Goal: Transaction & Acquisition: Book appointment/travel/reservation

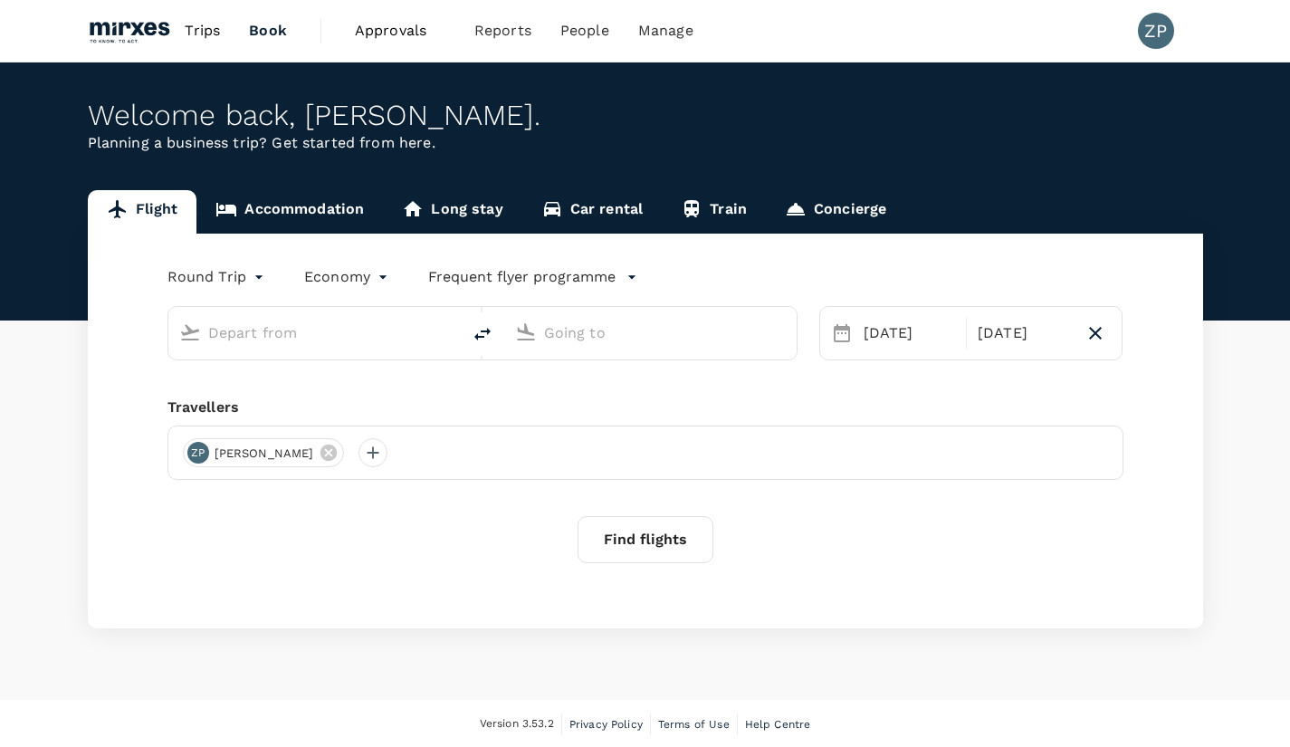
type input "[GEOGRAPHIC_DATA], [GEOGRAPHIC_DATA] (any)"
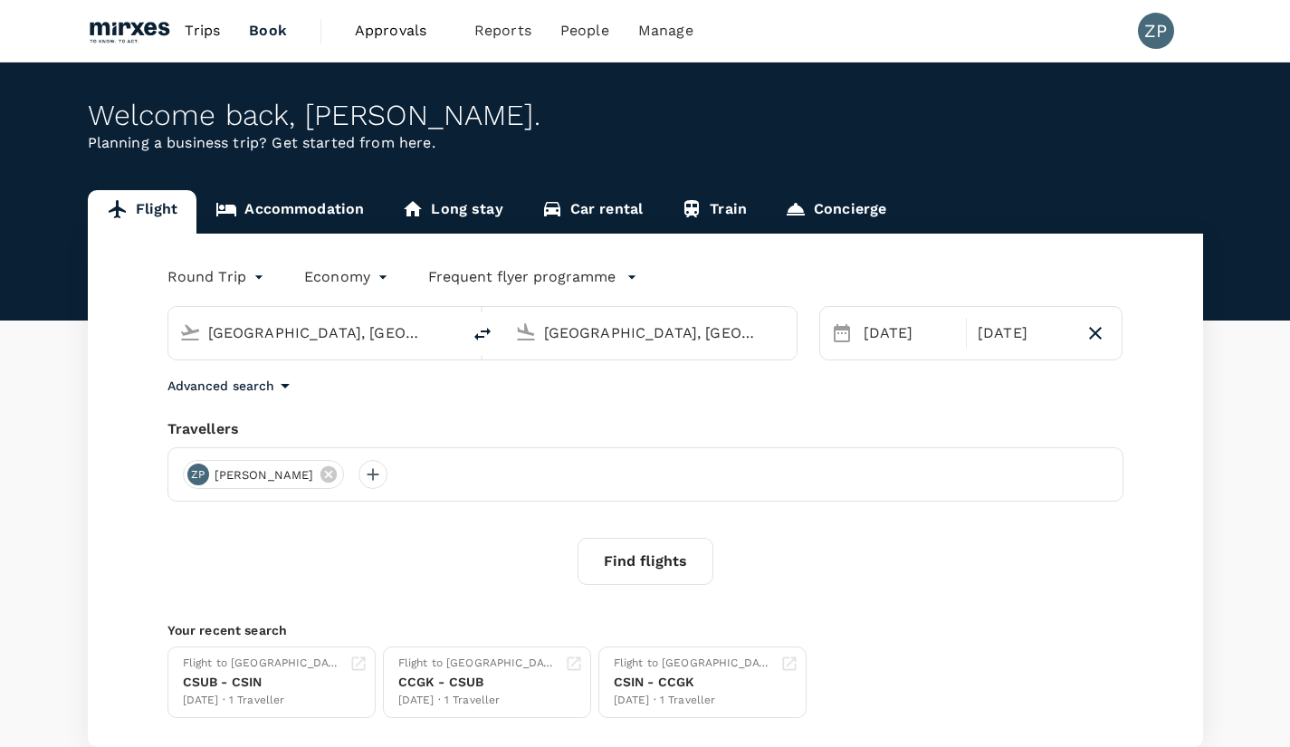
type input "[GEOGRAPHIC_DATA], [GEOGRAPHIC_DATA] (any)j"
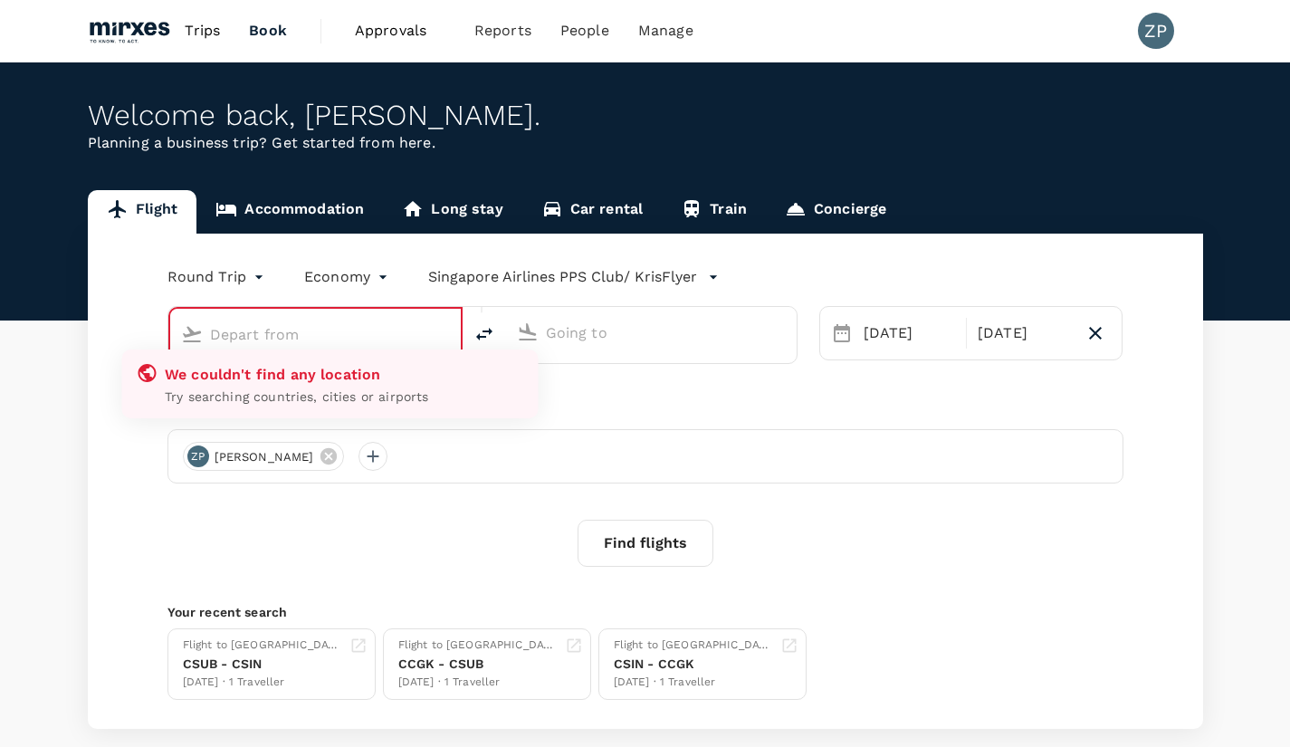
type input "Singapore, Singapore (any)"
type input "[GEOGRAPHIC_DATA], [GEOGRAPHIC_DATA] (any)"
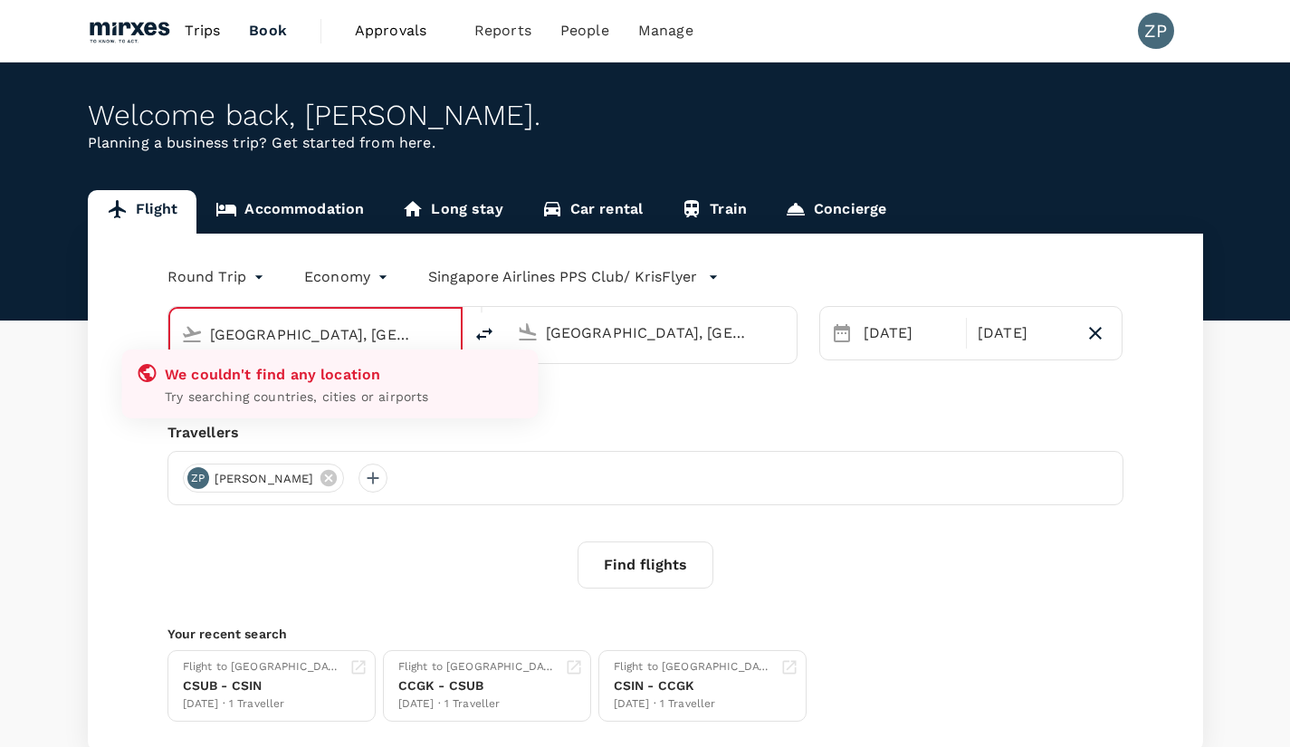
drag, startPoint x: 429, startPoint y: 334, endPoint x: 236, endPoint y: 321, distance: 193.2
click at [229, 320] on div "[GEOGRAPHIC_DATA], [GEOGRAPHIC_DATA] (any)" at bounding box center [330, 334] width 240 height 29
drag, startPoint x: 420, startPoint y: 339, endPoint x: 172, endPoint y: 326, distance: 248.4
click at [172, 326] on div "Singapore, Singapore (any) We couldn't find any location Try searching countrie…" at bounding box center [315, 335] width 291 height 53
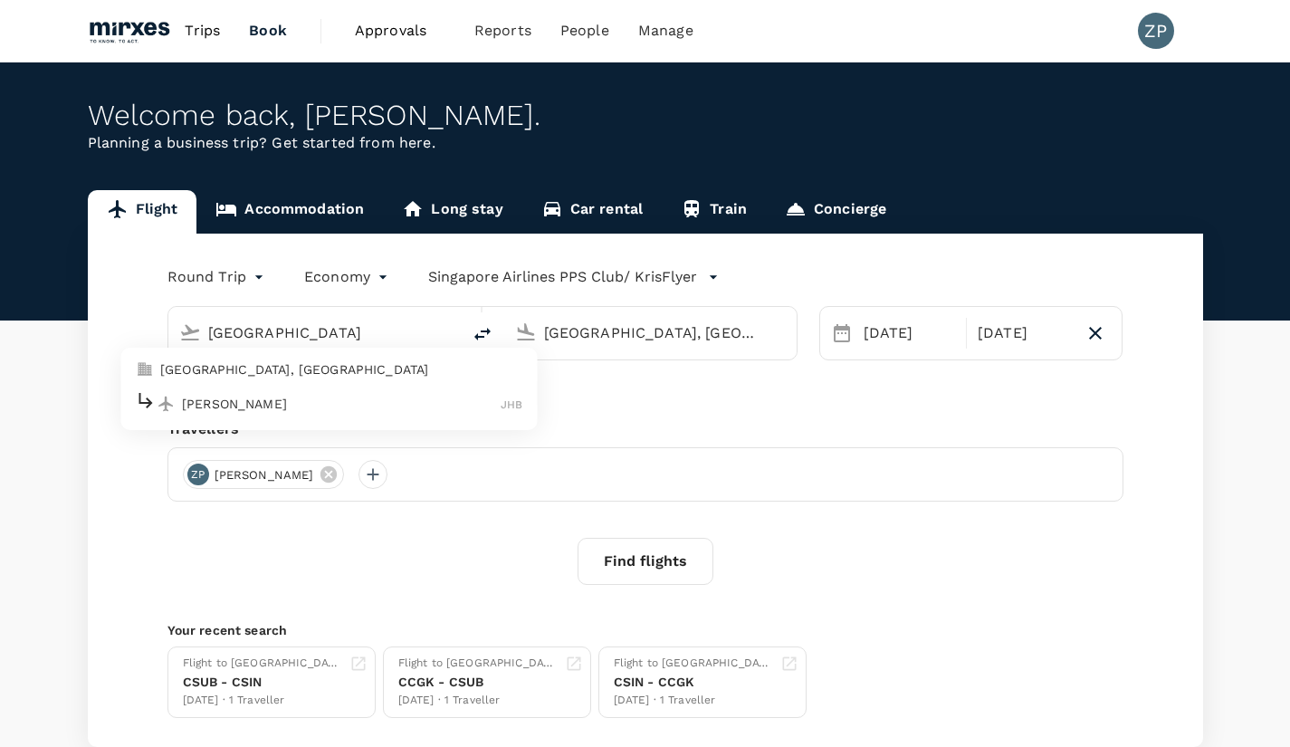
click at [292, 390] on div "Sultan Ismail Intl JHB" at bounding box center [328, 403] width 387 height 28
type input "Sultan [PERSON_NAME] (JHB)"
click at [902, 334] on div "05 Oct" at bounding box center [909, 333] width 106 height 36
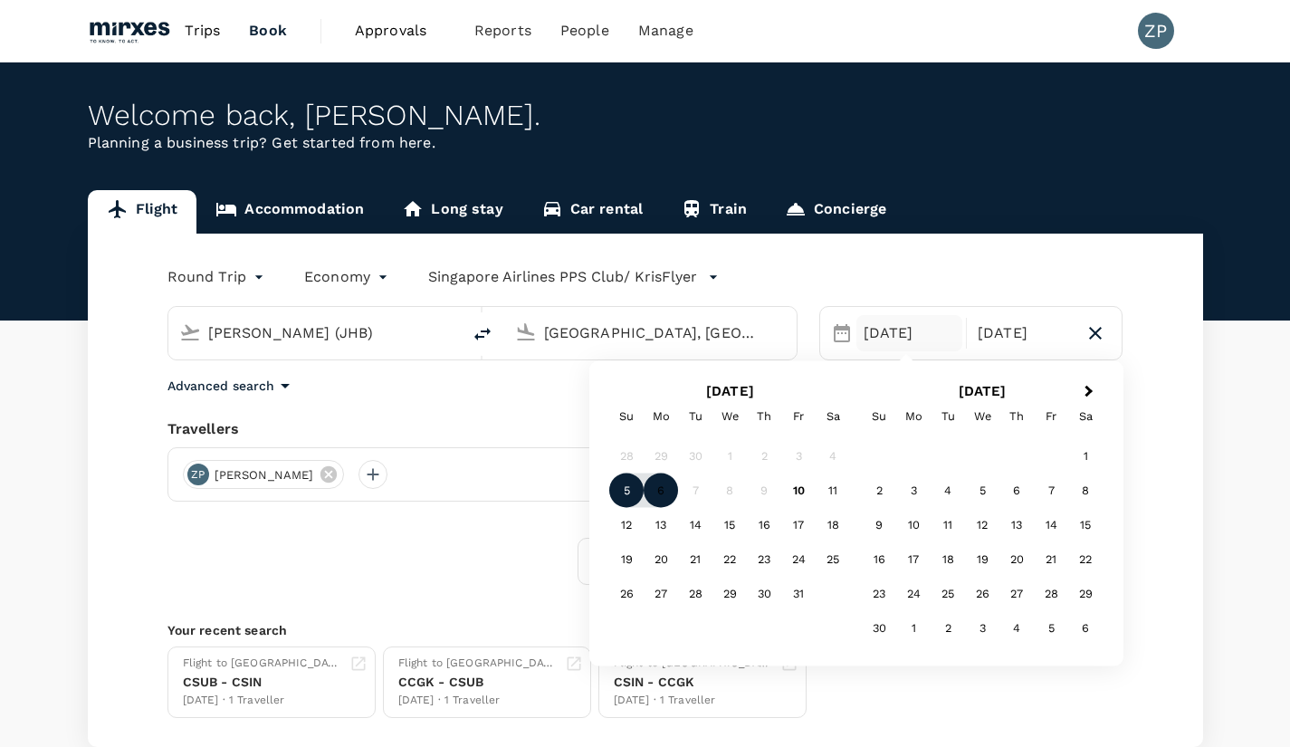
click at [228, 273] on body "Trips Book Approvals 0 Reports People Manage ZP Welcome back , Zhao . Planning …" at bounding box center [645, 430] width 1290 height 861
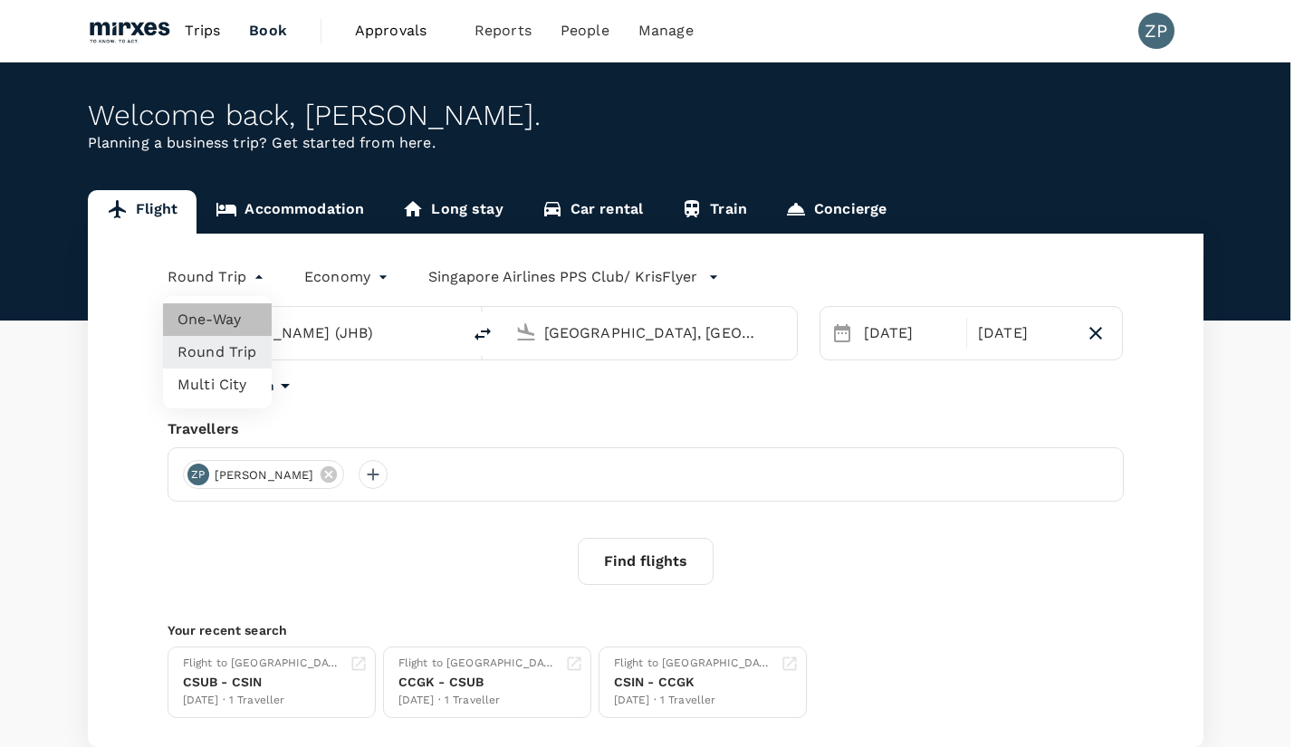
click at [217, 316] on li "One-Way" at bounding box center [217, 319] width 109 height 33
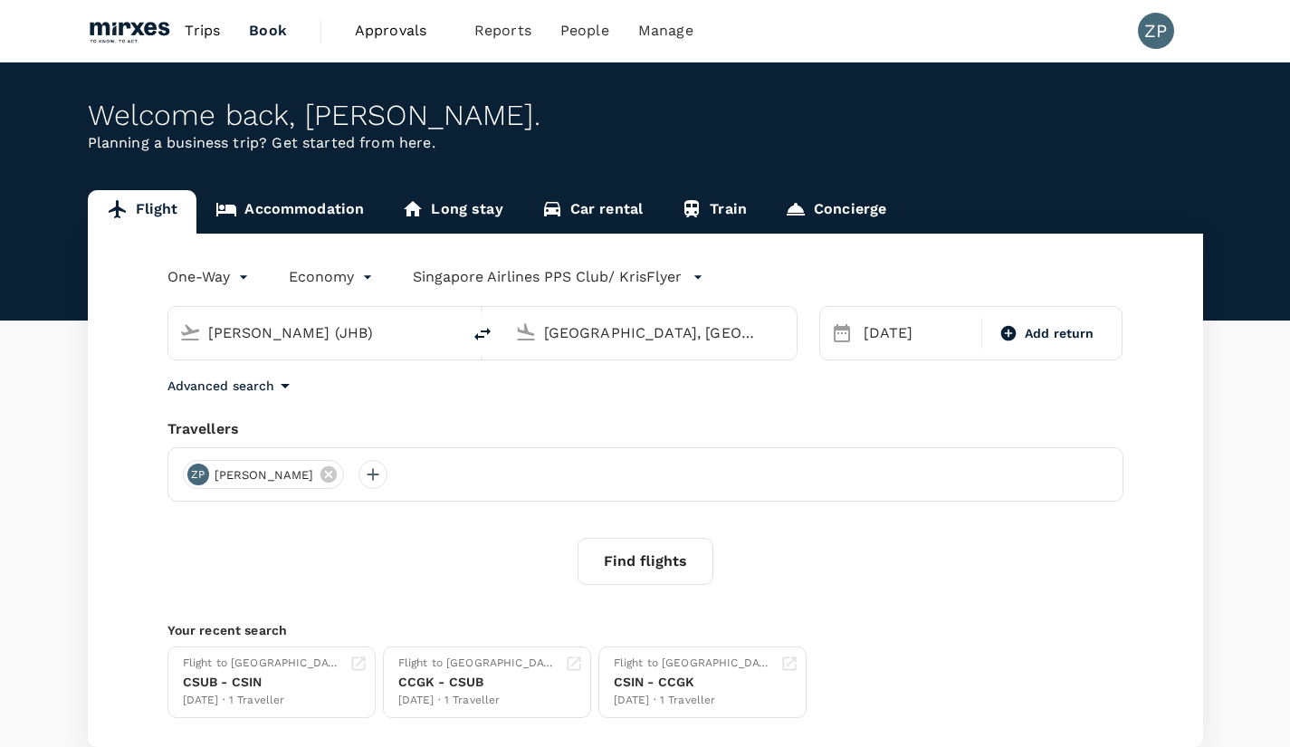
click at [907, 337] on div "05 Oct" at bounding box center [916, 333] width 121 height 36
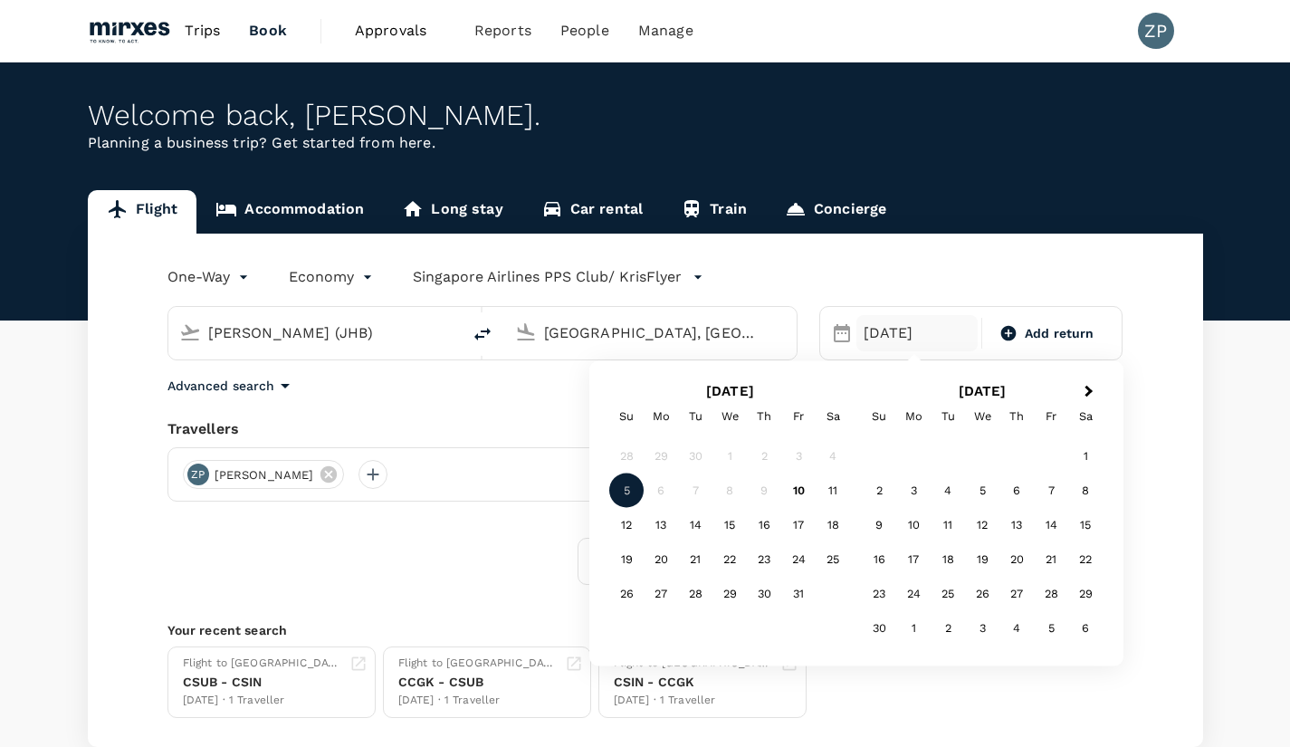
click at [626, 529] on div "12" at bounding box center [626, 525] width 34 height 34
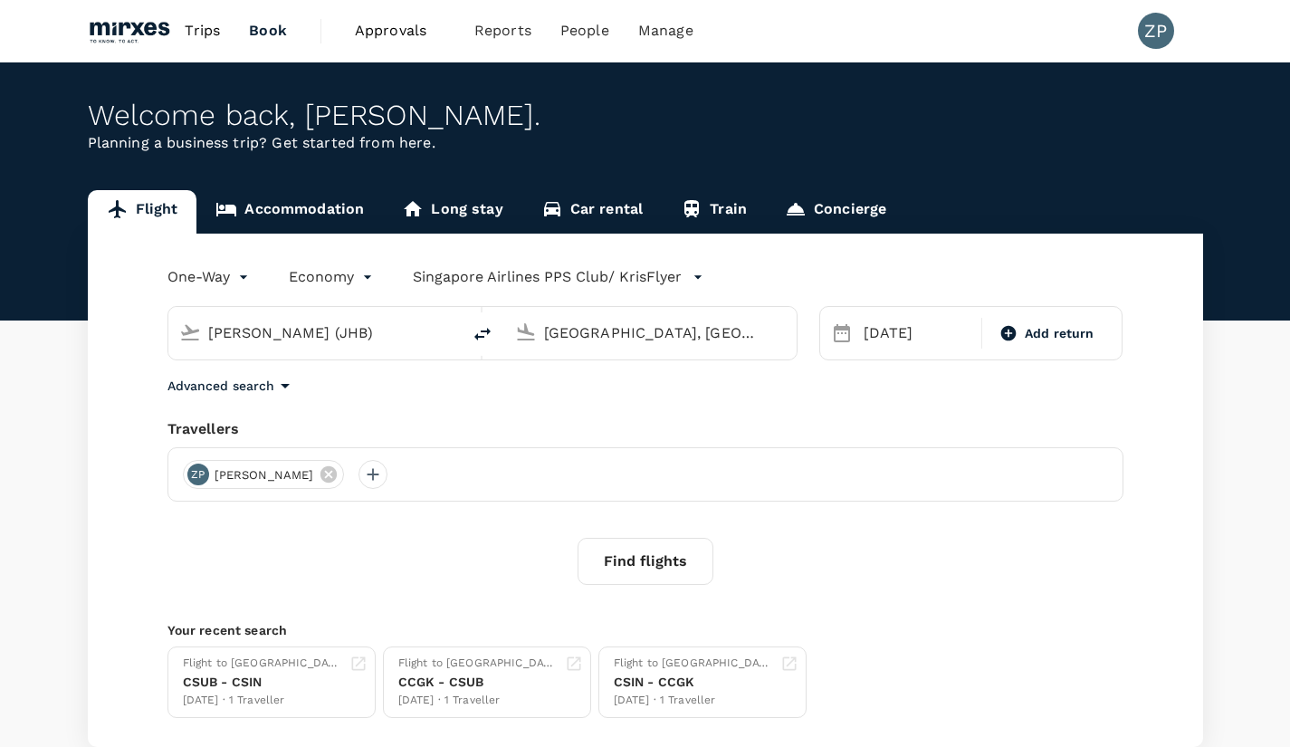
click at [1046, 346] on div "Add return" at bounding box center [1046, 333] width 121 height 33
click at [509, 407] on div "Round Trip roundtrip Economy economy Singapore Airlines PPS Club/ KrisFlyer Sul…" at bounding box center [645, 490] width 1115 height 513
click at [638, 558] on button "Find flights" at bounding box center [646, 561] width 136 height 47
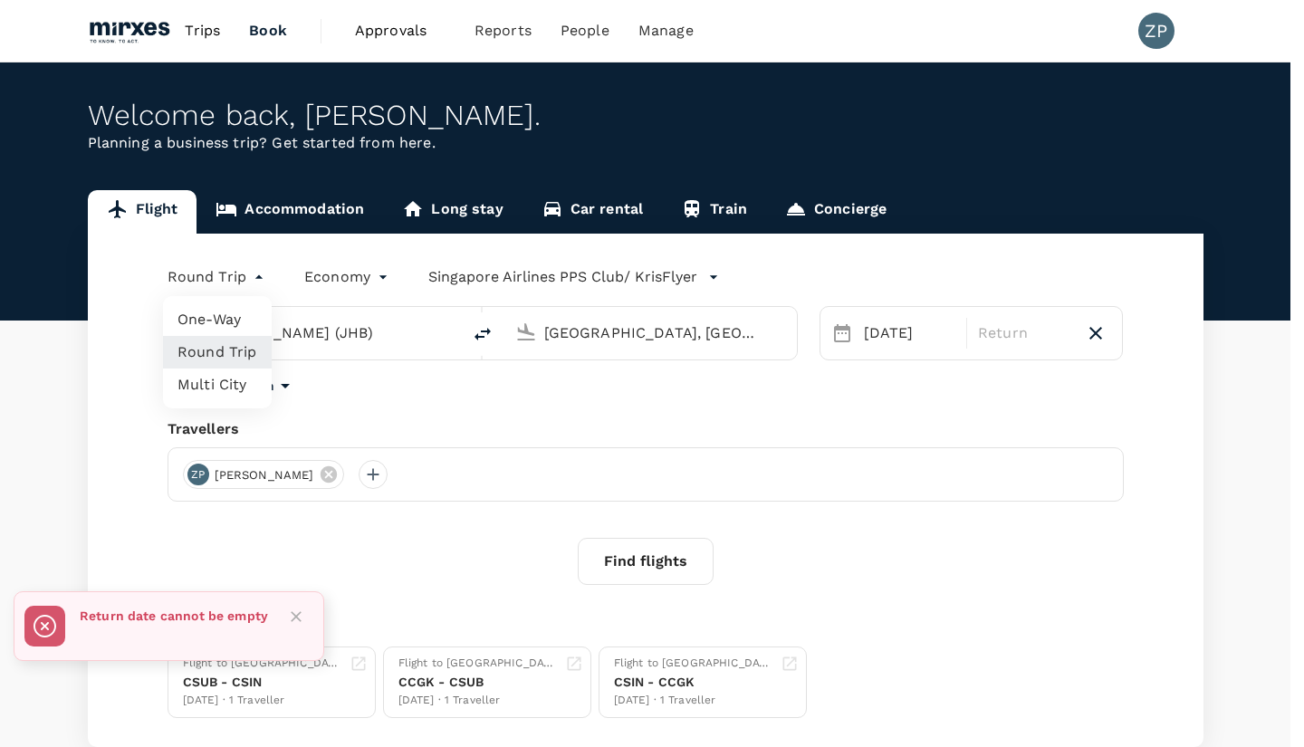
click at [222, 281] on body "Trips Book Approvals 0 Reports People Manage ZP Welcome back , Zhao . Planning …" at bounding box center [652, 430] width 1304 height 861
click at [220, 314] on li "One-Way" at bounding box center [217, 319] width 109 height 33
type input "oneway"
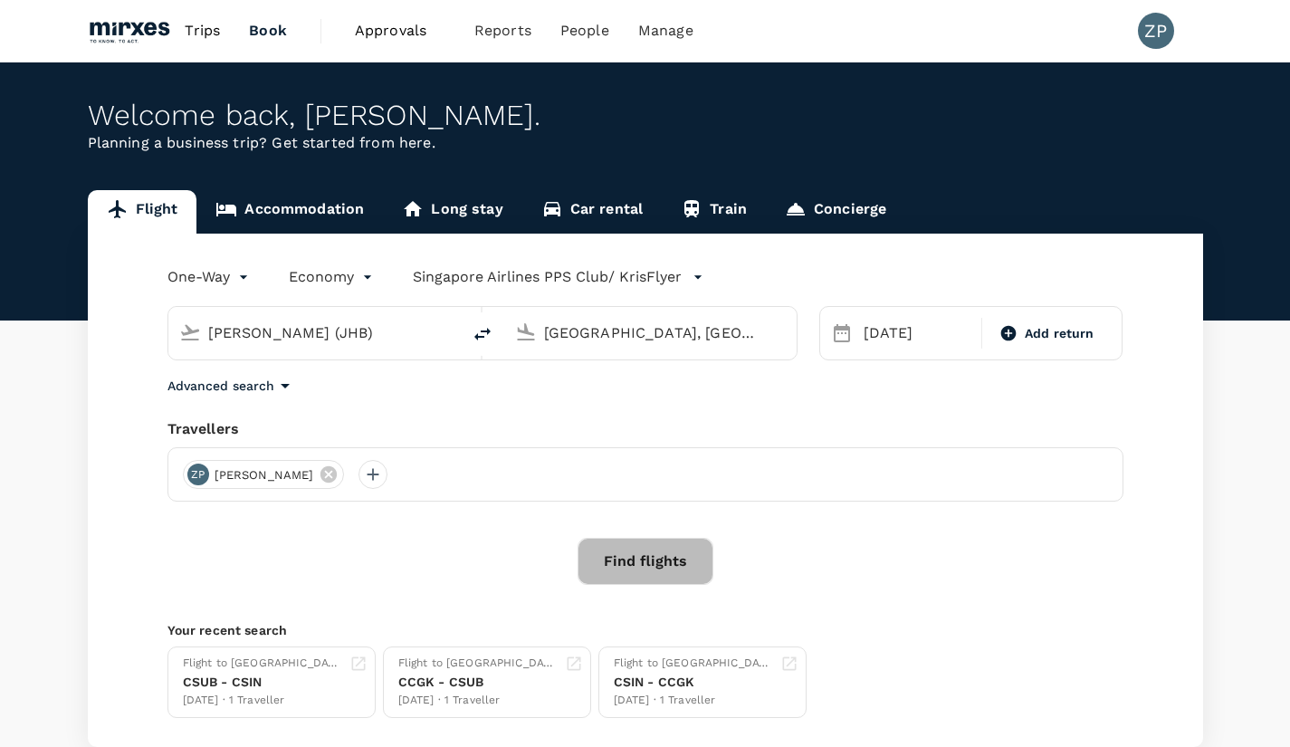
click at [637, 549] on button "Find flights" at bounding box center [646, 561] width 136 height 47
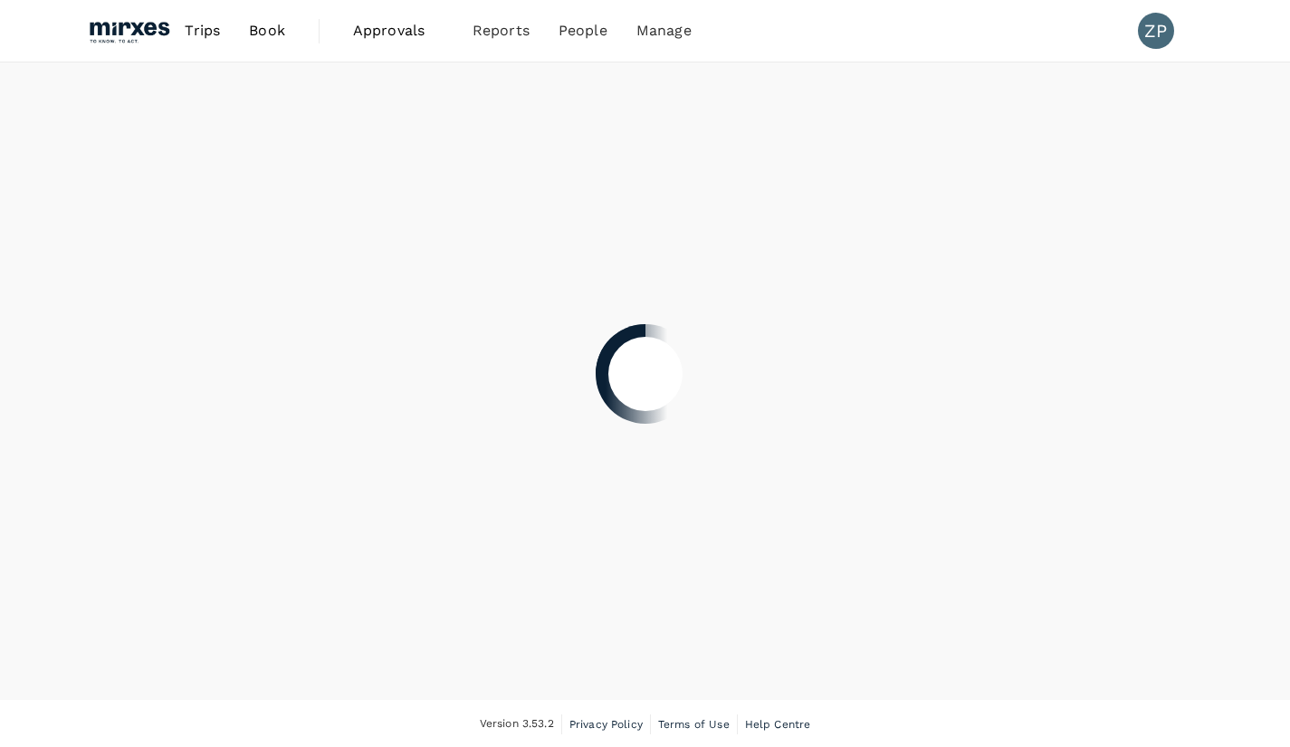
click at [267, 34] on div at bounding box center [645, 373] width 1290 height 747
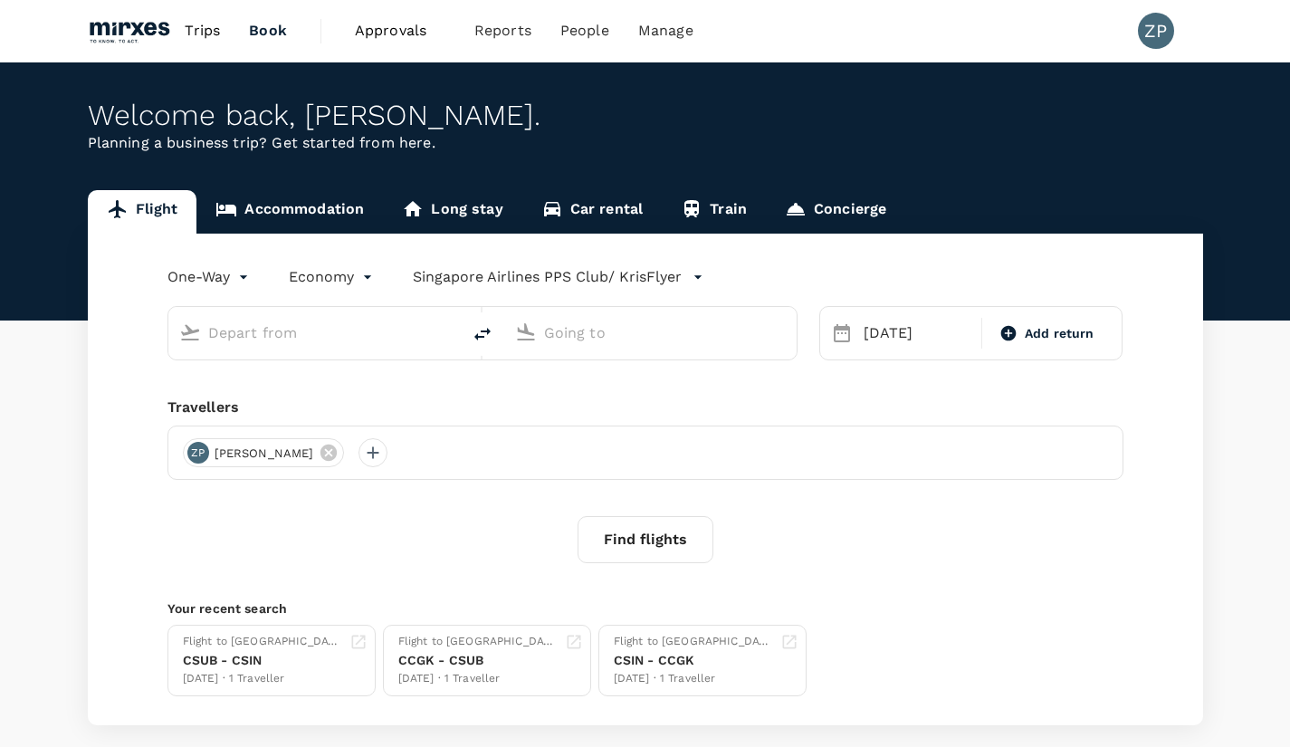
click at [282, 337] on input "text" at bounding box center [315, 333] width 215 height 28
type input "h"
type input "Sultan Ismail Intl (JHB)"
type input "Kuala Lumpur, Malaysia (any)"
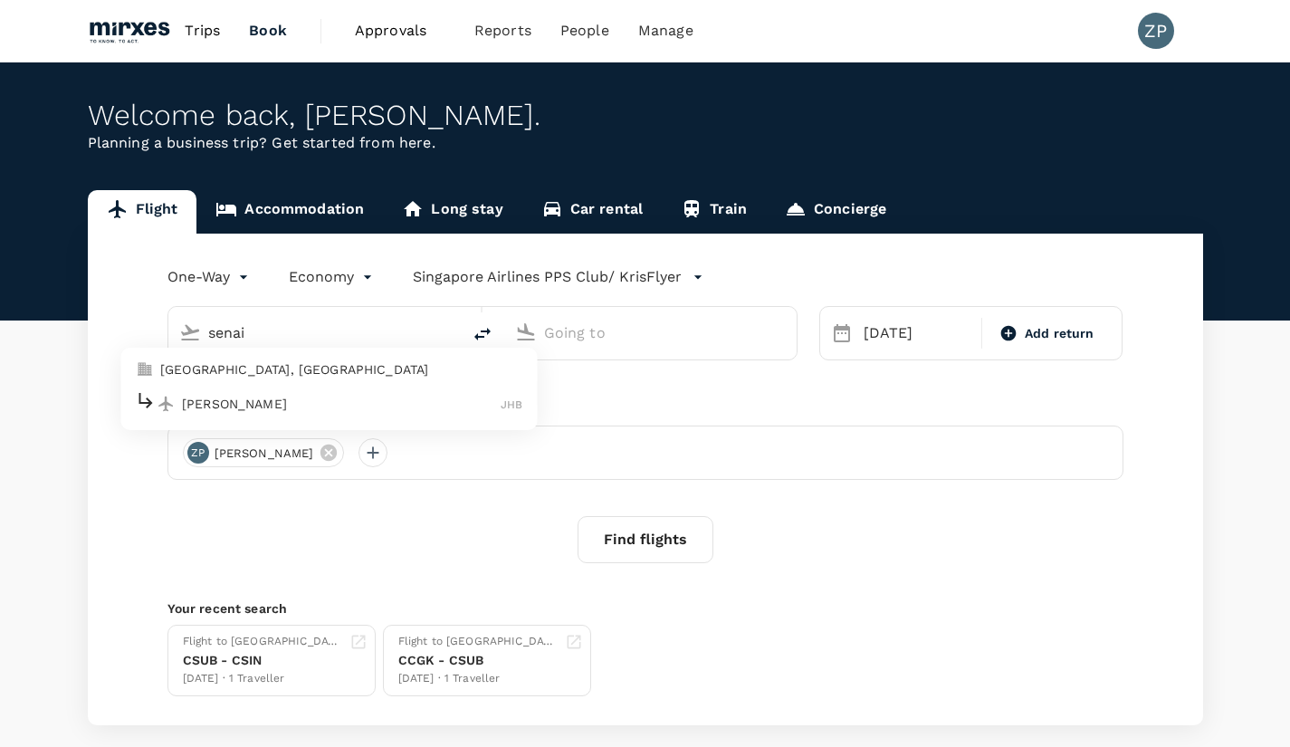
type input "Sultan Ismail Intl (JHB)"
type input "Kuala Lumpur, Malaysia (any)"
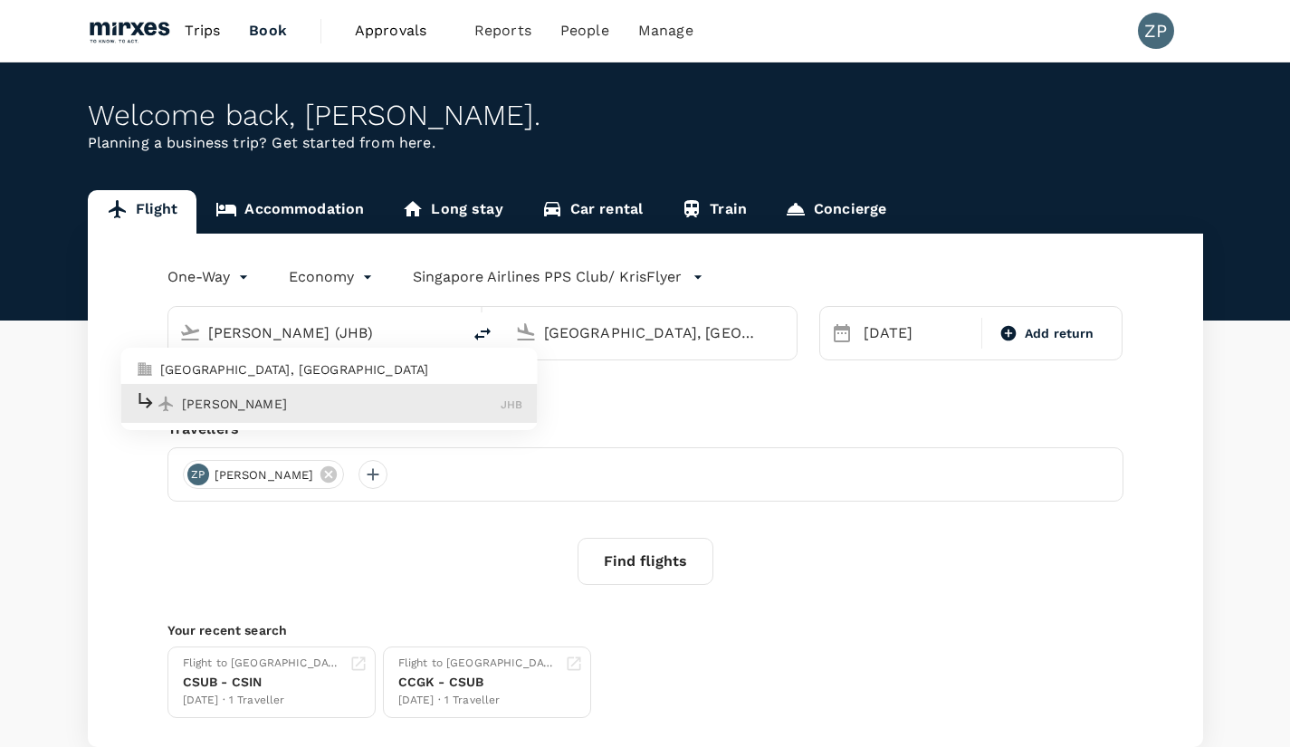
drag, startPoint x: 418, startPoint y: 331, endPoint x: 28, endPoint y: 325, distance: 390.2
click at [28, 325] on div "Flight Accommodation Long stay Car rental Train Concierge One-Way oneway Econom…" at bounding box center [645, 468] width 1290 height 557
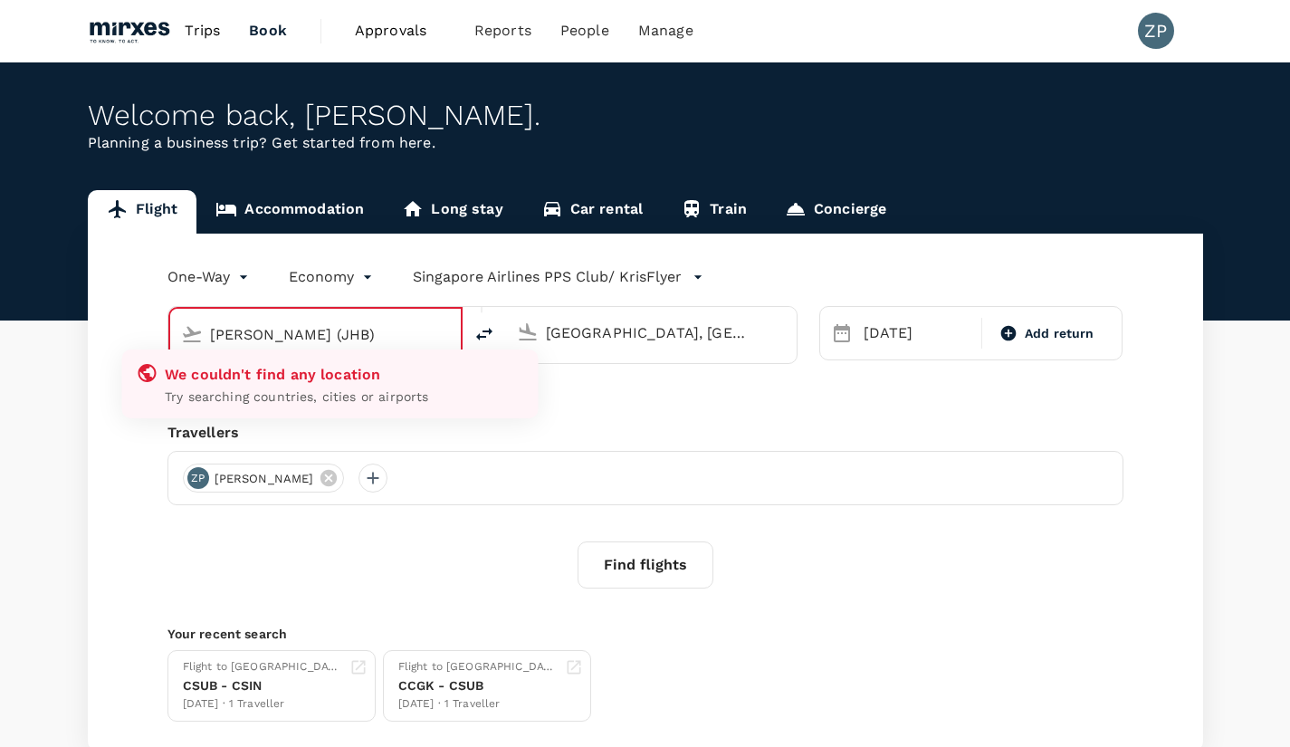
type input "Sultan Ismail Intl (JHB)"
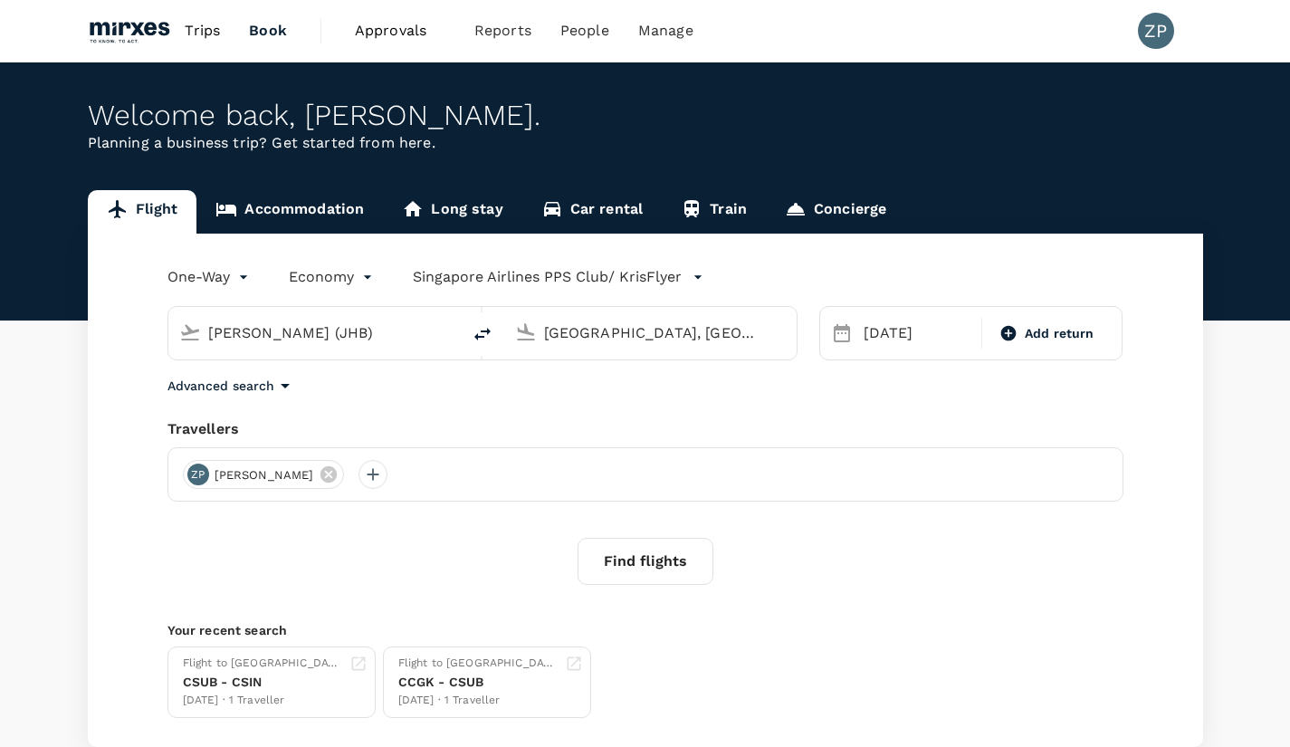
click at [463, 581] on div "Find flights" at bounding box center [645, 561] width 956 height 47
click at [650, 562] on button "Find flights" at bounding box center [646, 561] width 136 height 47
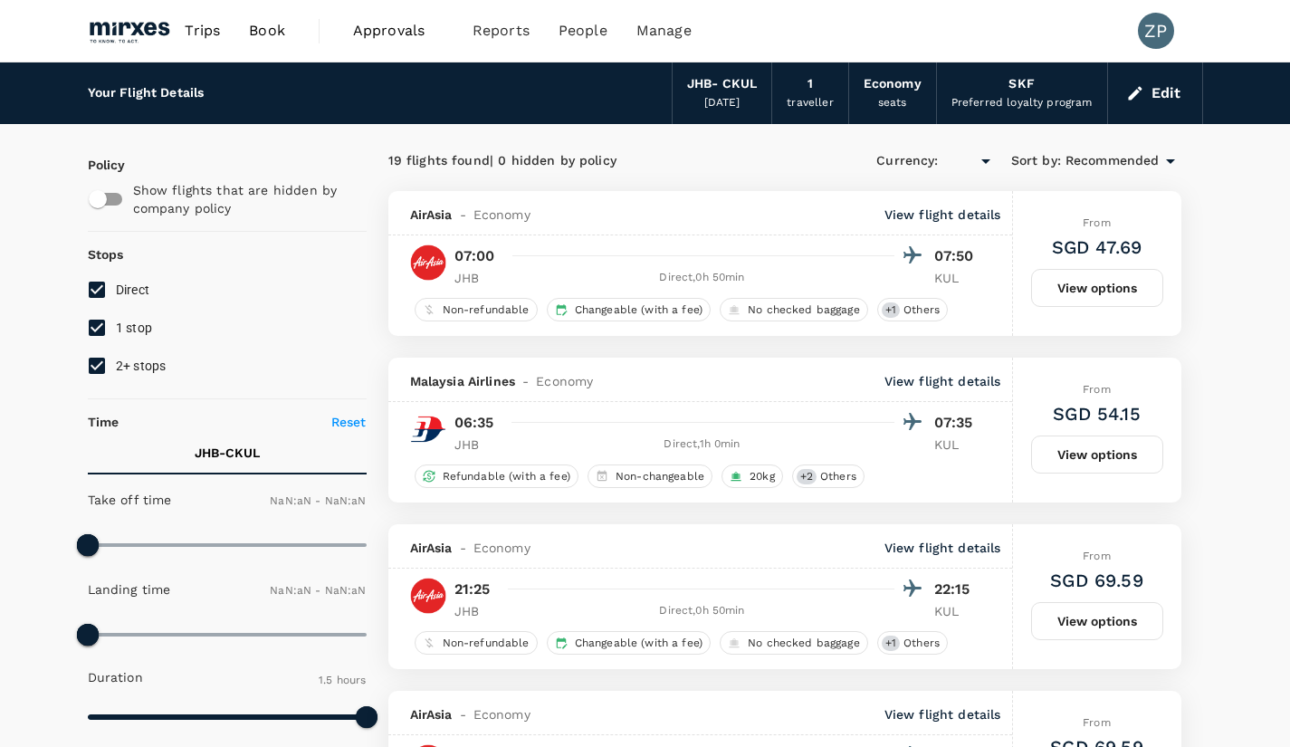
type input "SGD"
type input "1440"
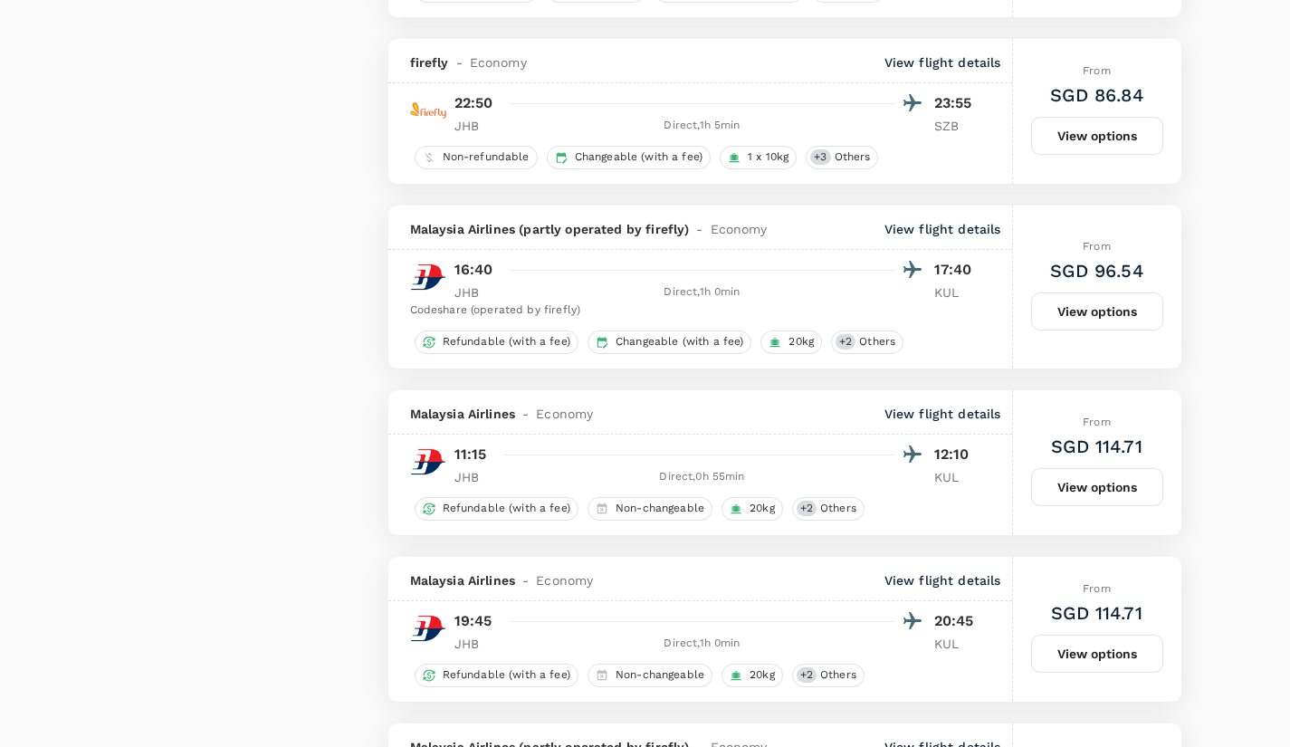
scroll to position [1820, 0]
drag, startPoint x: 650, startPoint y: 562, endPoint x: 361, endPoint y: 632, distance: 297.1
click at [361, 632] on div "Policy Show flights that are hidden by company policy Stops Direct 1 stop 2+ st…" at bounding box center [227, 91] width 279 height 3575
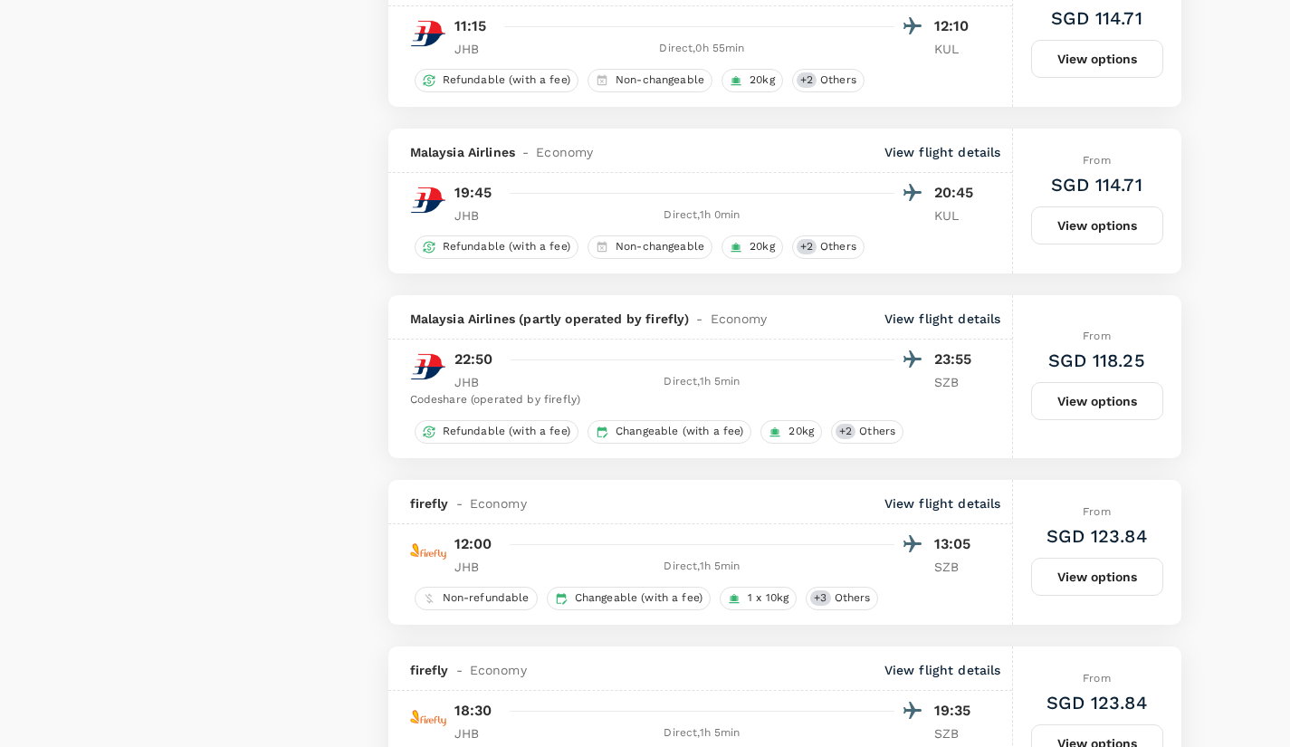
scroll to position [2248, 0]
click at [903, 224] on div "Direct , 1h 0min" at bounding box center [717, 214] width 413 height 18
click at [935, 212] on p "KUL" at bounding box center [956, 214] width 45 height 18
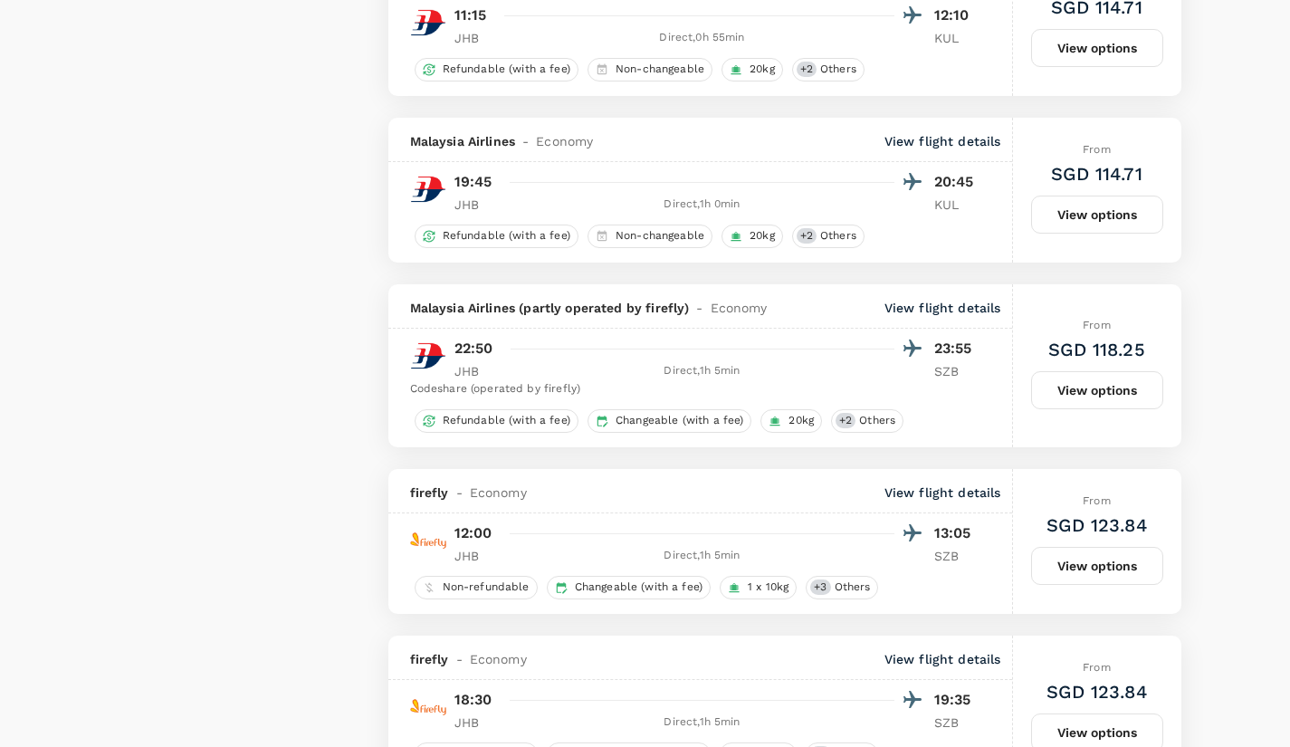
scroll to position [2250, 0]
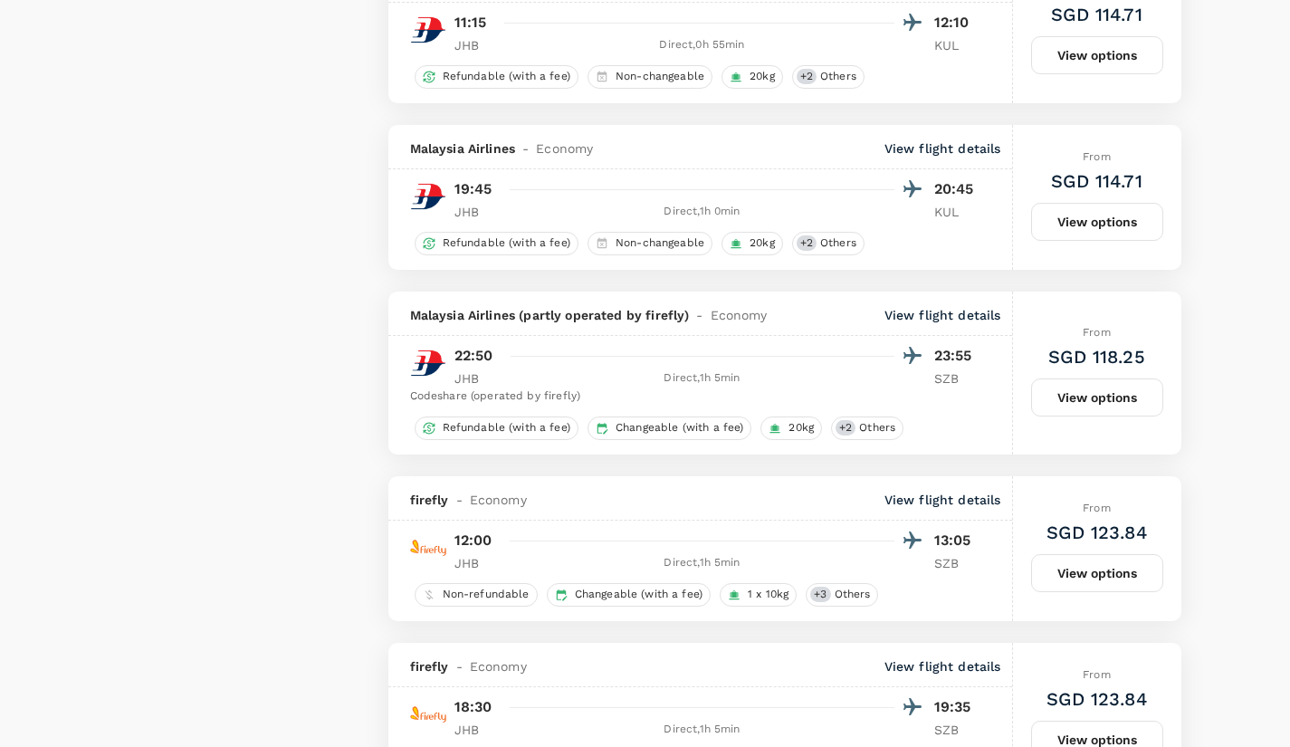
click at [921, 234] on div "Refundable (with a fee) Non-changeable 20kg + 2 Others" at bounding box center [700, 241] width 624 height 27
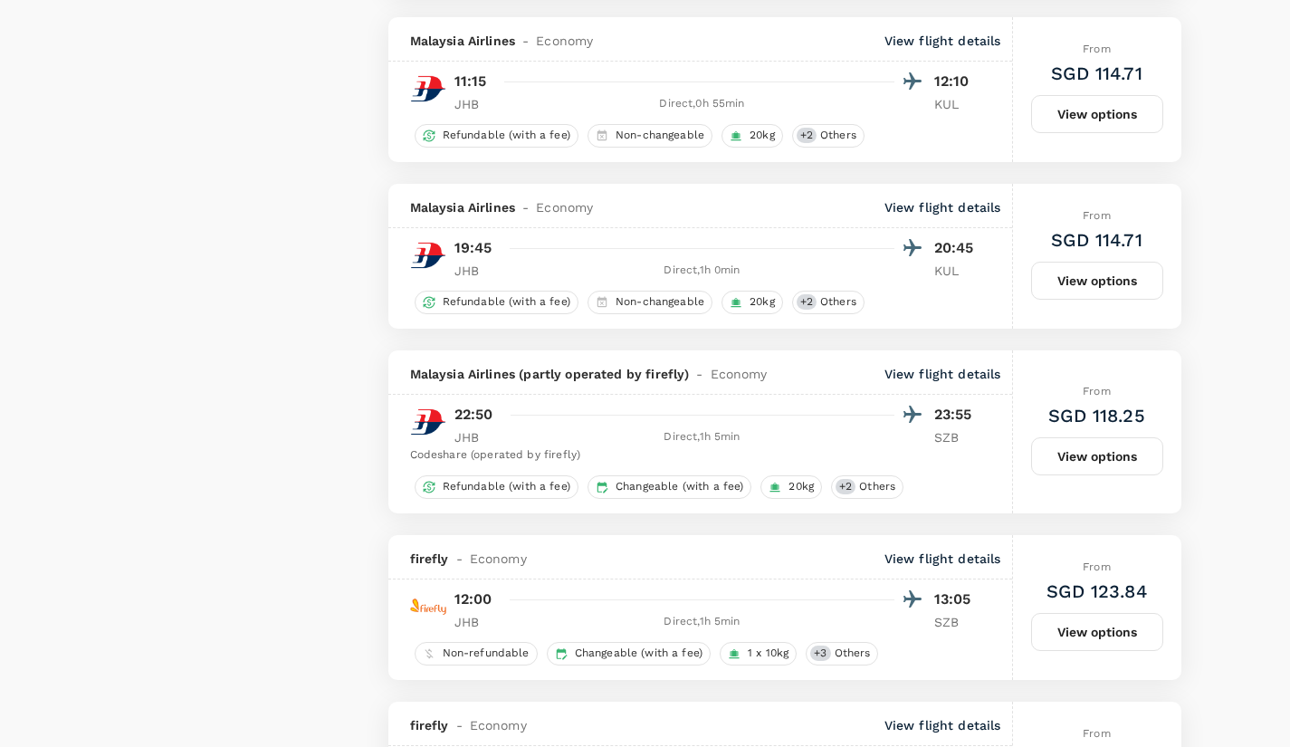
click at [1089, 306] on div "From SGD 114.71 View options" at bounding box center [1097, 256] width 132 height 145
click at [1087, 294] on button "View options" at bounding box center [1097, 281] width 132 height 38
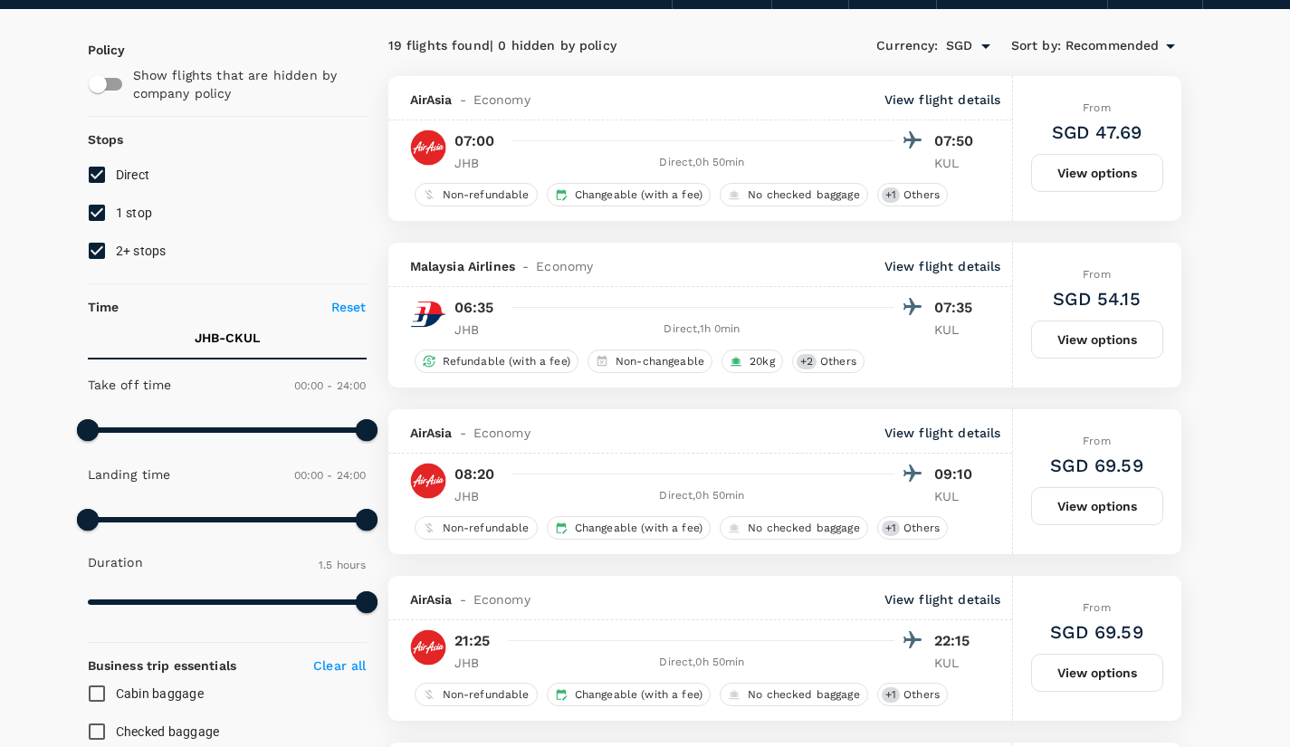
scroll to position [0, 0]
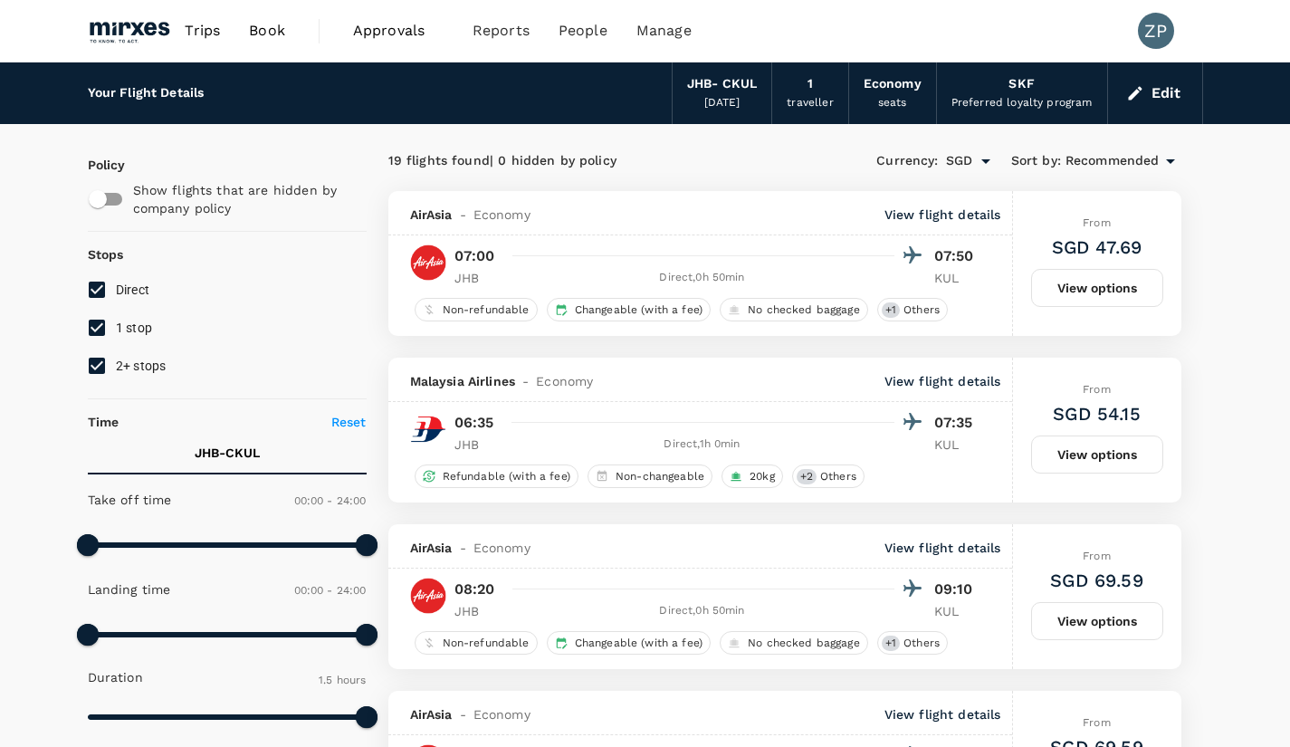
click at [728, 115] on div "JHB - CKUL 12 Oct 2025" at bounding box center [722, 93] width 100 height 62
click at [727, 105] on div "[DATE]" at bounding box center [722, 103] width 36 height 18
click at [274, 42] on link "Book" at bounding box center [266, 31] width 65 height 62
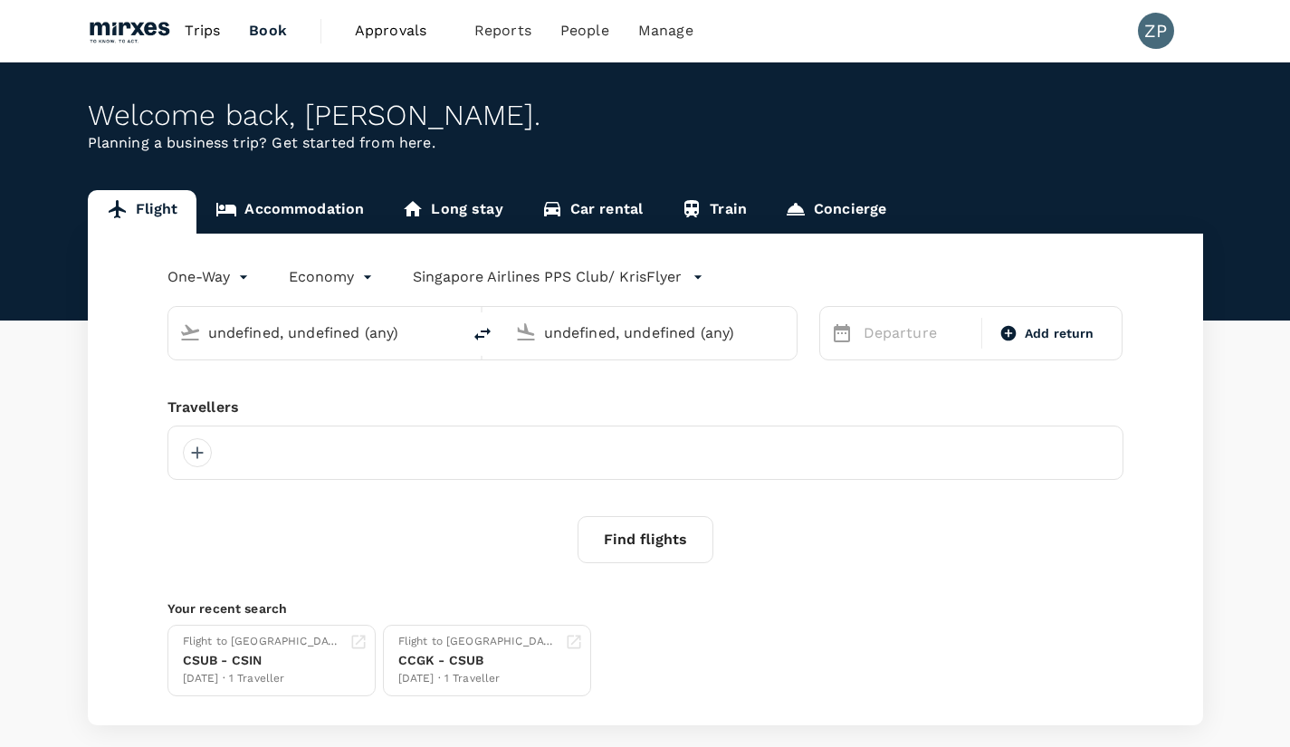
type input "Sultan Ismail Intl (JHB)"
type input "[GEOGRAPHIC_DATA], [GEOGRAPHIC_DATA] (any)"
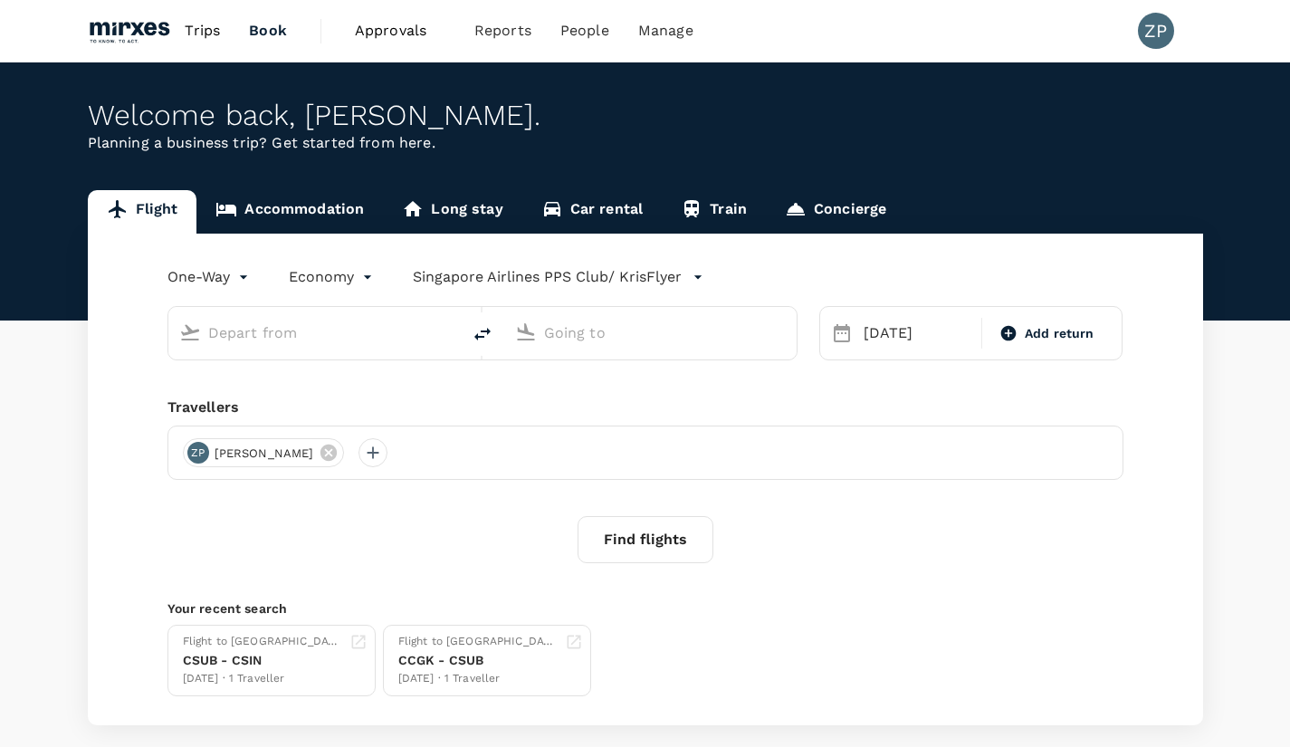
click at [277, 334] on input "text" at bounding box center [315, 333] width 215 height 28
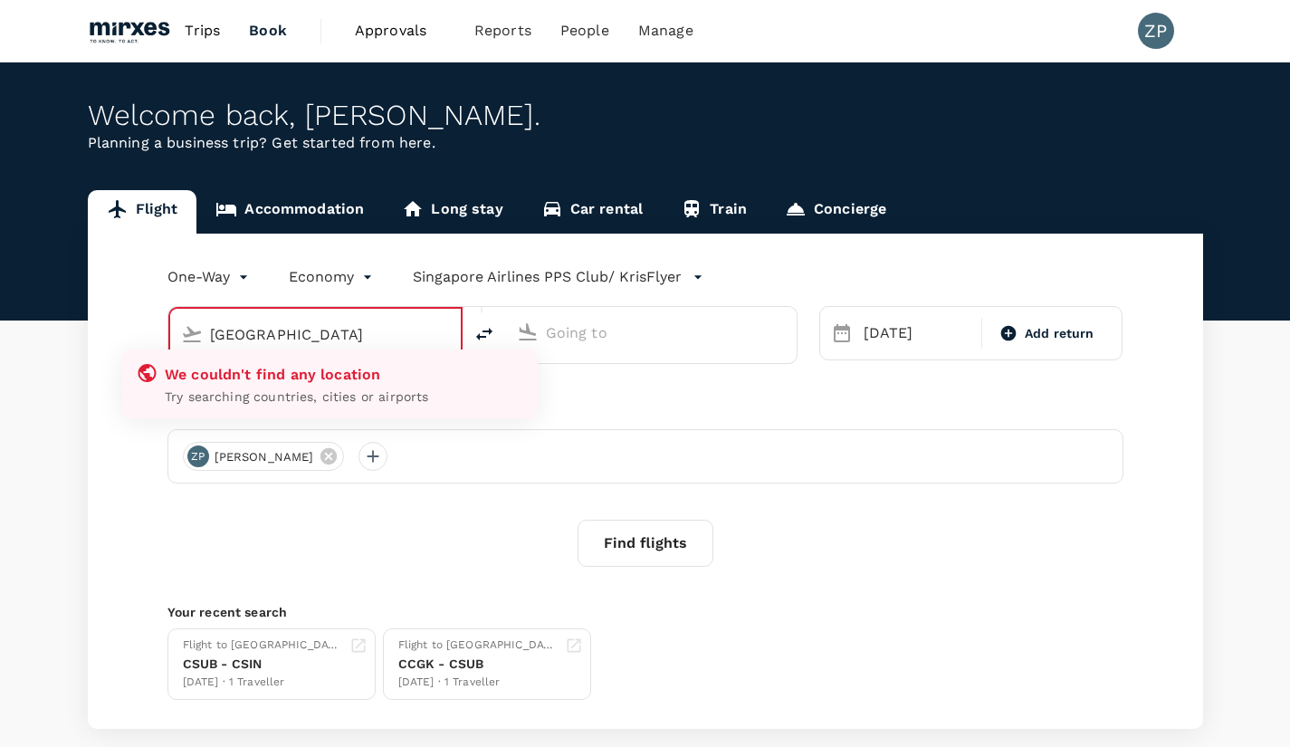
click at [338, 340] on input "singapore" at bounding box center [316, 334] width 213 height 28
click at [213, 332] on input "singapore" at bounding box center [316, 334] width 213 height 28
type input "Singapore"
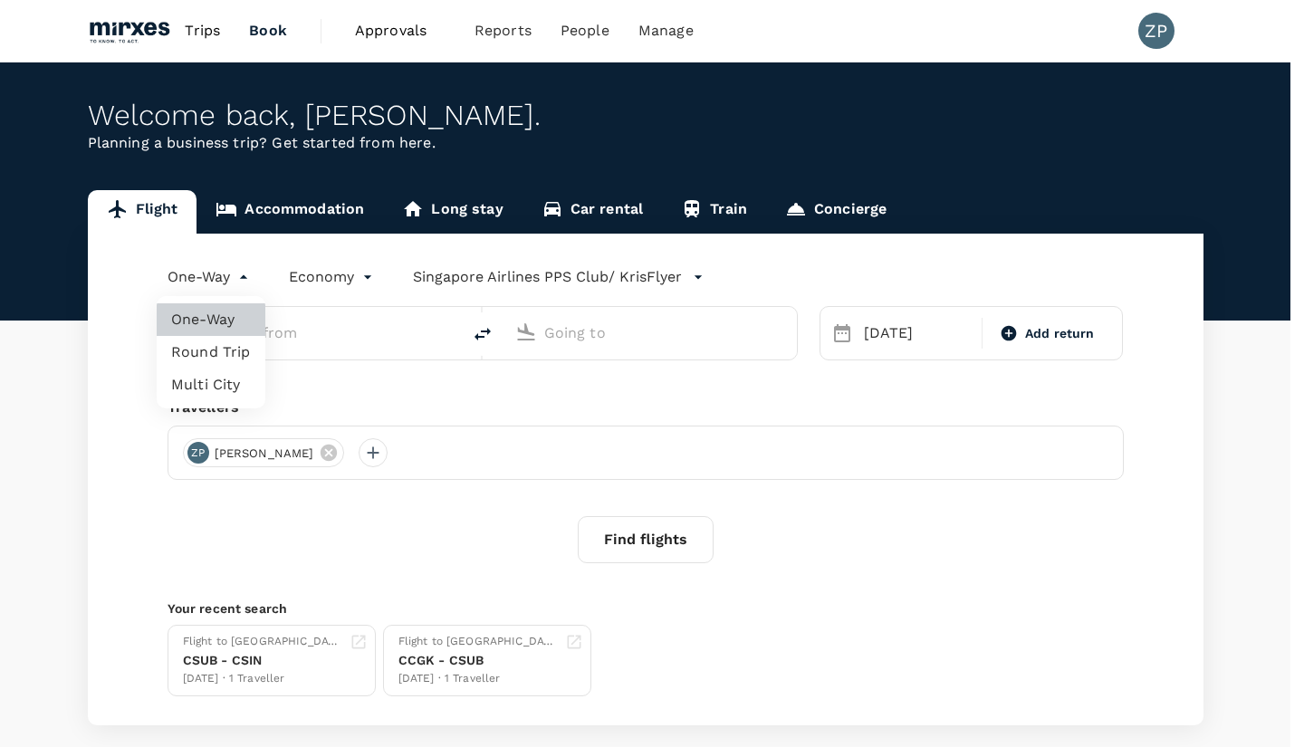
click at [217, 276] on body "Trips Book Approvals 0 Reports People Manage ZP Welcome back , Zhao . Planning …" at bounding box center [652, 419] width 1304 height 839
click at [216, 357] on li "Round Trip" at bounding box center [211, 352] width 109 height 33
type input "roundtrip"
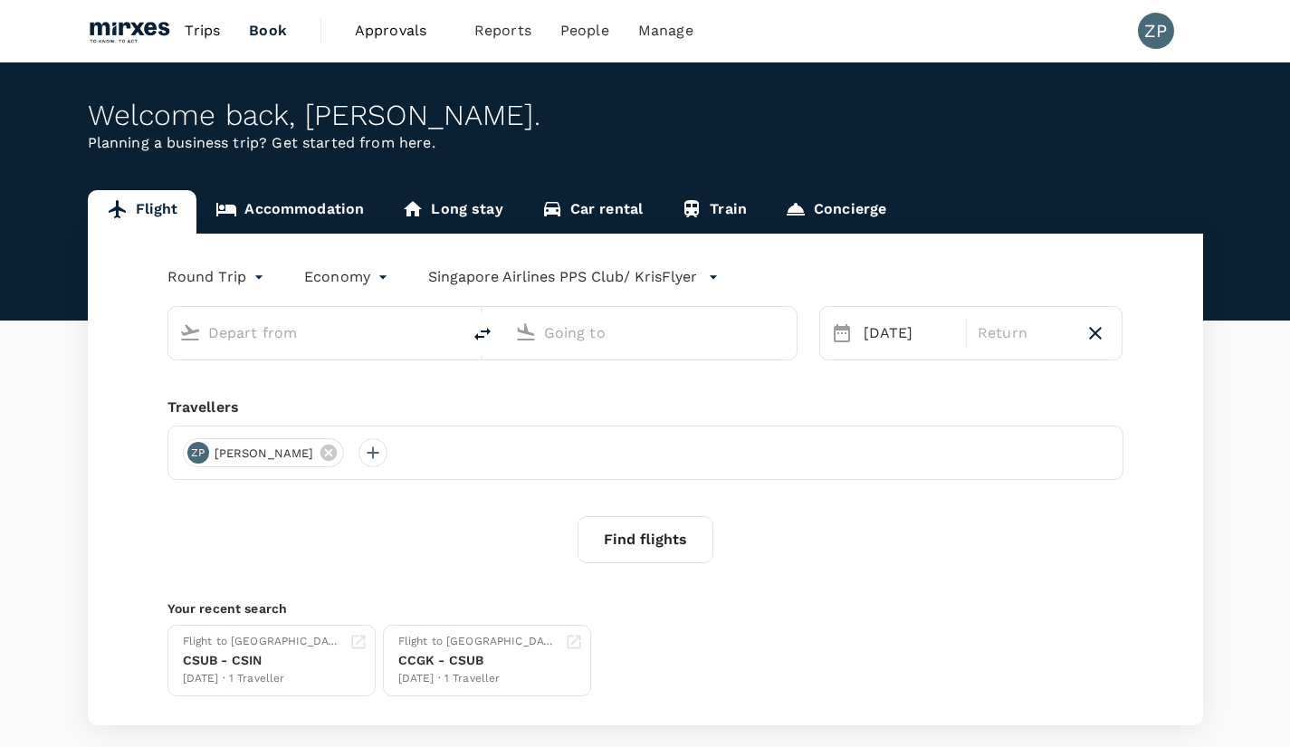
click at [312, 347] on div at bounding box center [329, 333] width 242 height 29
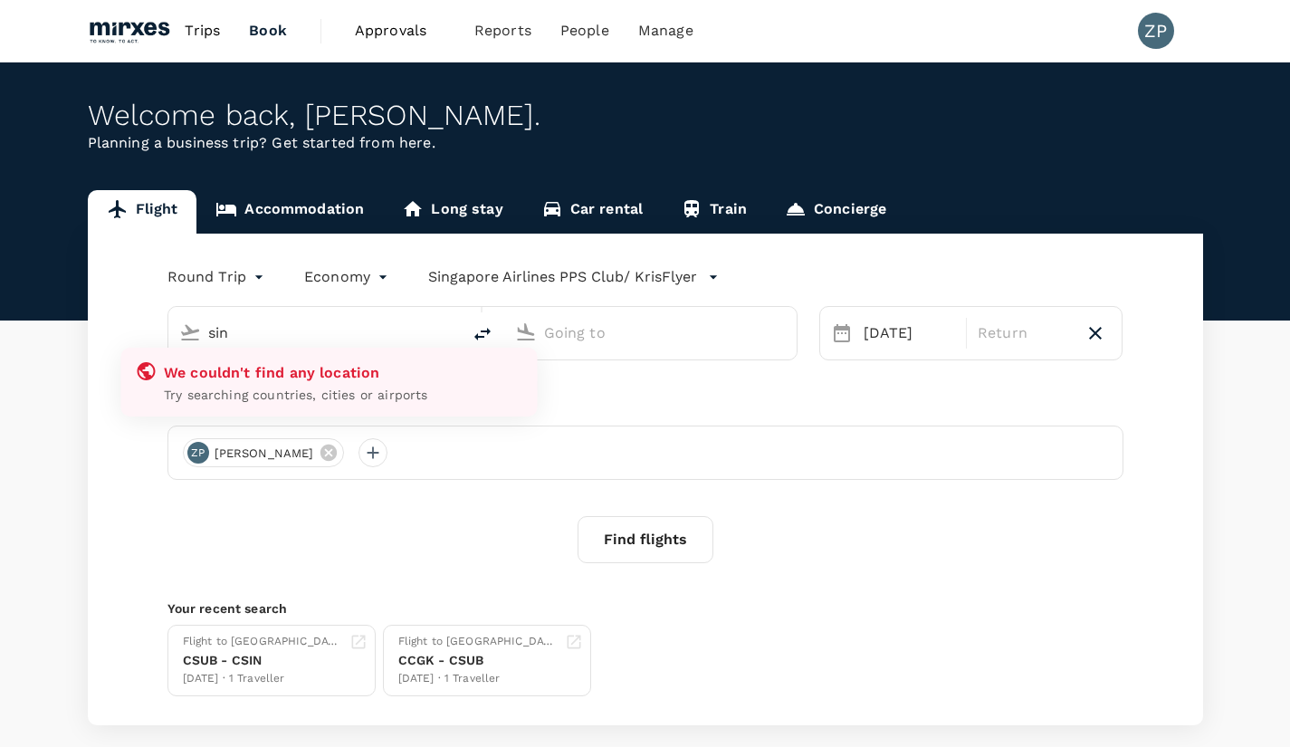
type input "sing"
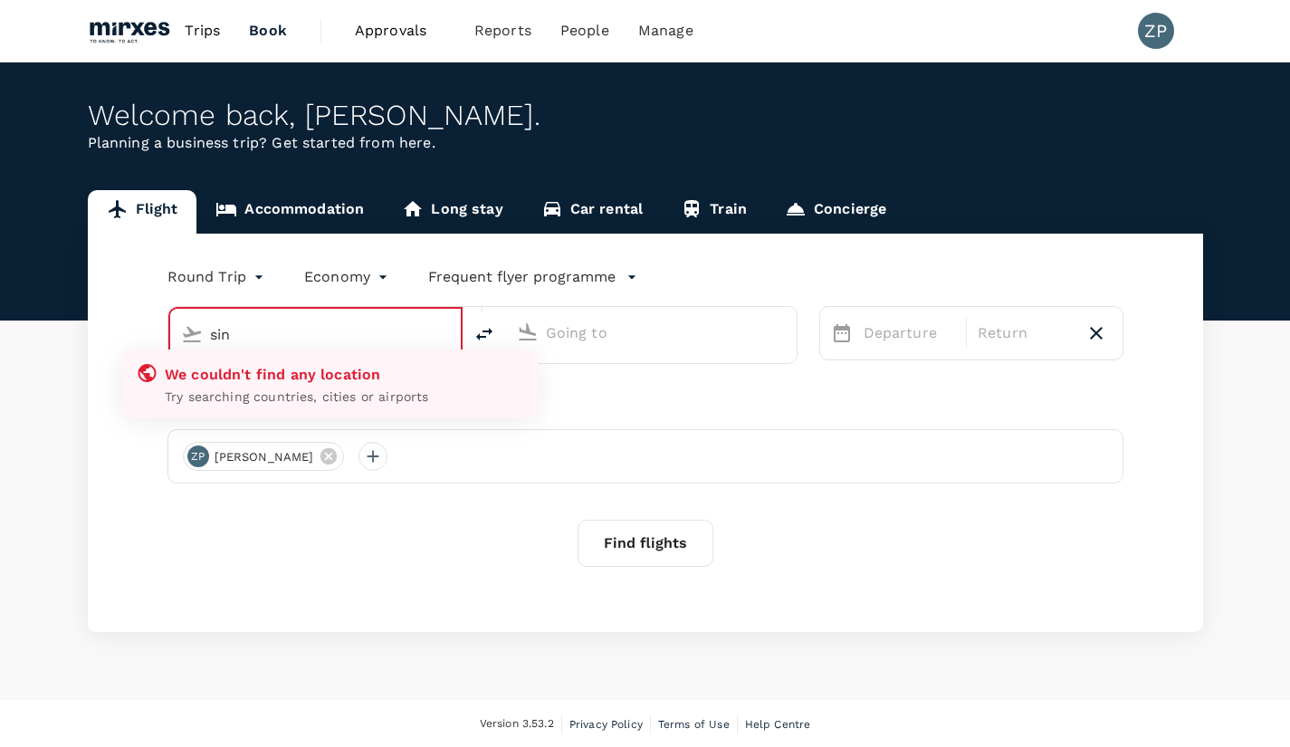
type input "sing"
type input "oneway"
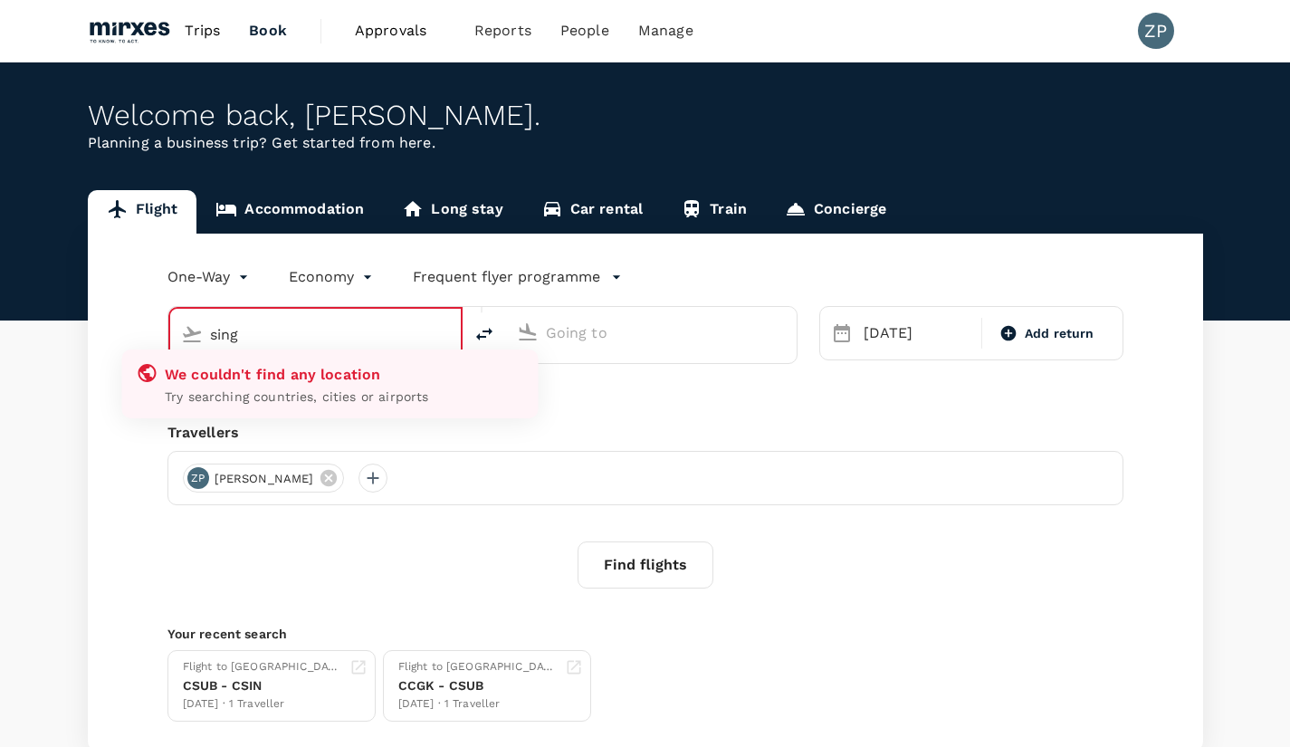
type input "Sultan [PERSON_NAME] (JHB)"
type input "[GEOGRAPHIC_DATA], [GEOGRAPHIC_DATA] (any)"
click at [387, 332] on input "Sultan [PERSON_NAME] (JHB)" at bounding box center [316, 334] width 213 height 28
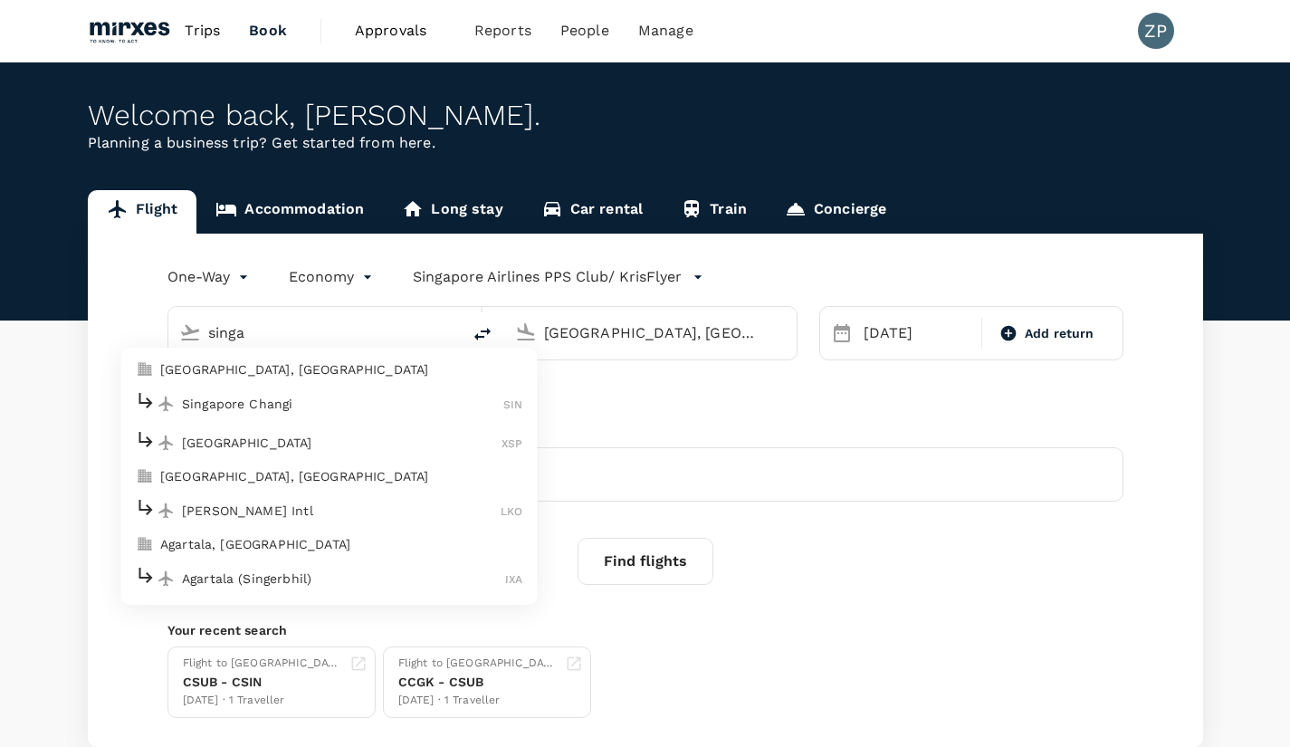
click at [292, 378] on p "[GEOGRAPHIC_DATA], [GEOGRAPHIC_DATA]" at bounding box center [341, 369] width 362 height 18
type input "[GEOGRAPHIC_DATA], [GEOGRAPHIC_DATA] (any)"
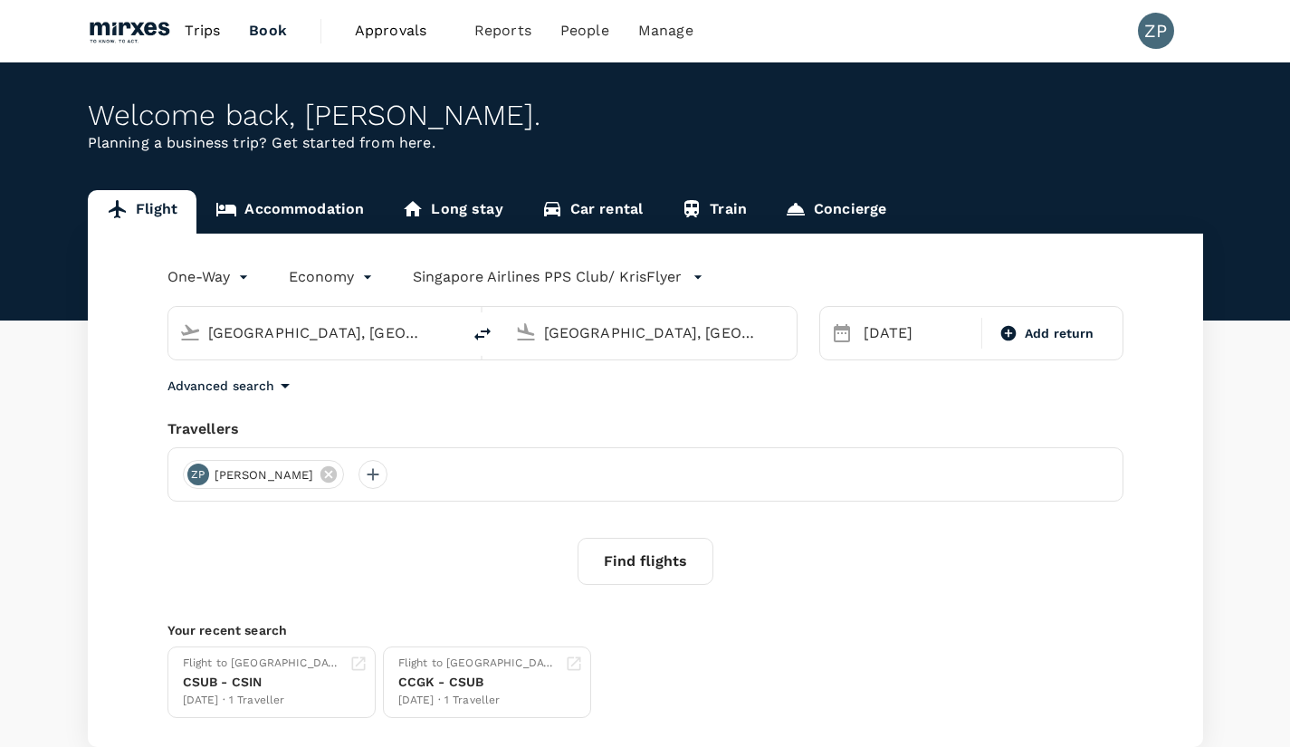
click at [1075, 339] on span "Add return" at bounding box center [1060, 333] width 70 height 19
type input "roundtrip"
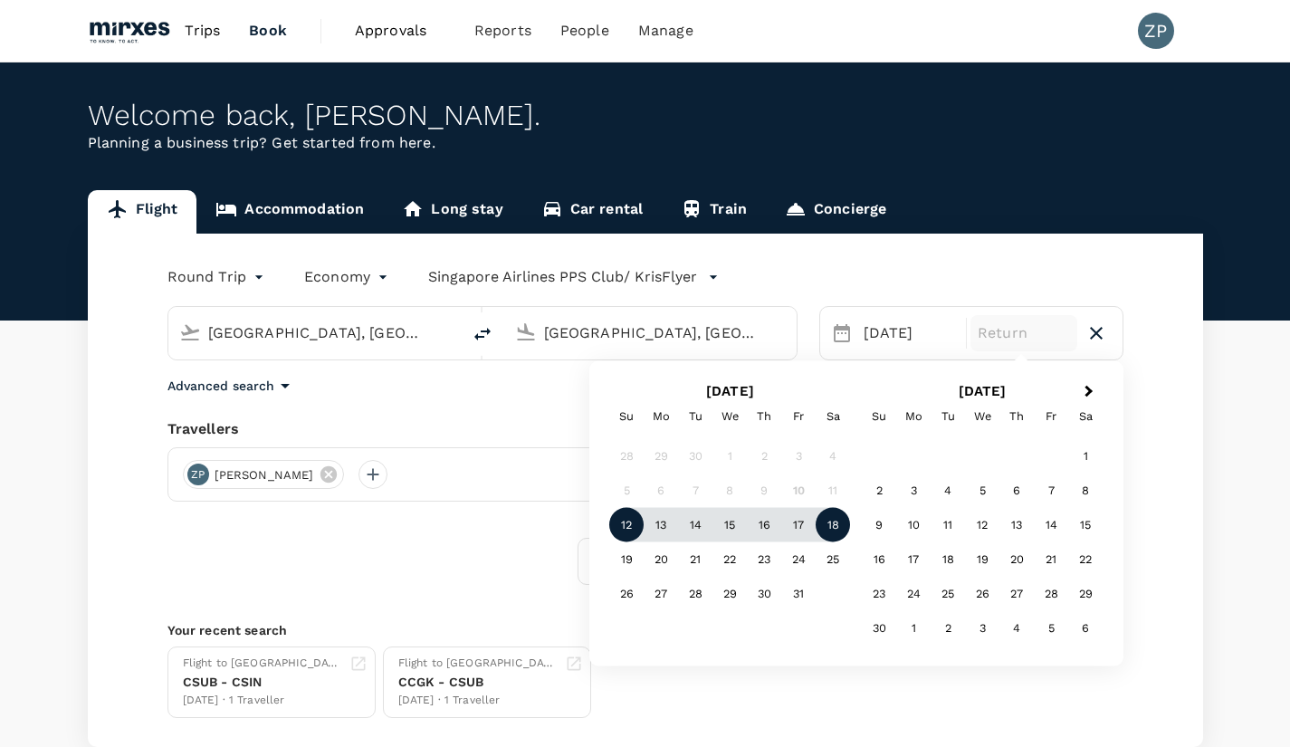
click at [804, 486] on div "10" at bounding box center [798, 490] width 34 height 34
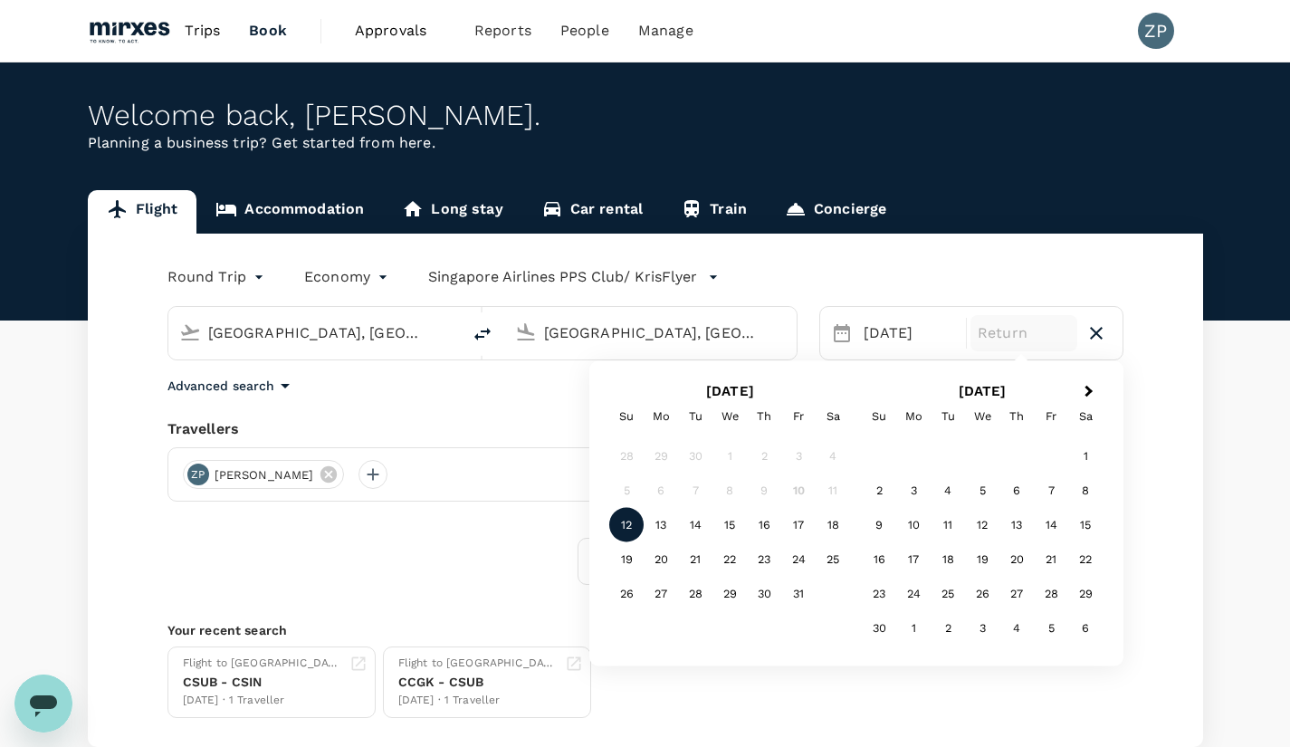
click at [626, 529] on div "12" at bounding box center [626, 525] width 34 height 34
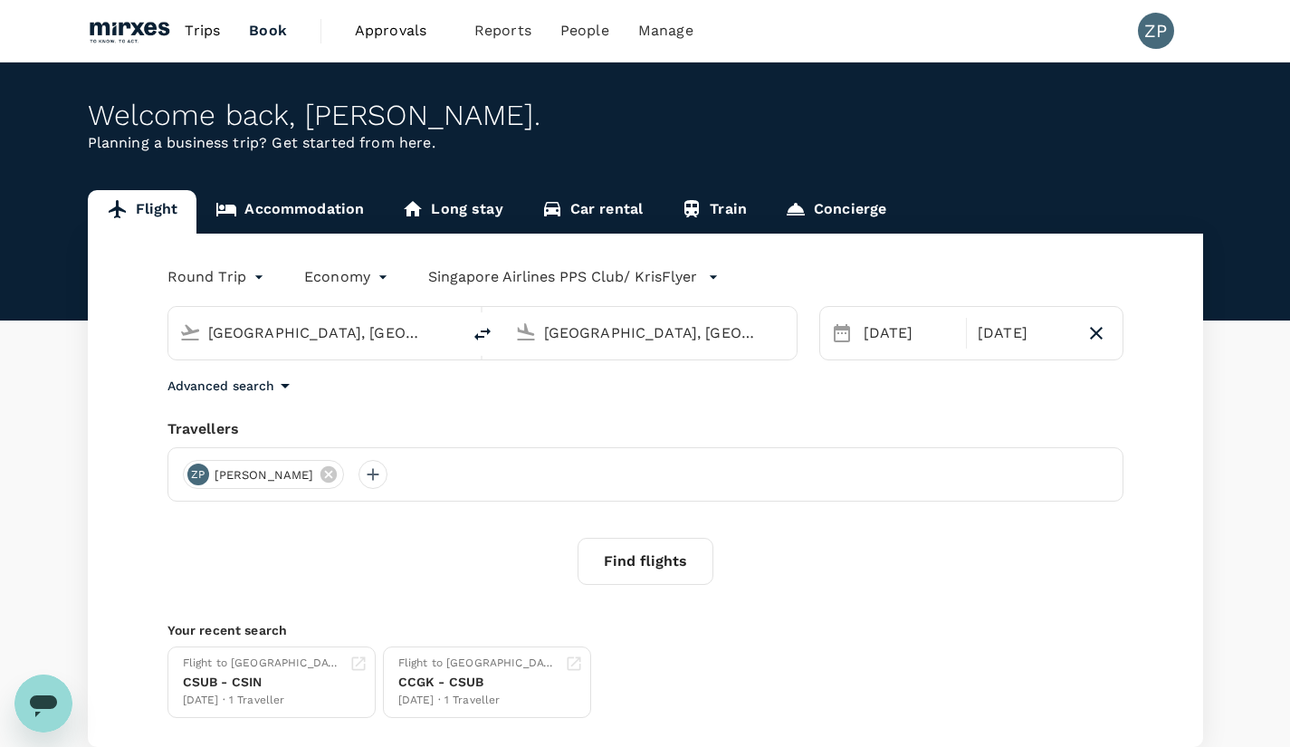
click at [1059, 341] on div "12 Oct" at bounding box center [1023, 333] width 107 height 36
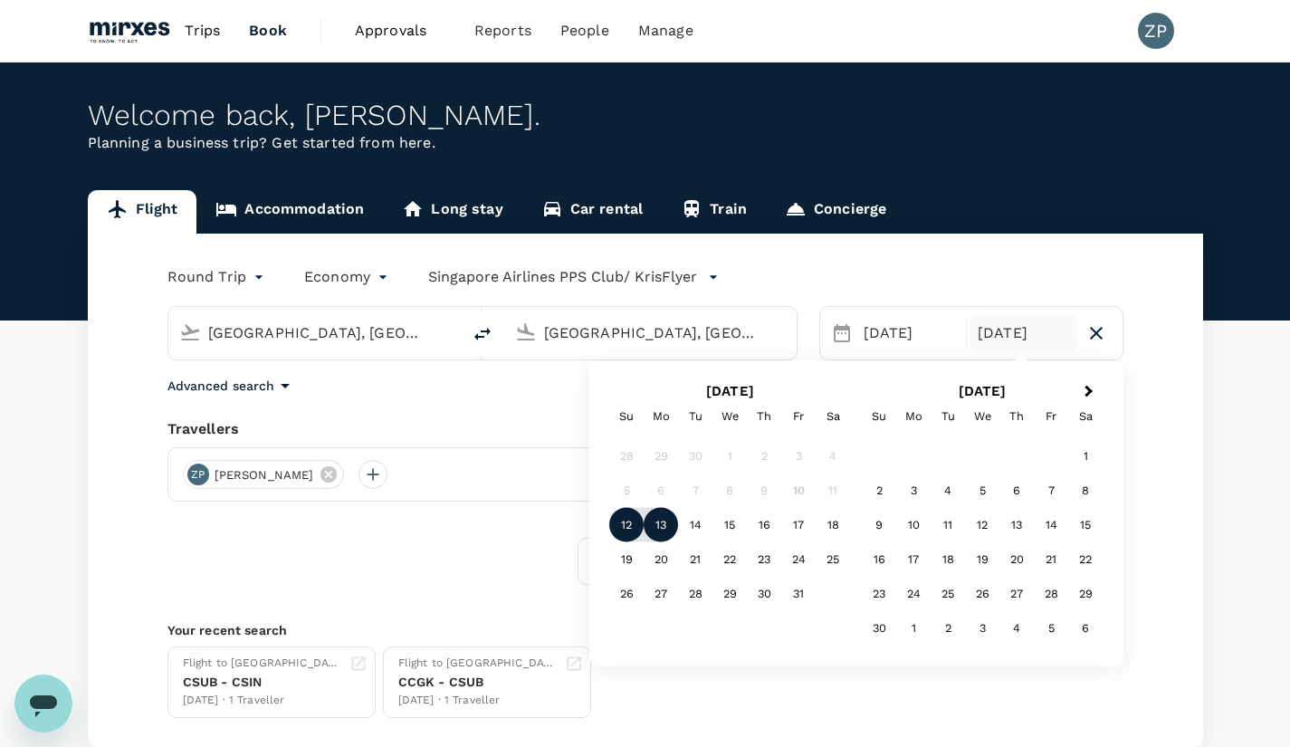
click at [656, 525] on div "13" at bounding box center [661, 525] width 34 height 34
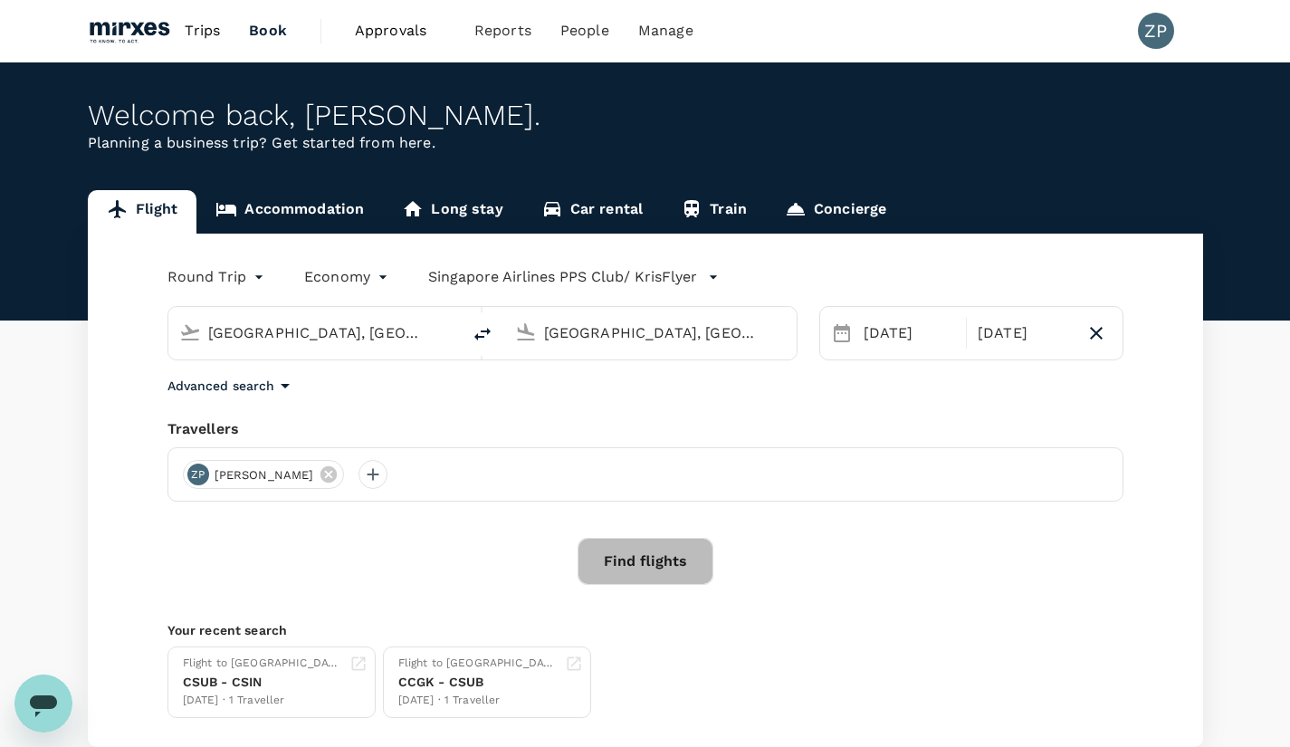
click at [652, 571] on button "Find flights" at bounding box center [646, 561] width 136 height 47
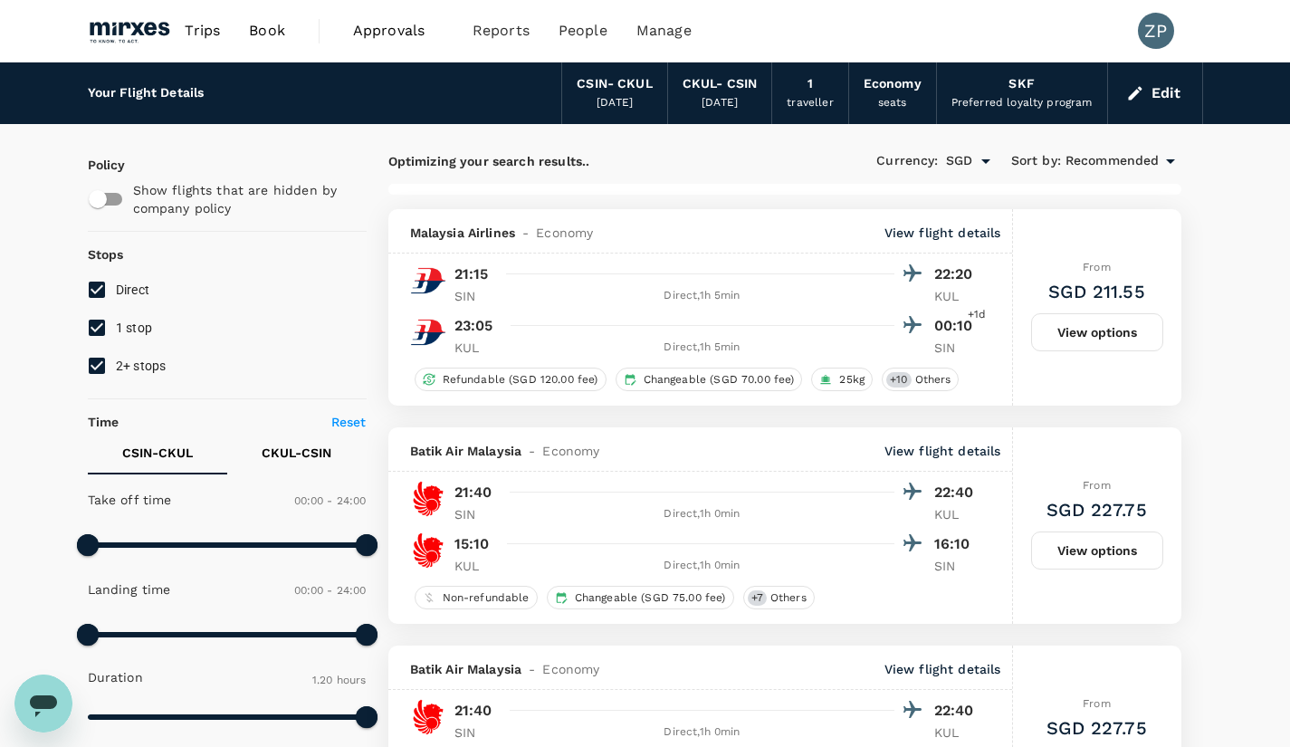
scroll to position [288, 0]
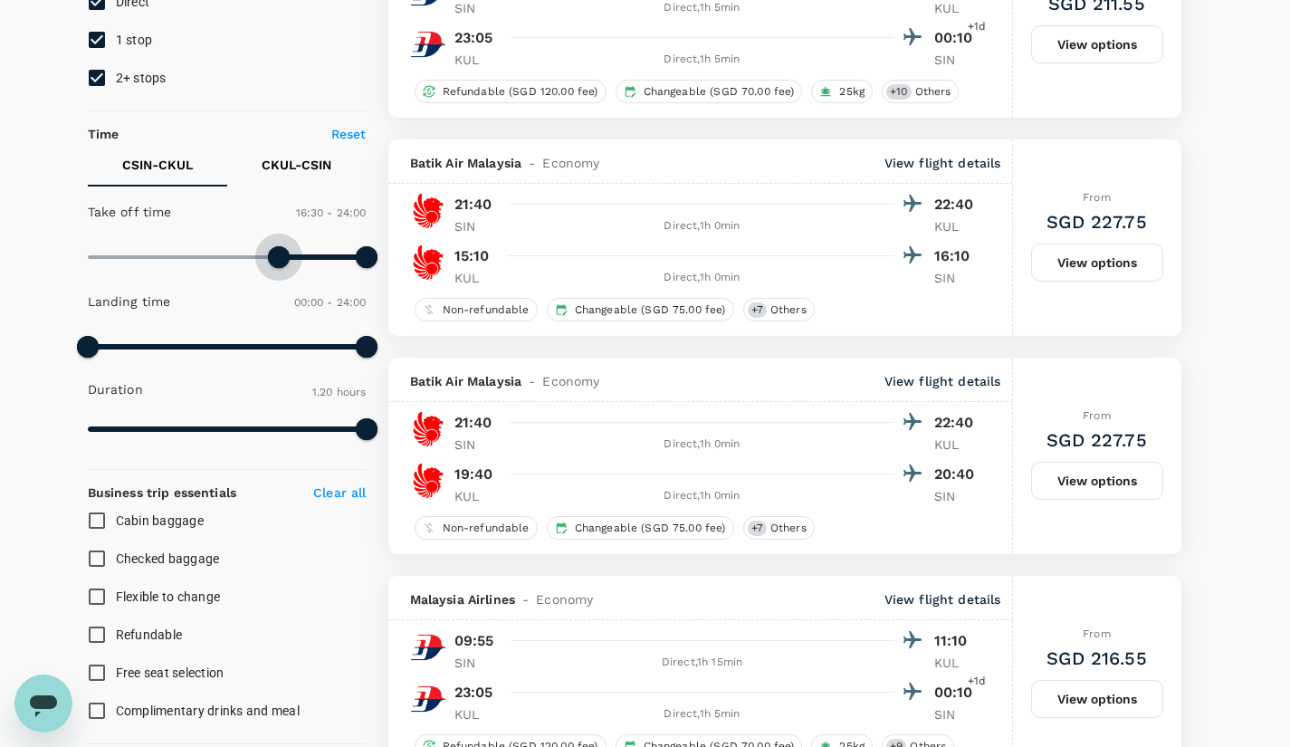
type input "1080"
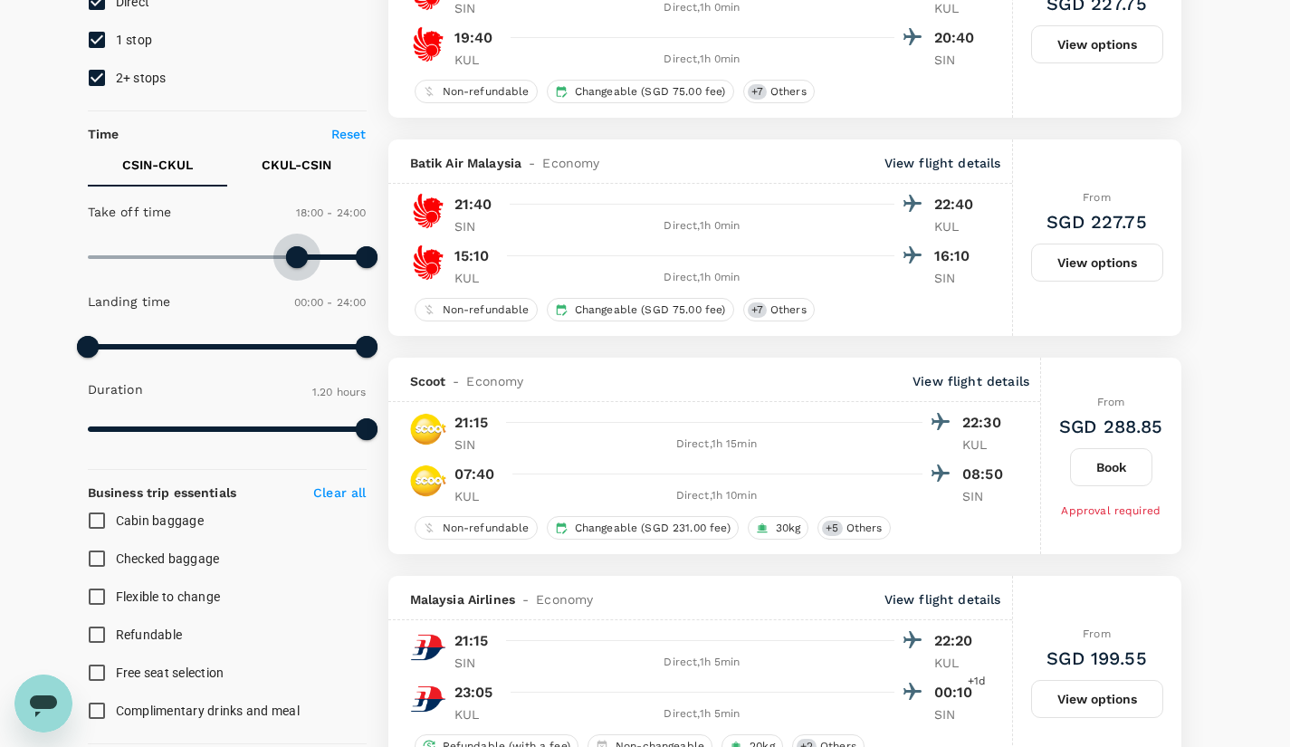
drag, startPoint x: 99, startPoint y: 264, endPoint x: 299, endPoint y: 270, distance: 200.1
click at [299, 268] on span at bounding box center [297, 257] width 22 height 22
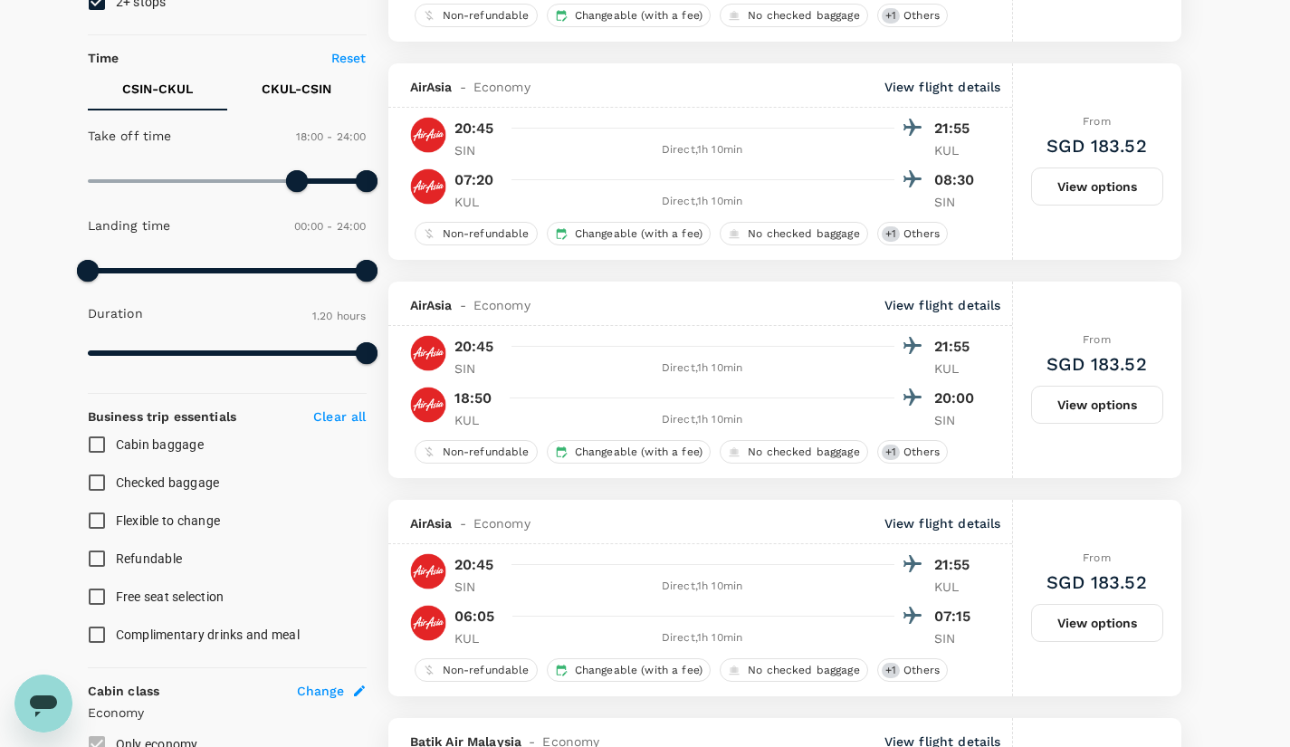
scroll to position [381, 0]
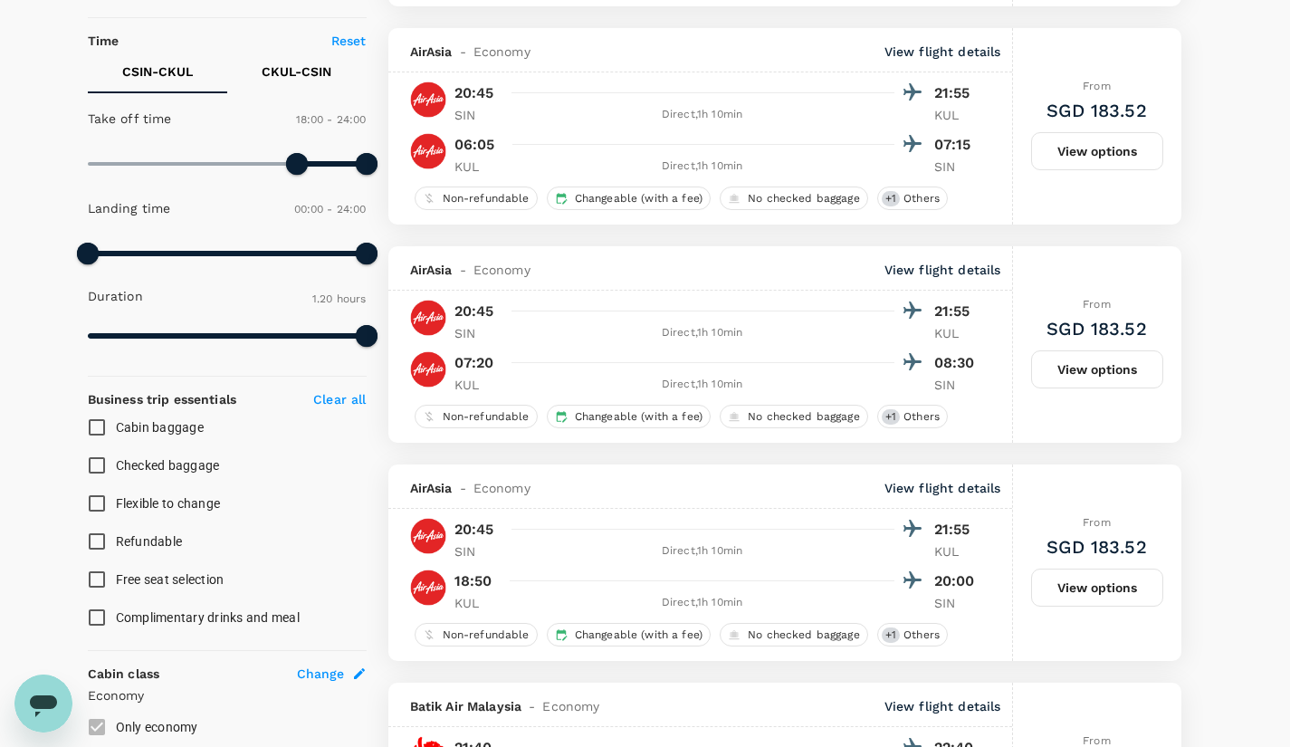
click at [282, 76] on p "CKUL - CSIN" at bounding box center [297, 71] width 70 height 18
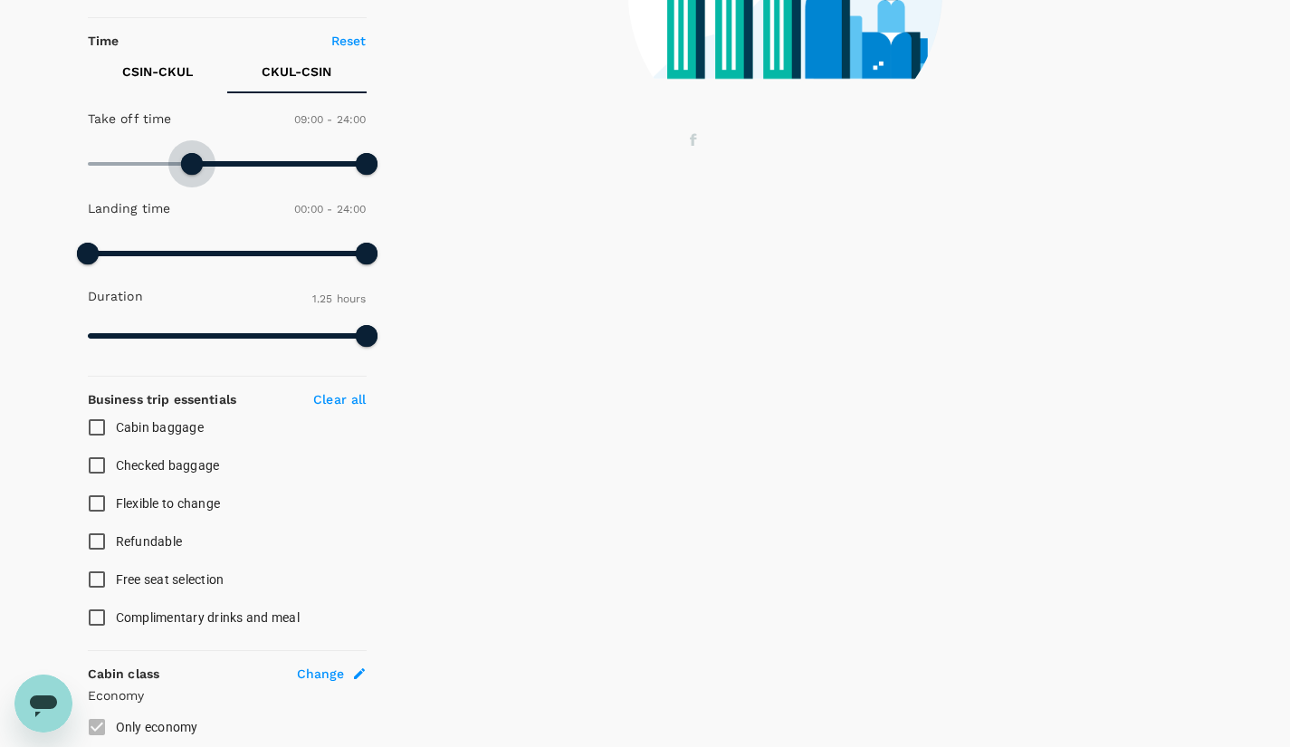
type input "690"
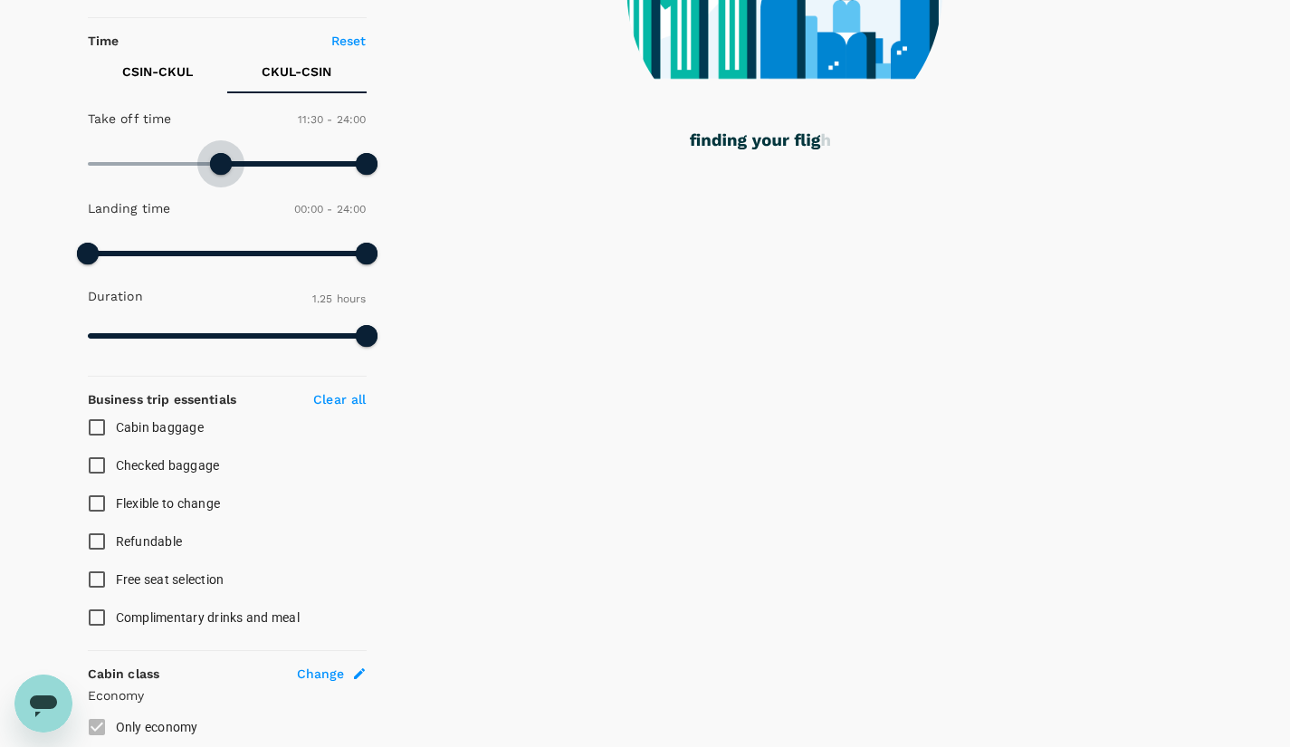
drag, startPoint x: 93, startPoint y: 167, endPoint x: 222, endPoint y: 178, distance: 129.0
click at [222, 175] on span at bounding box center [221, 164] width 22 height 22
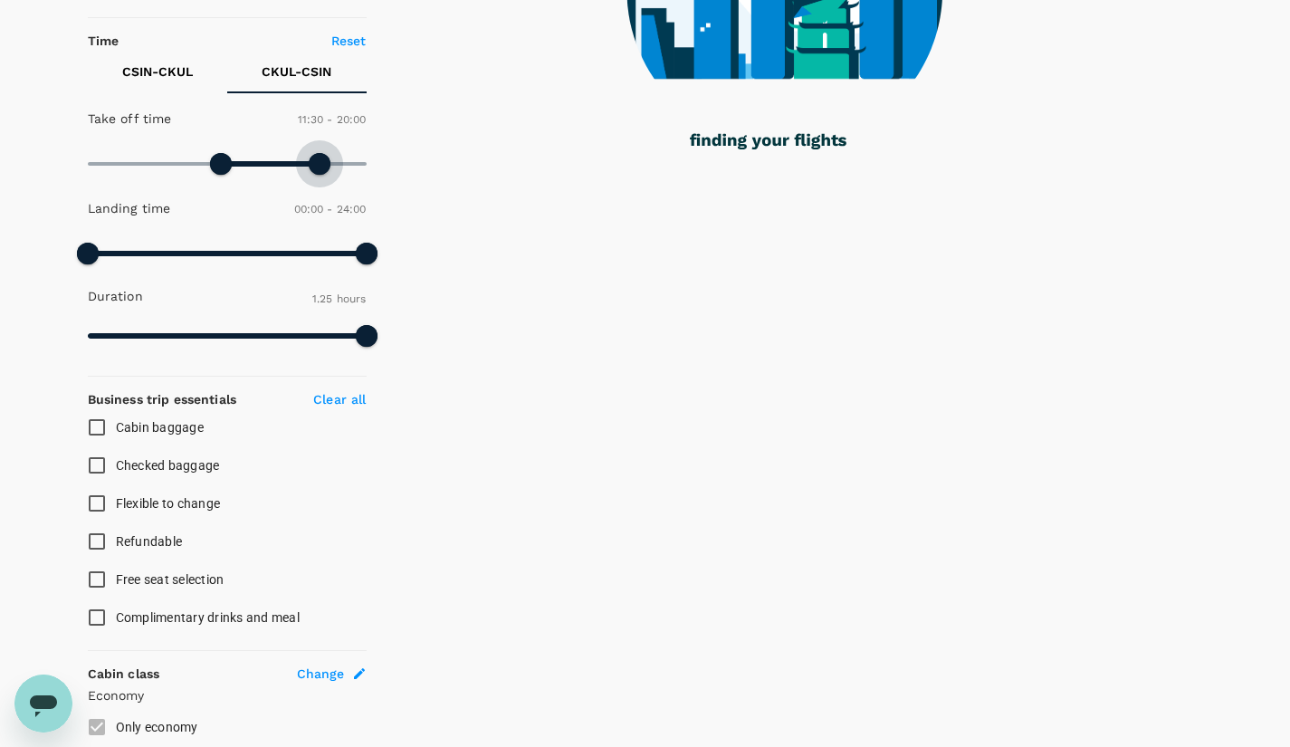
type input "1170"
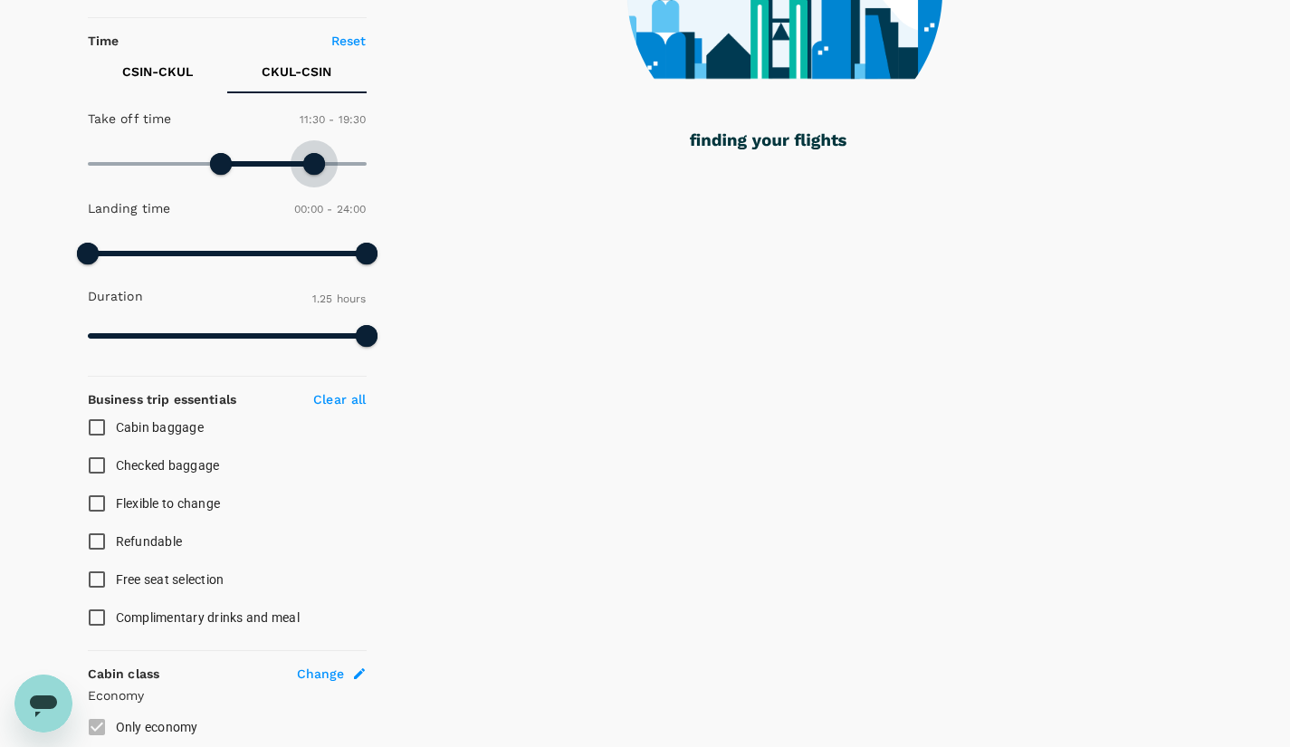
drag, startPoint x: 365, startPoint y: 167, endPoint x: 311, endPoint y: 165, distance: 53.4
click at [311, 165] on span at bounding box center [314, 164] width 22 height 22
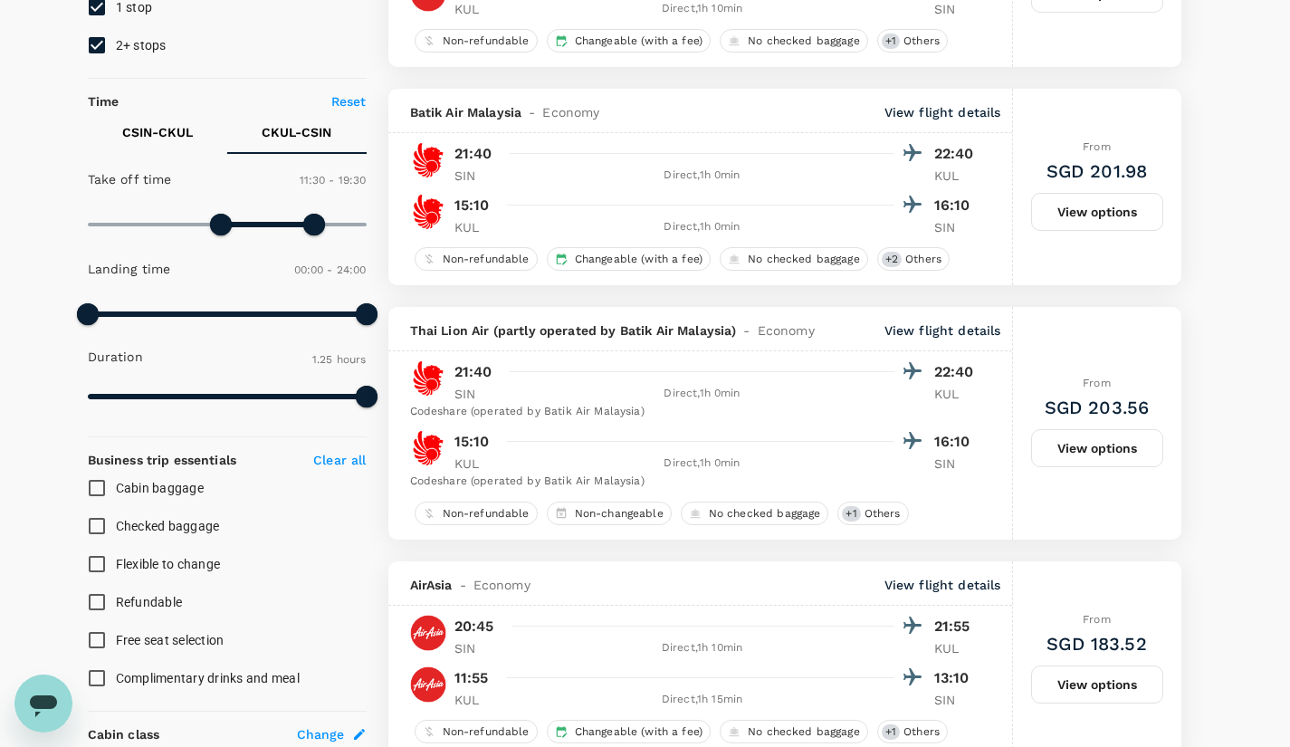
scroll to position [323, 0]
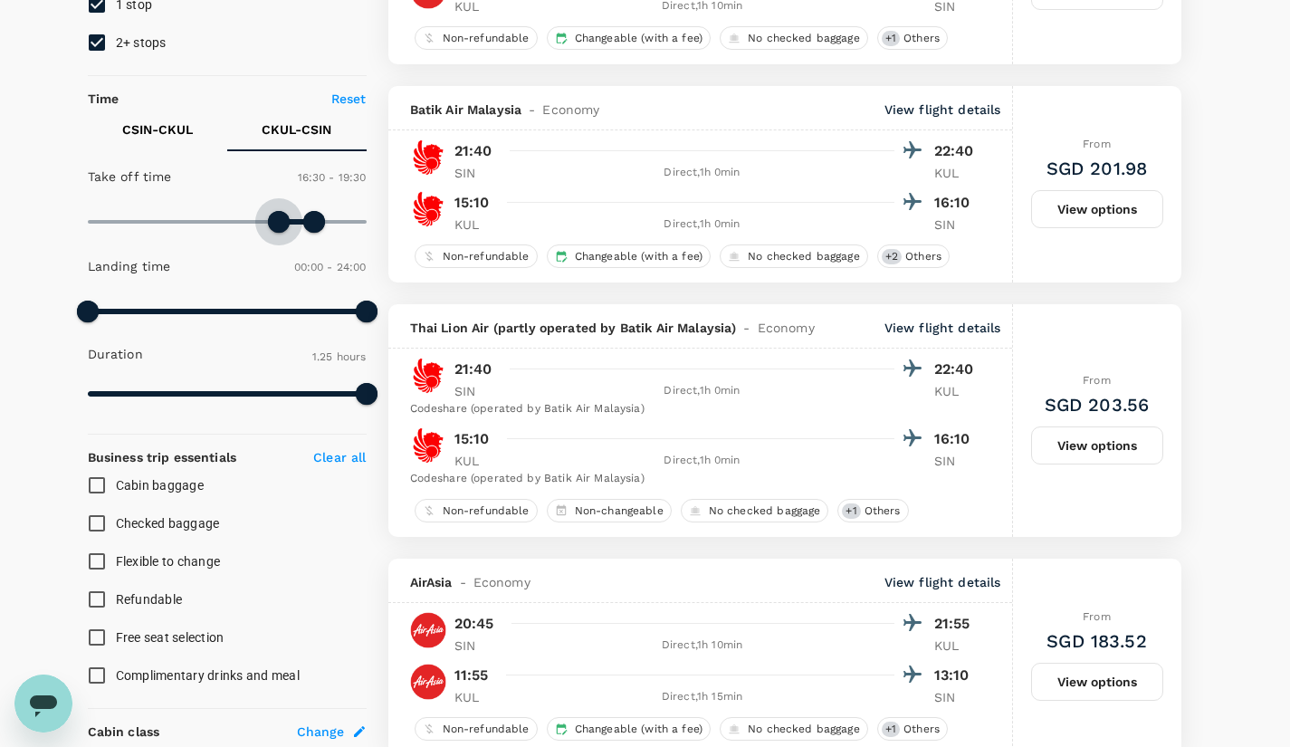
type input "960"
drag, startPoint x: 230, startPoint y: 227, endPoint x: 272, endPoint y: 234, distance: 43.0
click at [272, 233] on span at bounding box center [274, 222] width 22 height 22
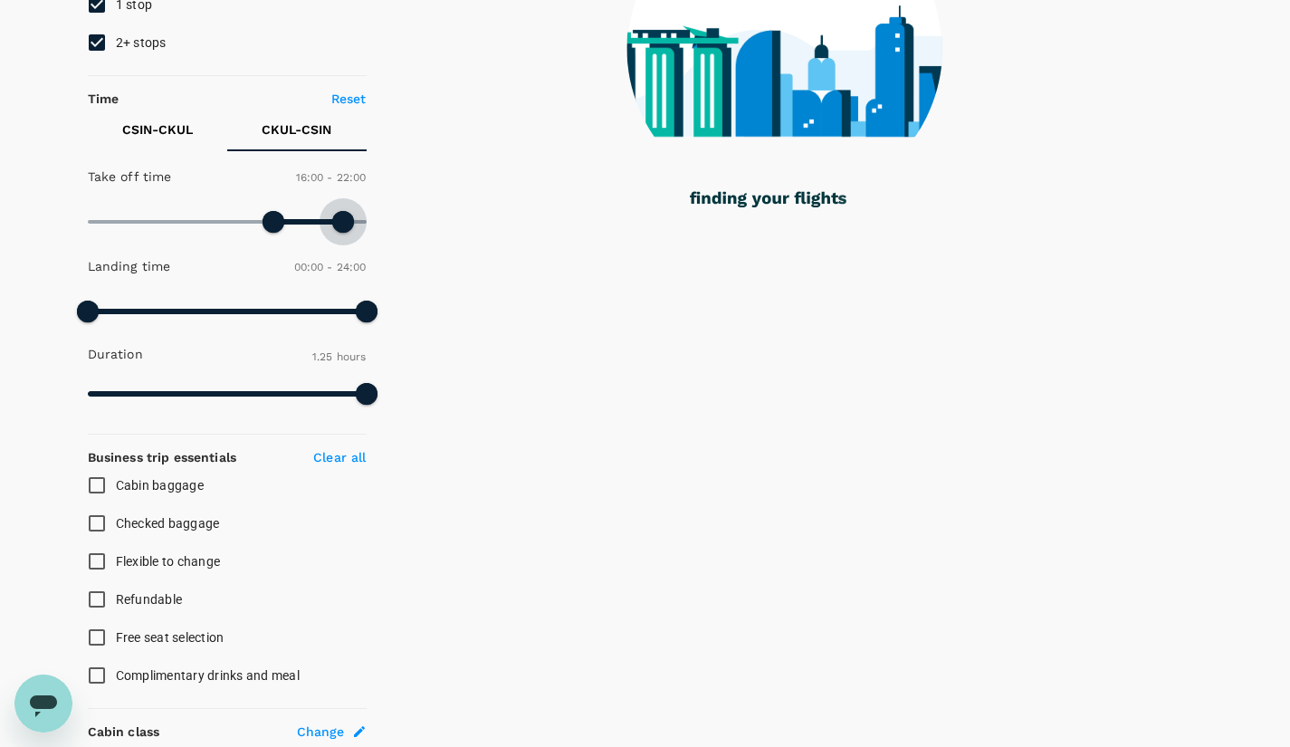
type input "1290"
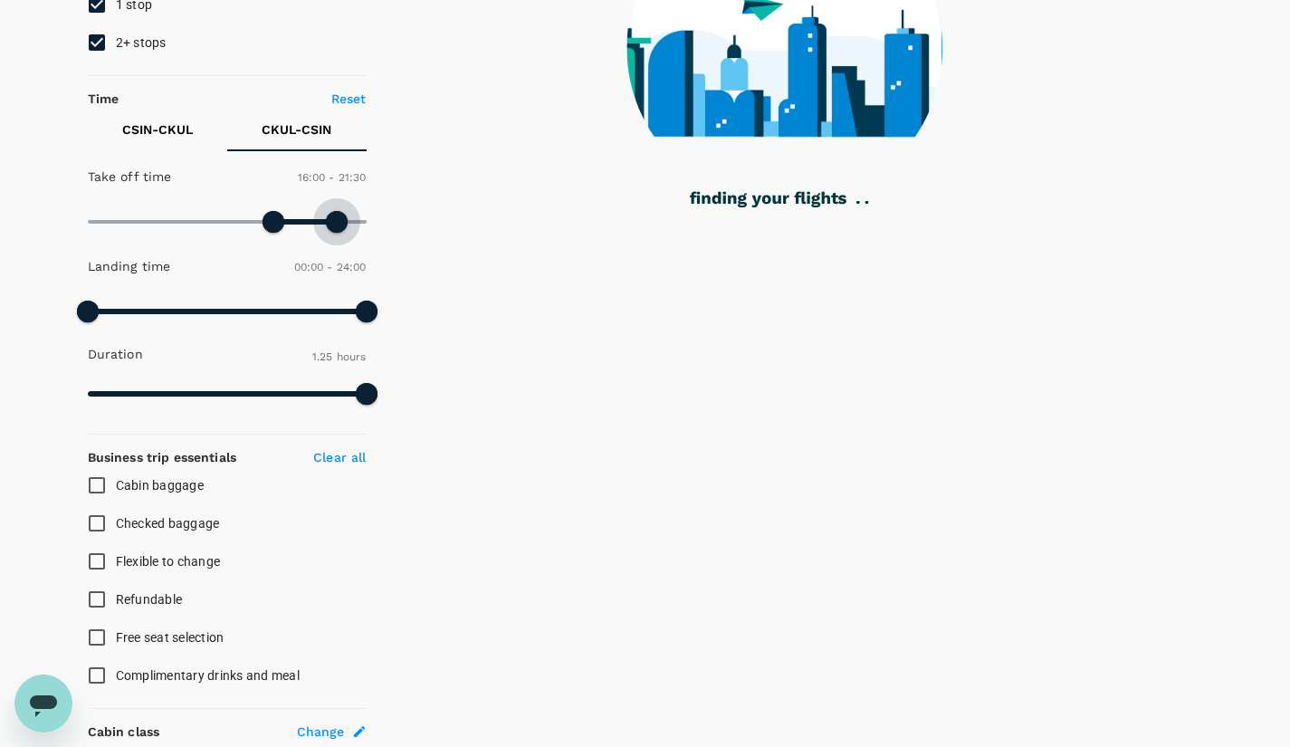
drag, startPoint x: 306, startPoint y: 226, endPoint x: 337, endPoint y: 228, distance: 30.8
click at [337, 228] on span at bounding box center [337, 222] width 22 height 22
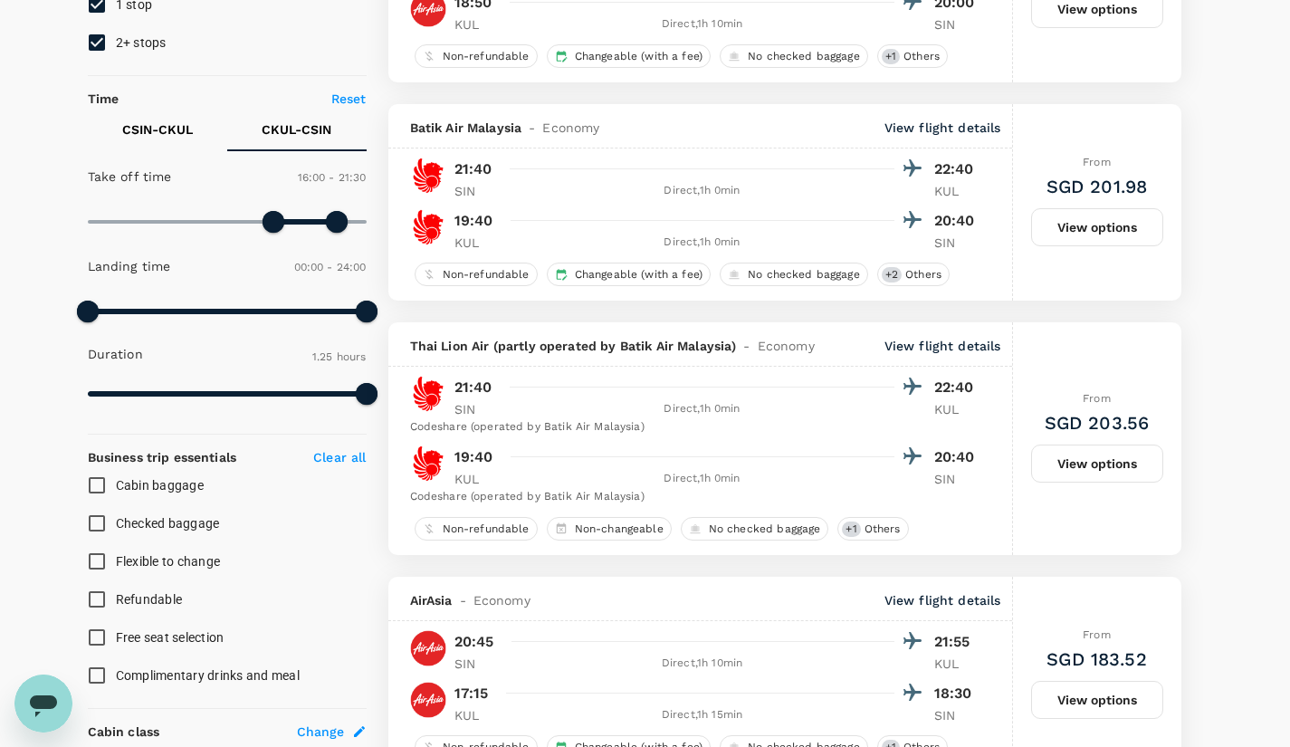
type input "SGD"
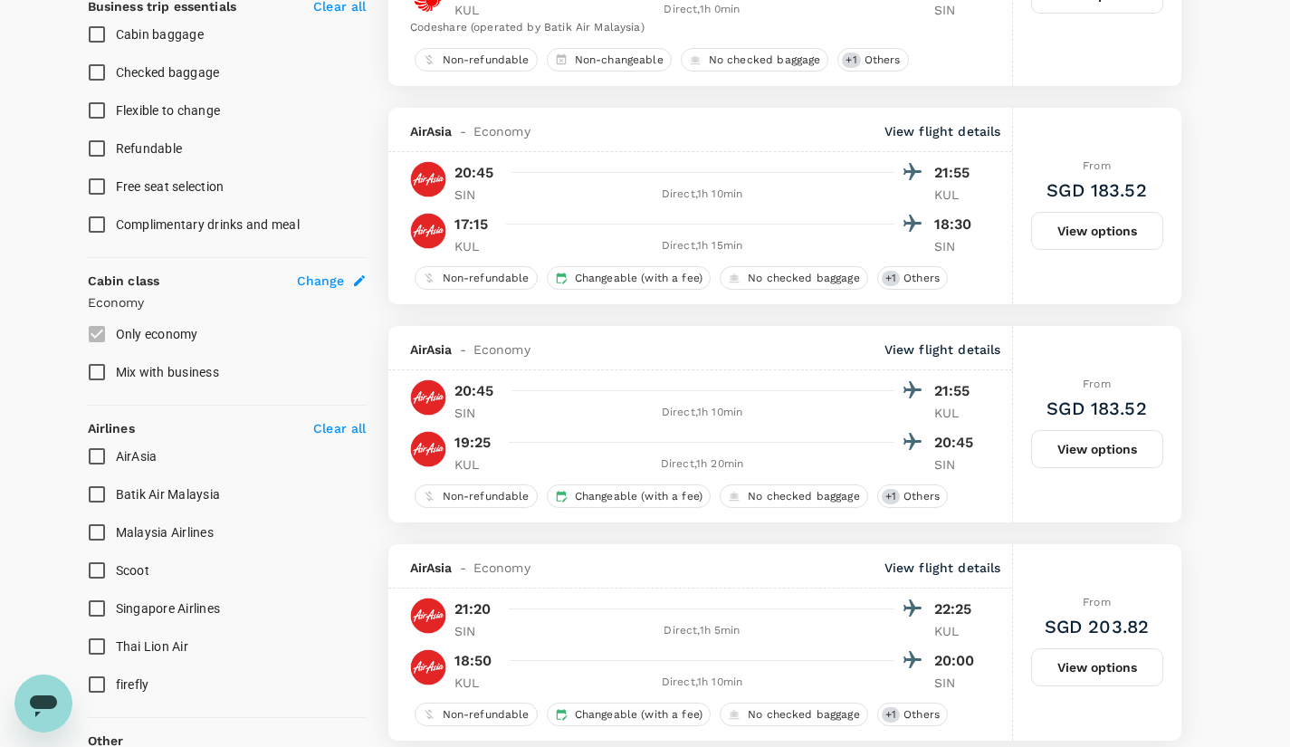
scroll to position [772, 0]
click at [99, 569] on input "Scoot" at bounding box center [97, 572] width 38 height 38
checkbox input "true"
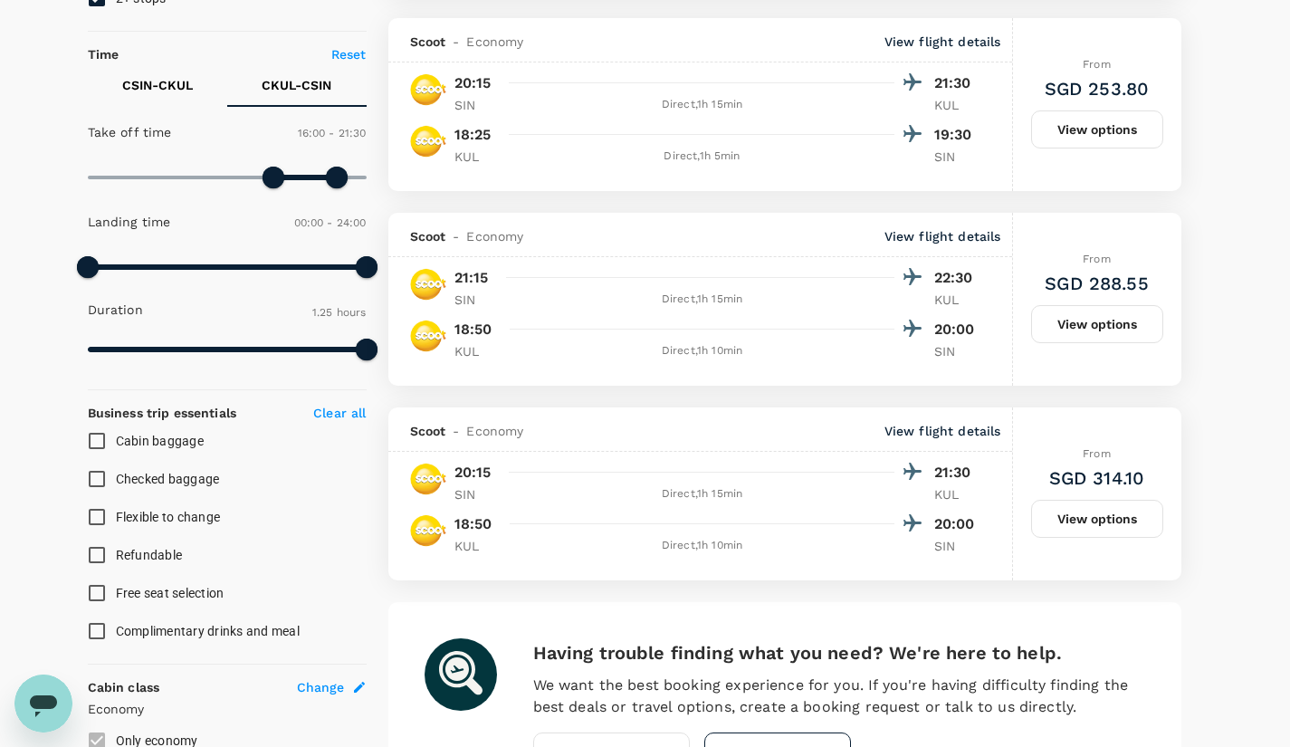
scroll to position [696, 0]
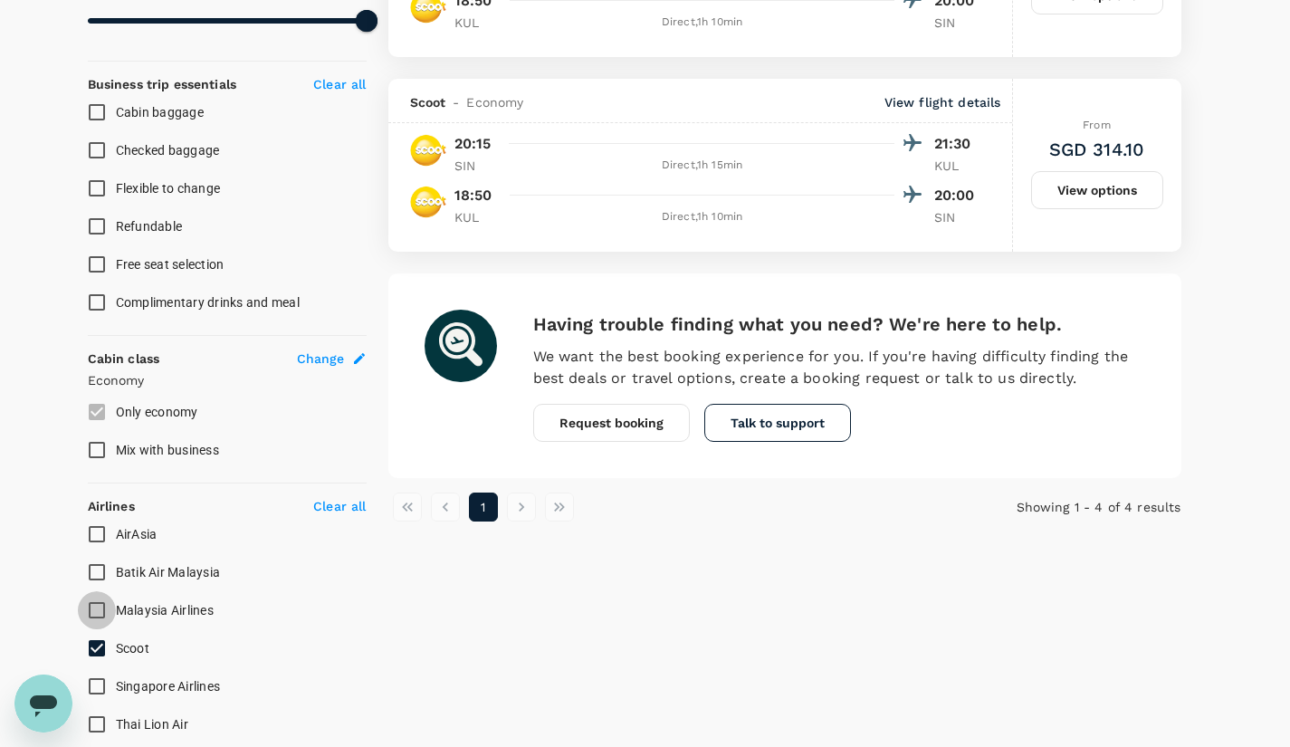
click at [100, 608] on input "Malaysia Airlines" at bounding box center [97, 610] width 38 height 38
checkbox input "true"
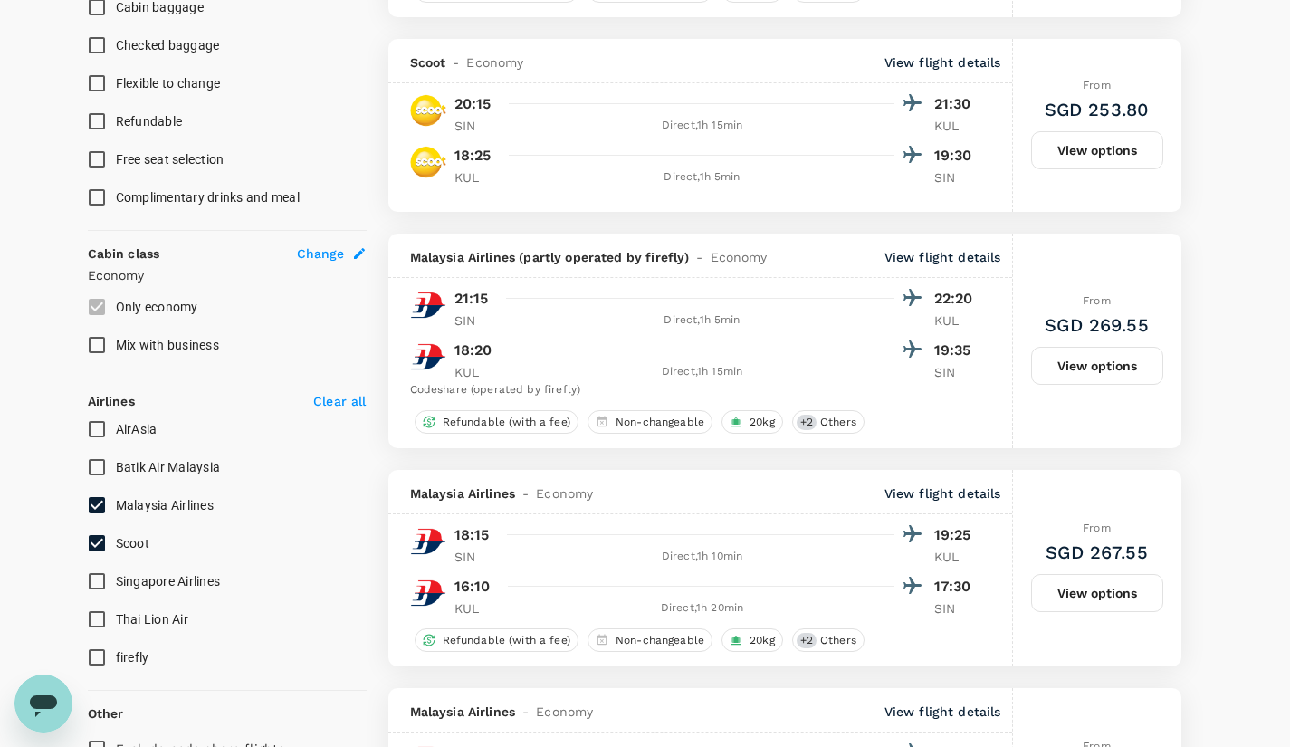
scroll to position [802, 0]
click at [91, 425] on input "AirAsia" at bounding box center [97, 428] width 38 height 38
checkbox input "true"
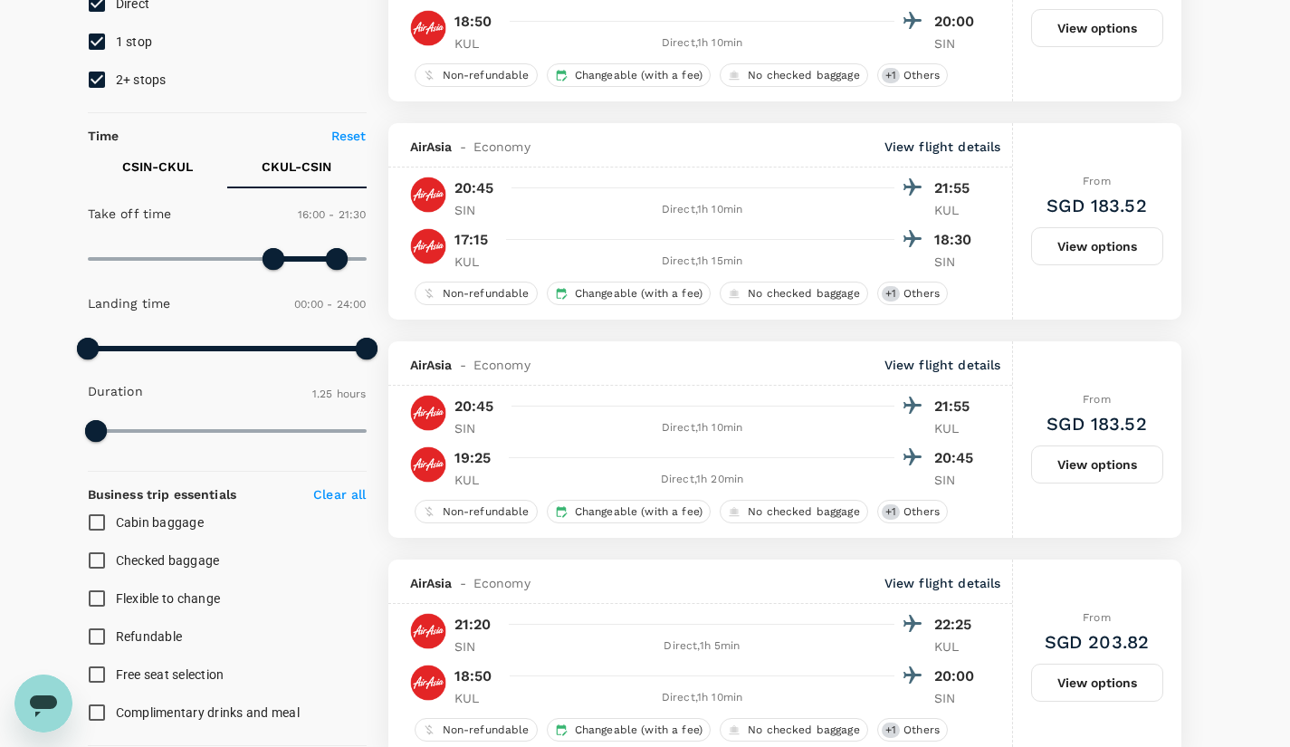
scroll to position [0, 0]
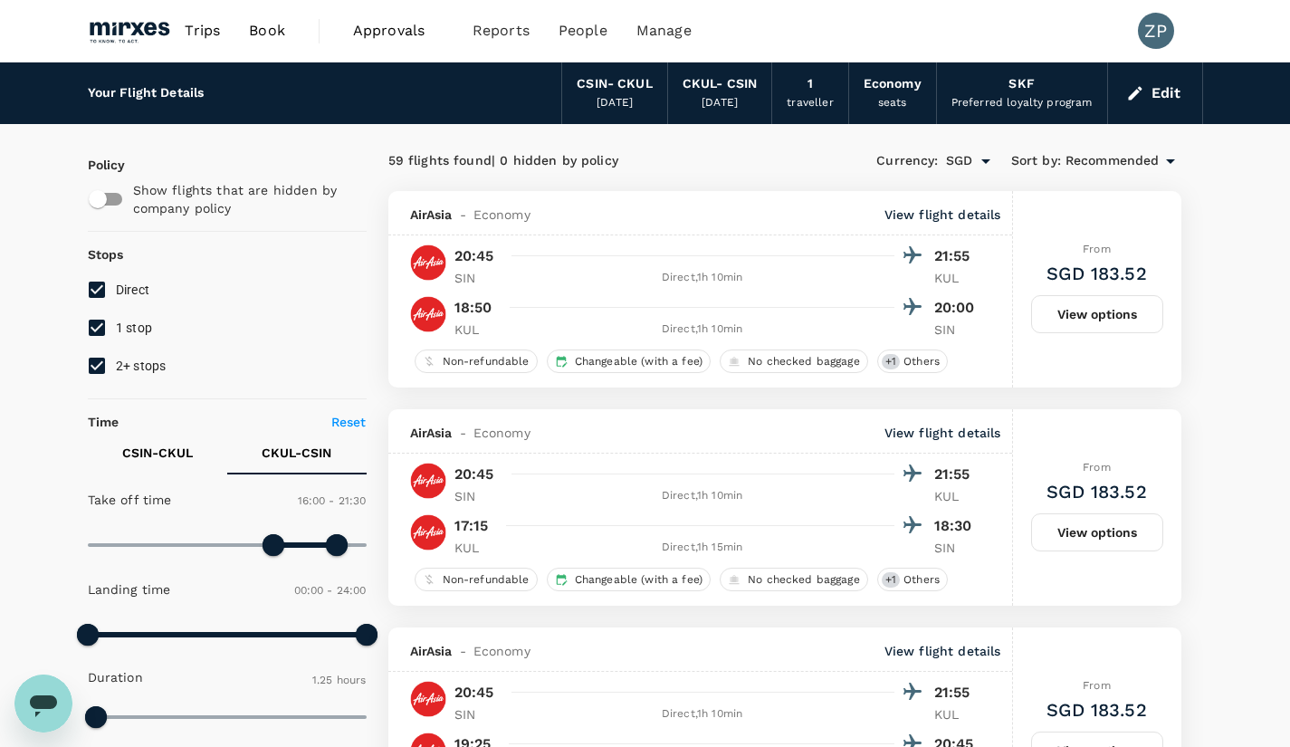
click at [284, 36] on span "Book" at bounding box center [267, 31] width 36 height 22
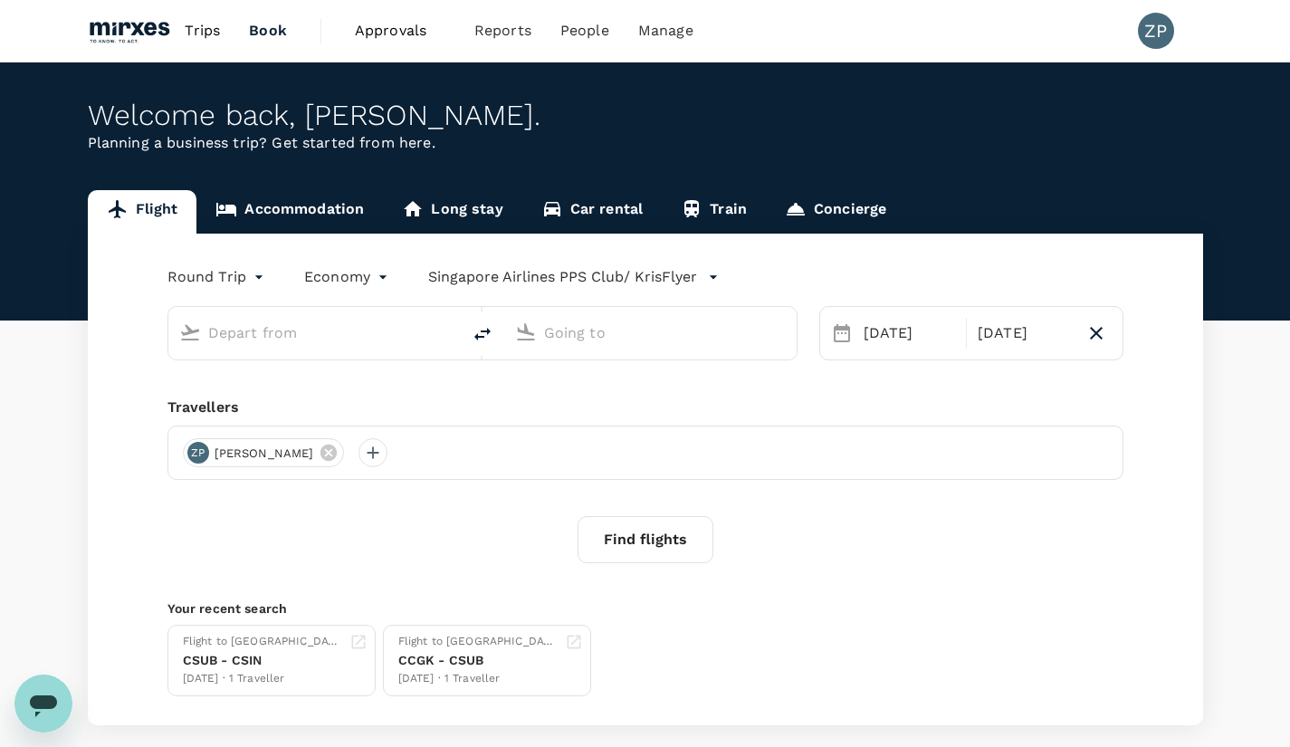
click at [300, 205] on link "Accommodation" at bounding box center [289, 211] width 186 height 43
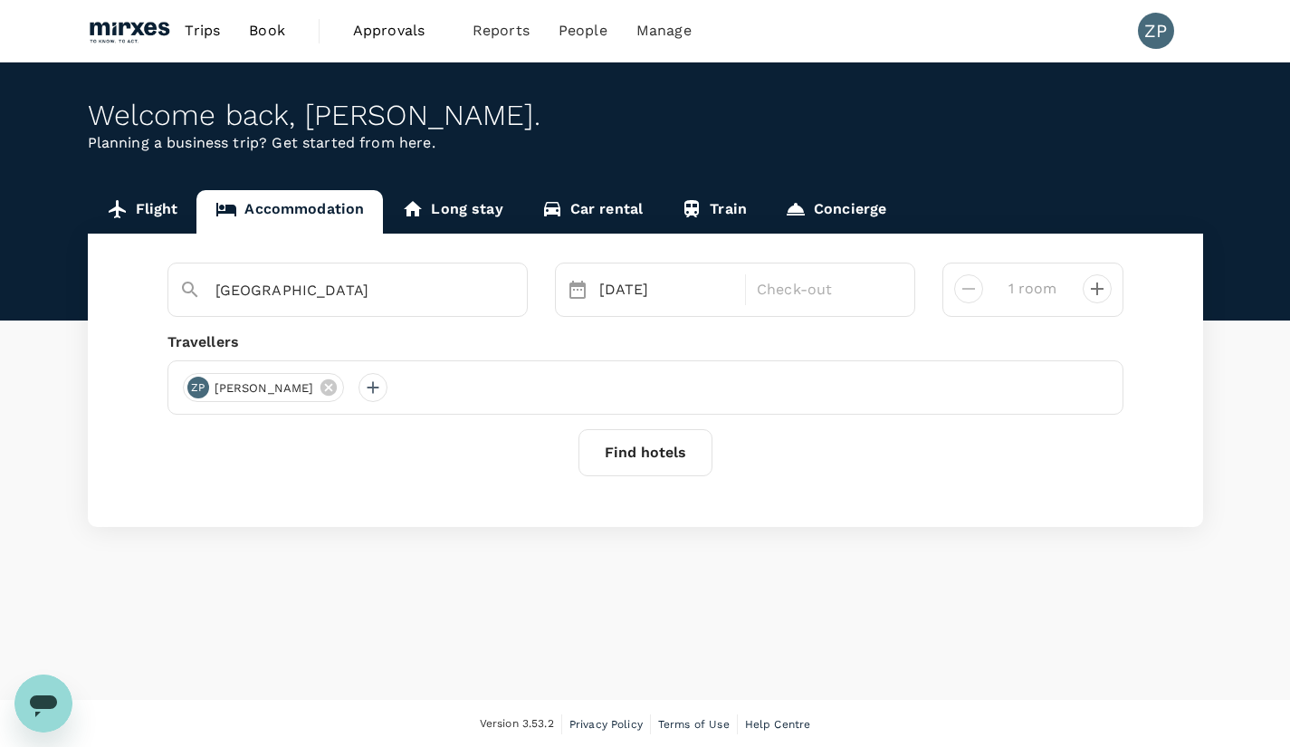
click at [349, 307] on div "Singapore" at bounding box center [347, 290] width 360 height 54
drag, startPoint x: 336, startPoint y: 294, endPoint x: 187, endPoint y: 286, distance: 148.7
click at [187, 286] on div "Singapore" at bounding box center [340, 283] width 351 height 47
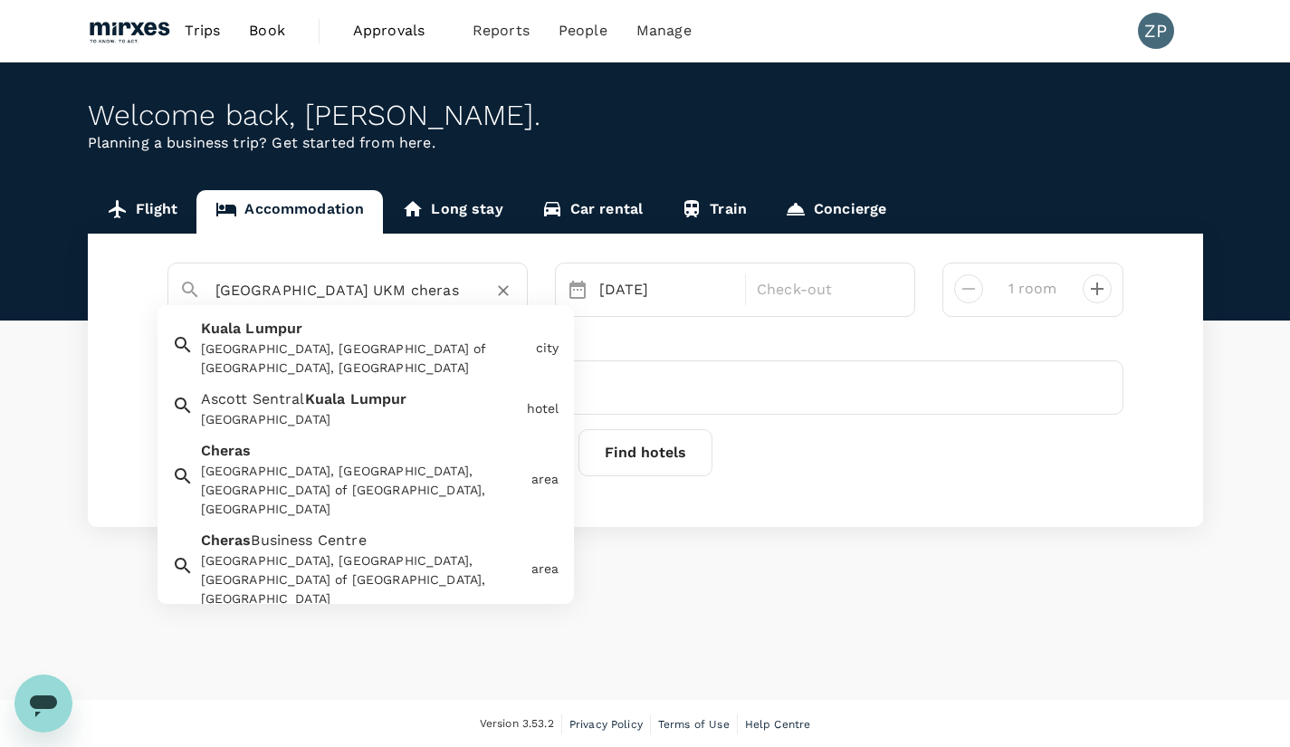
click at [302, 487] on div "Cheras, Kuala Lumpur, Federal Territory of Kuala Lumpur, Malaysia" at bounding box center [362, 490] width 323 height 57
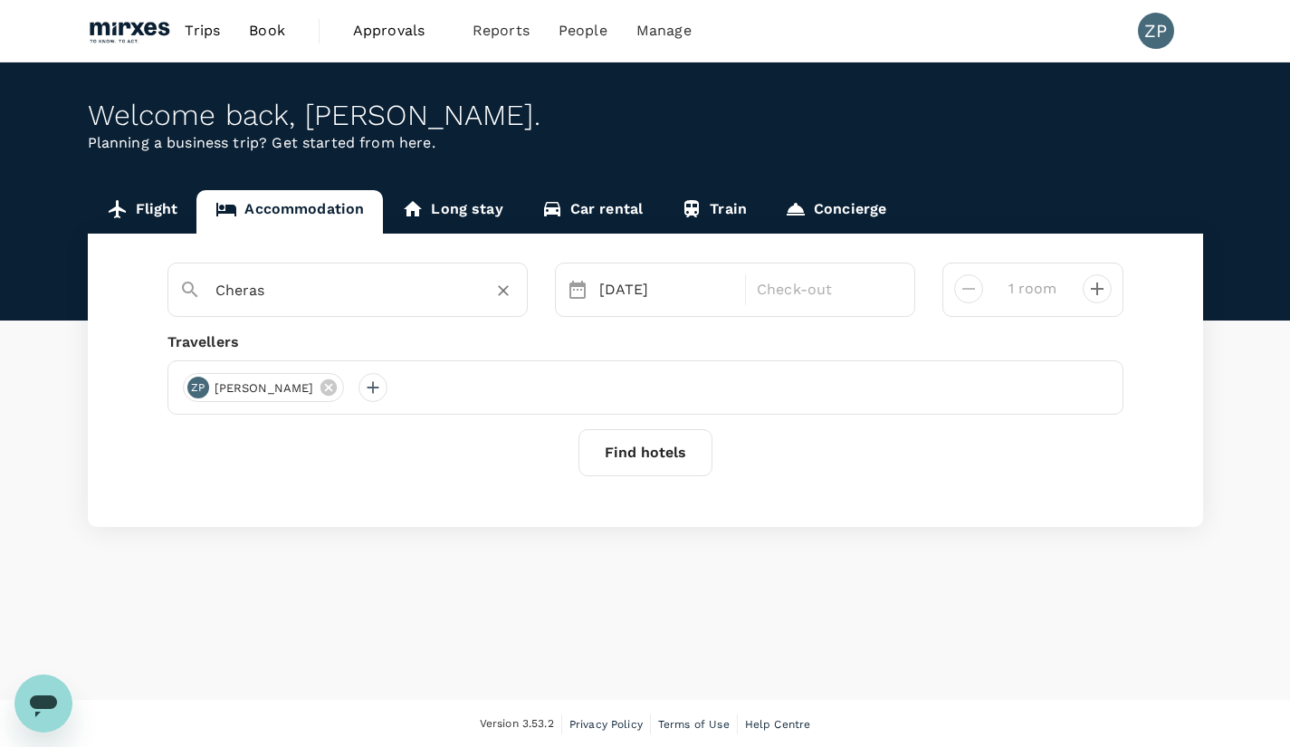
type input "Cheras"
click at [642, 304] on div "17 Oct" at bounding box center [667, 290] width 150 height 36
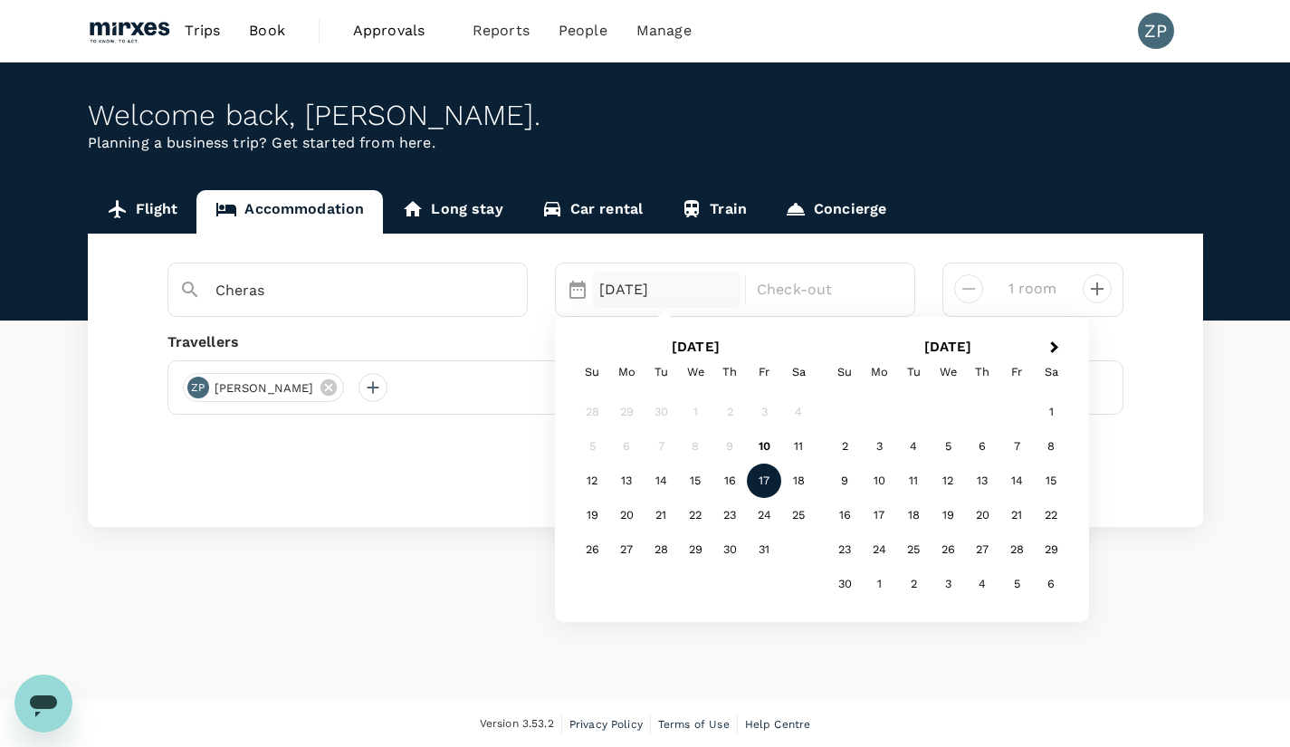
click at [584, 472] on div "12" at bounding box center [592, 481] width 34 height 34
click at [628, 483] on div "13" at bounding box center [626, 481] width 34 height 34
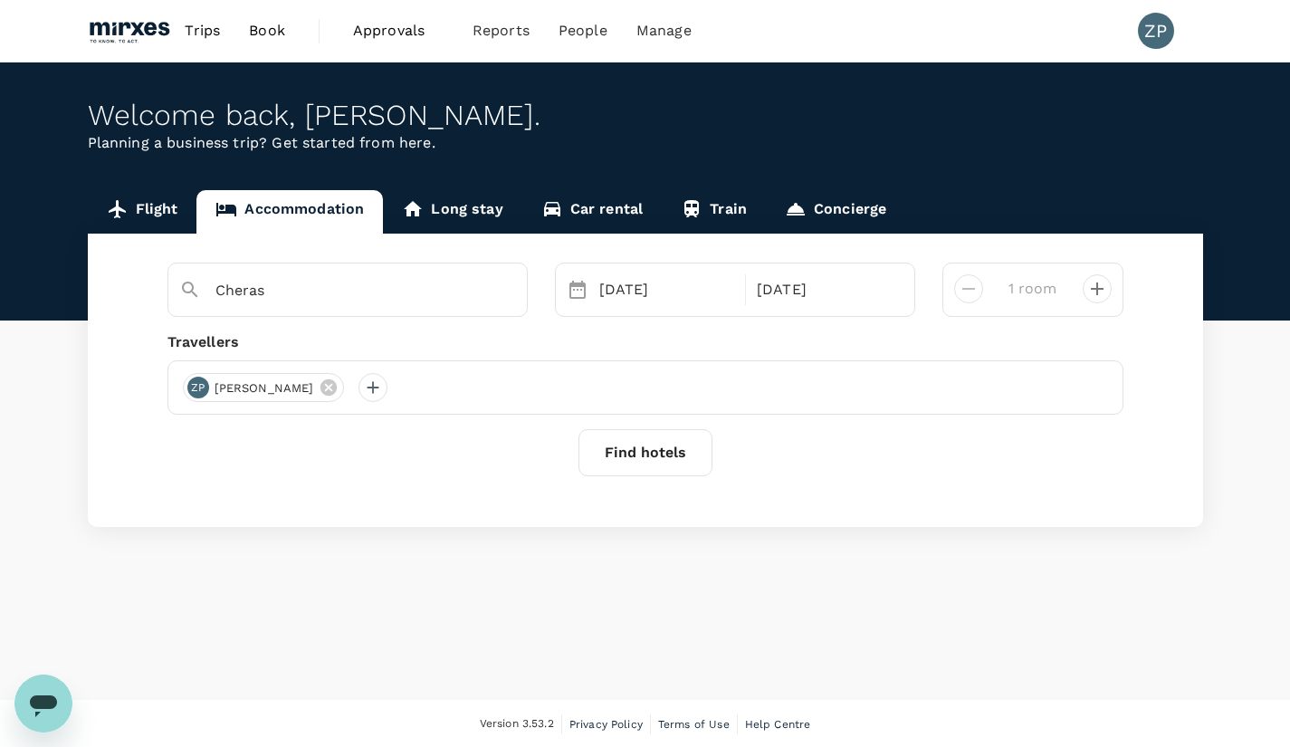
click at [653, 462] on button "Find hotels" at bounding box center [645, 452] width 134 height 47
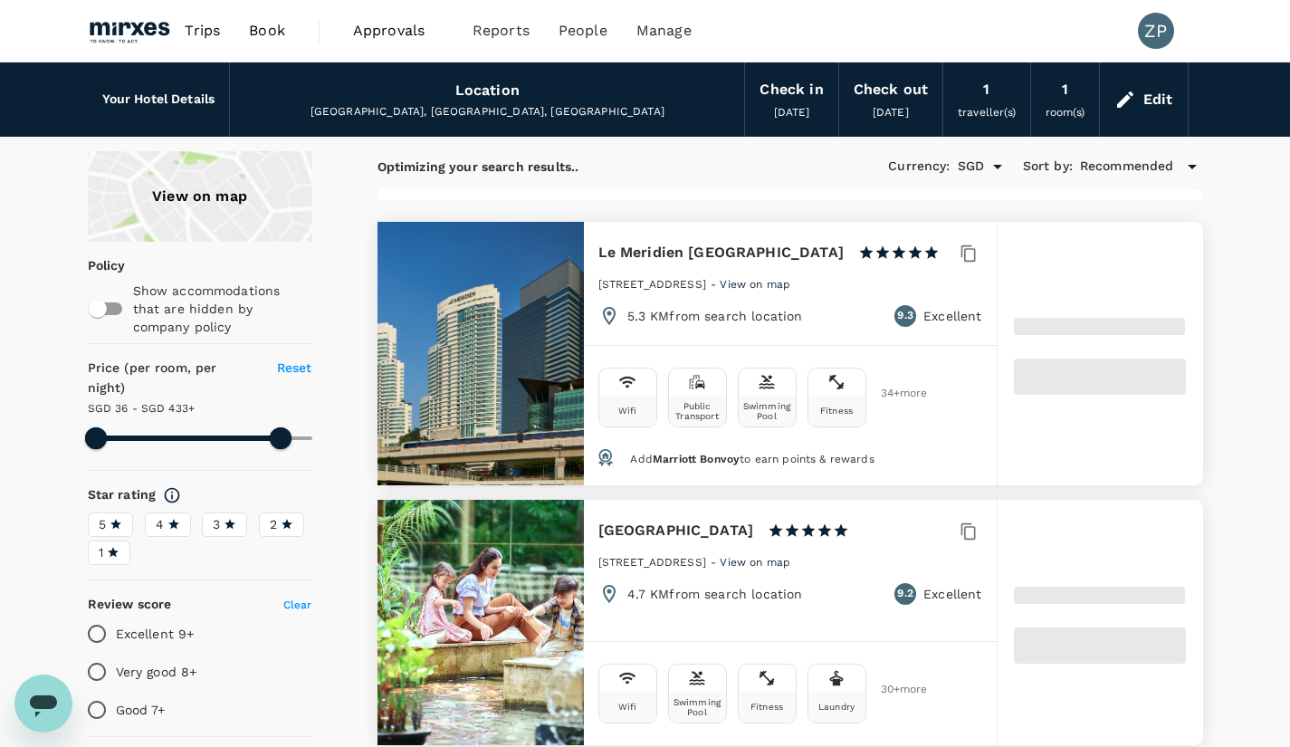
type input "432.98"
type input "16.98"
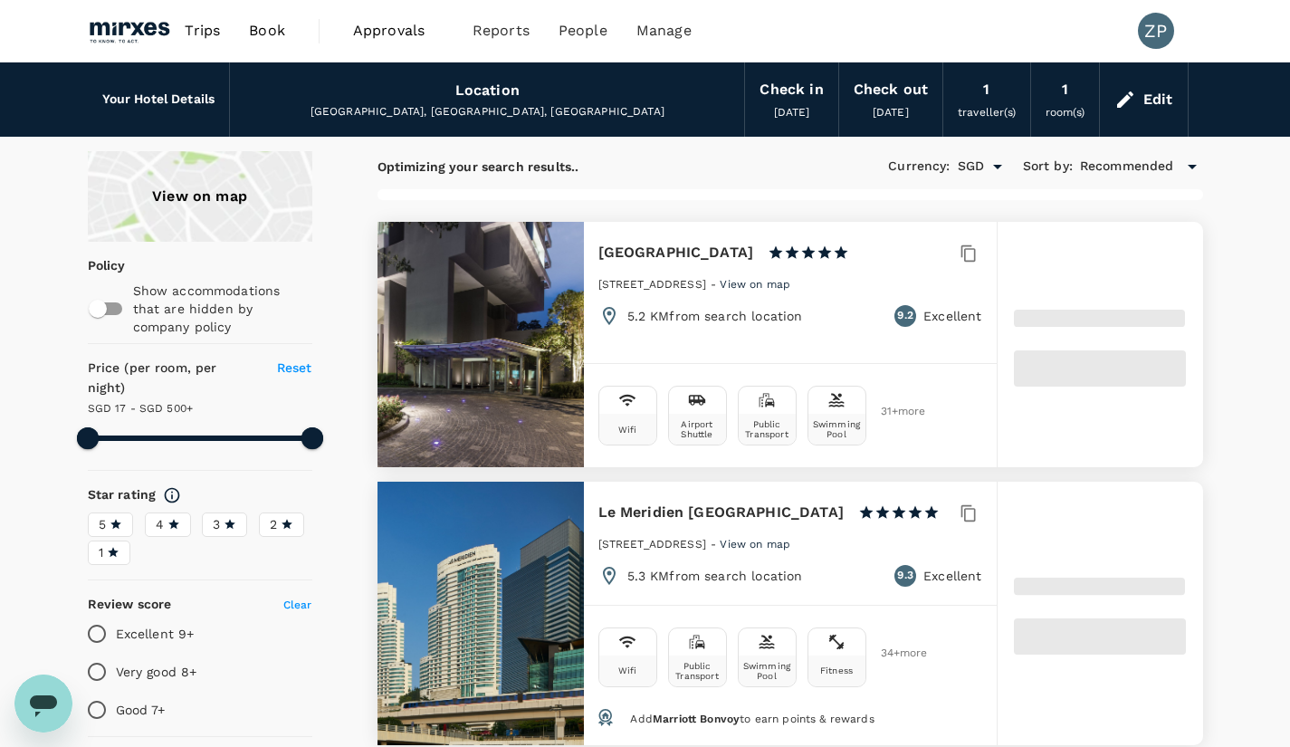
type input "499.36"
type input "16.36"
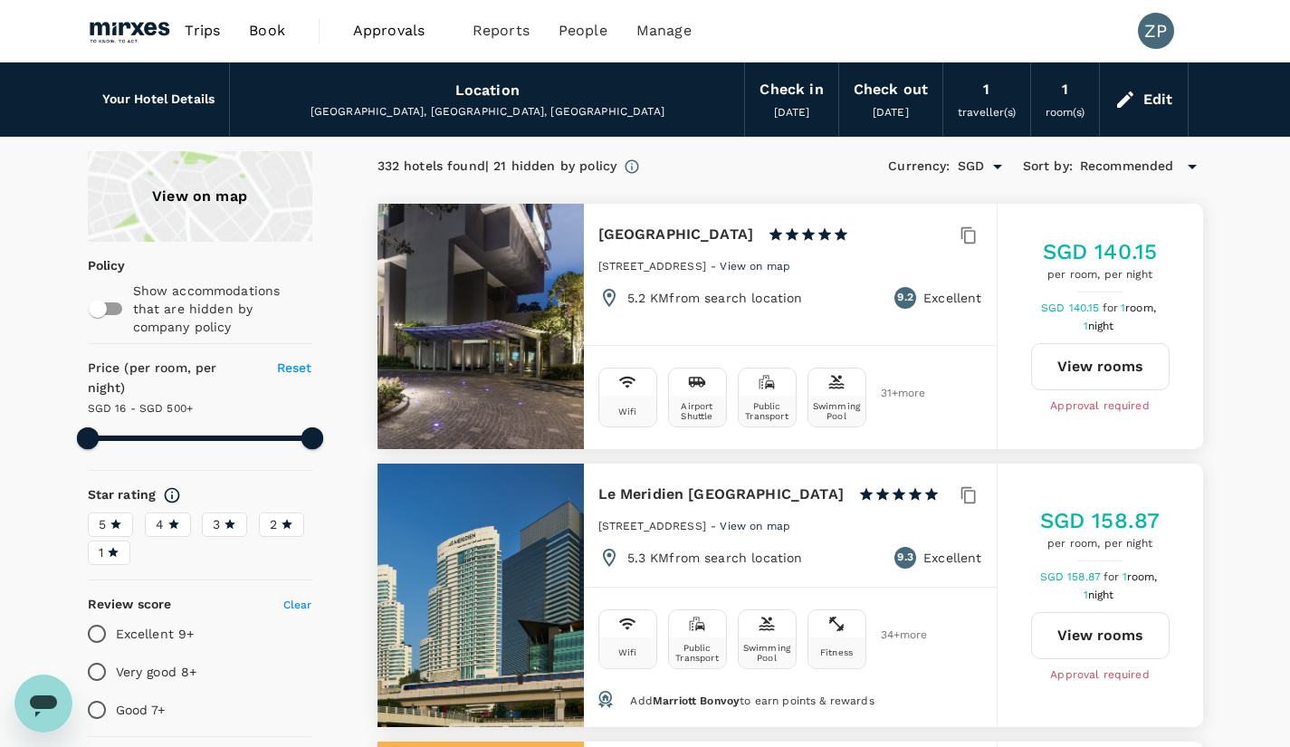
click at [213, 206] on div "View on map" at bounding box center [200, 196] width 225 height 91
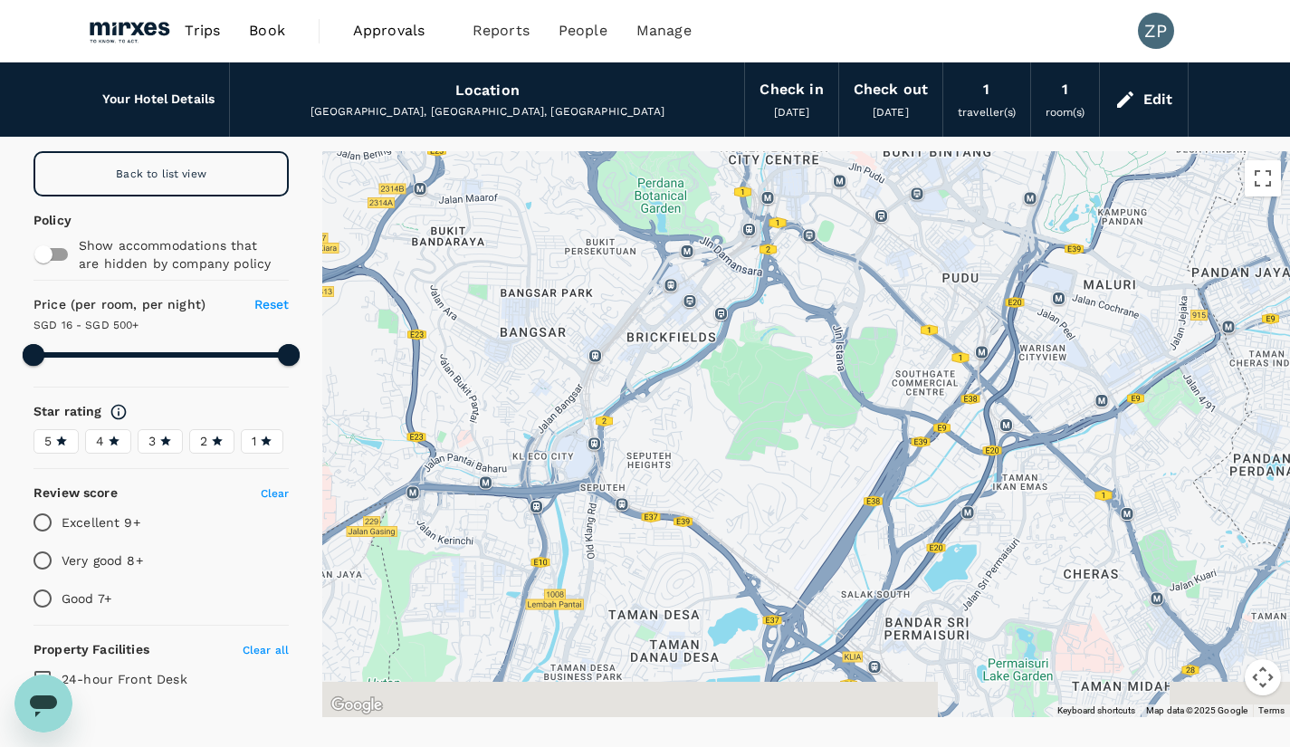
drag, startPoint x: 839, startPoint y: 590, endPoint x: 890, endPoint y: 293, distance: 301.2
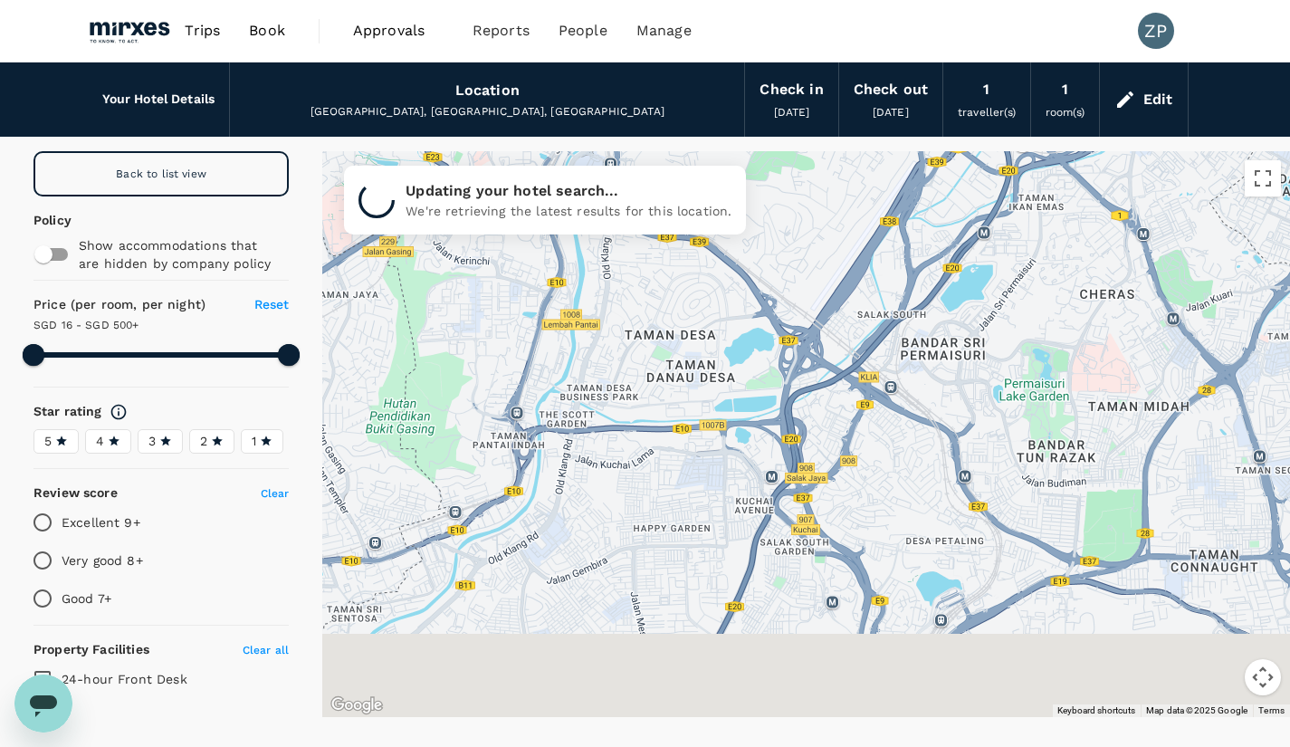
drag, startPoint x: 813, startPoint y: 500, endPoint x: 827, endPoint y: 217, distance: 282.8
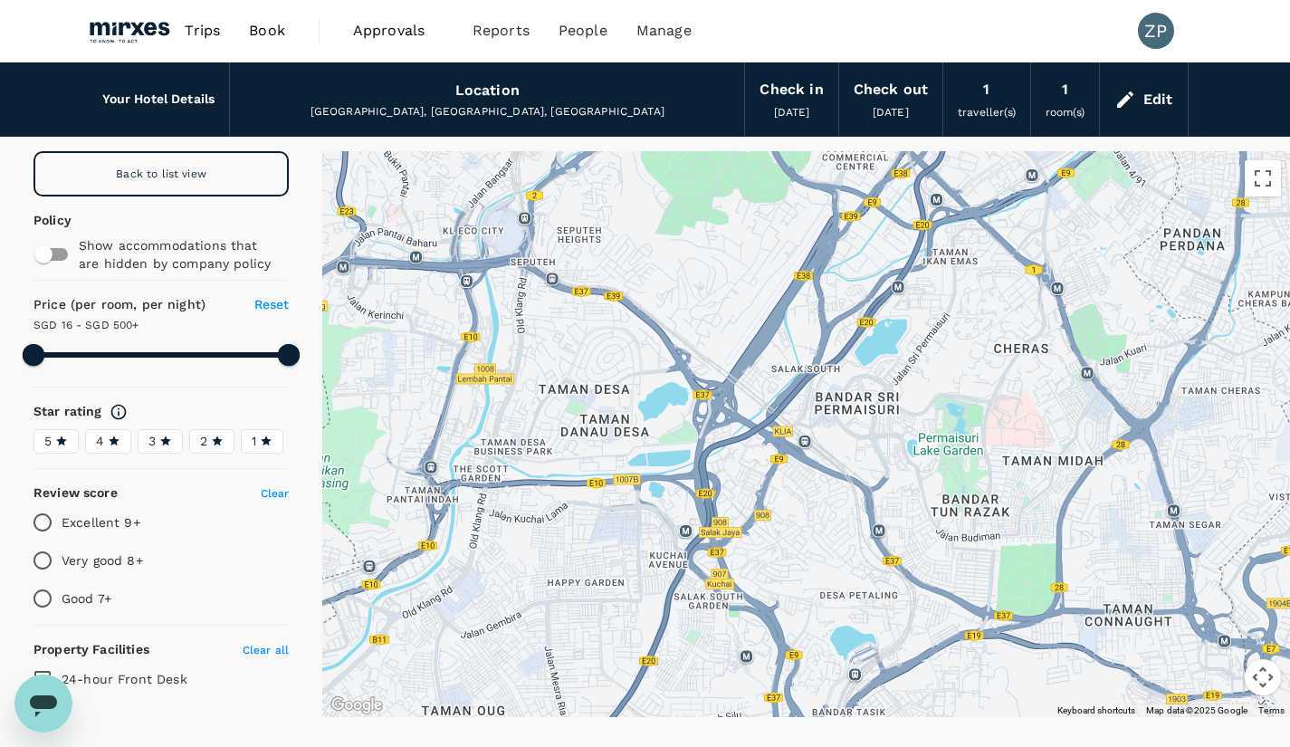
drag, startPoint x: 973, startPoint y: 471, endPoint x: 881, endPoint y: 526, distance: 107.6
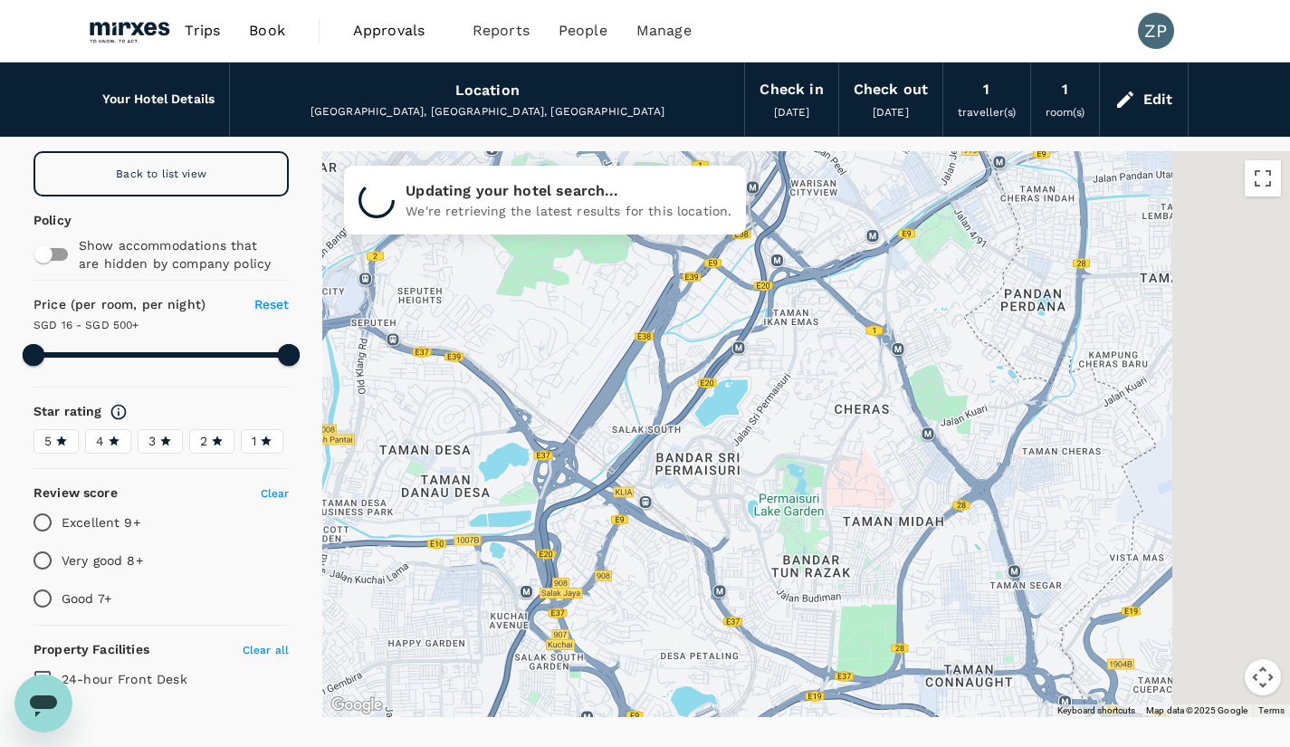
drag, startPoint x: 979, startPoint y: 421, endPoint x: 799, endPoint y: 496, distance: 195.2
click at [799, 496] on div at bounding box center [806, 434] width 968 height 566
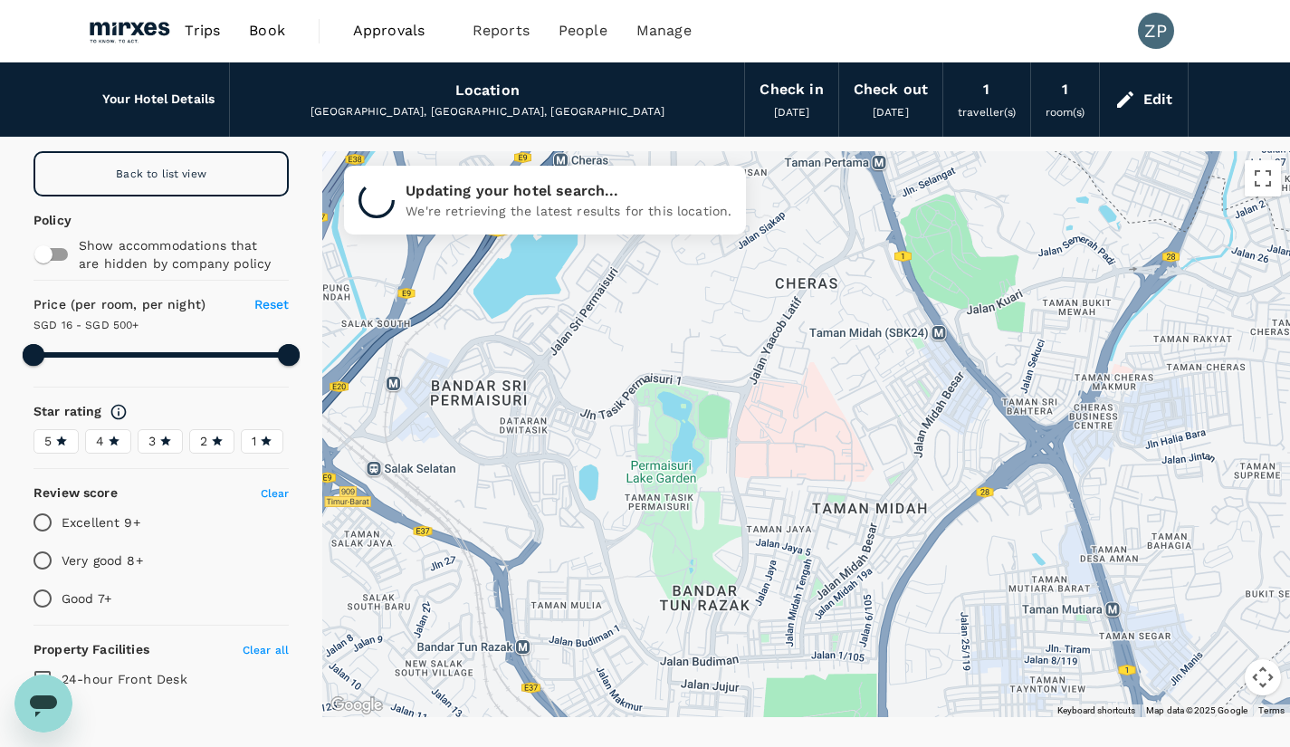
drag, startPoint x: 891, startPoint y: 466, endPoint x: 777, endPoint y: 491, distance: 116.7
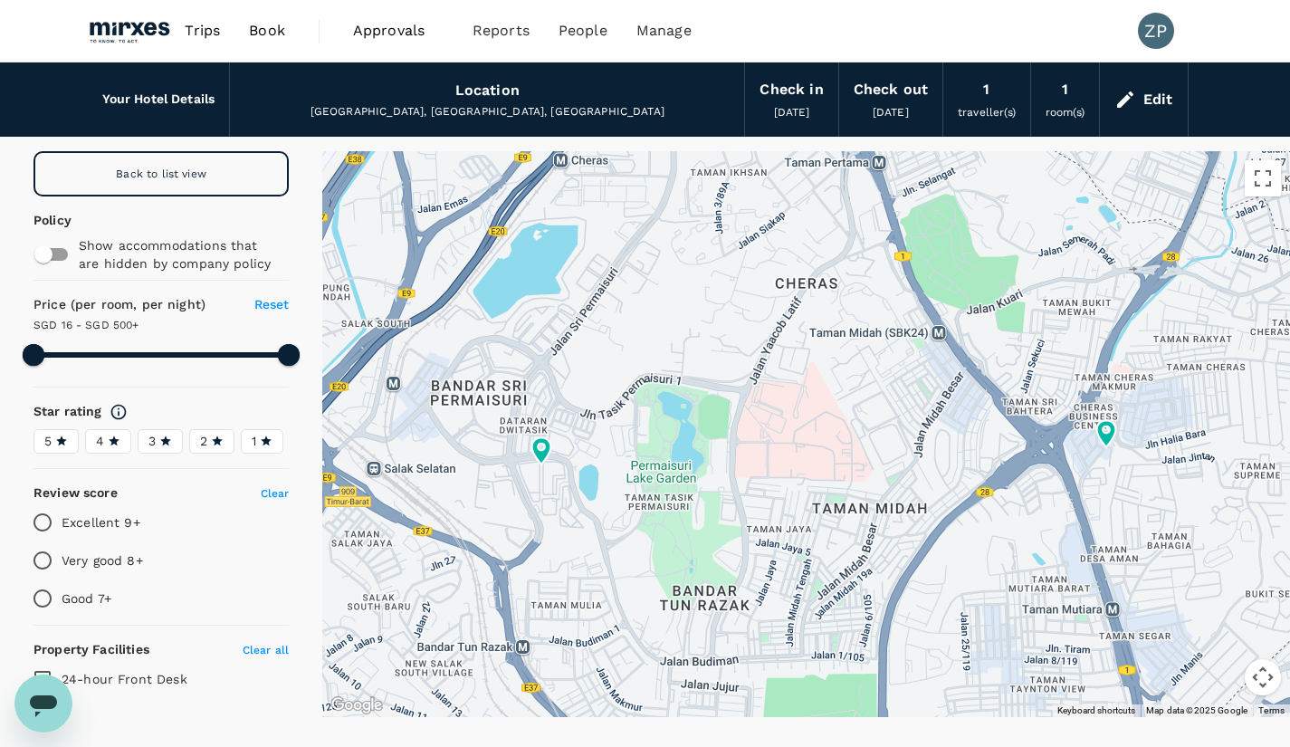
click at [216, 175] on div "Back to list view" at bounding box center [160, 173] width 255 height 45
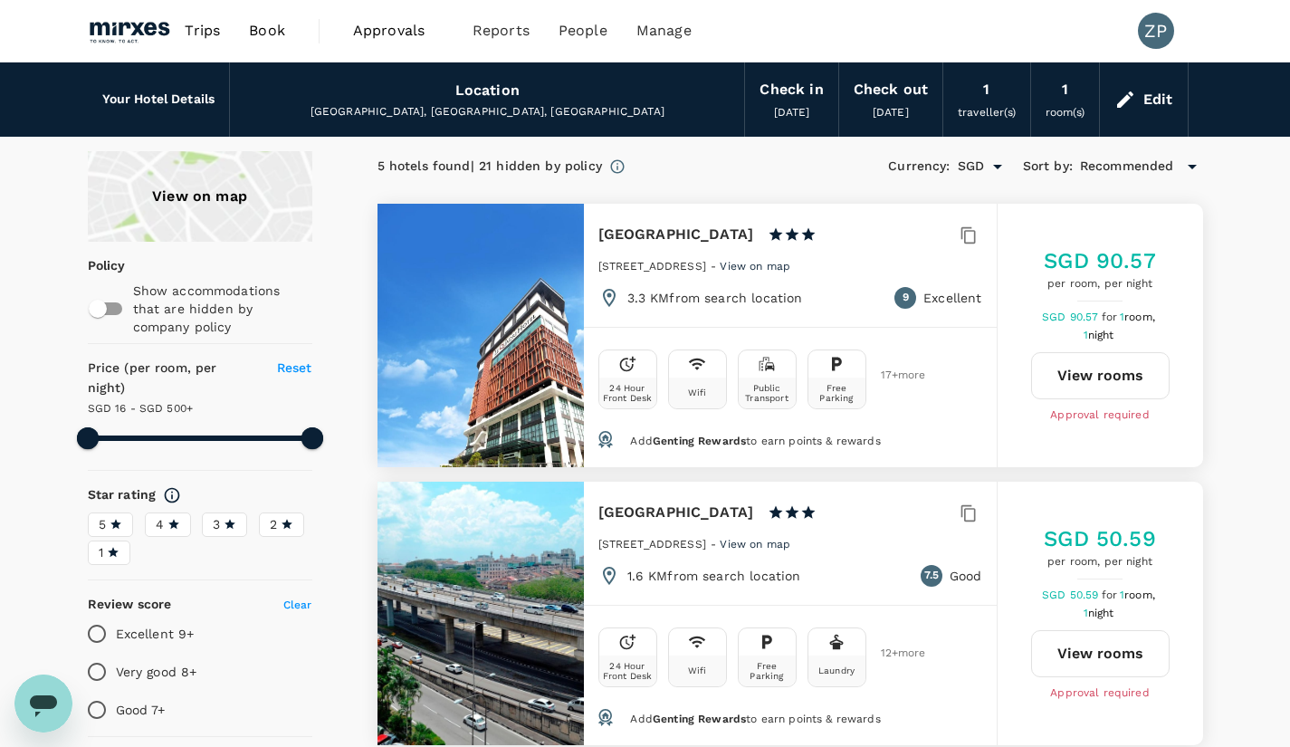
click at [693, 235] on h6 "Le Quadri Hotel" at bounding box center [676, 234] width 156 height 25
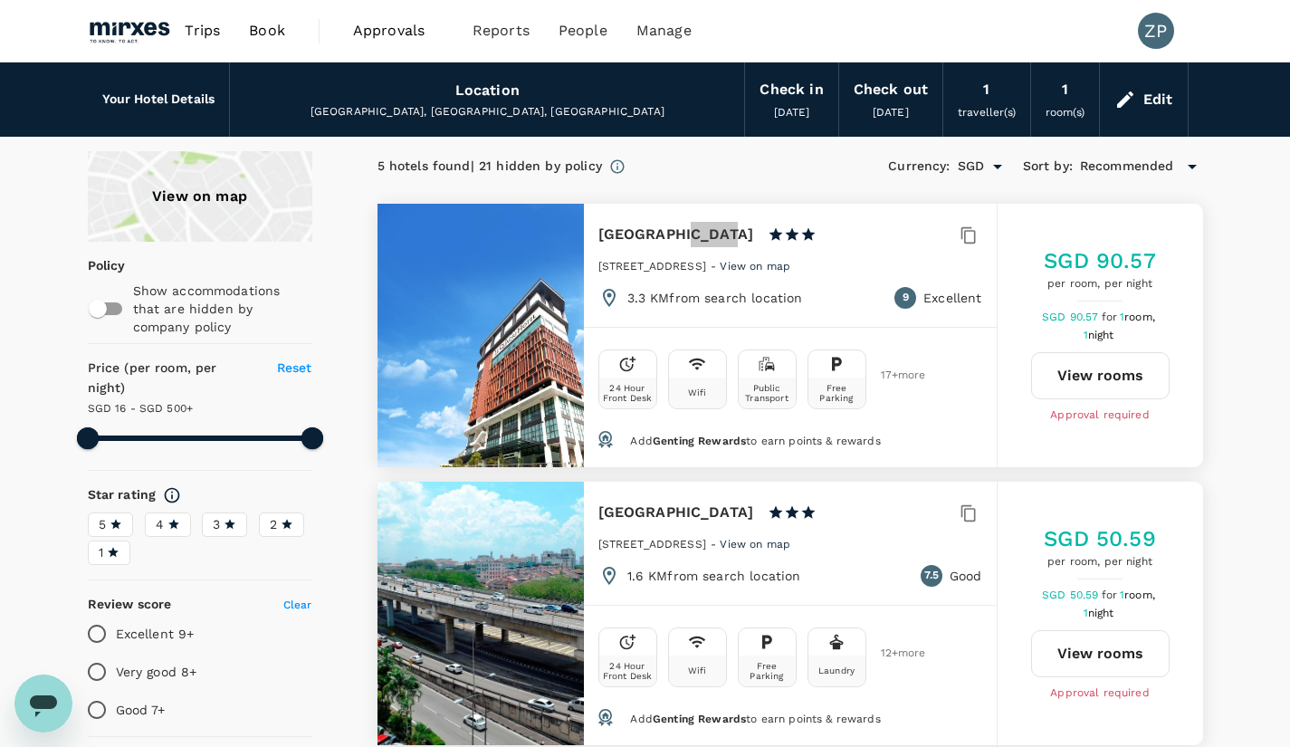
type input "499.15"
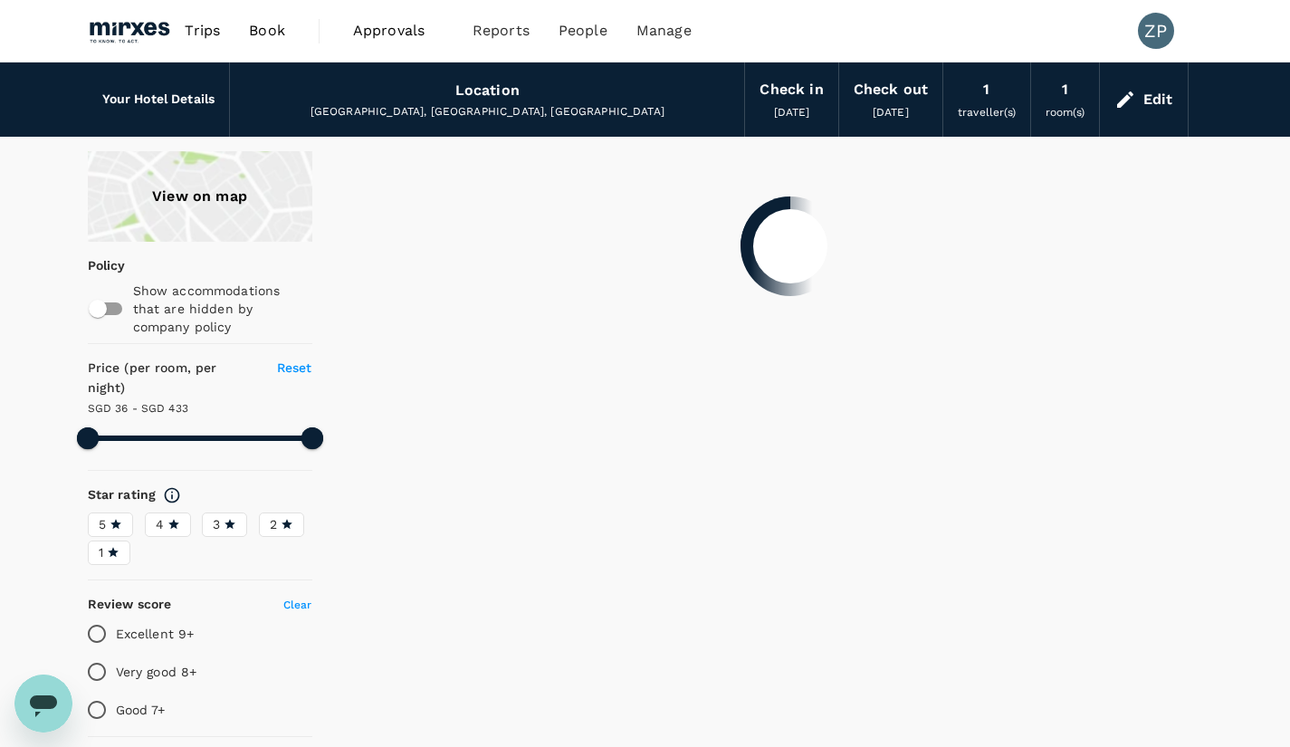
type input "432.99"
type input "16.99"
type input "499.15"
type input "16.15"
type input "499.15"
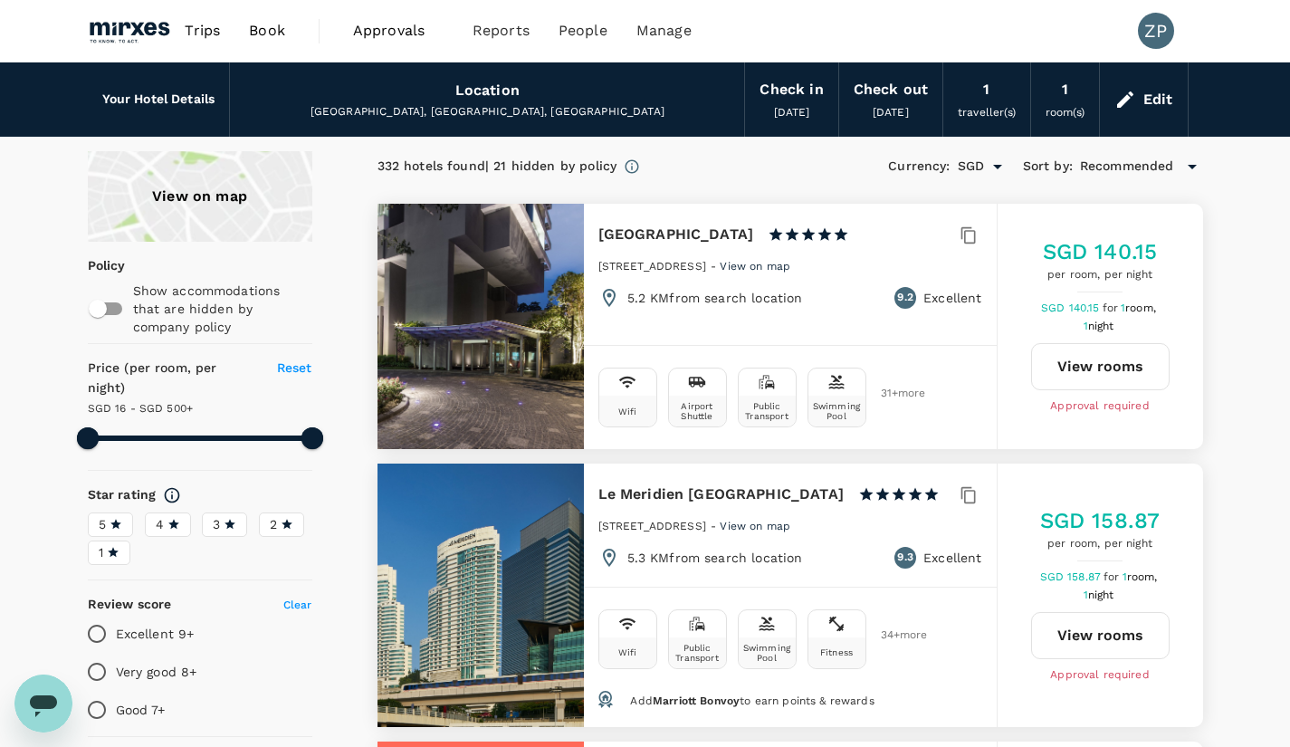
click at [506, 105] on div "Cheras, 56000 Kuala Lumpur, Federal Territory of Kuala Lumpur, Malaysia" at bounding box center [486, 112] width 485 height 18
click at [499, 90] on div "Location" at bounding box center [487, 90] width 64 height 25
click at [1157, 104] on div "Edit" at bounding box center [1158, 99] width 30 height 25
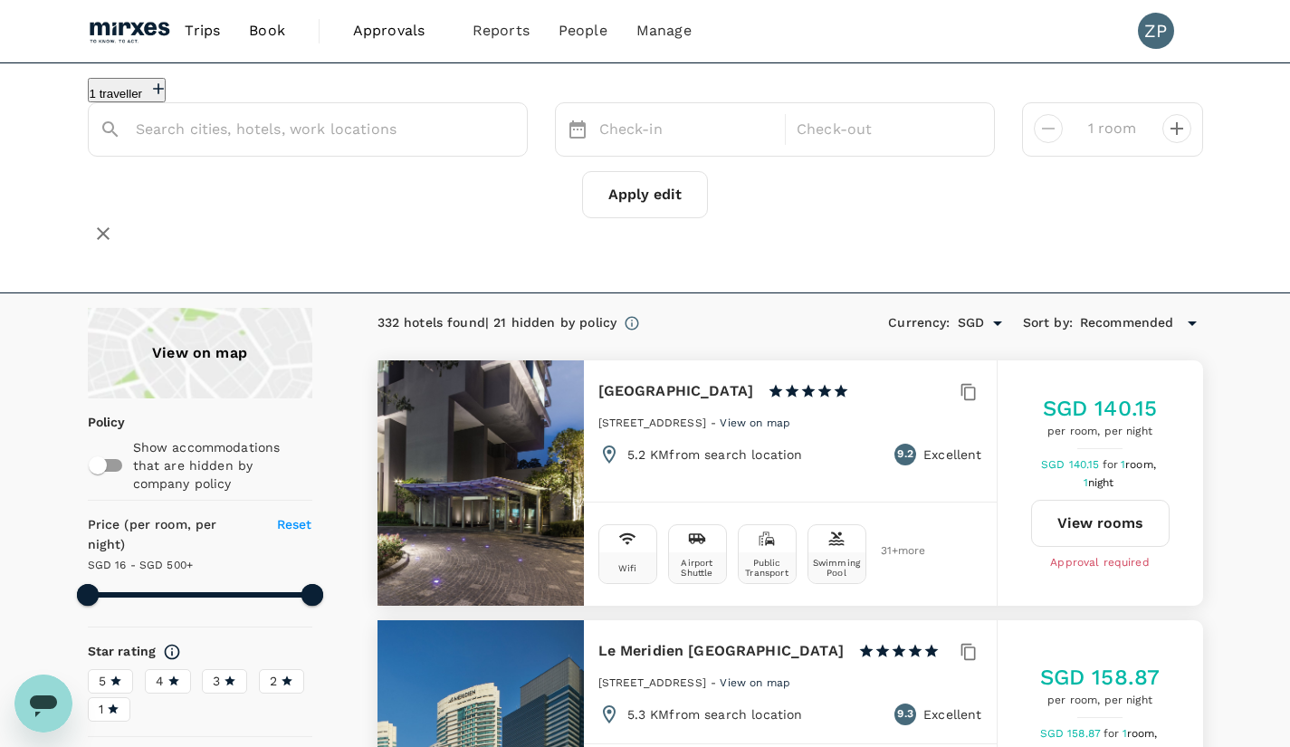
type input "Cheras"
click at [416, 143] on input "Cheras" at bounding box center [301, 129] width 330 height 28
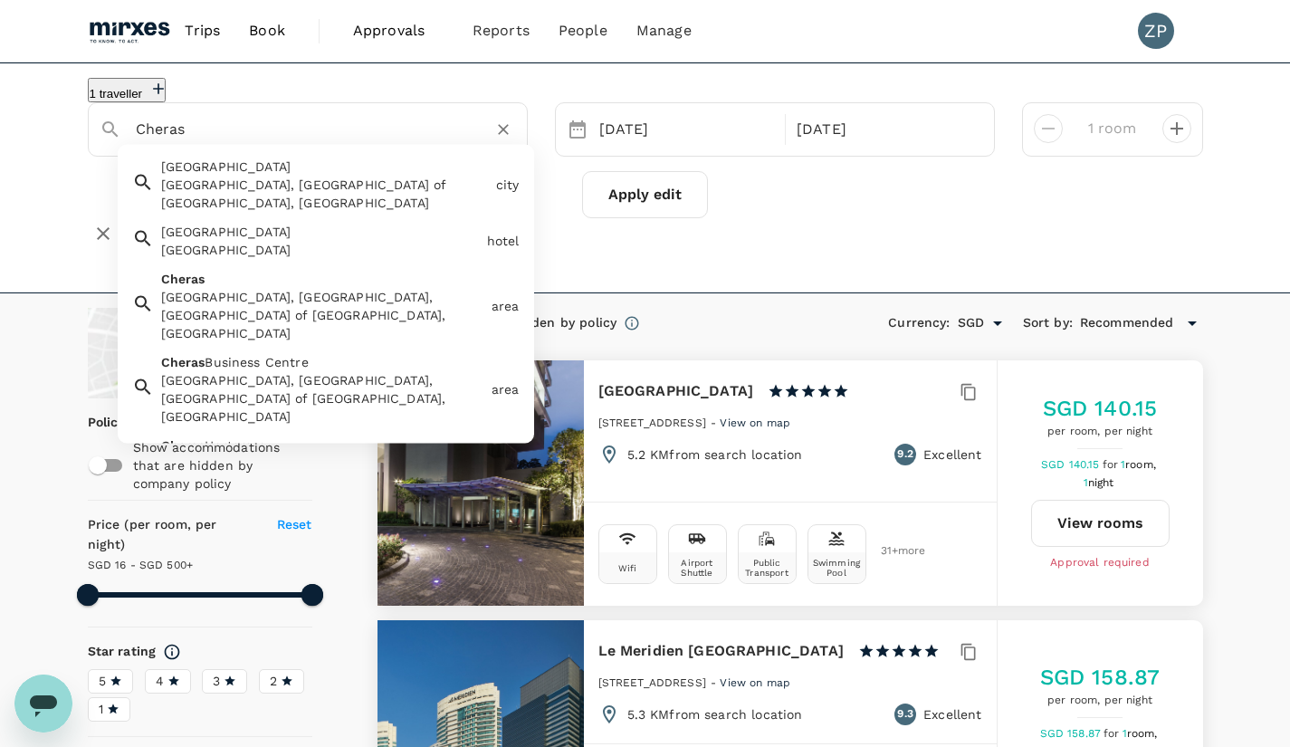
click at [416, 143] on input "Cheras" at bounding box center [301, 129] width 330 height 28
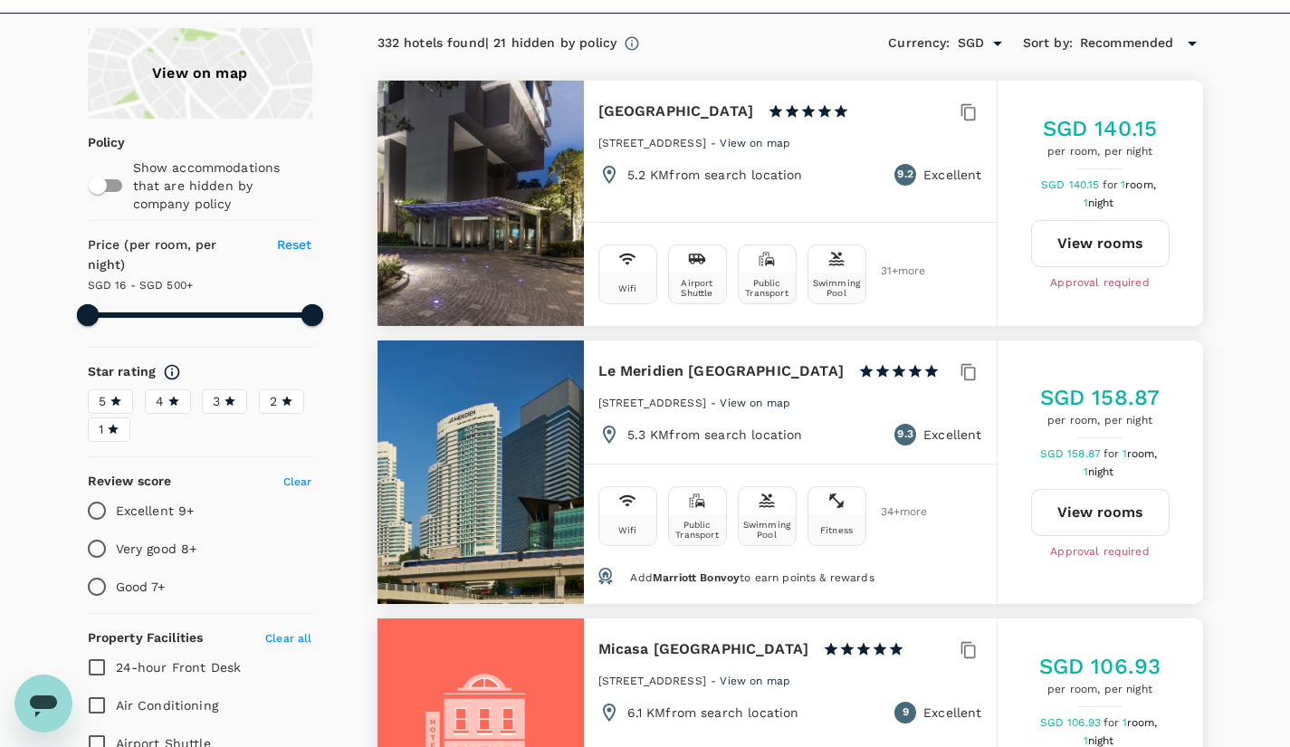
scroll to position [279, 0]
click at [266, 98] on div "View on map" at bounding box center [200, 74] width 225 height 91
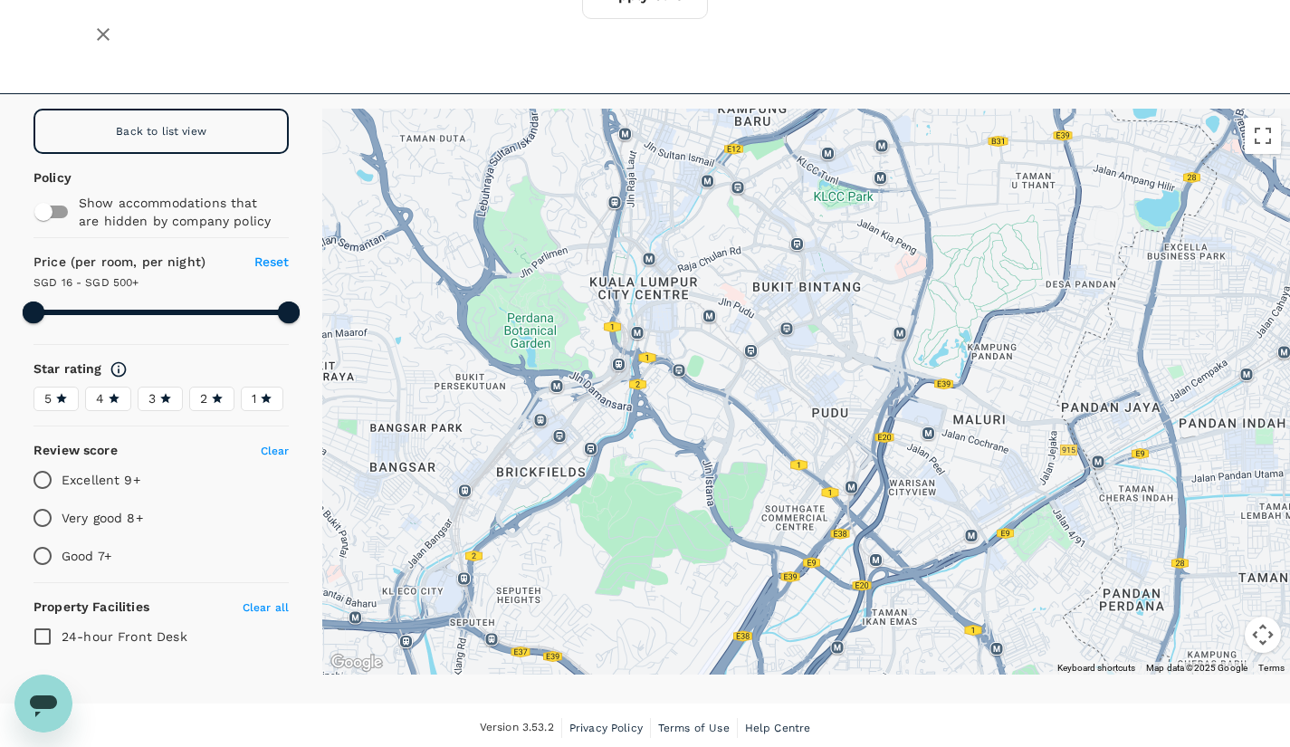
drag, startPoint x: 1068, startPoint y: 586, endPoint x: 991, endPoint y: 470, distance: 139.1
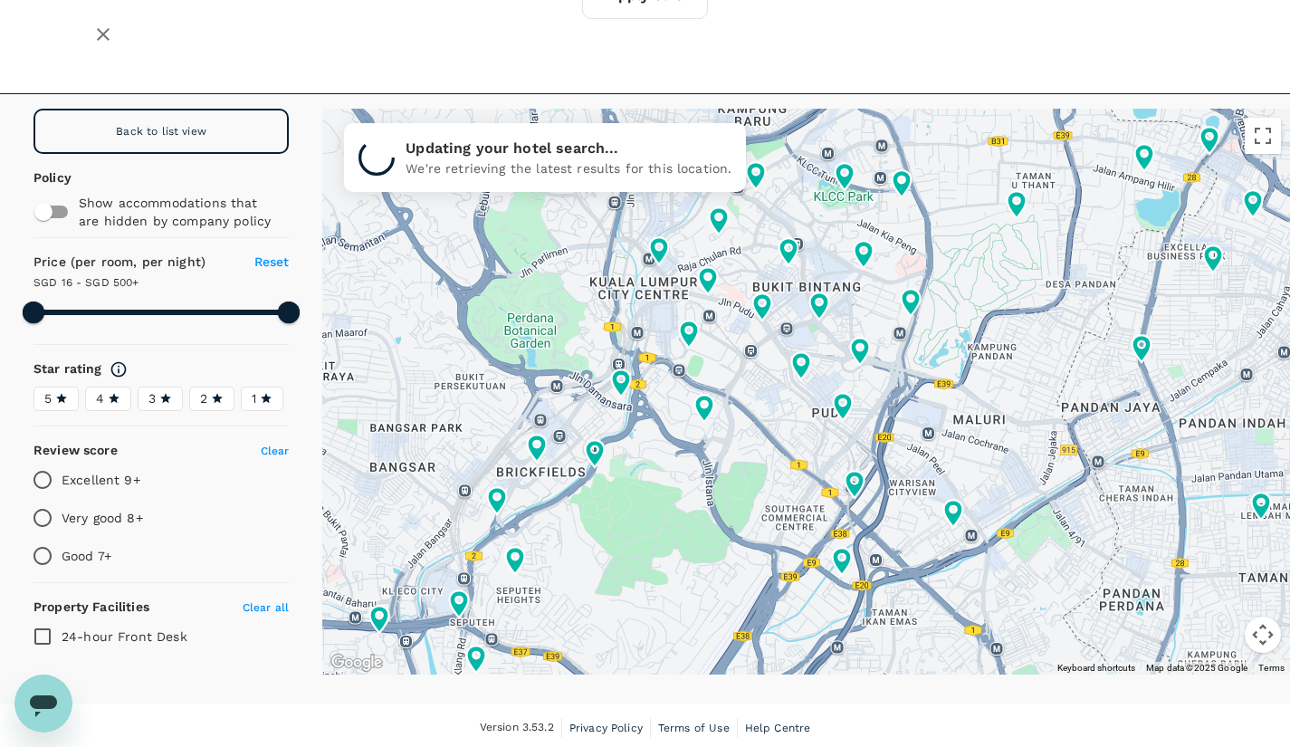
click at [189, 125] on span "Back to list view" at bounding box center [161, 131] width 91 height 13
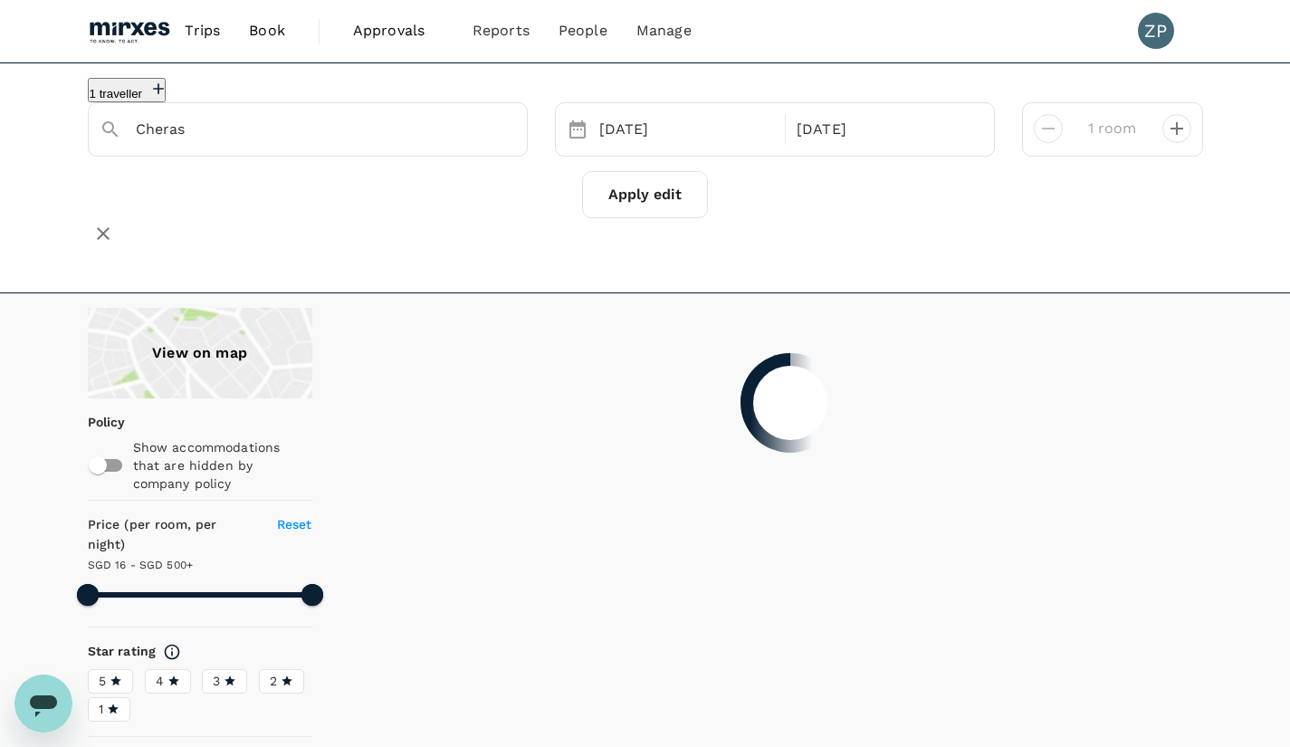
click at [346, 143] on input "Cheras" at bounding box center [301, 129] width 330 height 28
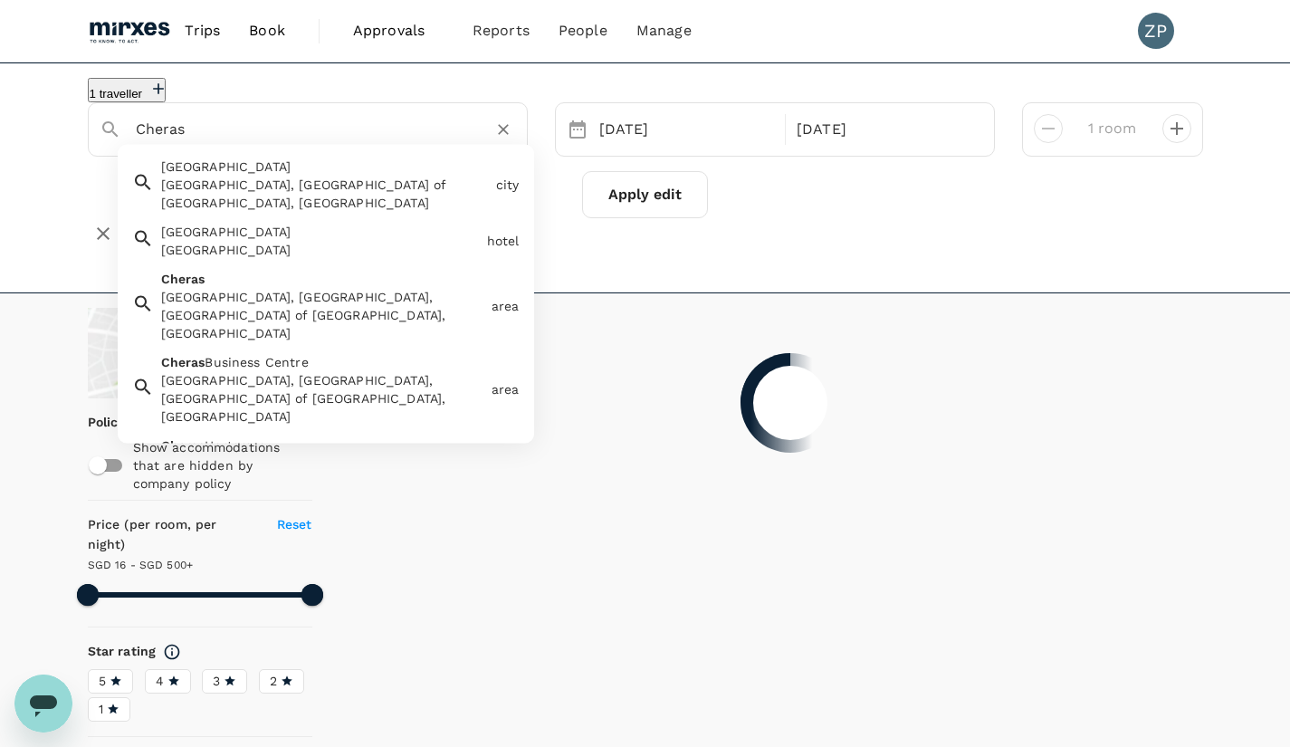
click at [346, 143] on input "Cheras" at bounding box center [301, 129] width 330 height 28
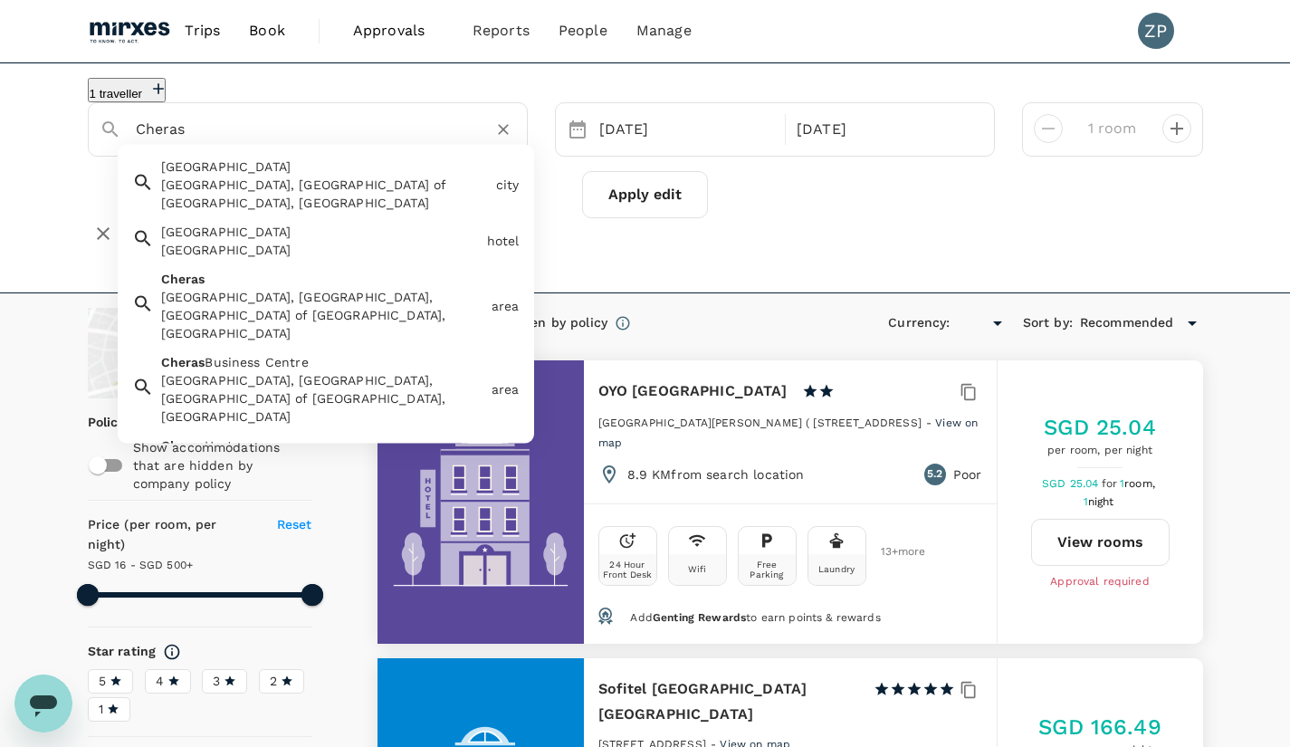
type input "499.15"
type input "Cherasin"
type input "SGD"
type input "C"
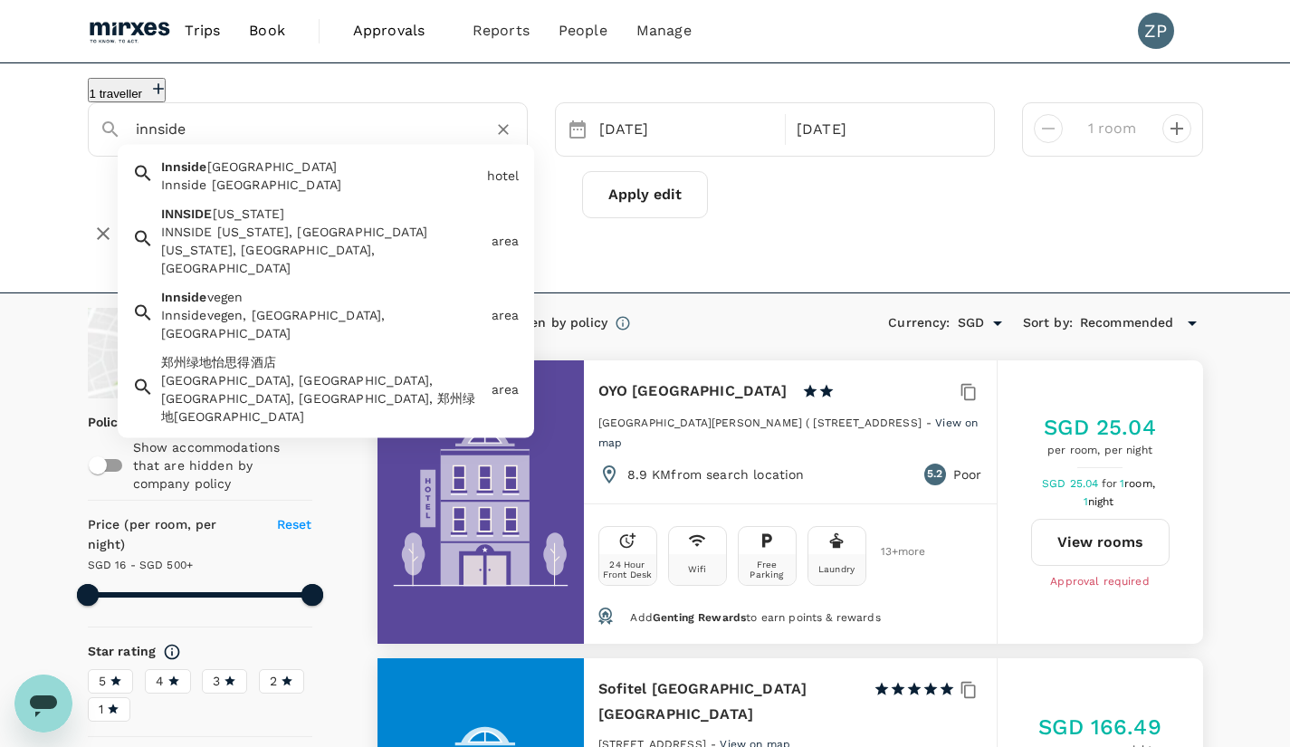
type input "innside"
click at [367, 143] on input "text" at bounding box center [301, 129] width 330 height 28
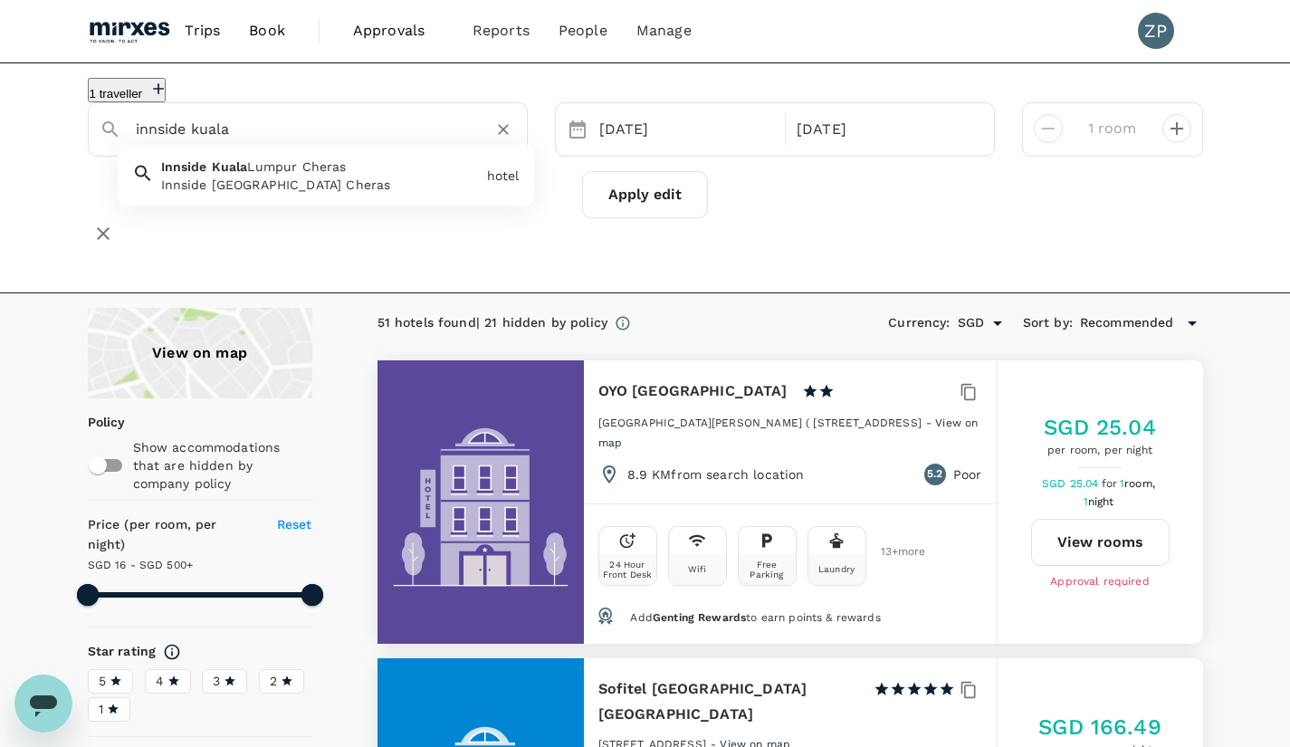
click at [361, 183] on div "Innside Kuala Lumpur Cheras Innside Kuala Lumpur Cheras" at bounding box center [317, 171] width 326 height 43
type input "Innside Kuala Lumpur Cheras"
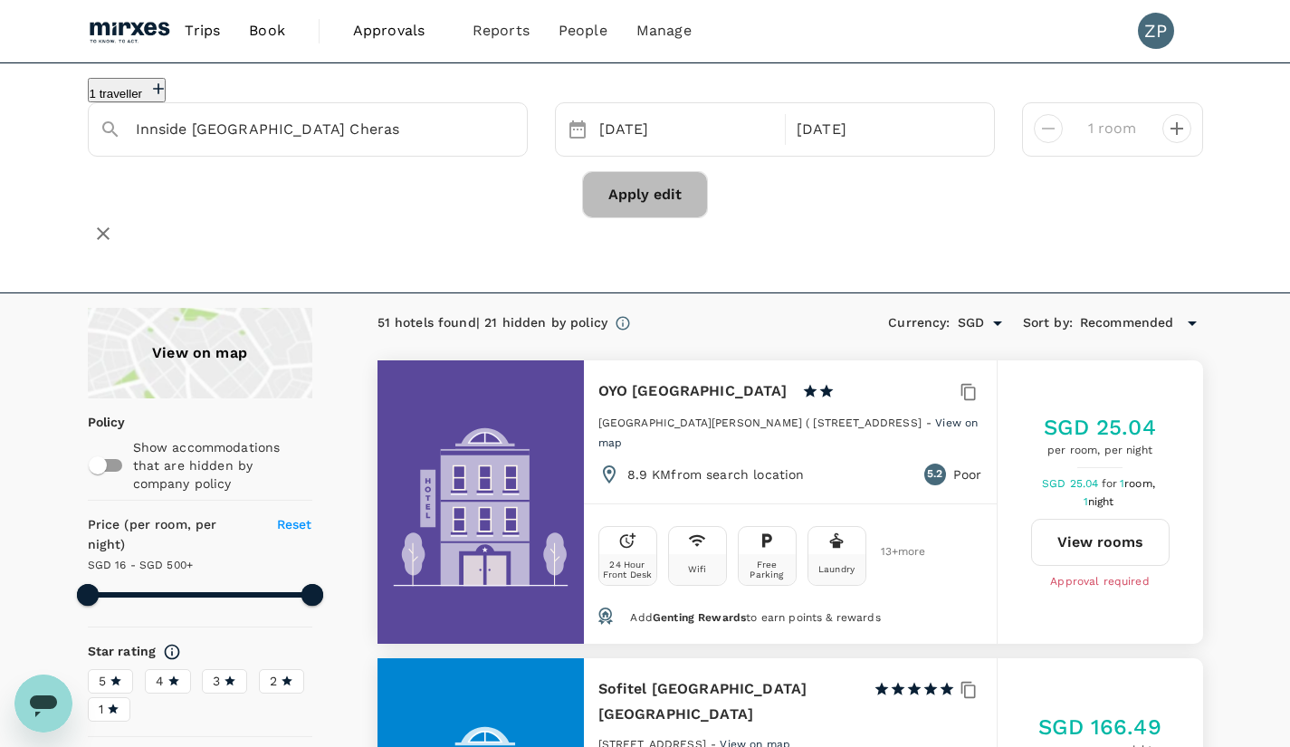
click at [654, 218] on button "Apply edit" at bounding box center [645, 194] width 126 height 47
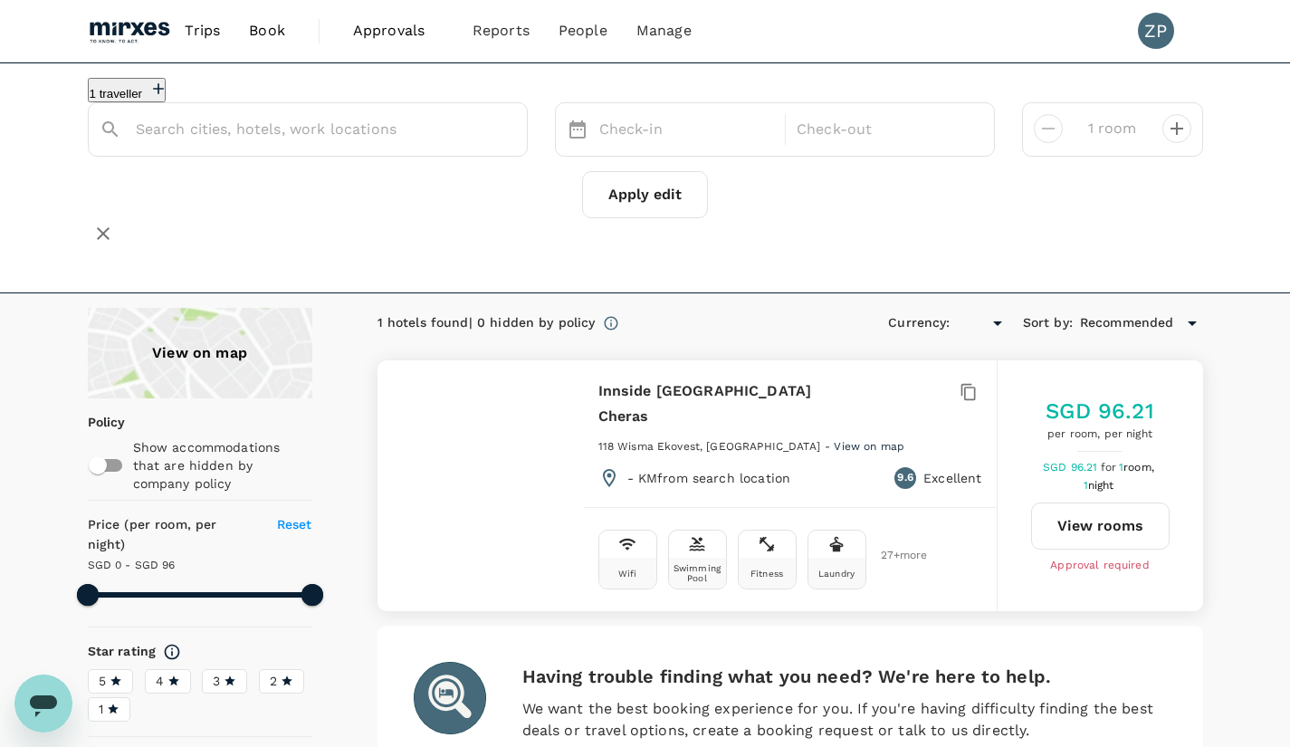
type input "Innside Kuala Lumpur Cheras"
type input "SGD"
click at [710, 389] on h6 "Innside Kuala Lumpur Cheras" at bounding box center [728, 403] width 261 height 51
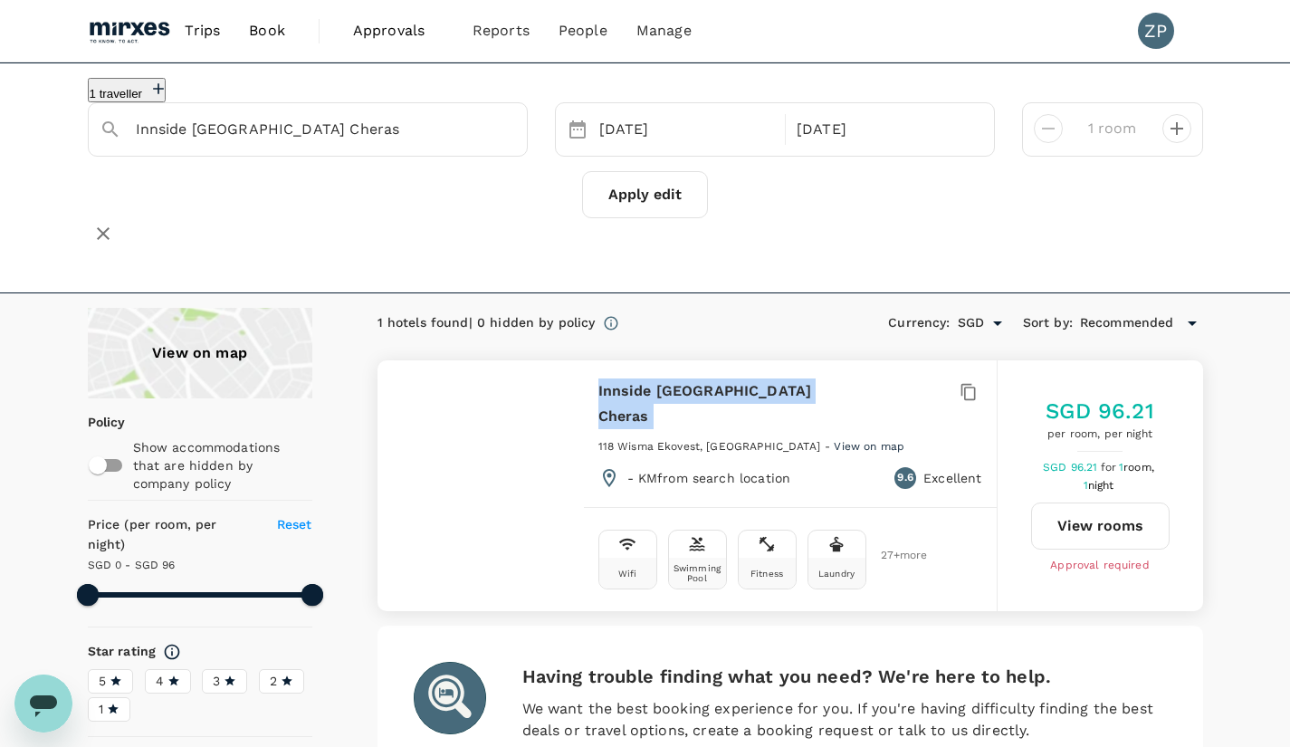
click at [710, 389] on h6 "Innside Kuala Lumpur Cheras" at bounding box center [728, 403] width 261 height 51
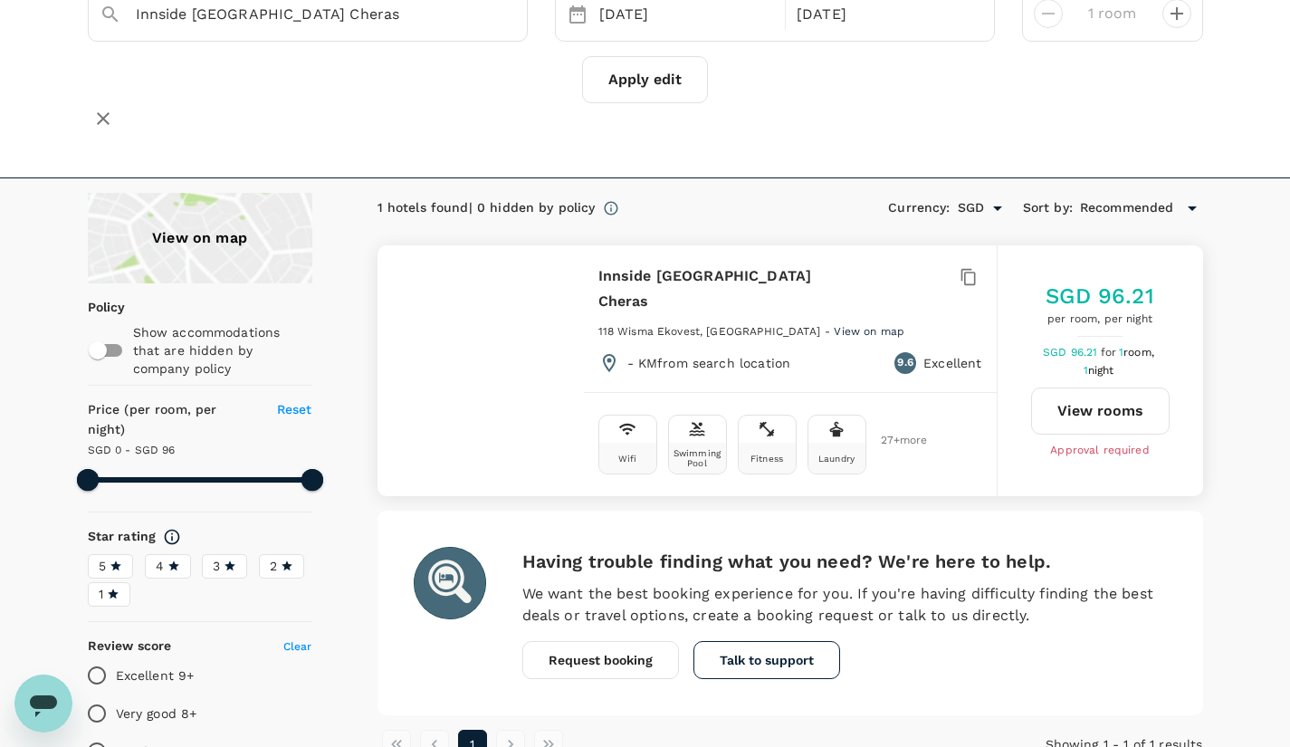
scroll to position [114, 0]
click at [1098, 406] on button "View rooms" at bounding box center [1100, 411] width 139 height 47
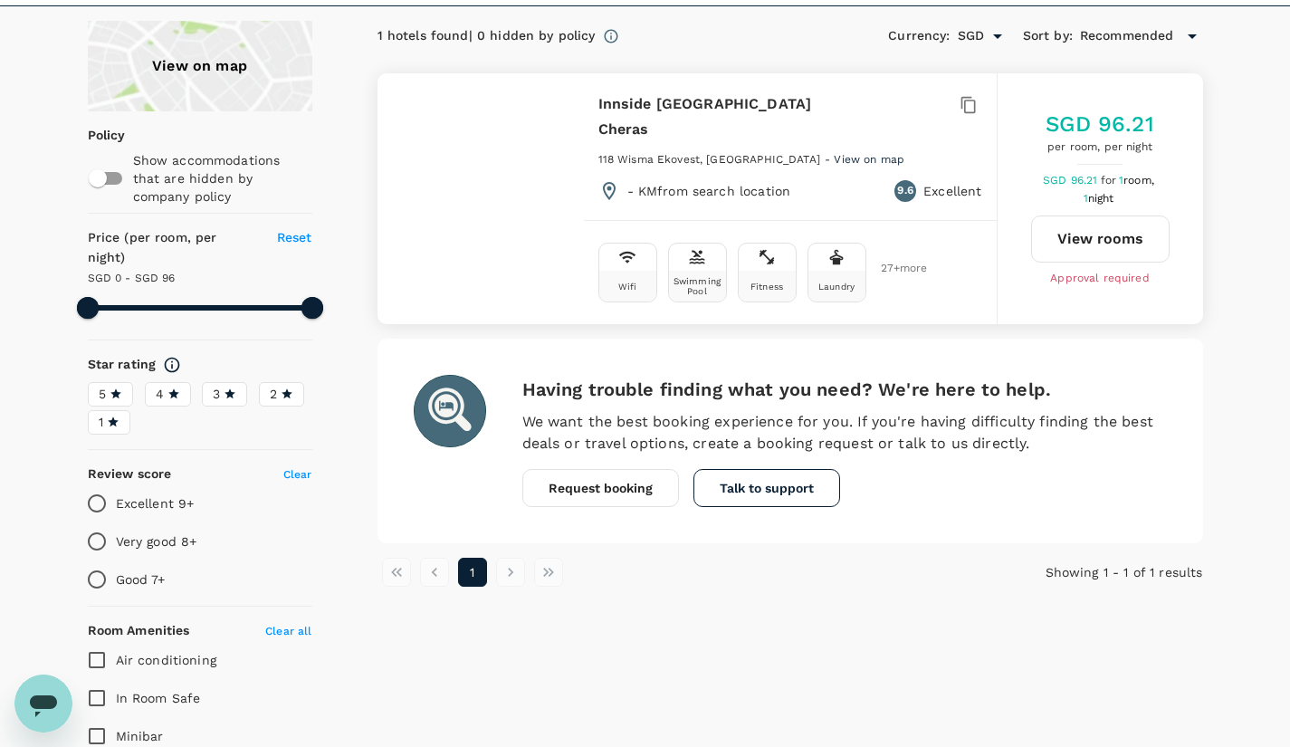
scroll to position [0, 0]
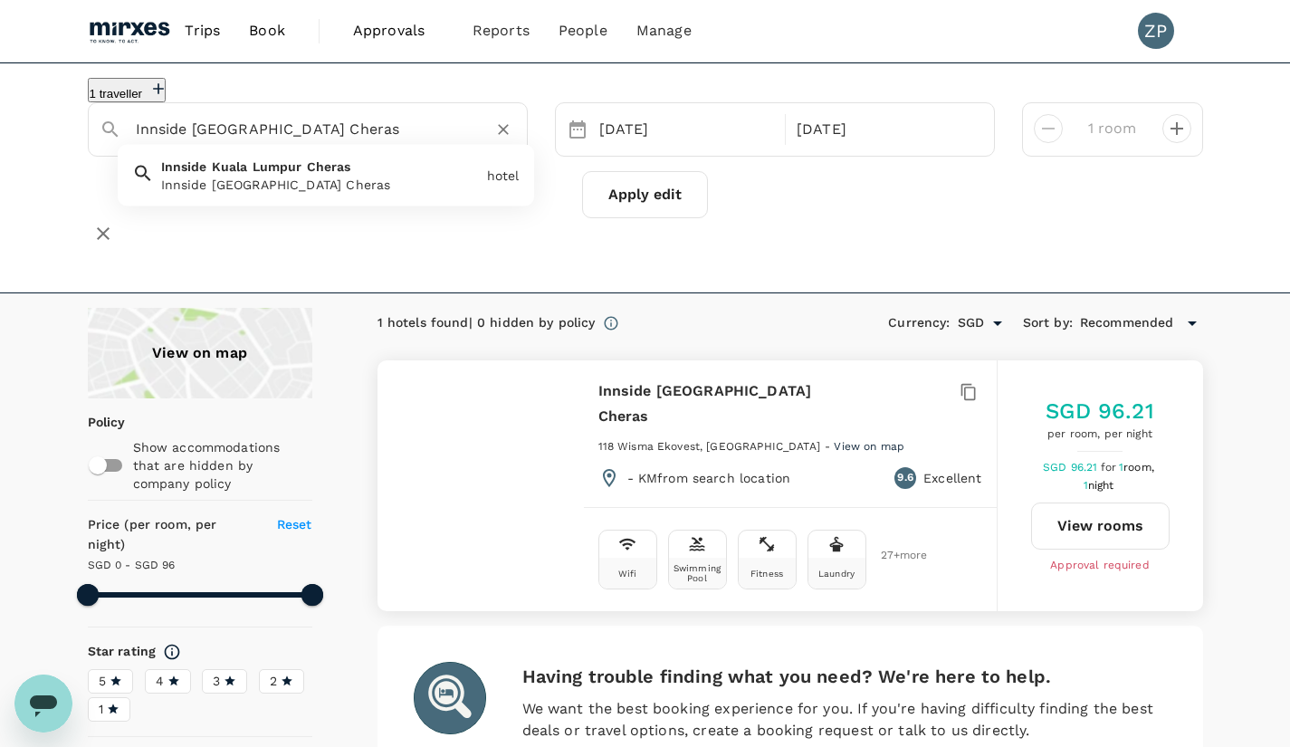
drag, startPoint x: 366, startPoint y: 135, endPoint x: 196, endPoint y: 149, distance: 170.8
click at [196, 143] on input "Innside Kuala Lumpur Cheras" at bounding box center [301, 129] width 330 height 28
click at [429, 135] on input "Innside Kuala Lumpur Cheras" at bounding box center [301, 129] width 330 height 28
click at [195, 143] on input "Innside Kuala Lumpur" at bounding box center [301, 129] width 330 height 28
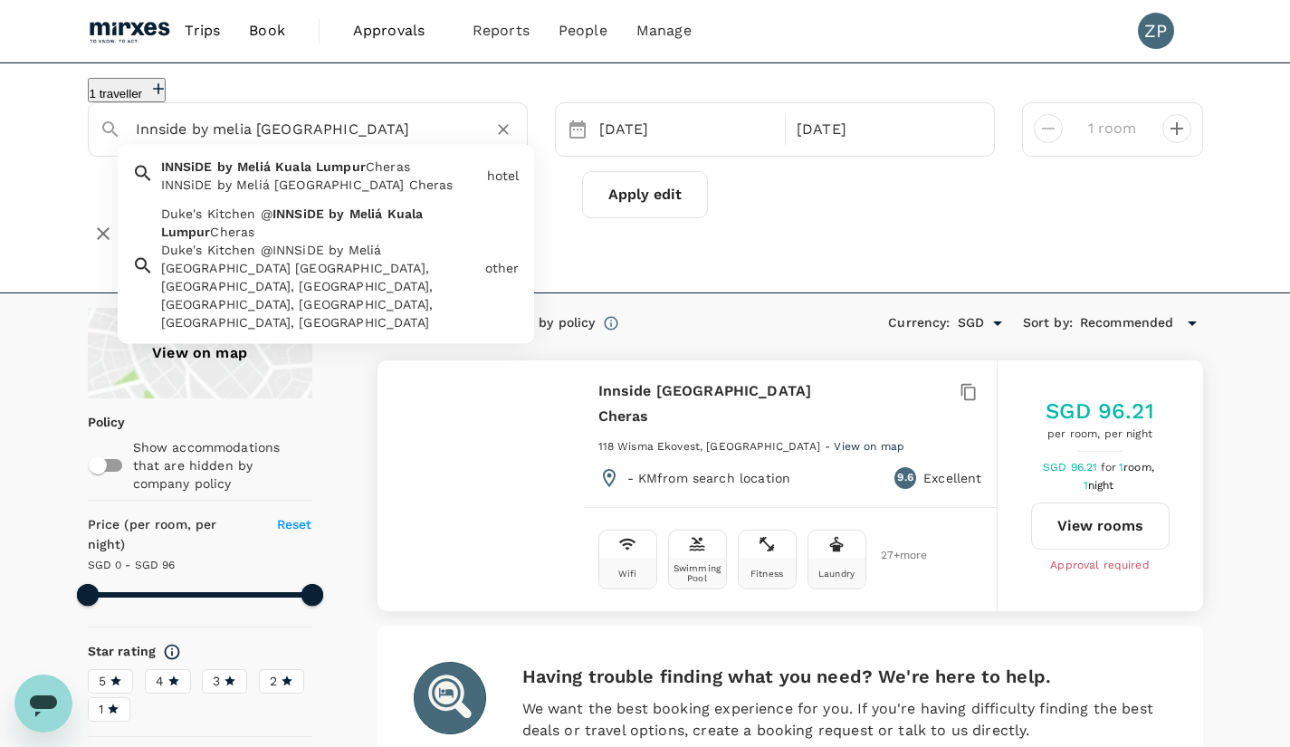
click at [298, 194] on div "INNSiDE by Meliá Kuala Lumpur Cheras" at bounding box center [320, 185] width 319 height 18
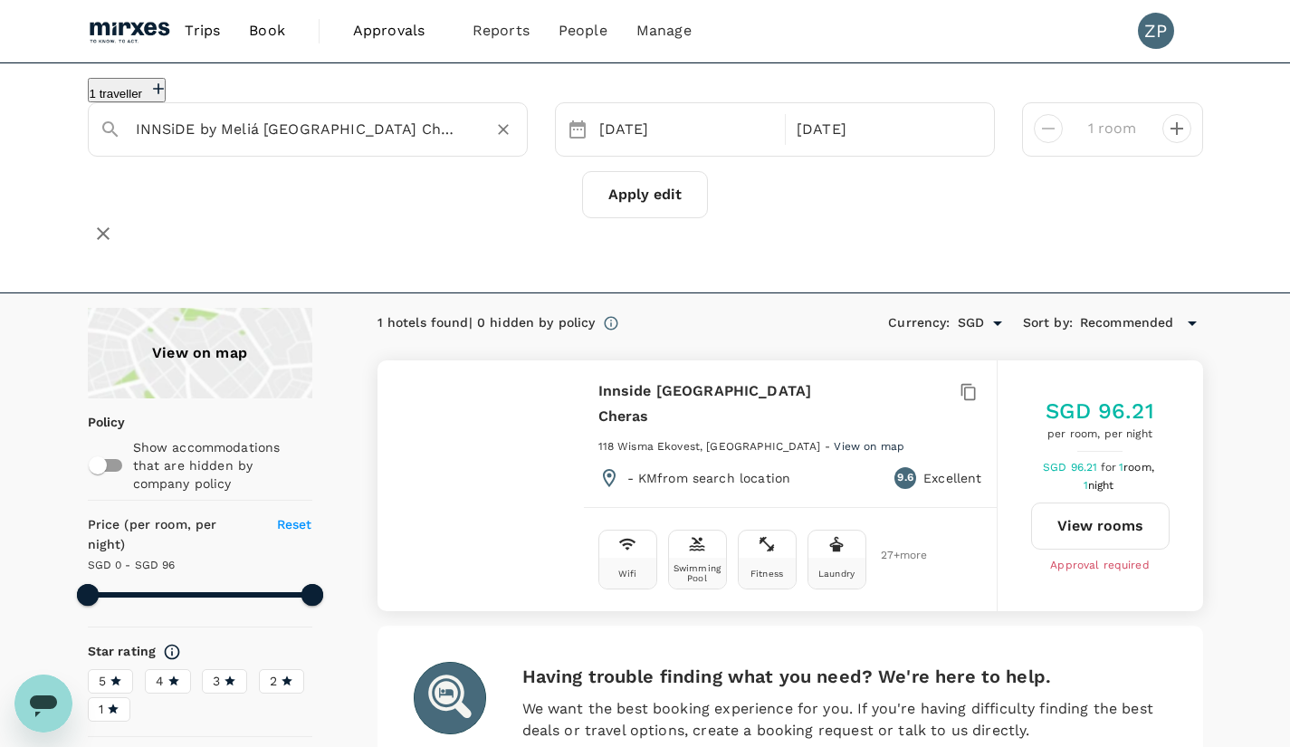
type input "INNSiDE by Meliá Kuala Lumpur Cheras"
click at [635, 218] on button "Apply edit" at bounding box center [645, 194] width 126 height 47
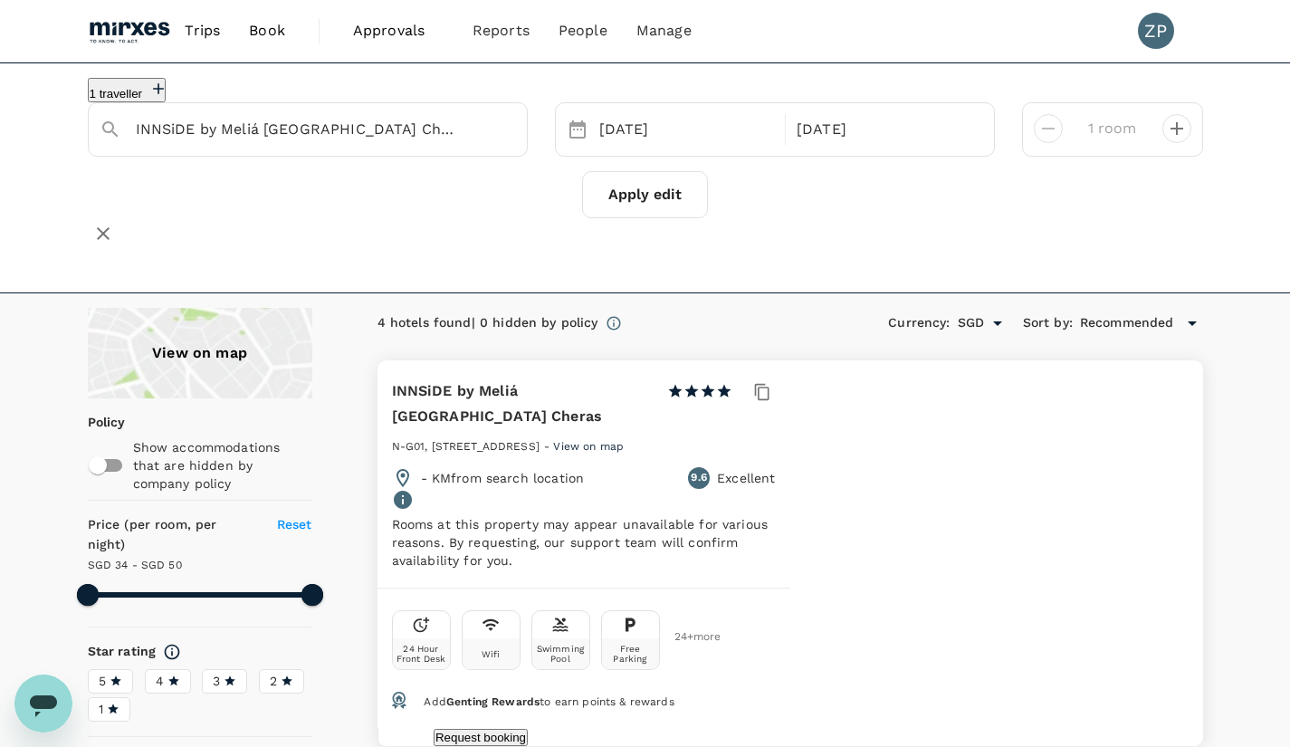
type input "49.19"
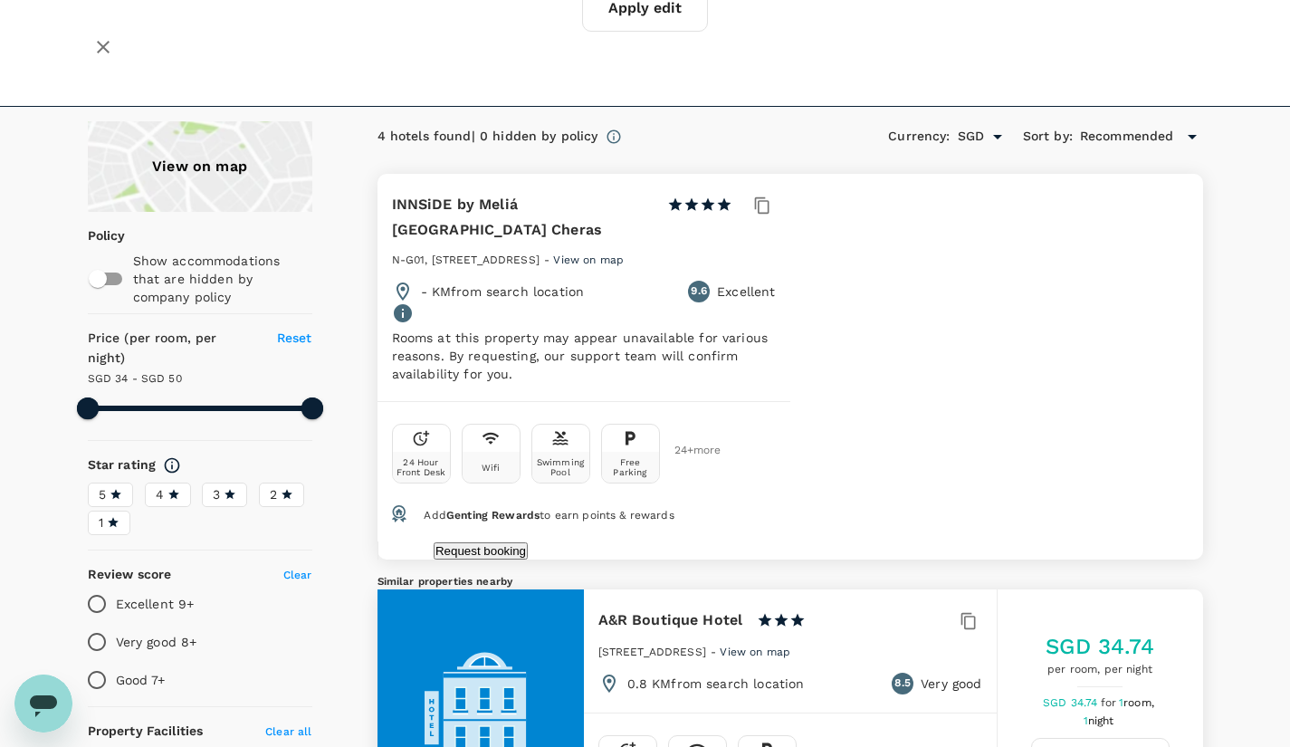
scroll to position [183, 0]
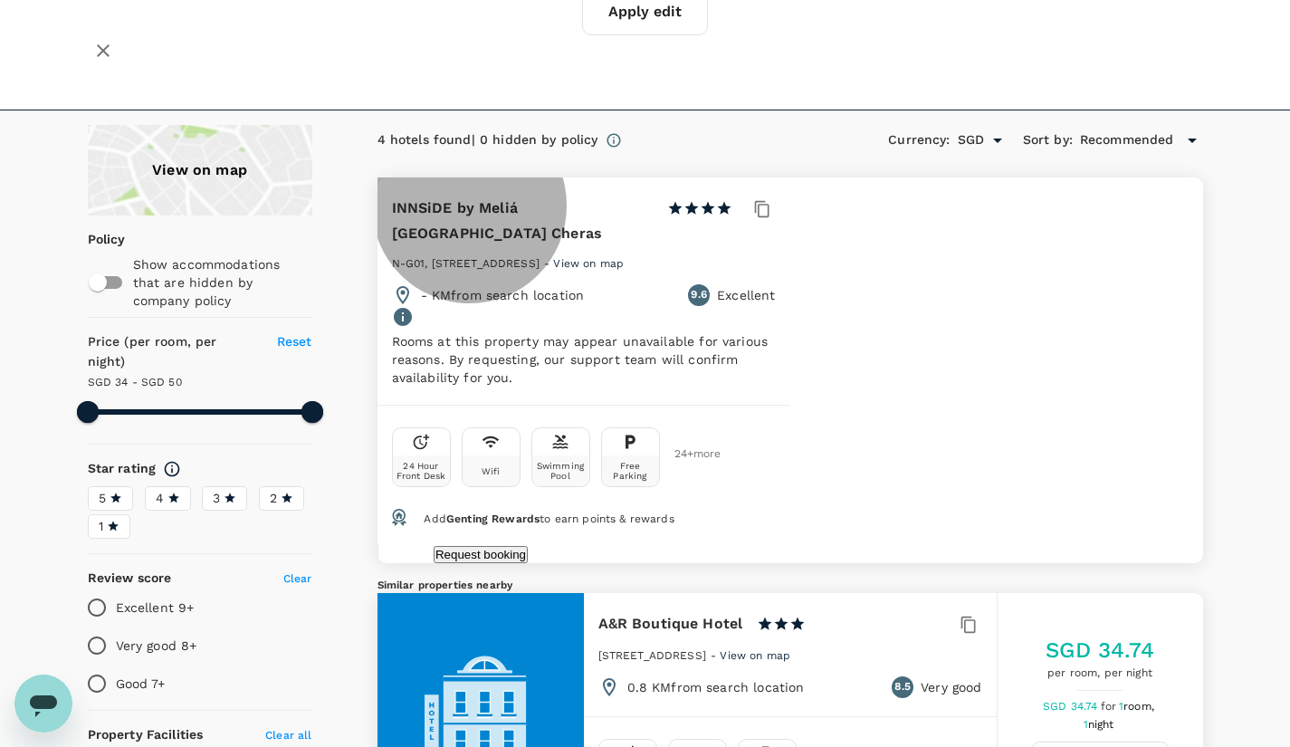
click at [528, 546] on button "Request booking" at bounding box center [481, 554] width 94 height 17
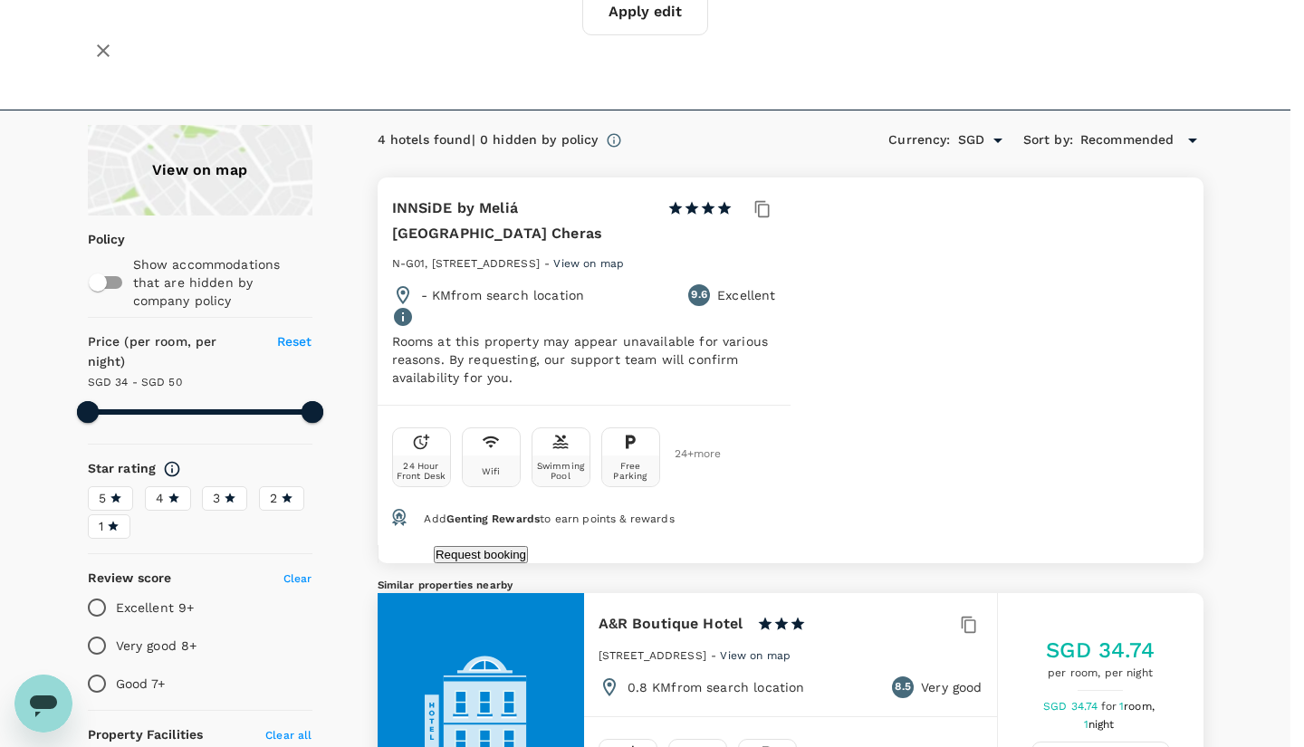
type input "[EMAIL_ADDRESS][DOMAIN_NAME]"
type input "65"
type input "90477167"
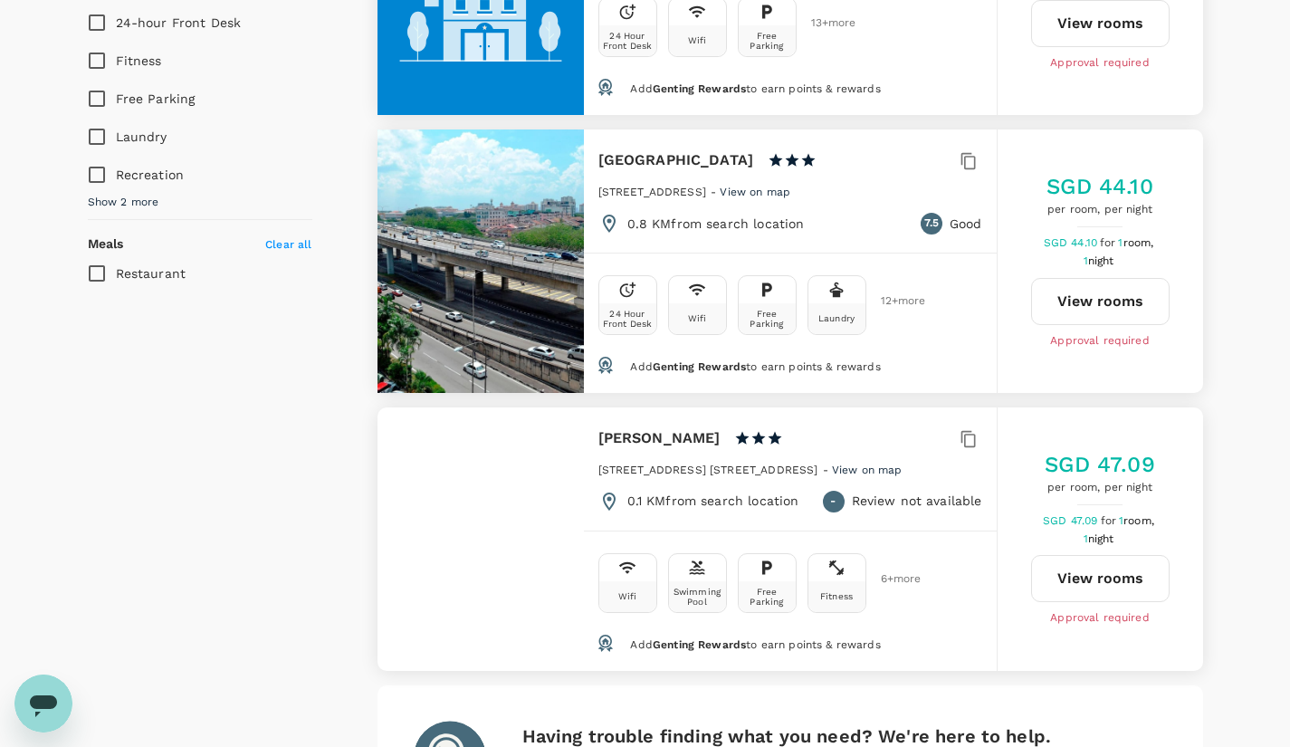
scroll to position [0, 0]
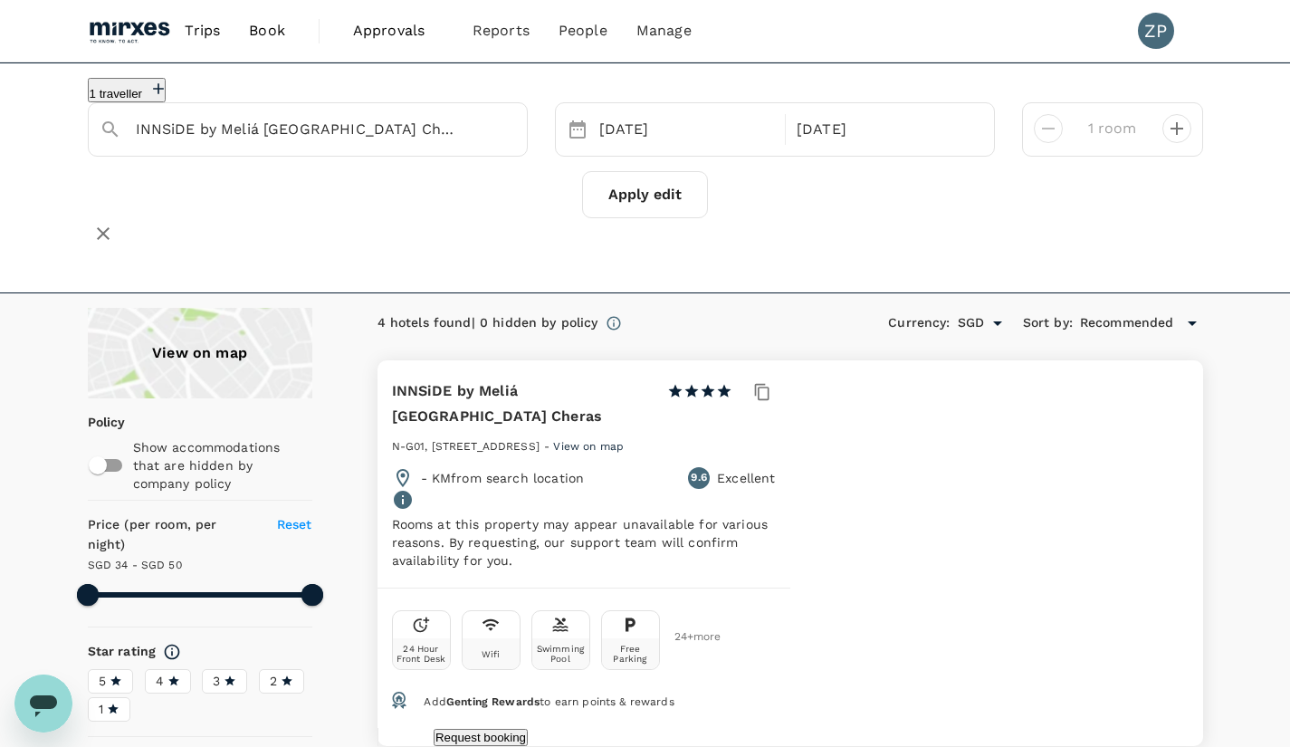
click at [411, 142] on input "INNSiDE by Meliá Kuala Lumpur Cheras" at bounding box center [301, 129] width 330 height 28
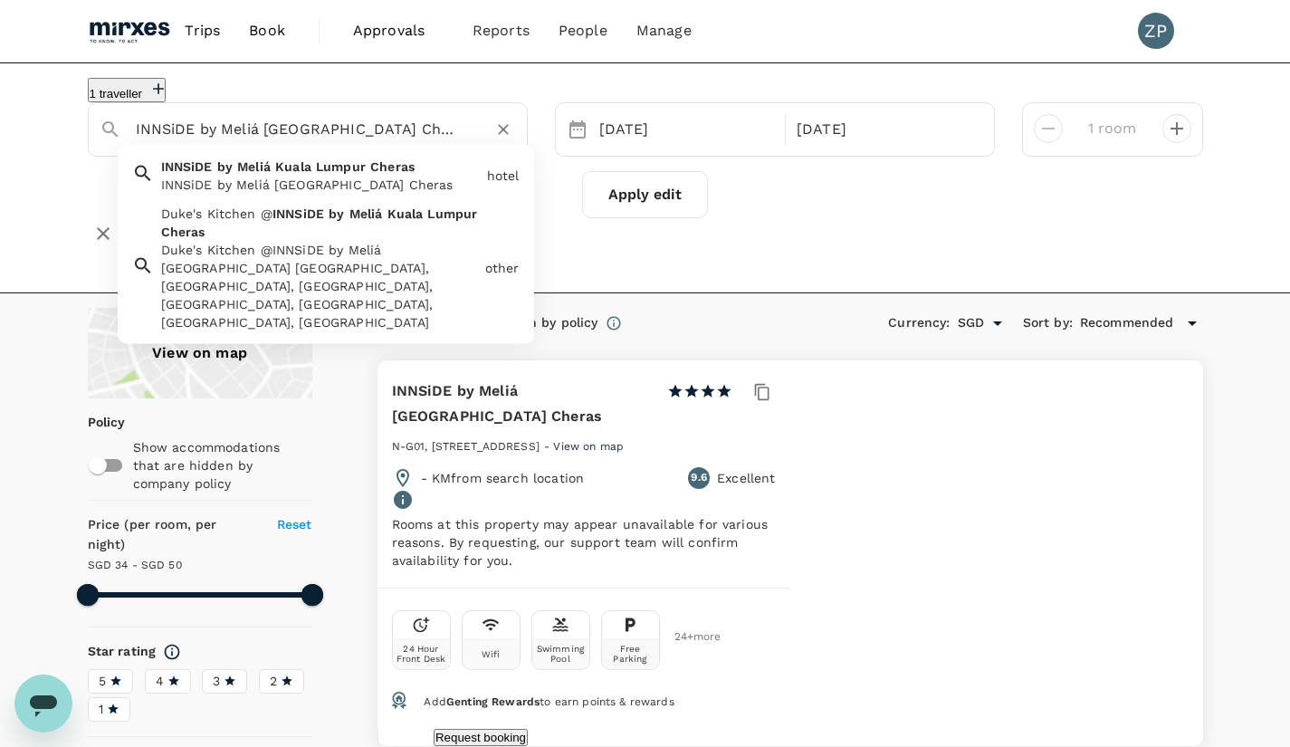
click at [503, 139] on icon "Clear" at bounding box center [503, 129] width 18 height 18
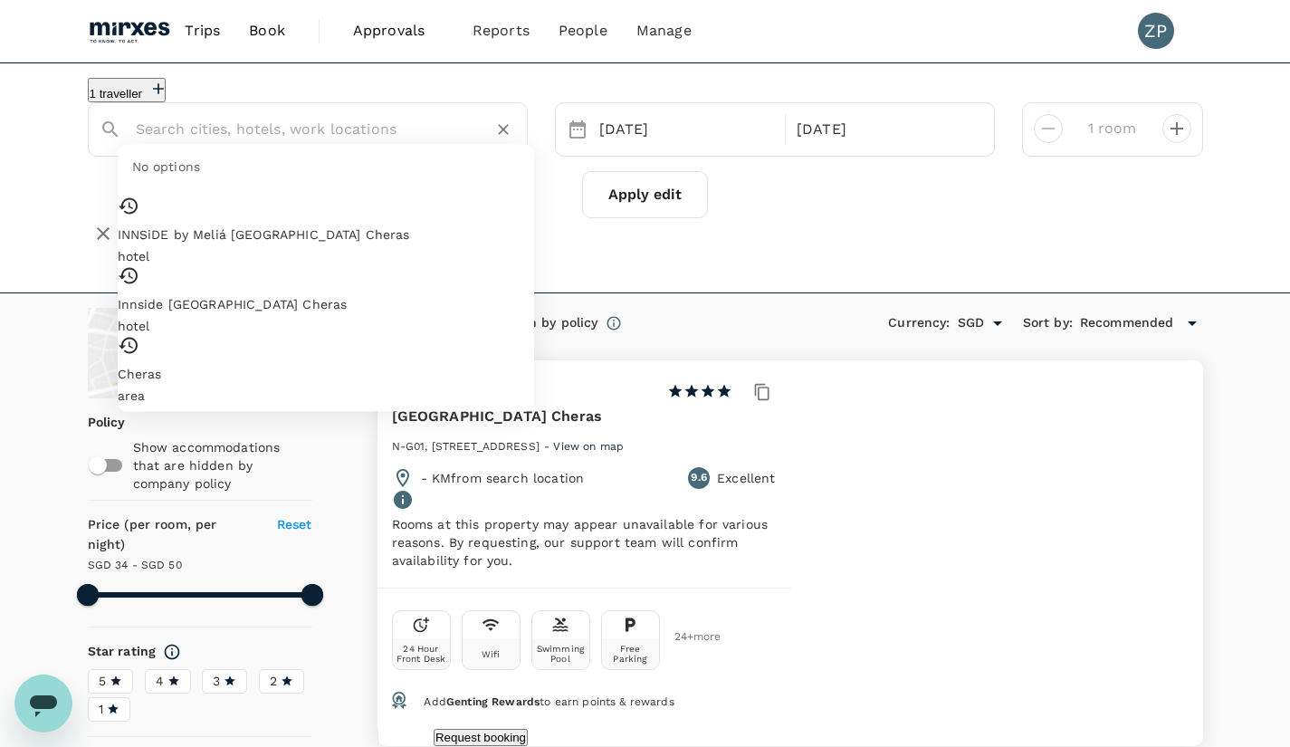
click at [315, 141] on input "text" at bounding box center [301, 129] width 330 height 28
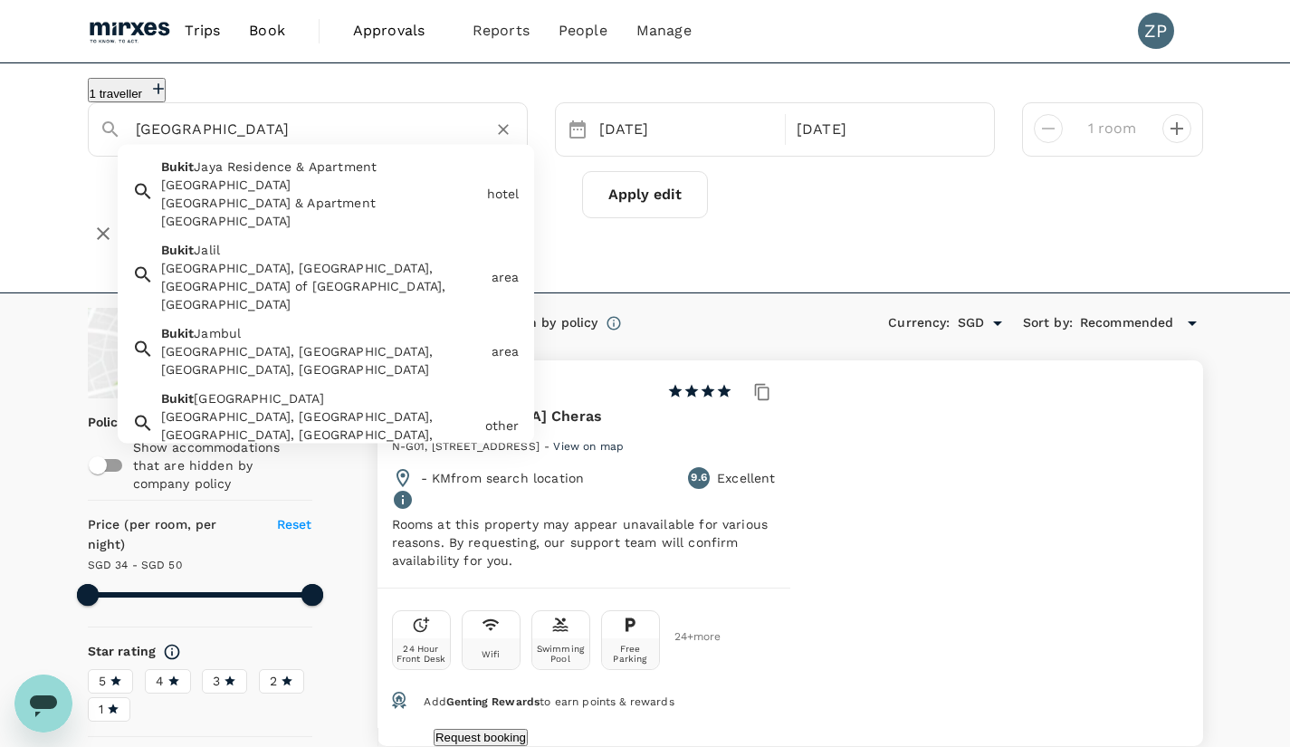
click at [355, 259] on div "Bukit Jalil, Kuala Lumpur, Federal Territory of Kuala Lumpur, Malaysia" at bounding box center [322, 286] width 323 height 54
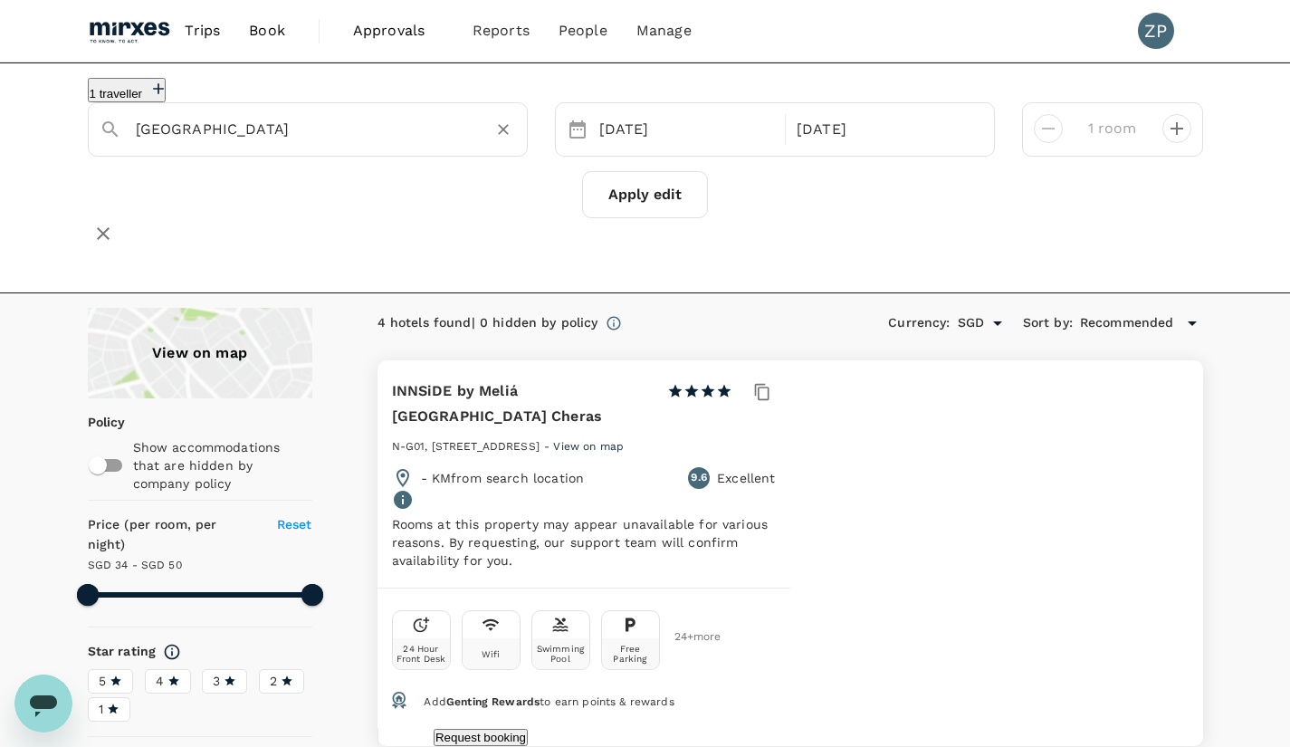
type input "Bukit Jalil"
click at [656, 207] on button "Apply edit" at bounding box center [645, 194] width 126 height 47
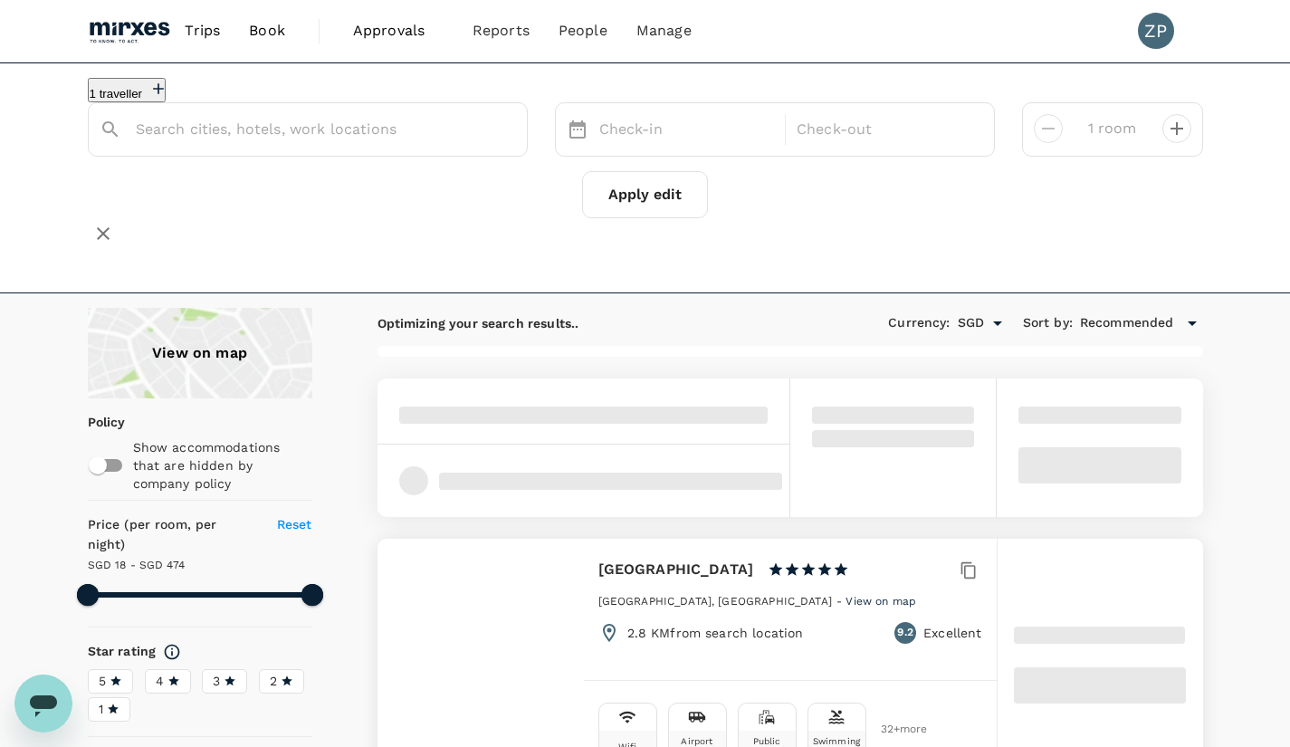
type input "Bukit Jalil"
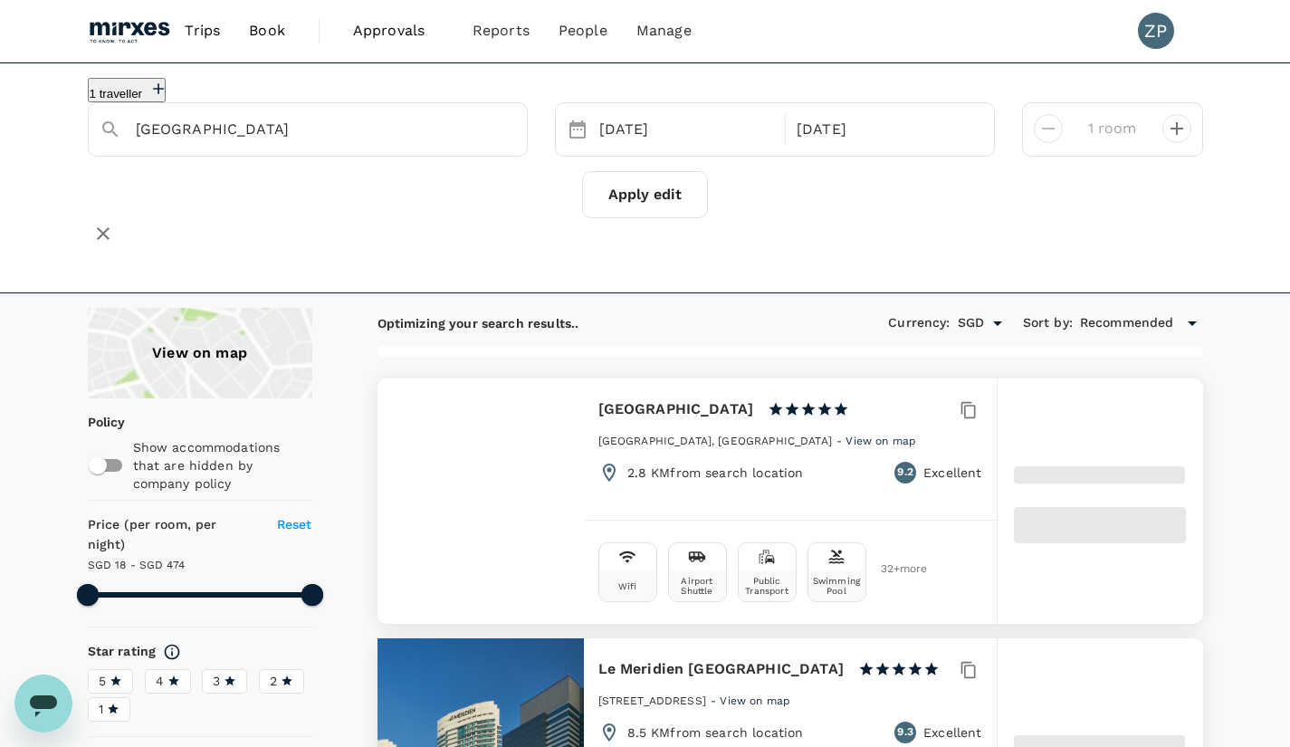
click at [259, 143] on input "Bukit Jalil" at bounding box center [301, 129] width 330 height 28
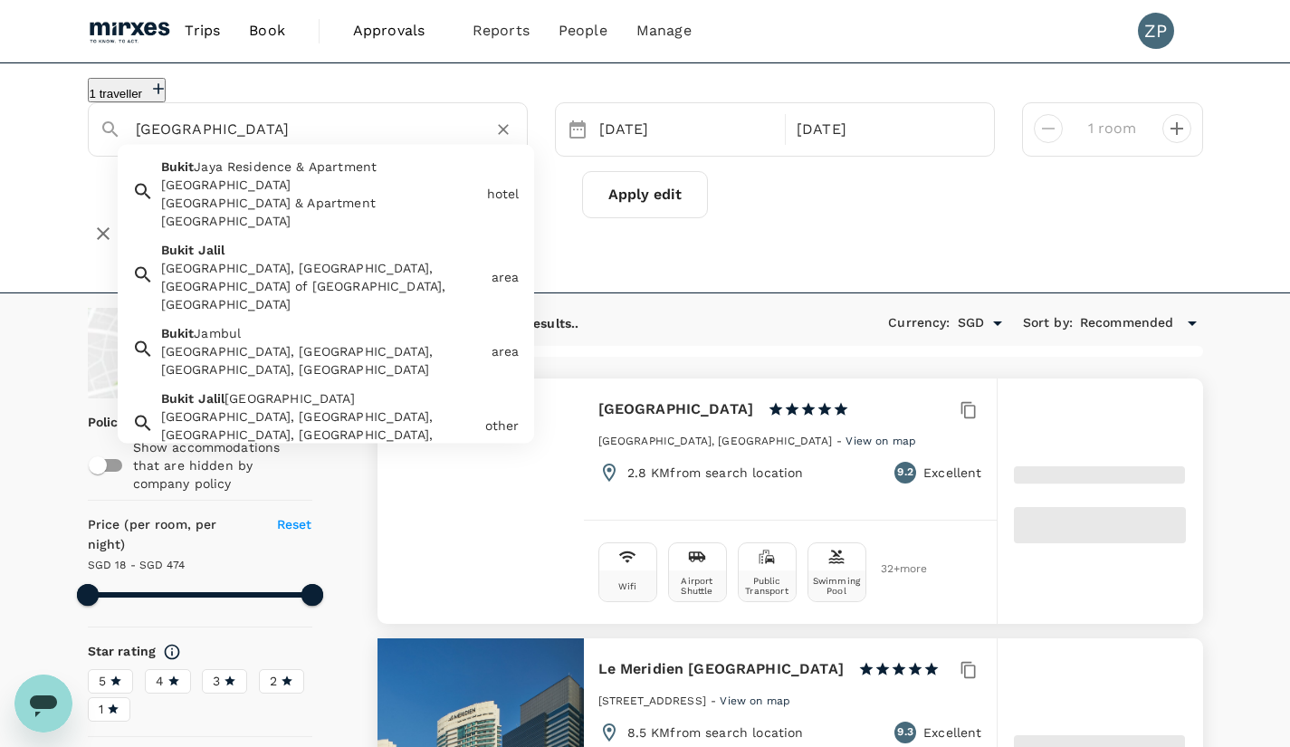
type input "473.31"
click at [259, 143] on input "Bukit Jalil" at bounding box center [301, 129] width 330 height 28
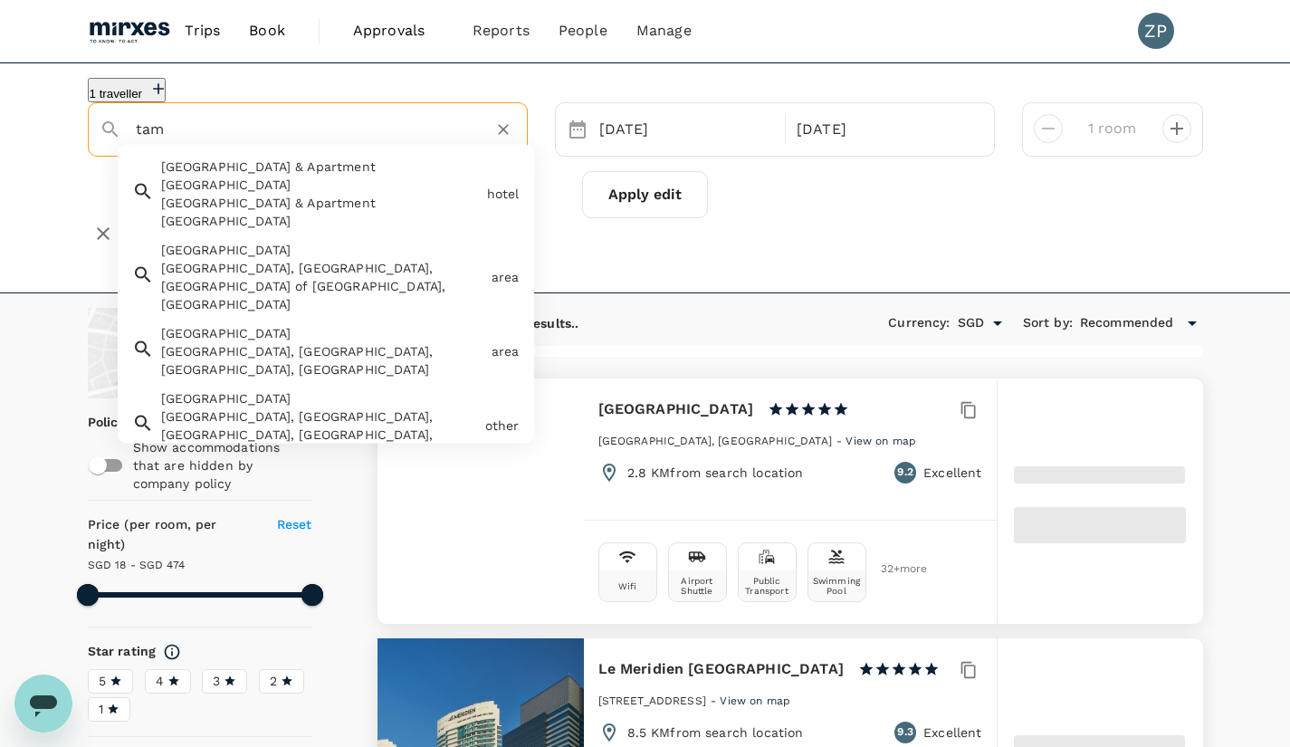
type input "tama"
type input "473.31"
type input "taman"
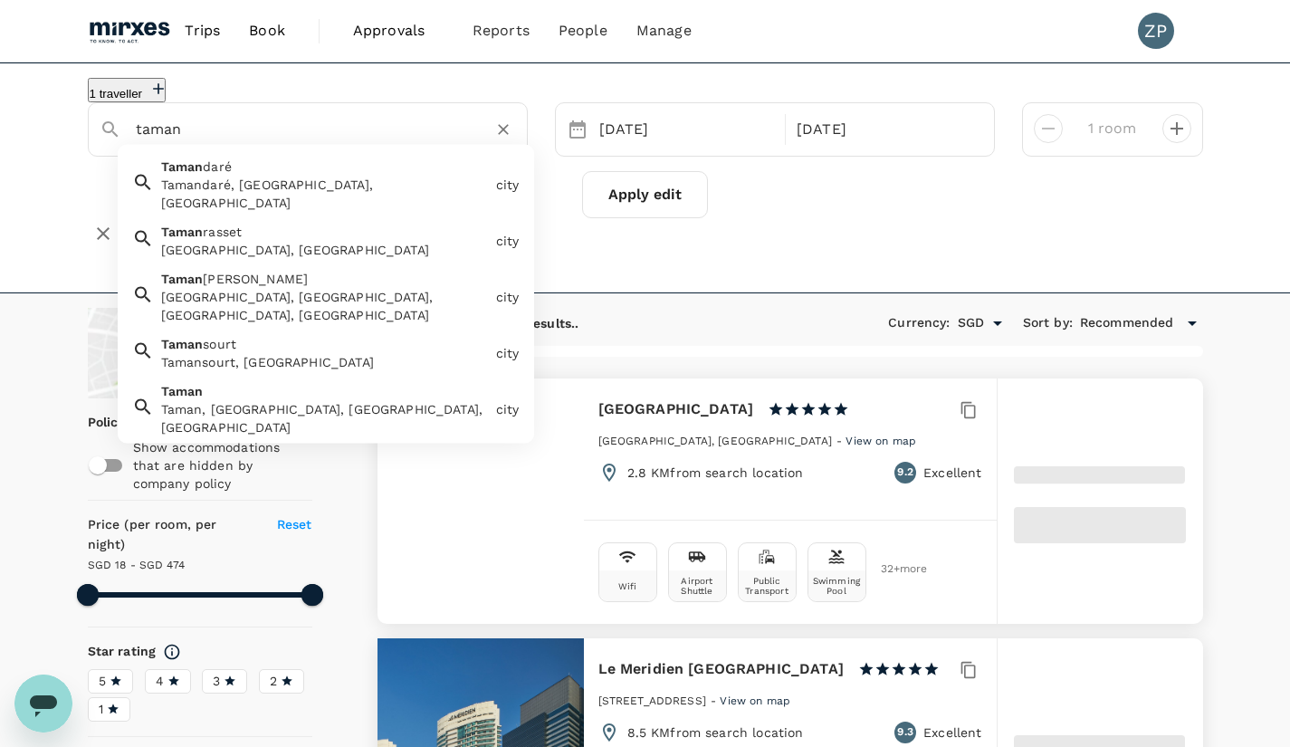
type input "473.36"
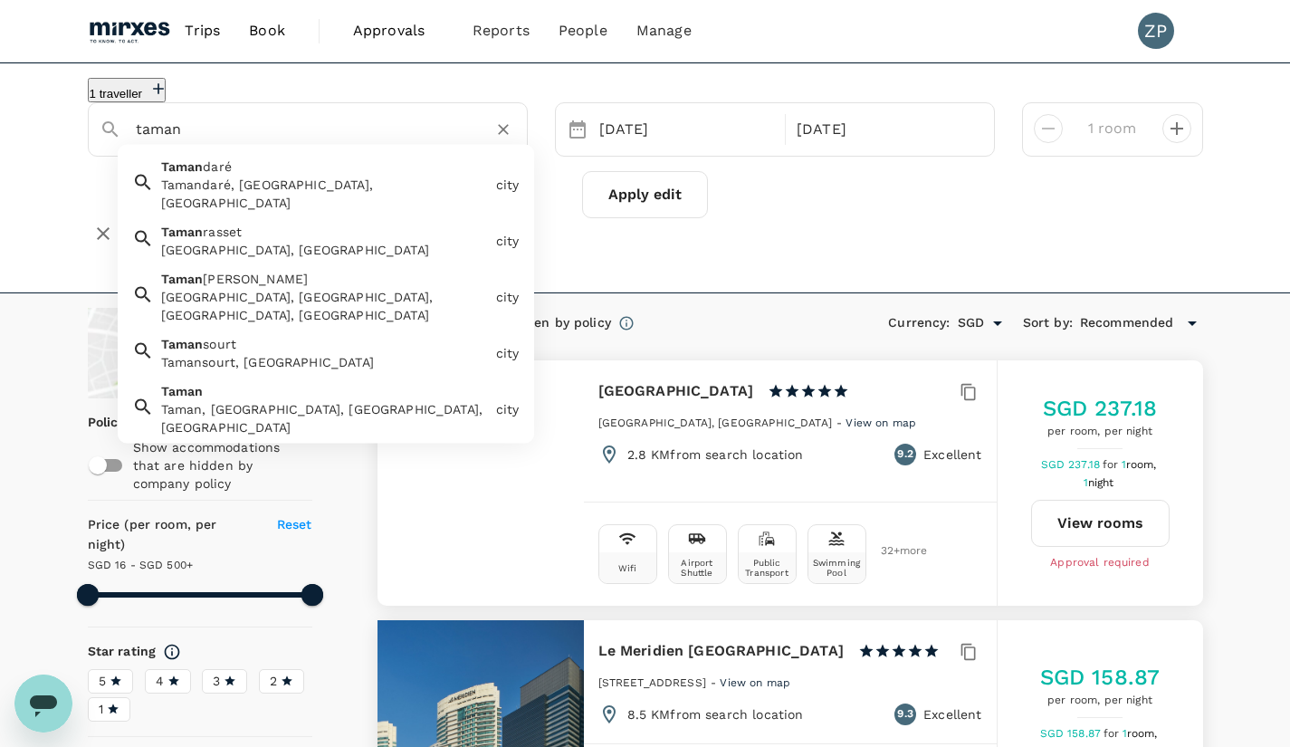
type input "taman m"
type input "16.36"
type input "499.36"
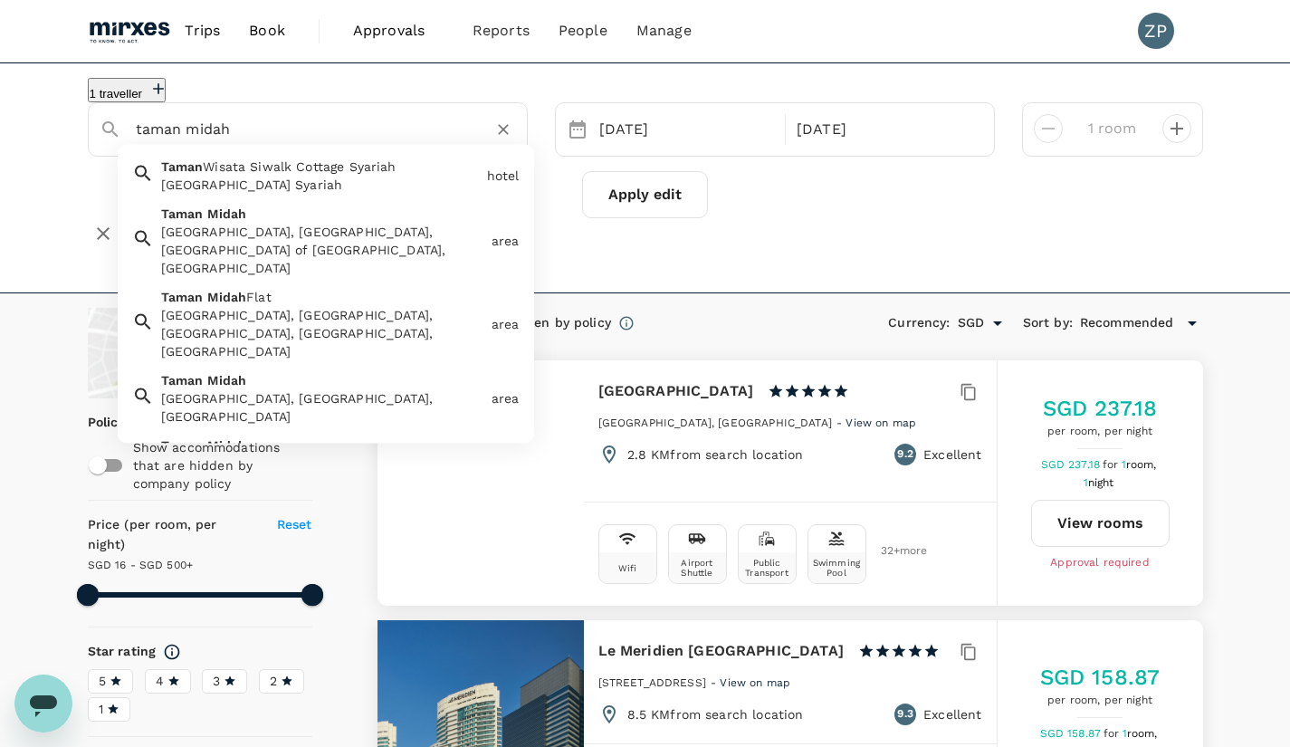
click at [265, 253] on div "Taman Midah, Kuala Lumpur, Federal Territory of Kuala Lumpur, Malaysia" at bounding box center [322, 250] width 323 height 54
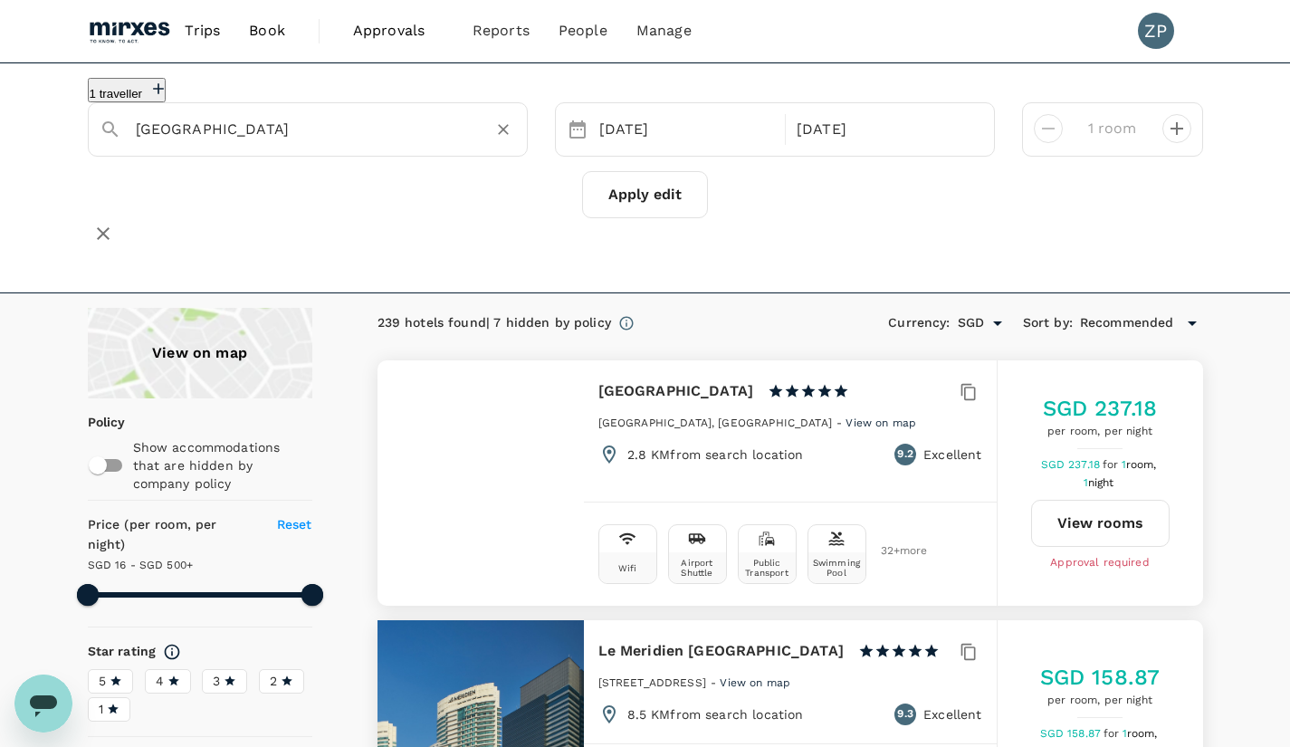
type input "Taman Midah"
click at [654, 218] on button "Apply edit" at bounding box center [645, 194] width 126 height 47
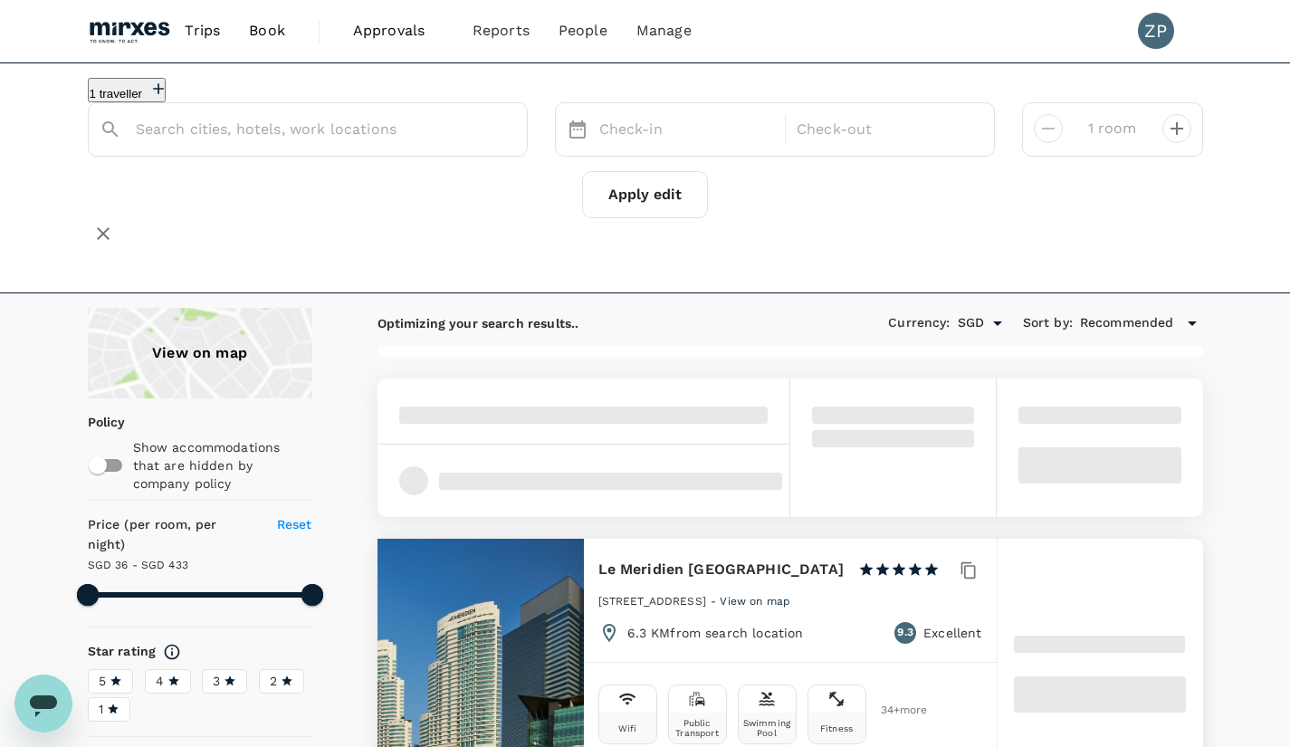
type input "432.43"
type input "SGD"
type input "Taman Midah"
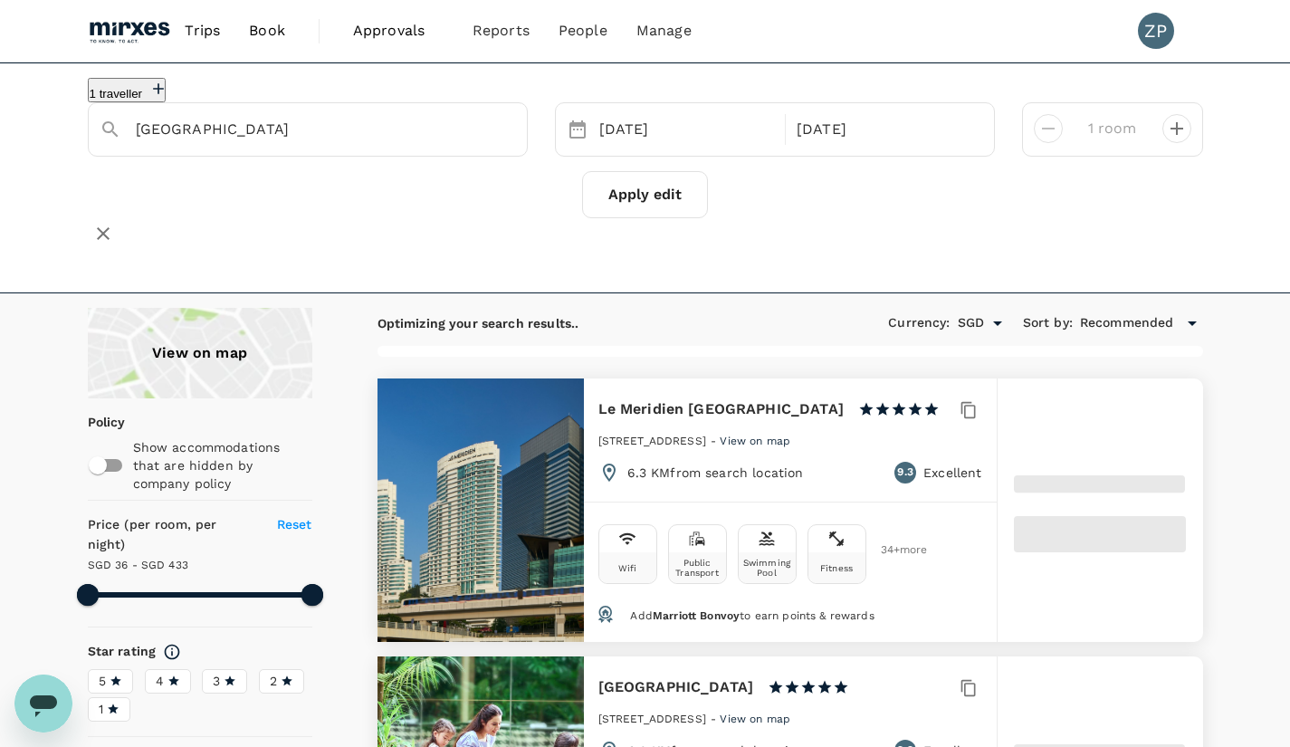
type input "432.65"
type input "19.65"
type input "499.36"
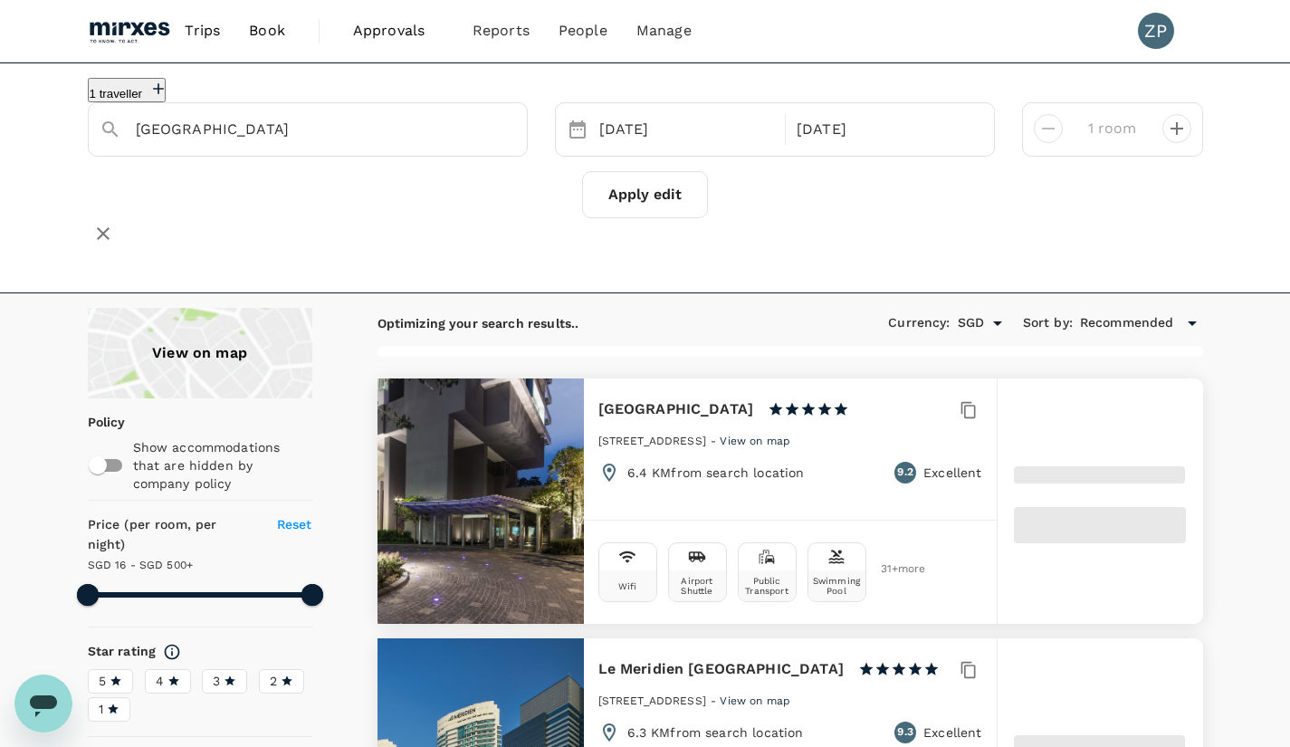
type input "16.36"
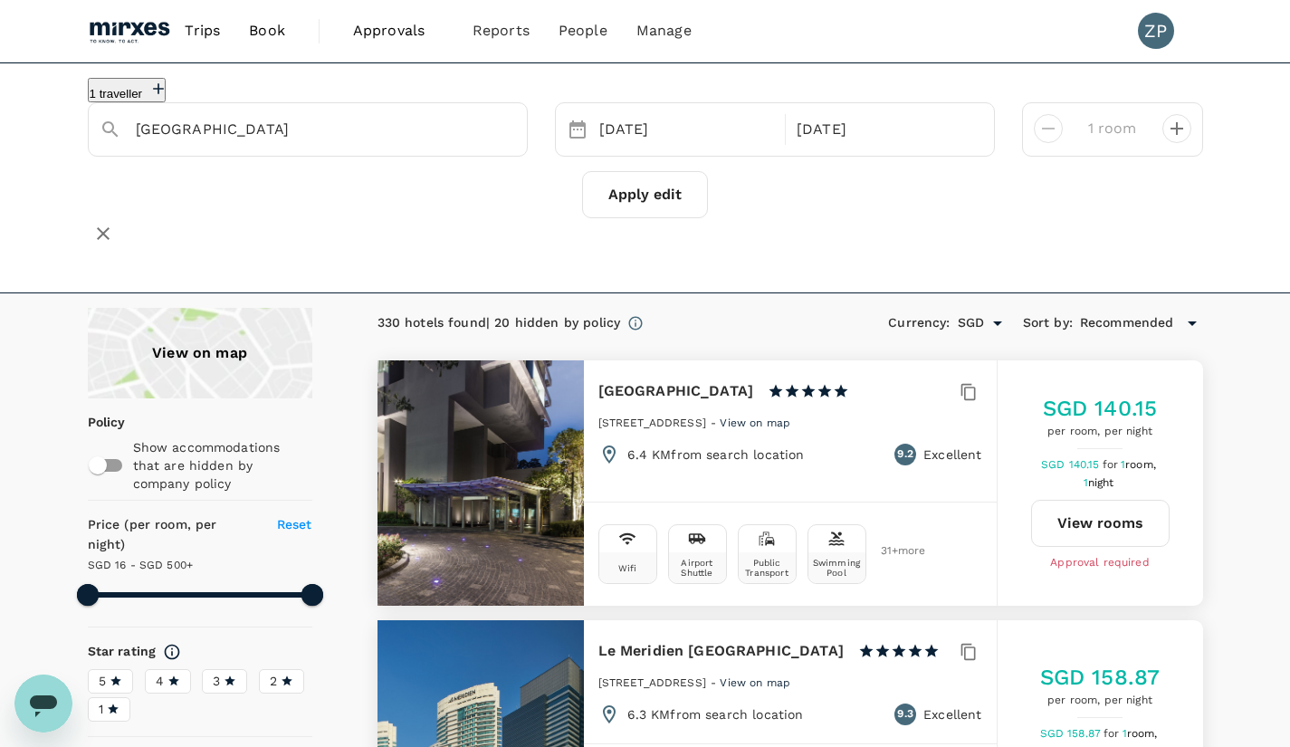
click at [731, 390] on h6 "Lanson Place Bukit Ceylon" at bounding box center [676, 390] width 156 height 25
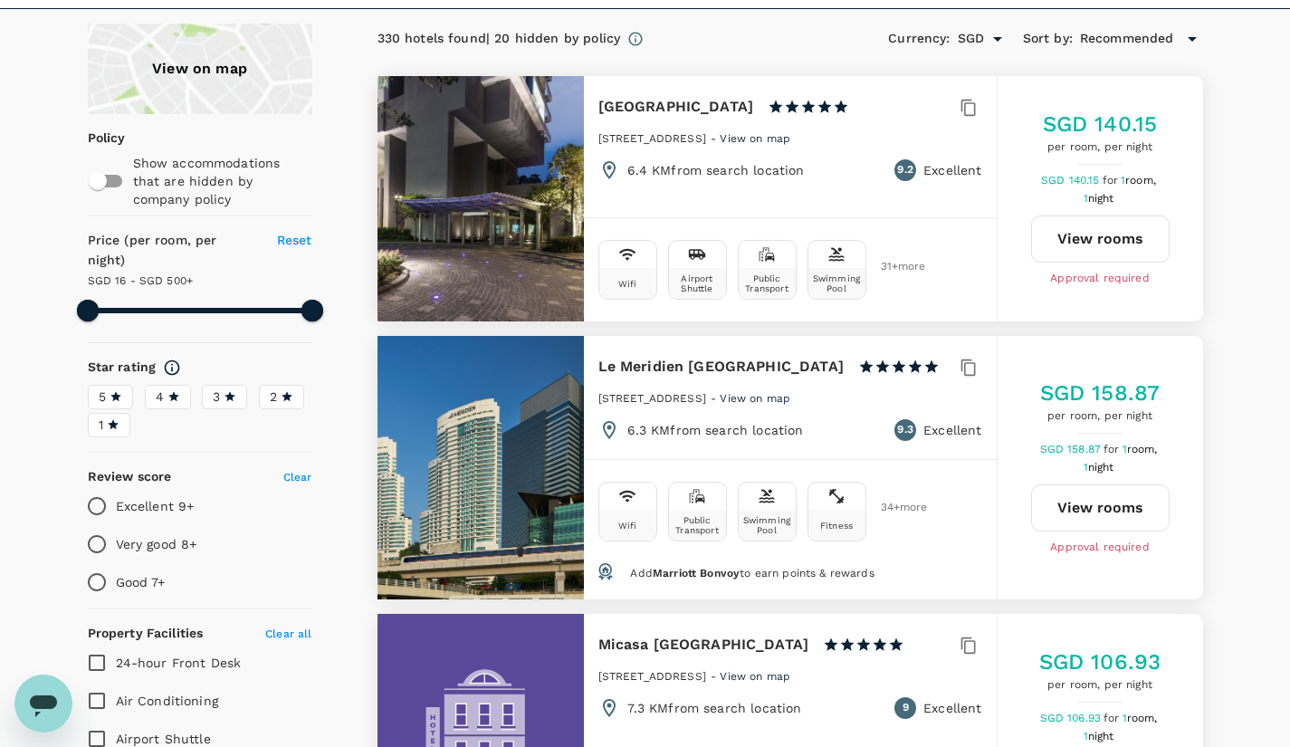
scroll to position [283, 0]
click at [595, 367] on div "Le Meridien Kuala Lumpur 1 Star 2 Stars 3 Stars 4 Stars 5 Stars 2 Jalan Stesen …" at bounding box center [790, 398] width 413 height 123
drag, startPoint x: 598, startPoint y: 361, endPoint x: 797, endPoint y: 341, distance: 199.2
click at [797, 341] on div "Le Meridien Kuala Lumpur 1 Star 2 Stars 3 Stars 4 Stars 5 Stars 2 Jalan Stesen …" at bounding box center [790, 398] width 413 height 123
copy h6 "Le Meridien Kuala Lumpur"
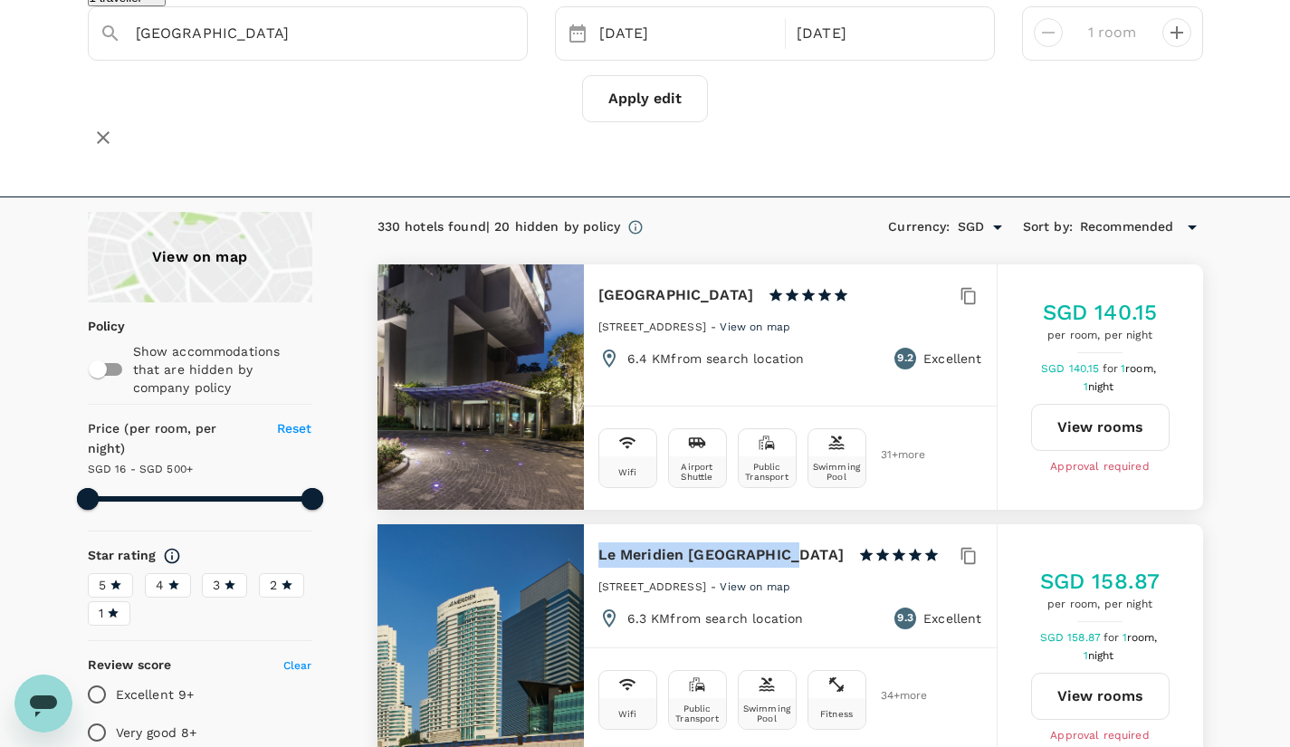
scroll to position [0, 0]
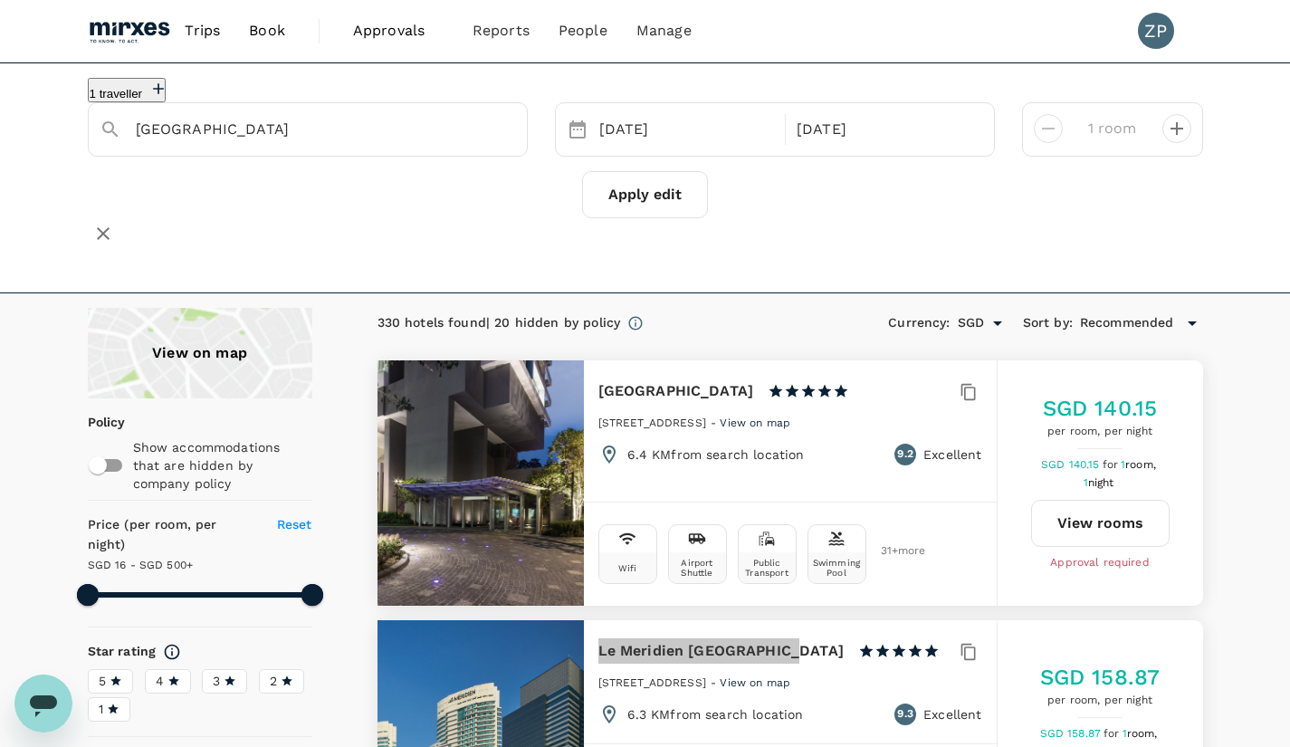
type input "499.15"
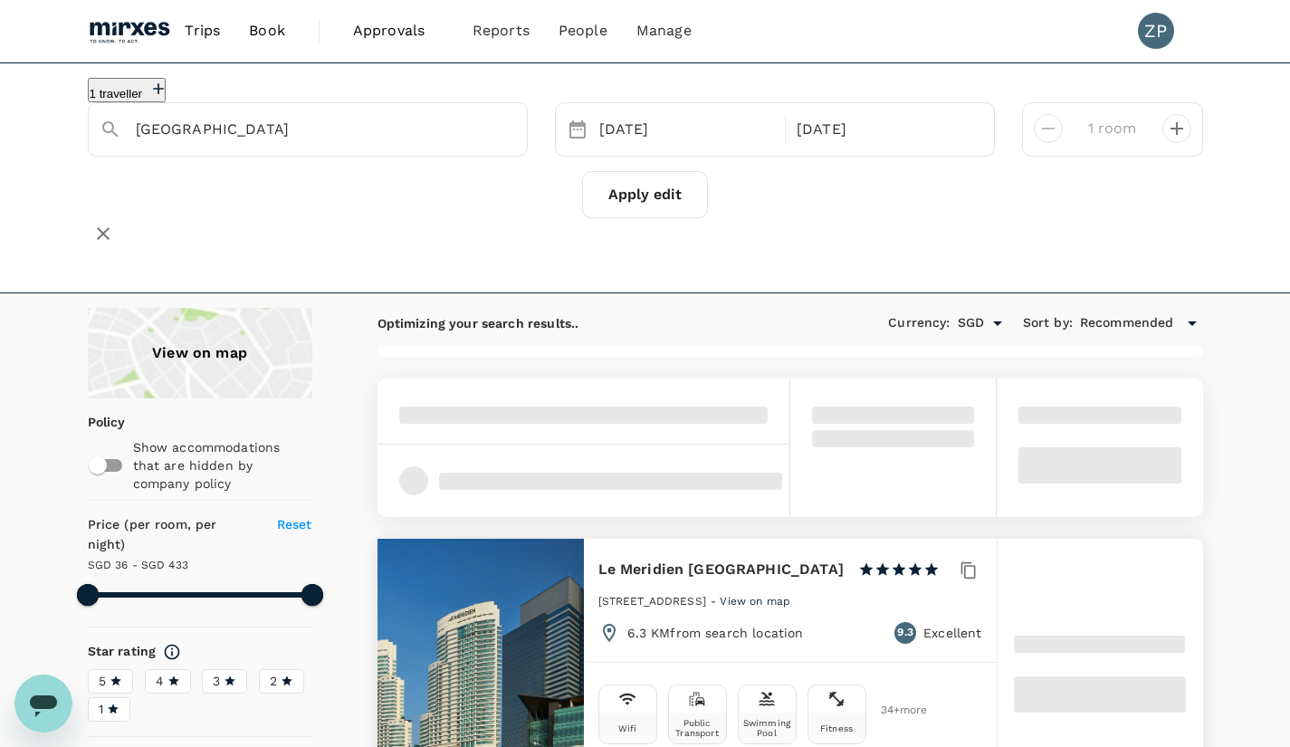
type input "Taman Midah"
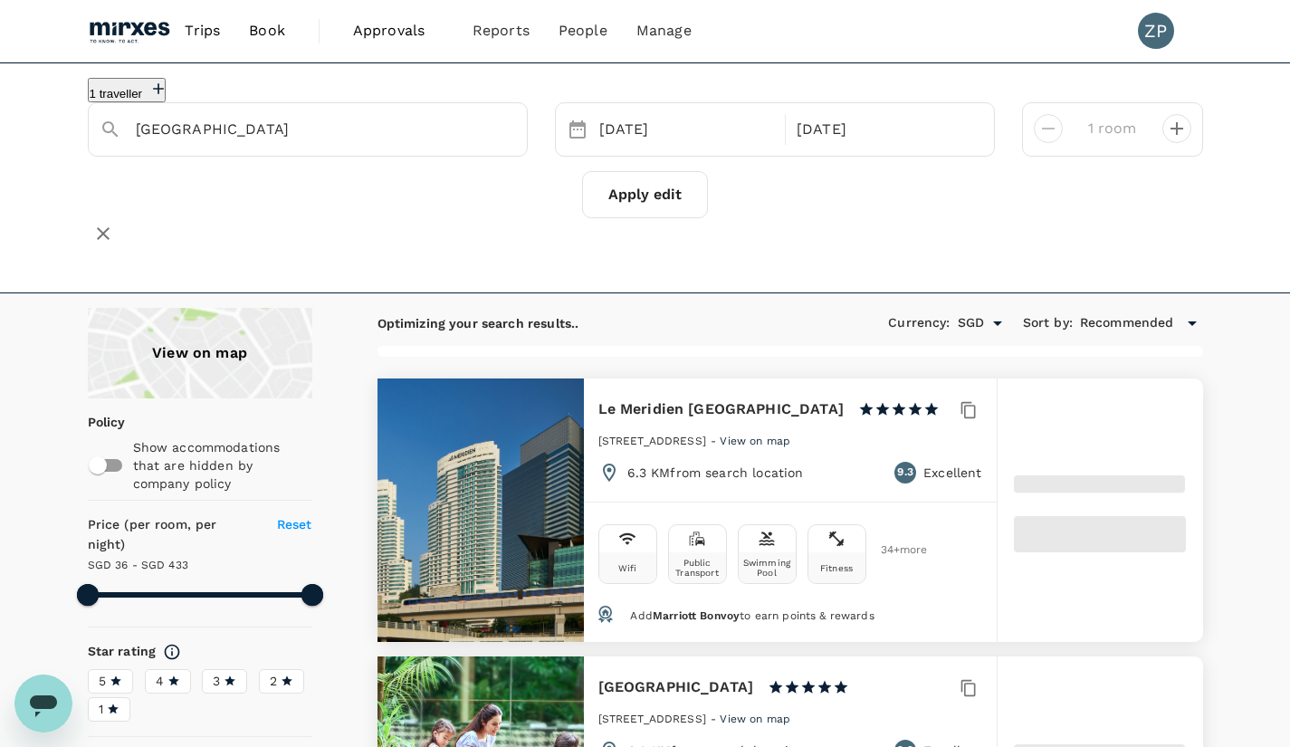
type input "433.15"
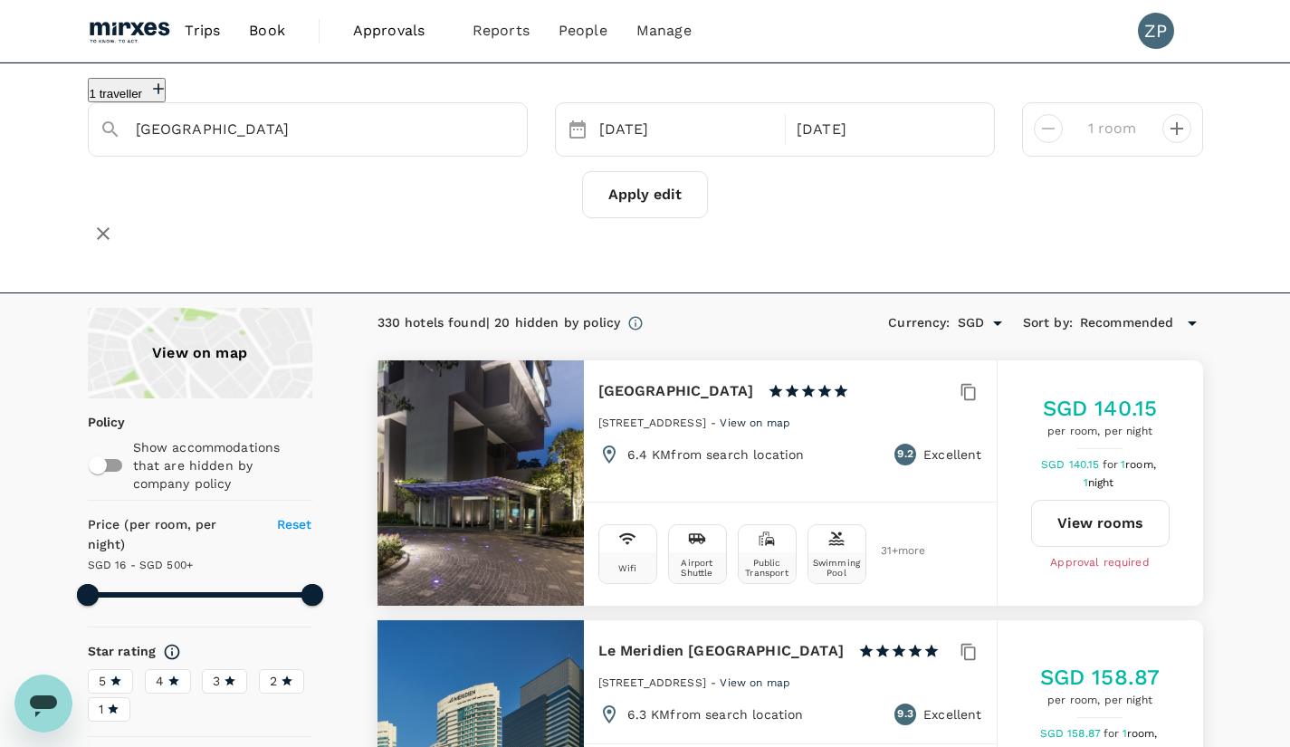
type input "16.15"
type input "499.15"
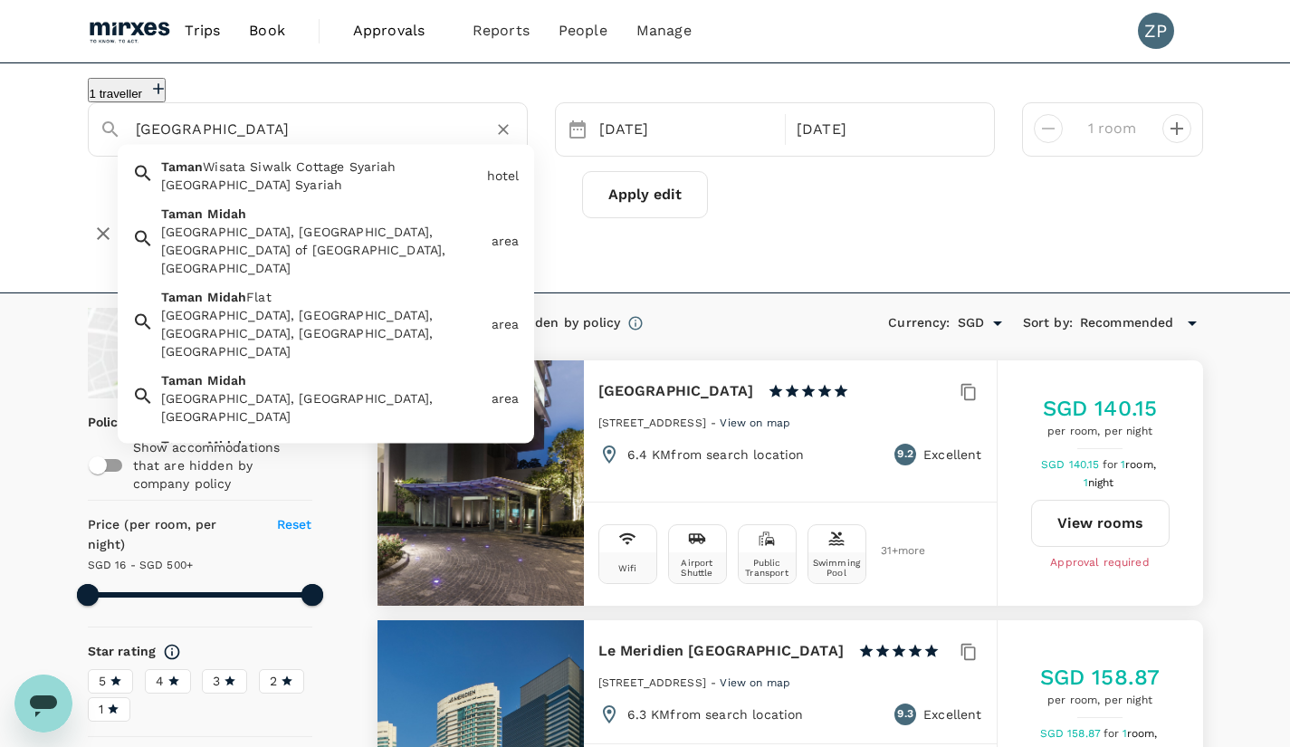
drag, startPoint x: 295, startPoint y: 145, endPoint x: 116, endPoint y: 143, distance: 179.2
click at [116, 143] on div "Taman Midah" at bounding box center [300, 122] width 431 height 45
click at [941, 218] on div "Apply edit" at bounding box center [645, 194] width 1115 height 47
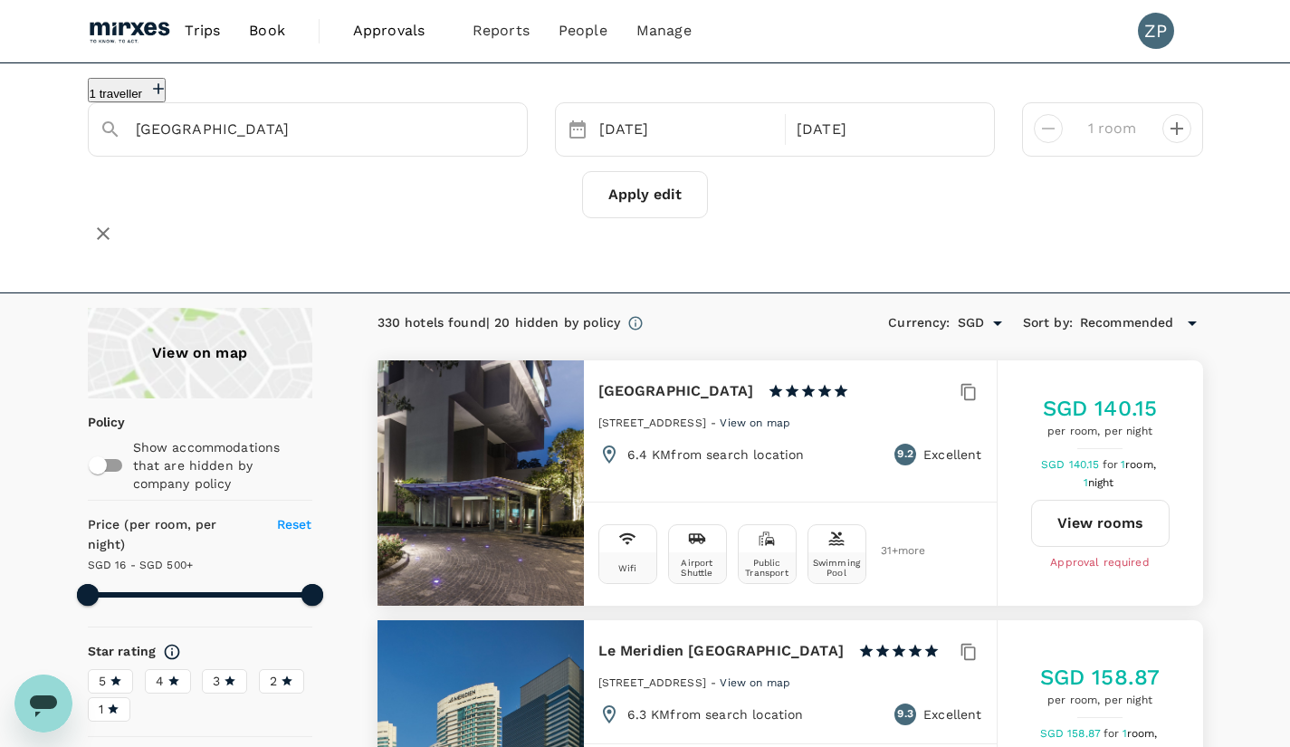
click at [321, 137] on input "Taman Midah" at bounding box center [301, 129] width 330 height 28
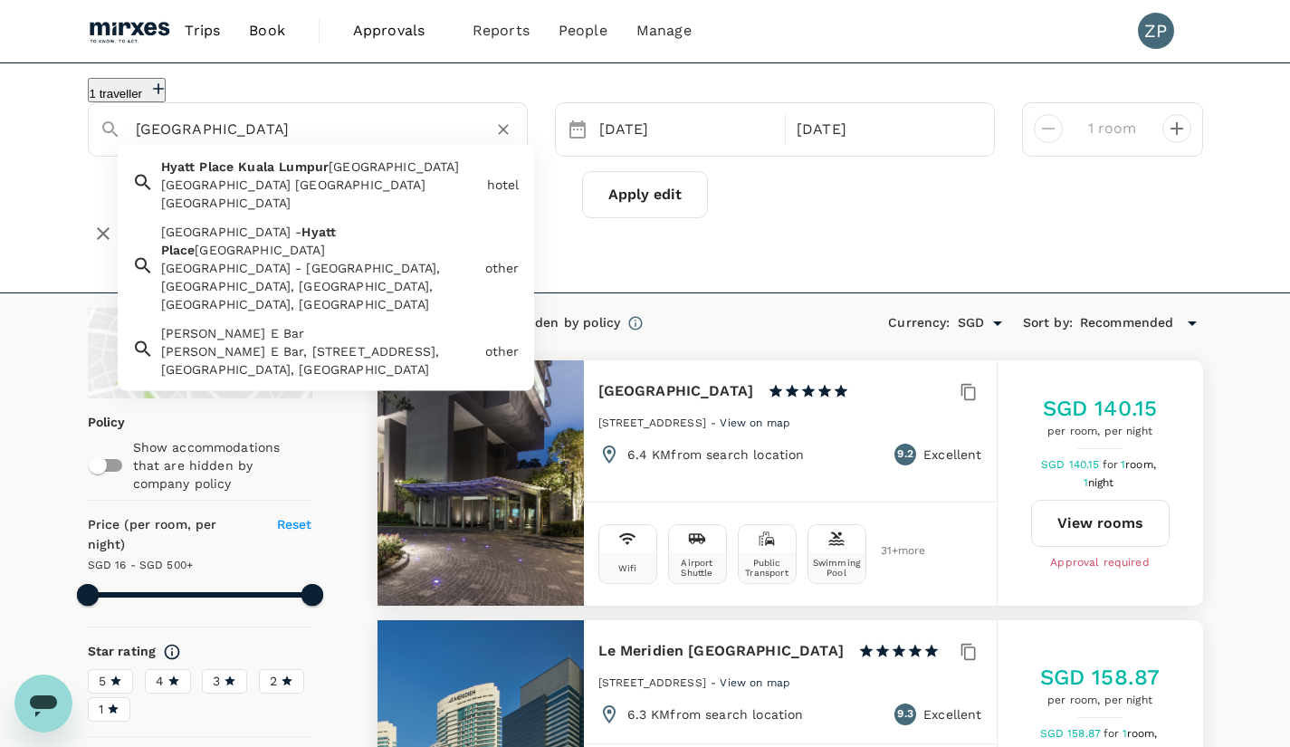
click at [358, 196] on div "Hyatt Place Kuala Lumpur Bukit Jalil" at bounding box center [320, 194] width 319 height 36
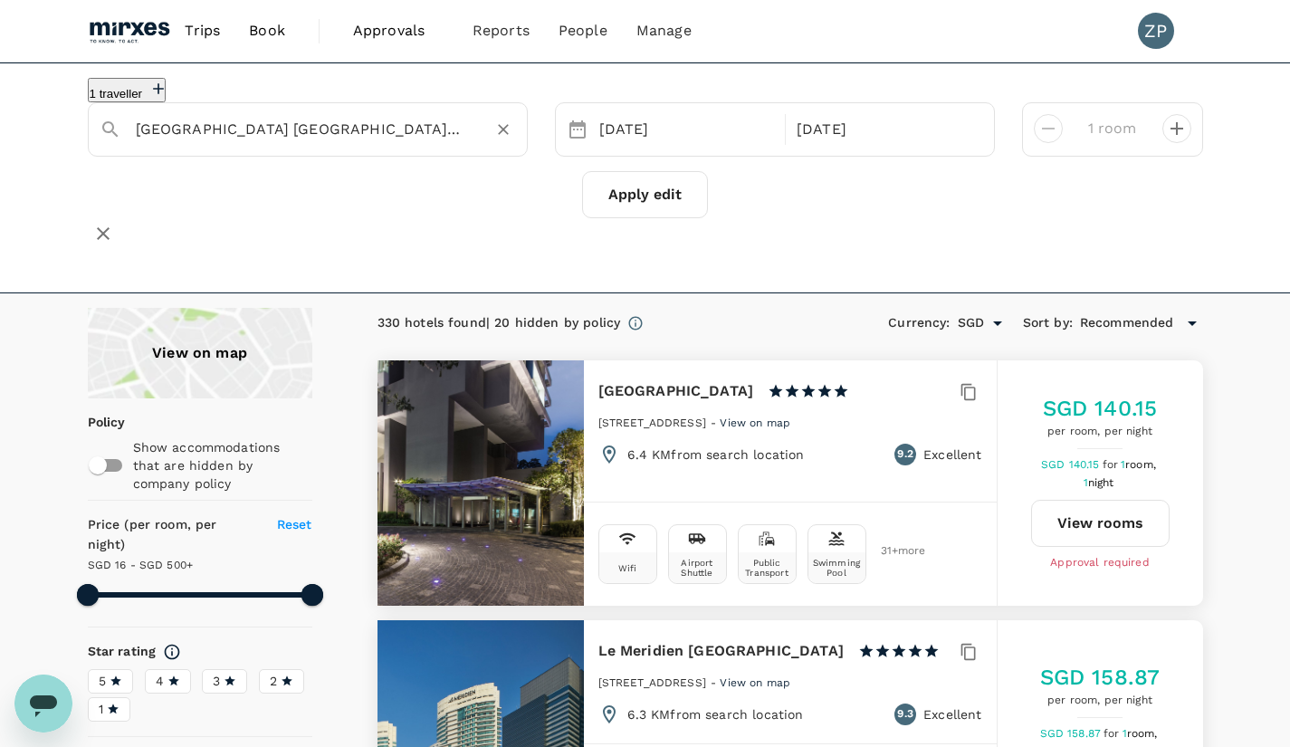
type input "Hyatt Place Kuala Lumpur Bukit Jalil"
click at [653, 205] on button "Apply edit" at bounding box center [645, 194] width 126 height 47
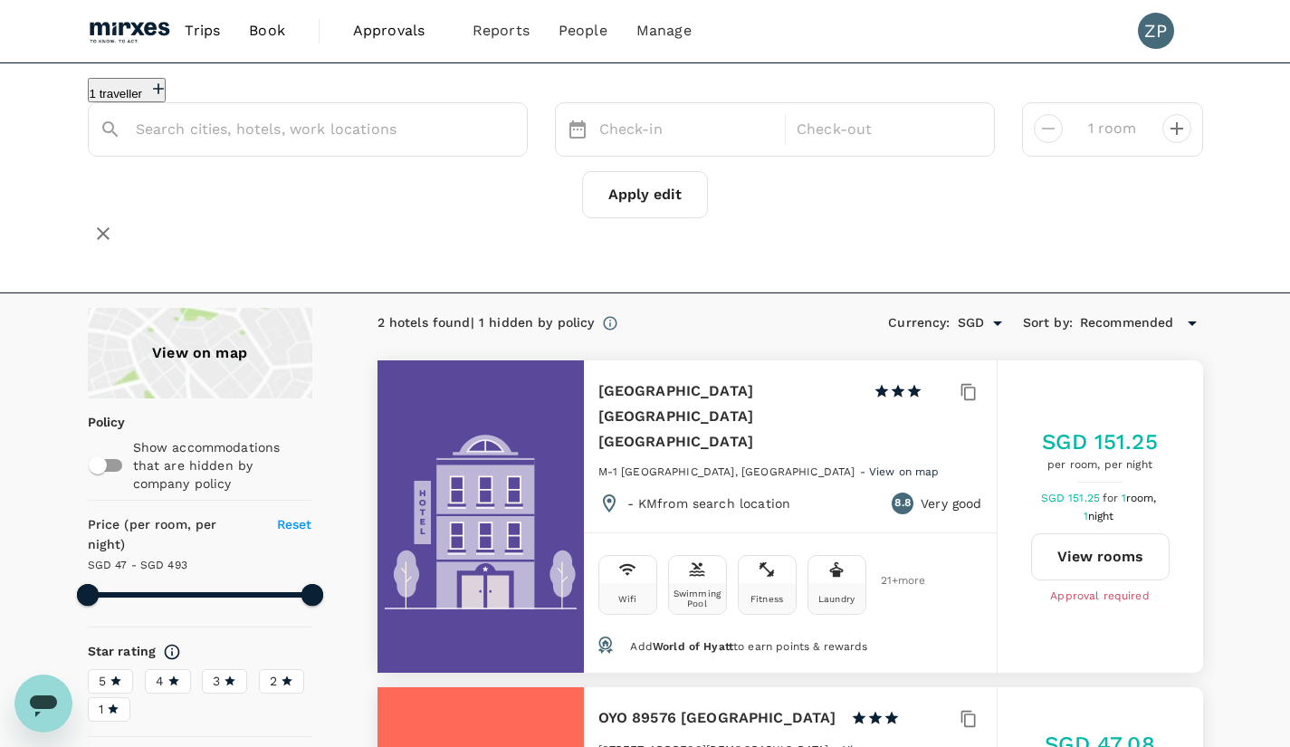
type input "Hyatt Place Kuala Lumpur Bukit Jalil"
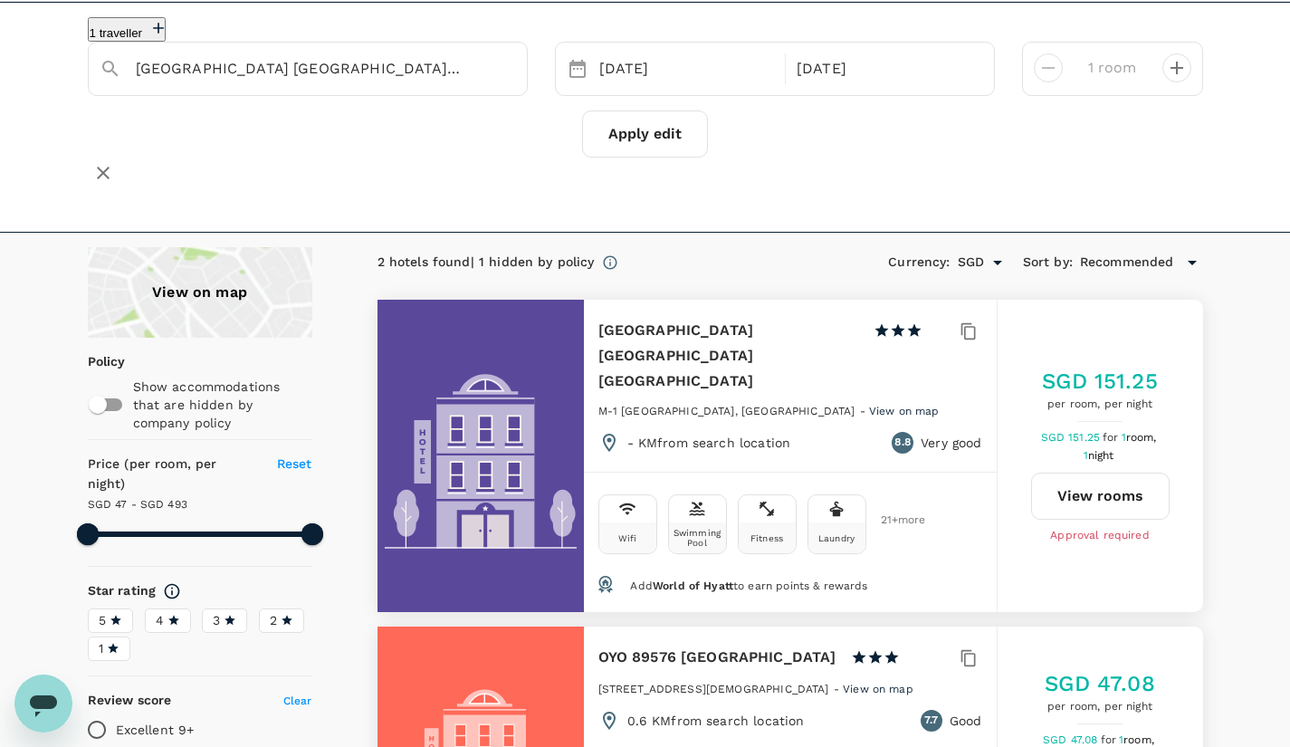
scroll to position [56, 0]
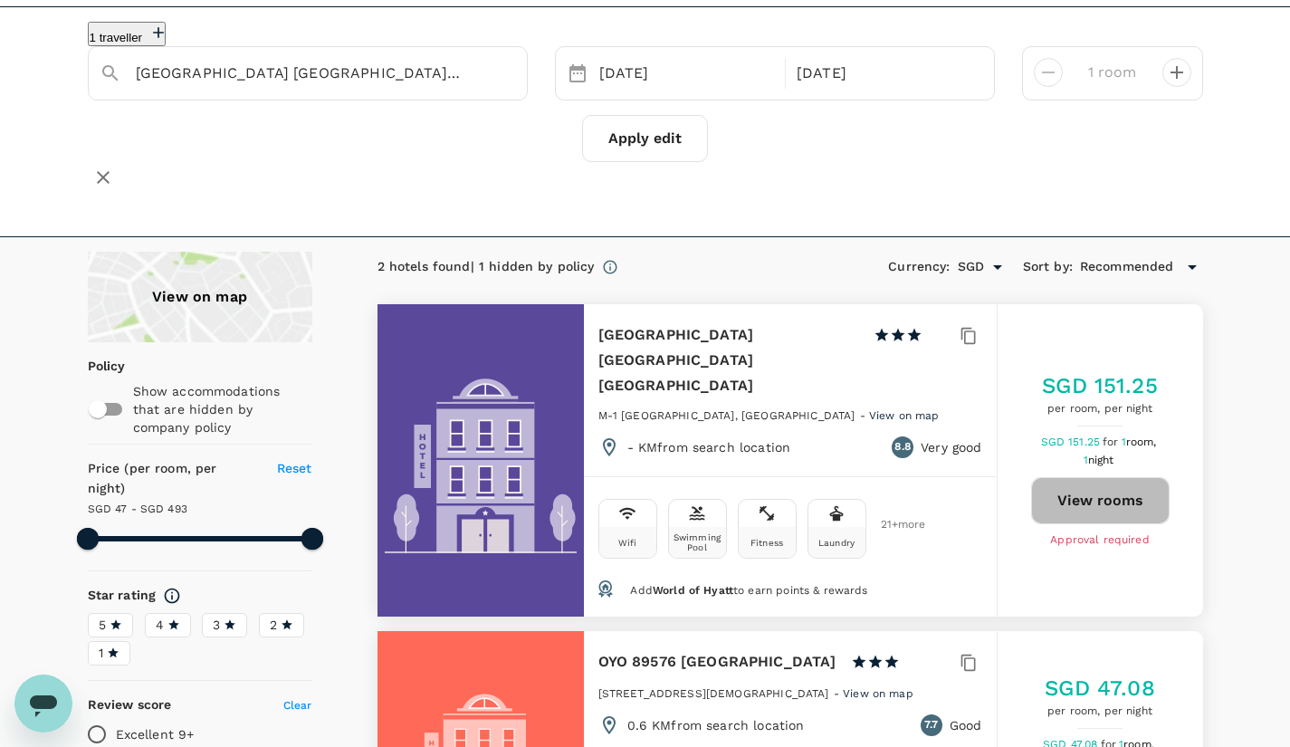
click at [1118, 489] on button "View rooms" at bounding box center [1100, 500] width 139 height 47
type input "492.53"
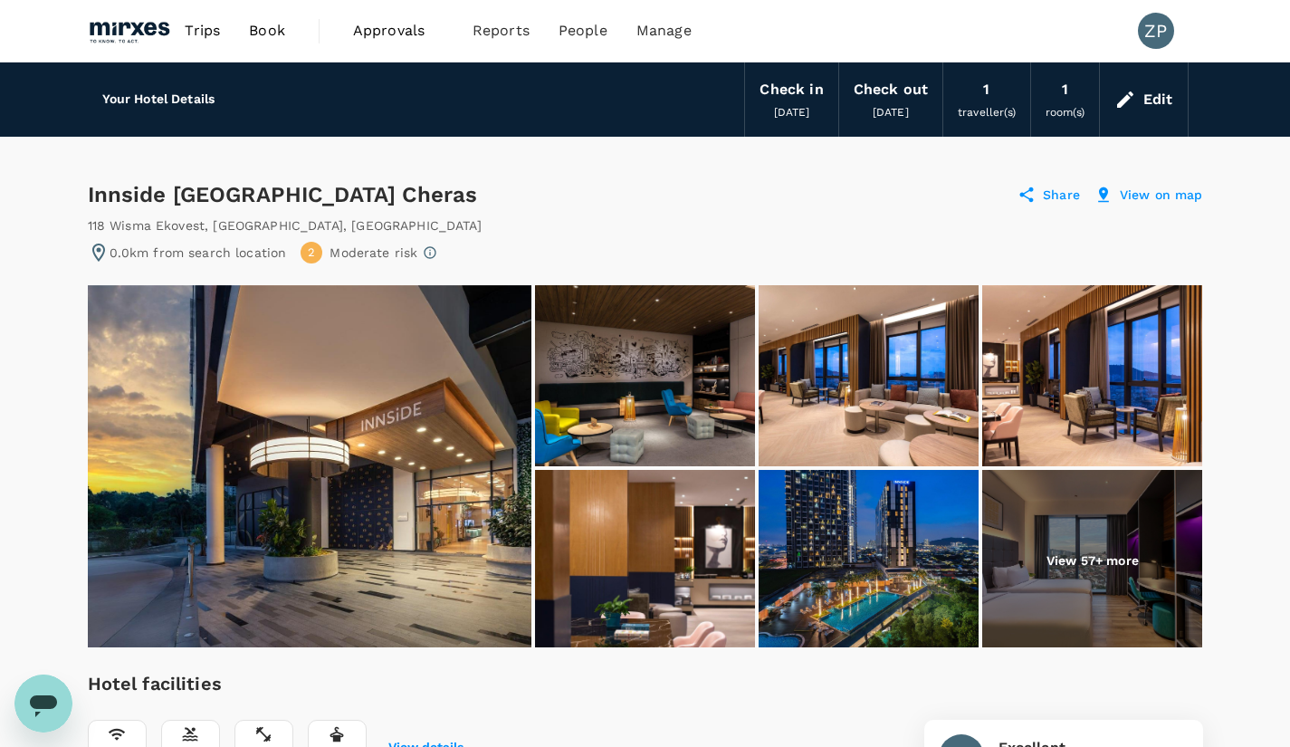
click at [1161, 193] on p "View on map" at bounding box center [1161, 195] width 83 height 18
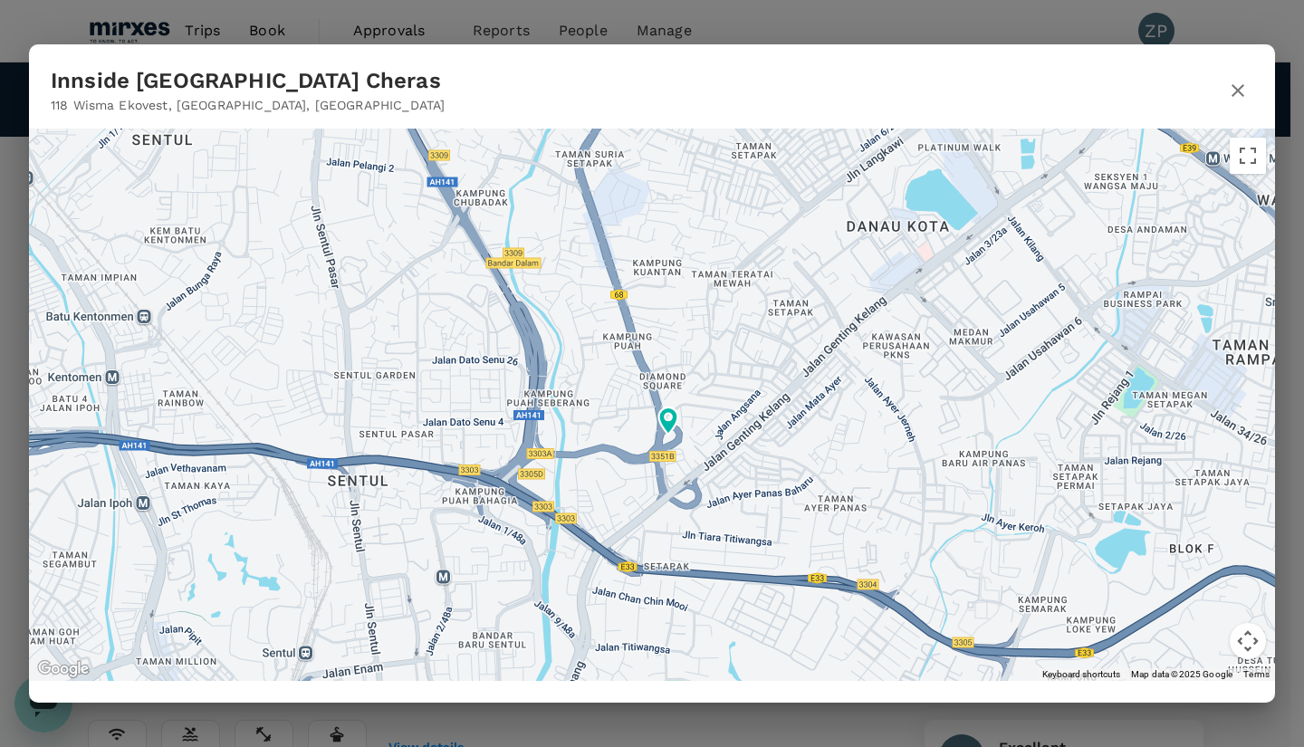
click at [1240, 87] on icon "button" at bounding box center [1237, 90] width 13 height 13
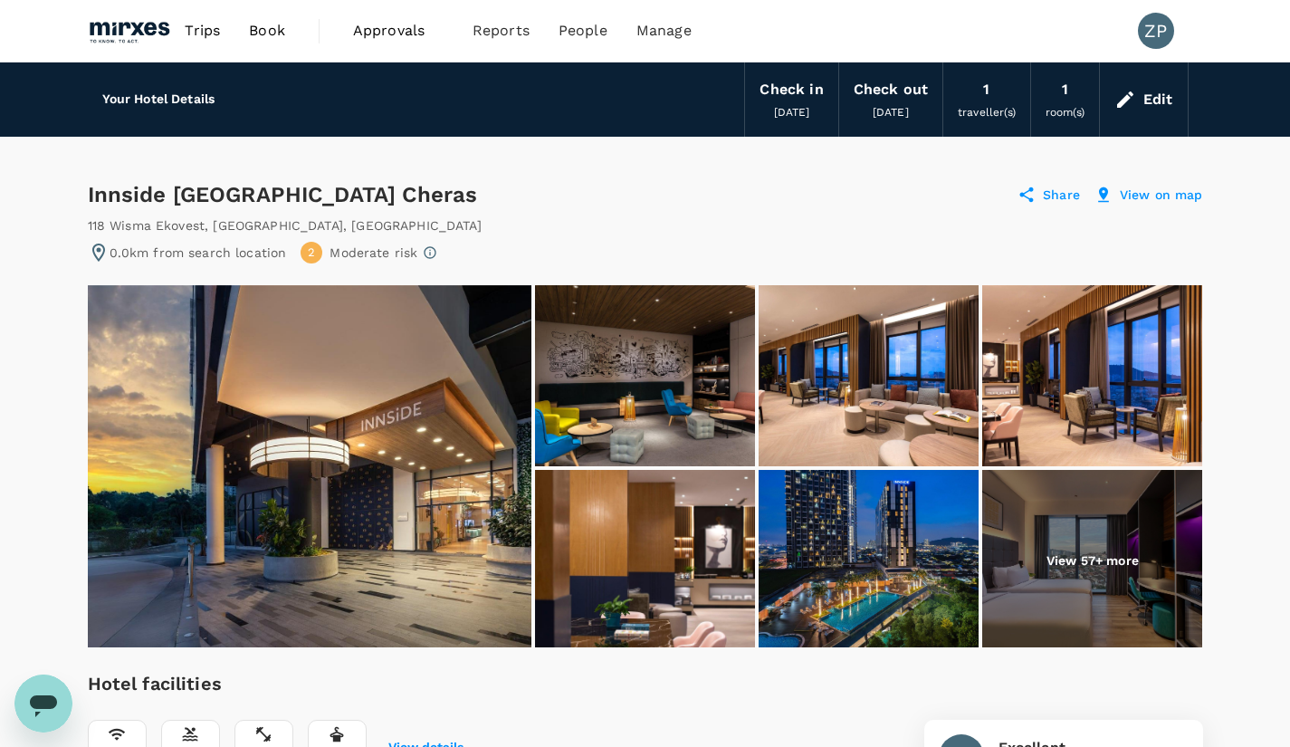
click at [1158, 100] on div "Edit" at bounding box center [1158, 99] width 30 height 25
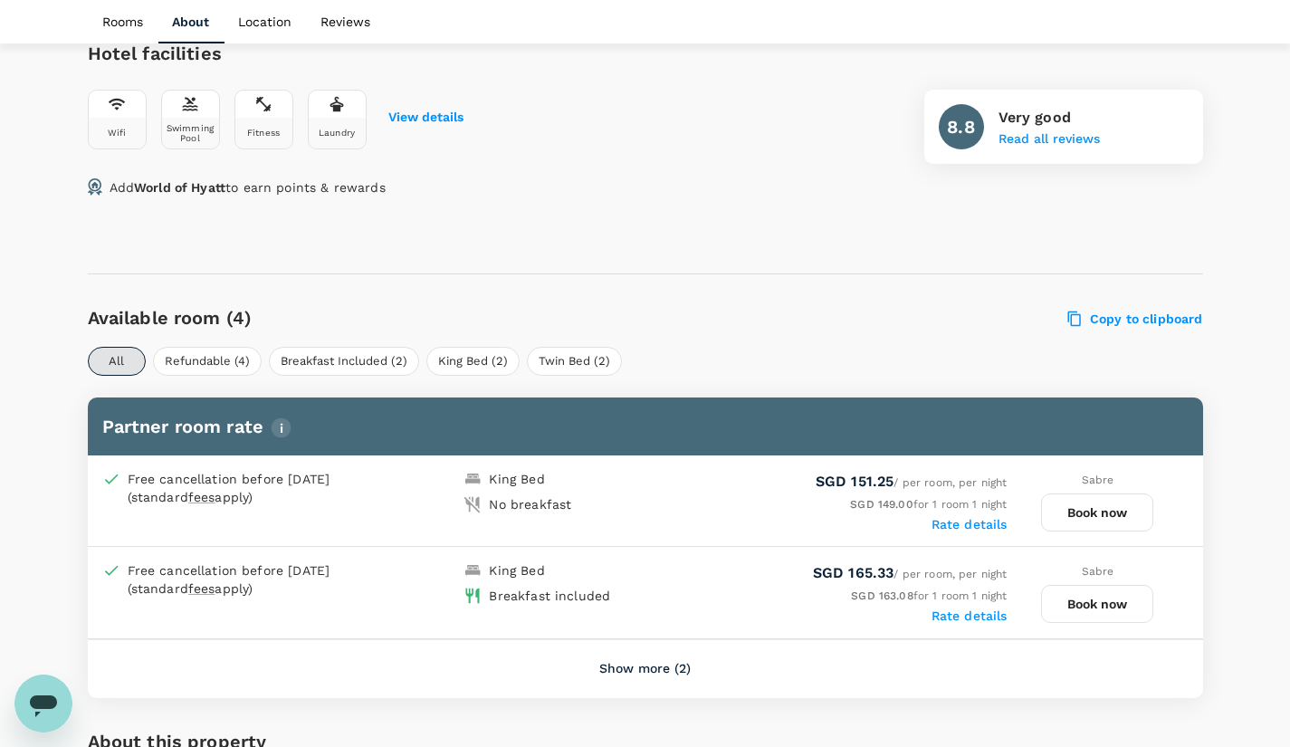
scroll to position [907, 0]
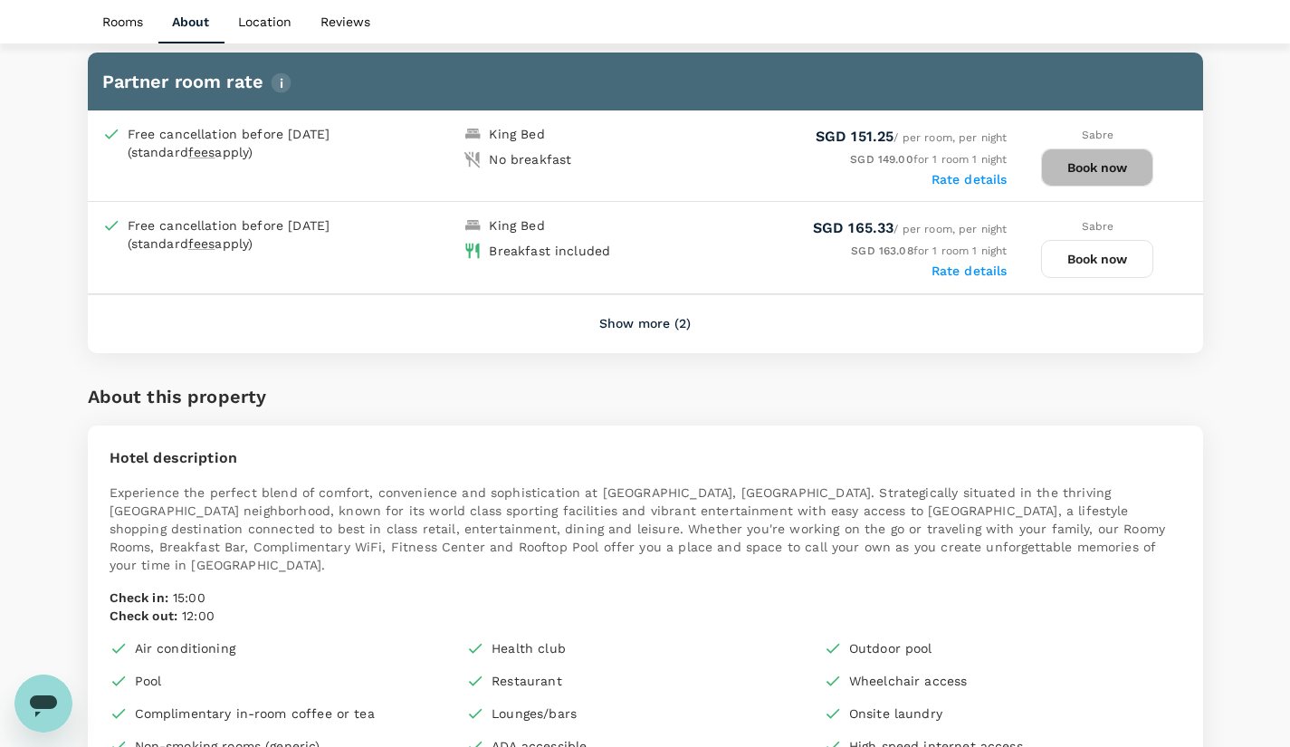
click at [1088, 177] on button "Book now" at bounding box center [1097, 167] width 112 height 38
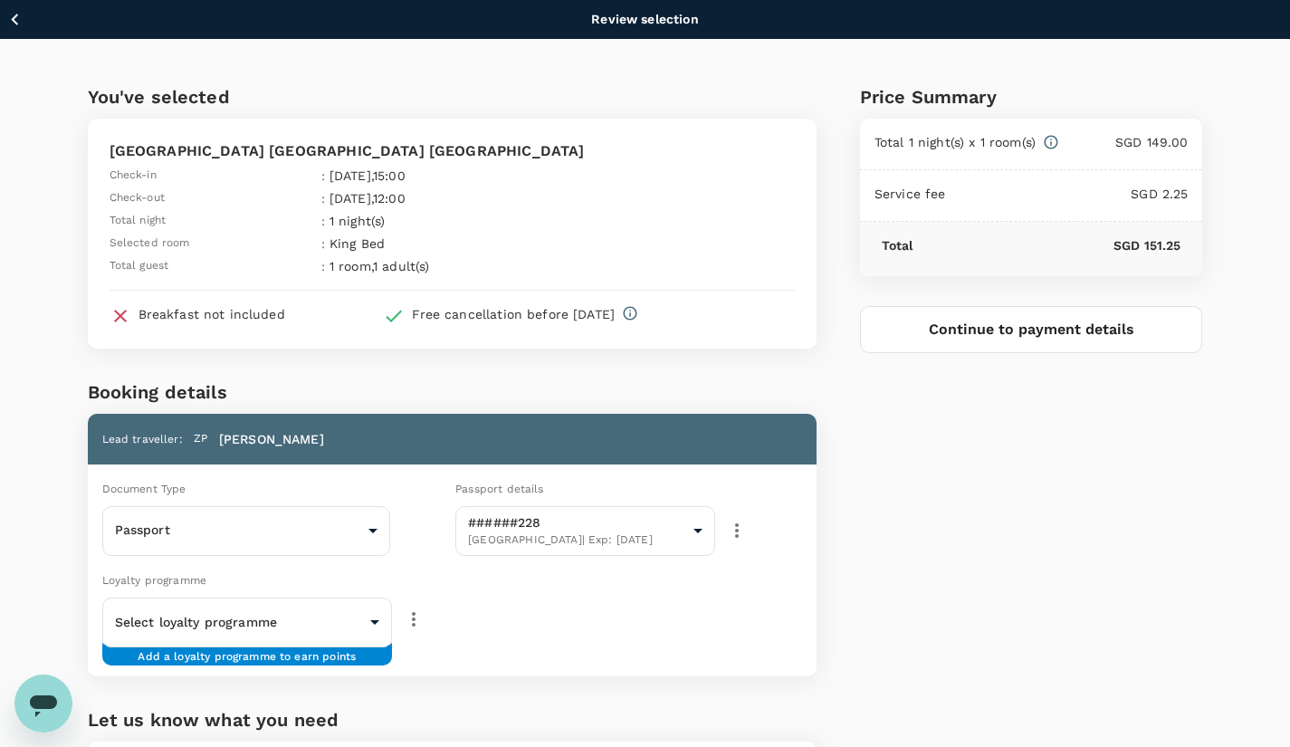
scroll to position [230, 0]
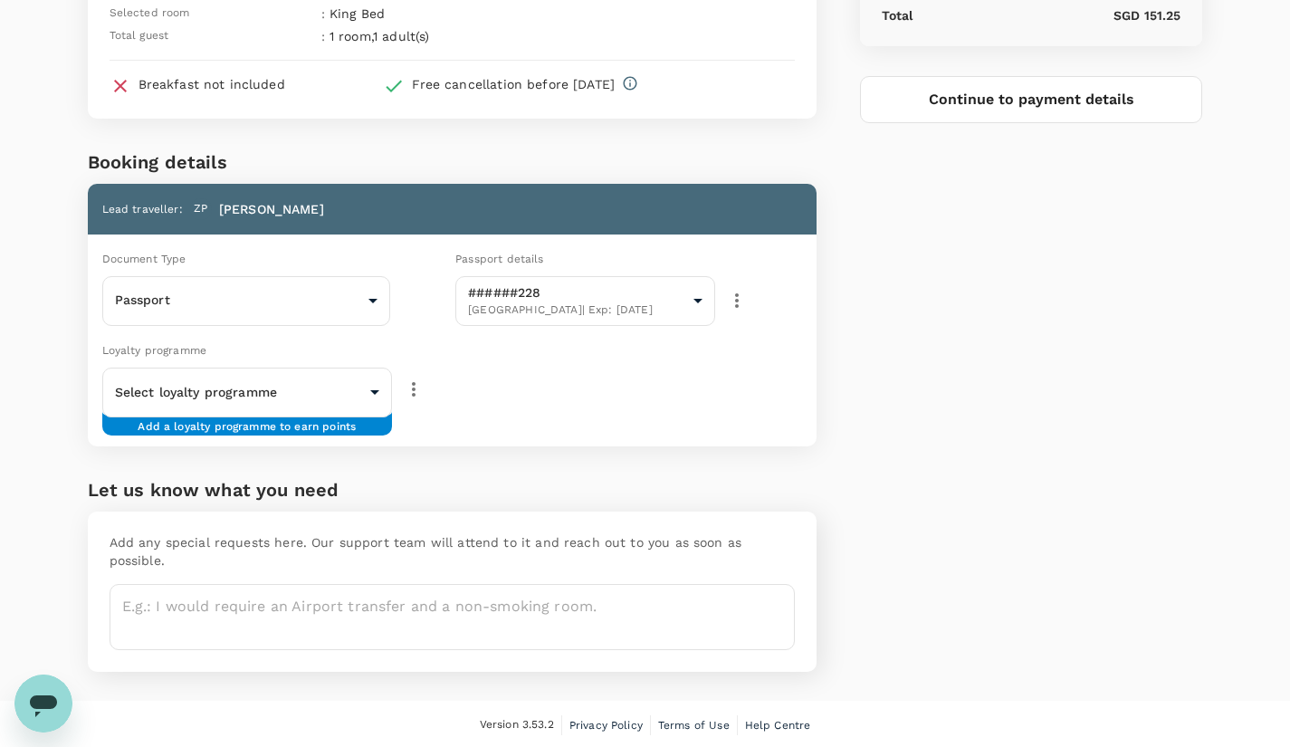
click at [377, 395] on body "Back to hotel details Review selection You've selected Hyatt Place Kuala Lumpur…" at bounding box center [645, 269] width 1290 height 998
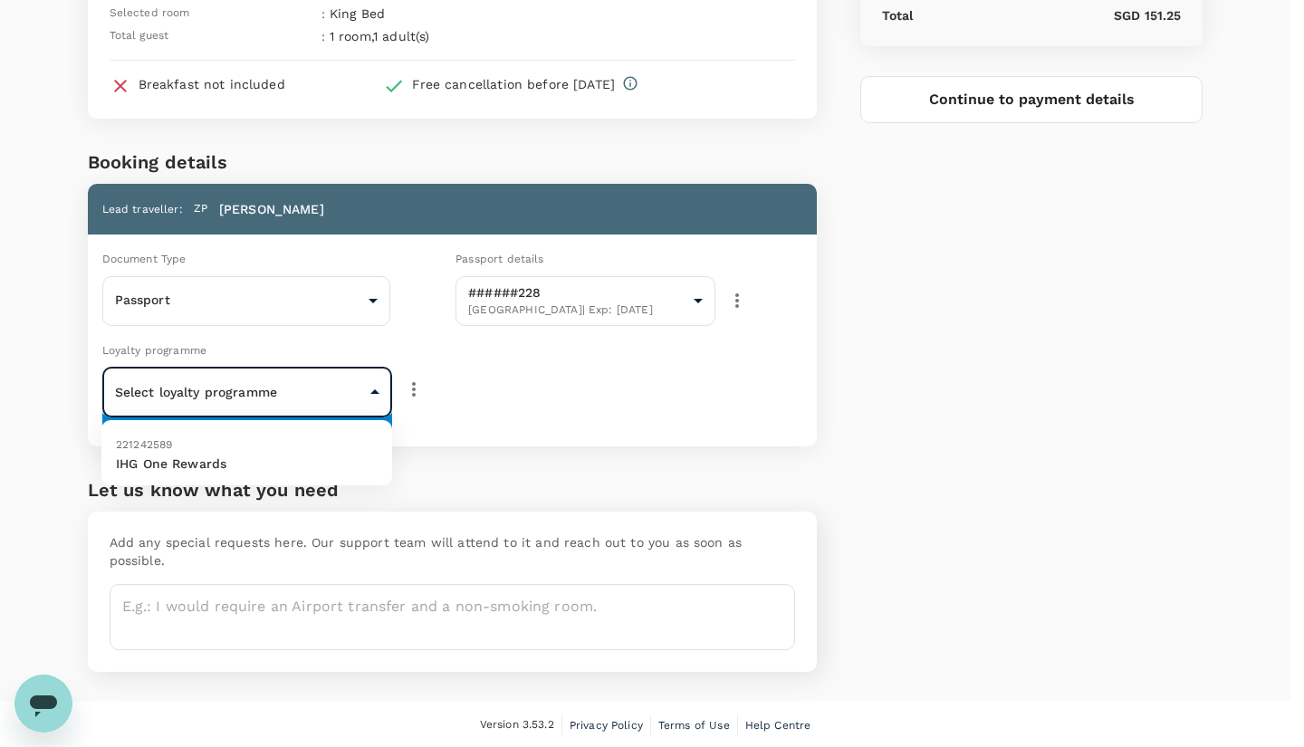
click at [323, 462] on p "IHG One Rewards" at bounding box center [247, 463] width 262 height 18
type input "9fe75a6d-fa01-4da7-abff-e71df063a488"
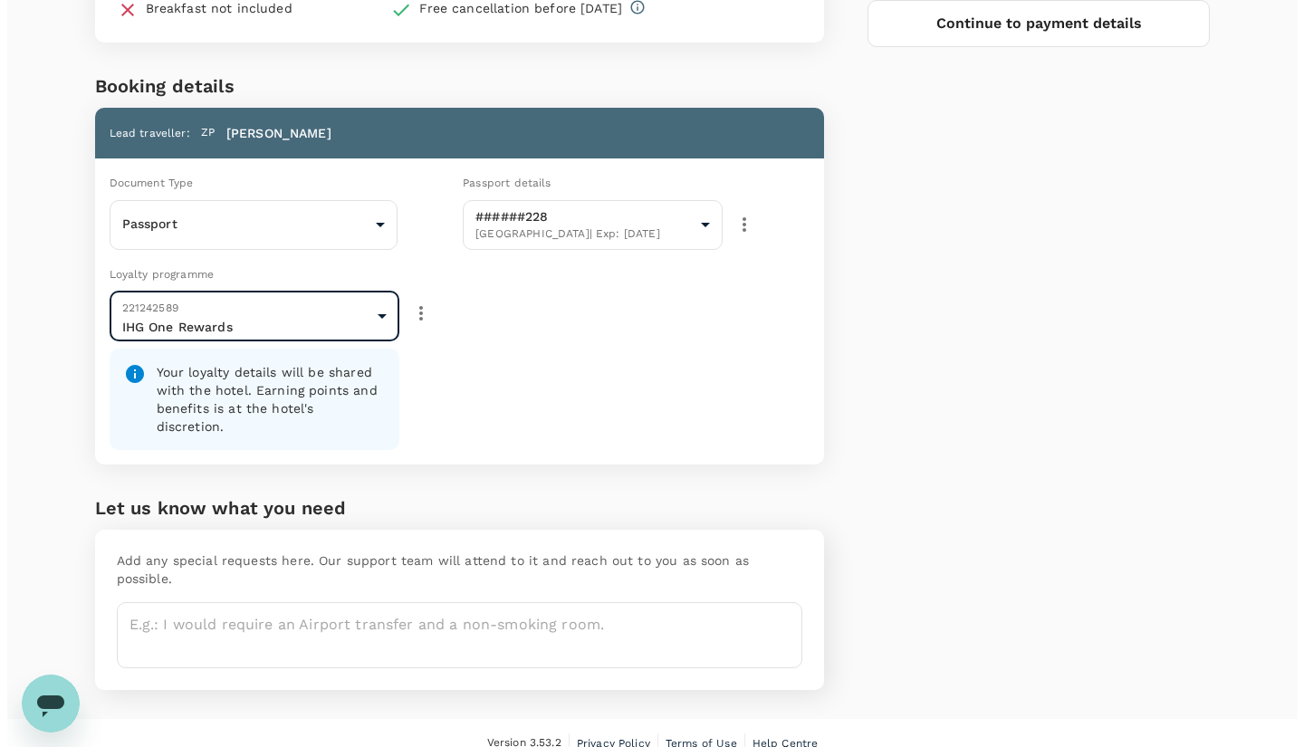
scroll to position [0, 0]
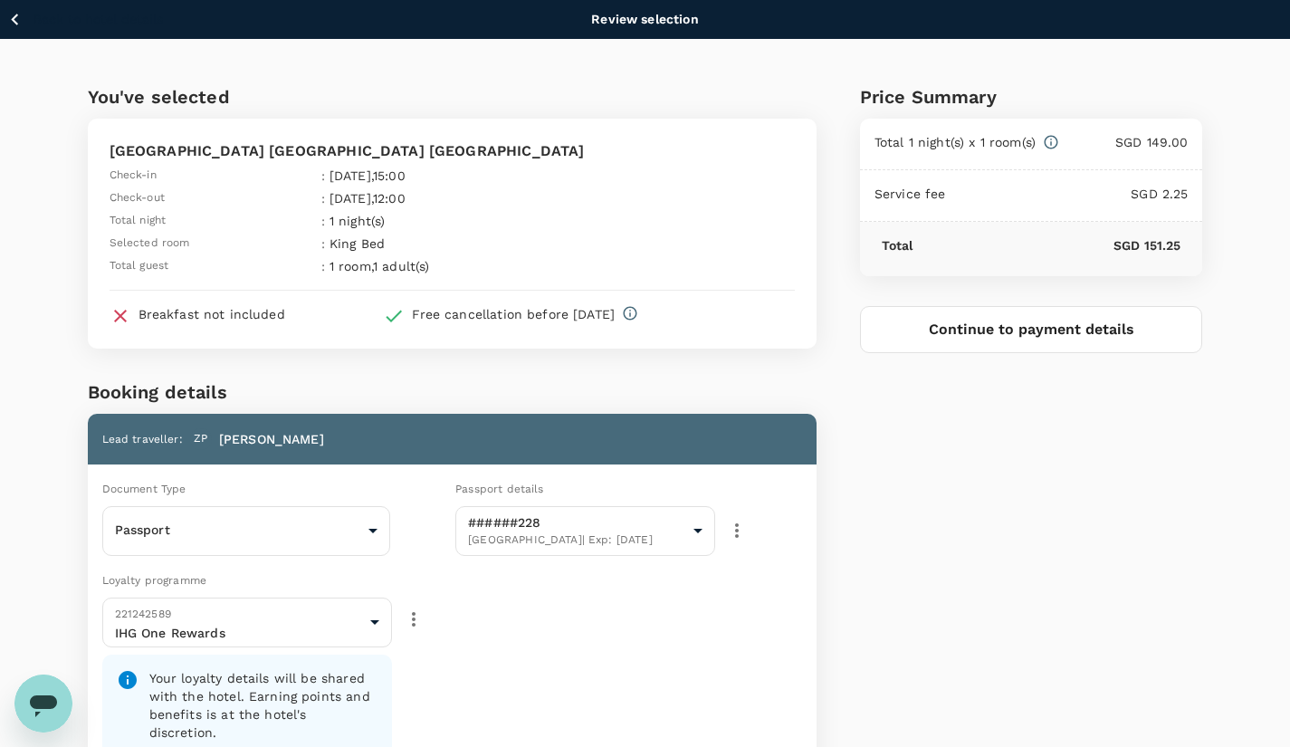
click at [912, 416] on div "Price Summary Total 1 night(s) x 1 room(s) SGD 149.00 Service fee SGD 2.25 Tota…" at bounding box center [1010, 532] width 387 height 986
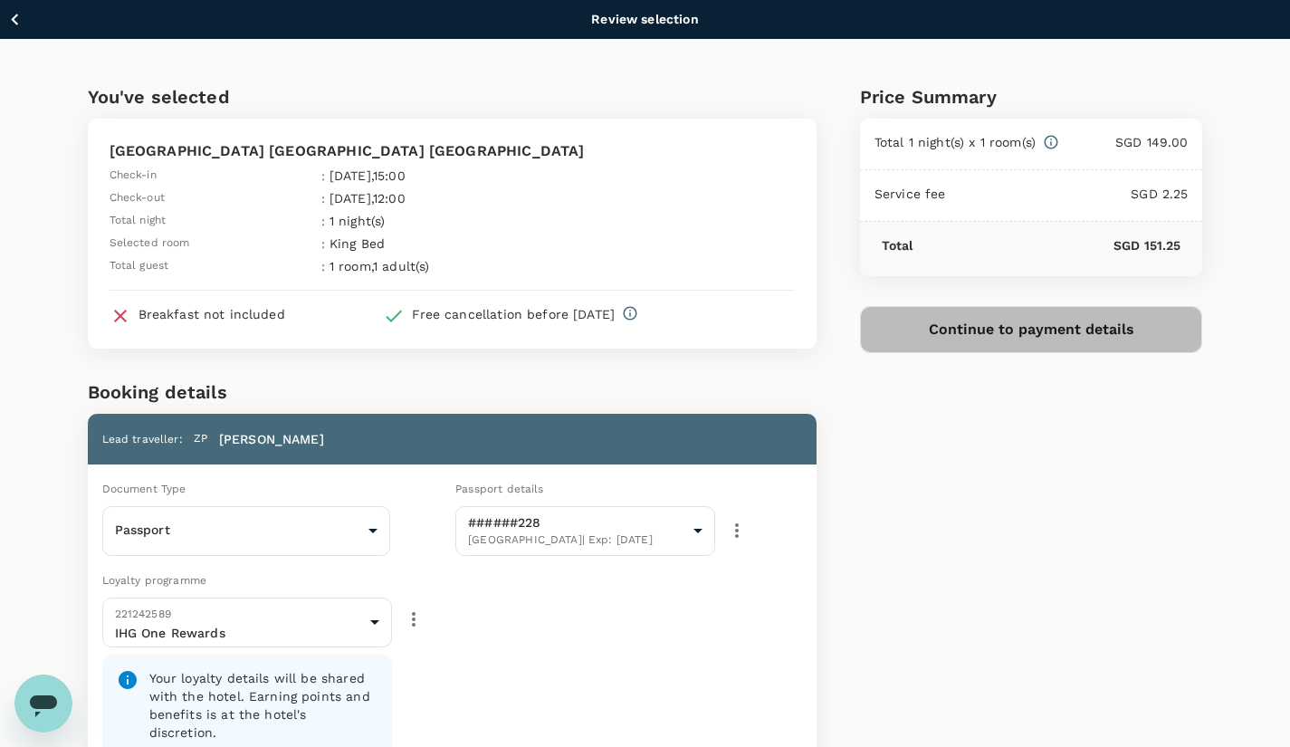
click at [1014, 335] on button "Continue to payment details" at bounding box center [1031, 329] width 343 height 47
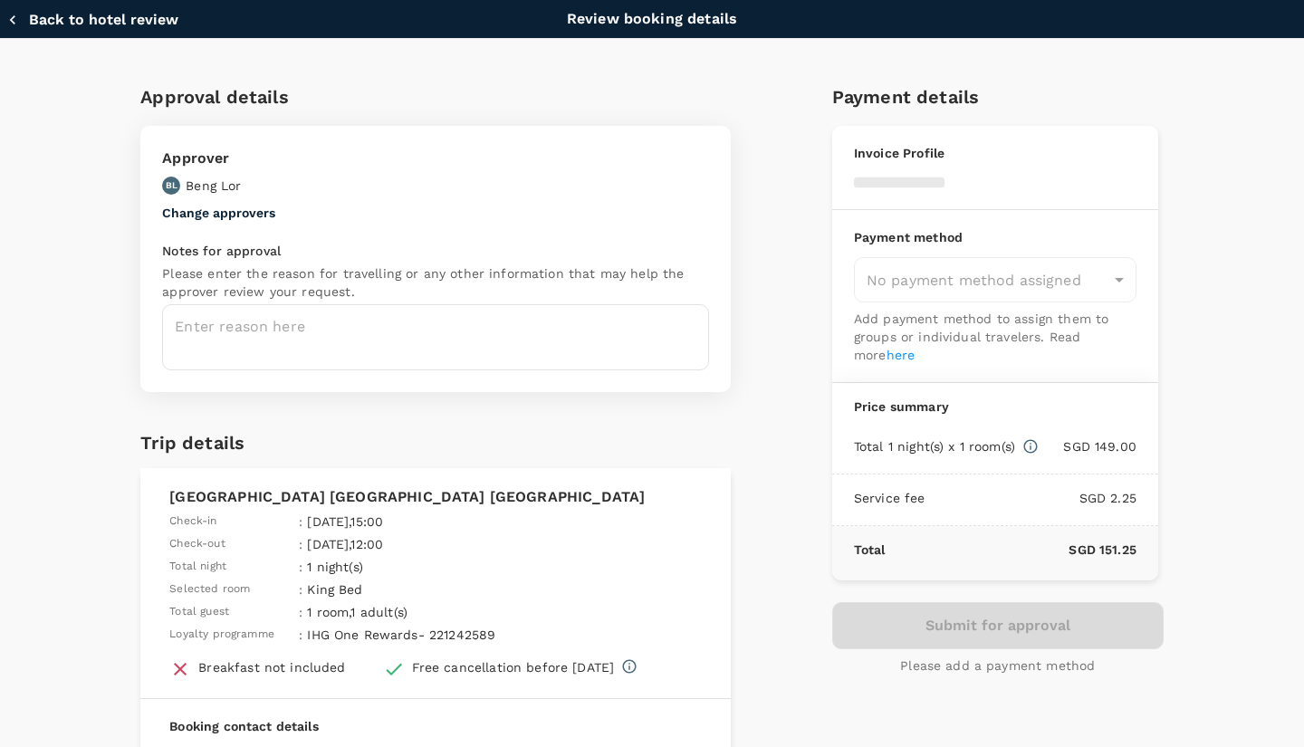
type input "9fbbbe2b-f4ca-495e-a82e-e84c83b30aa5"
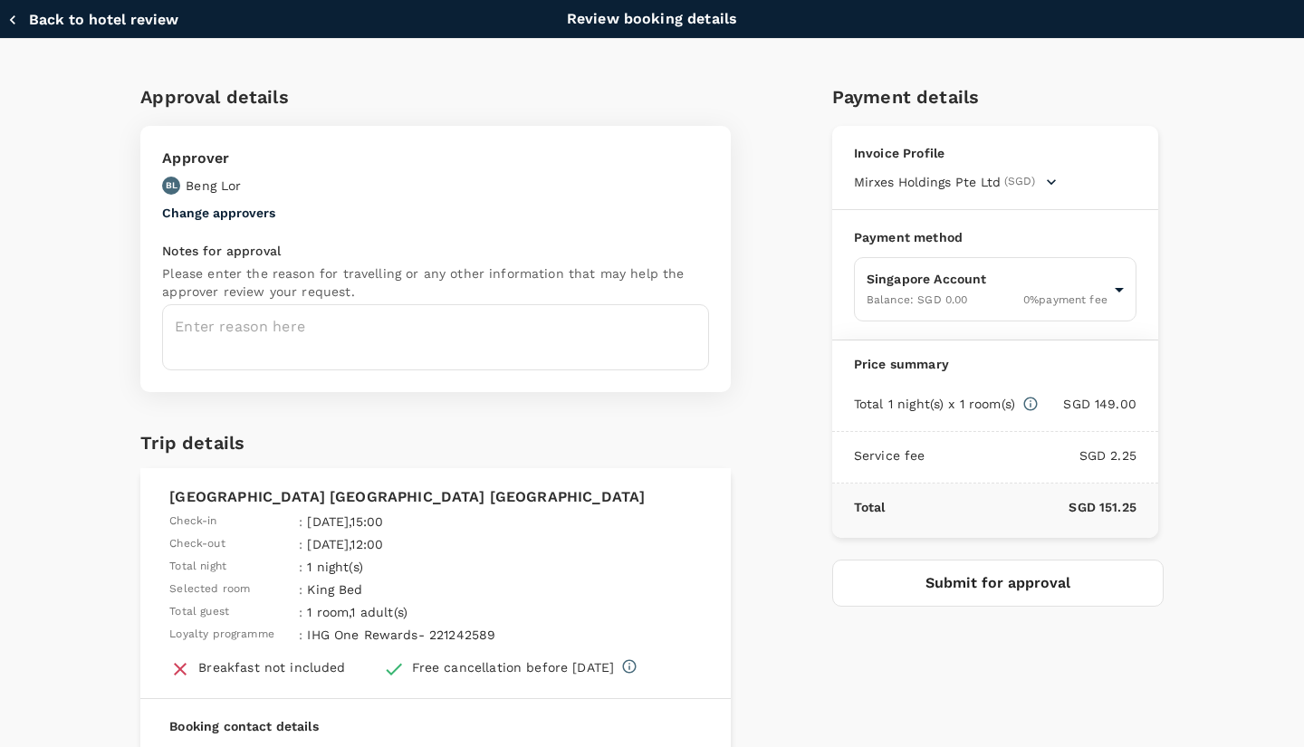
click at [559, 320] on textarea at bounding box center [435, 337] width 547 height 66
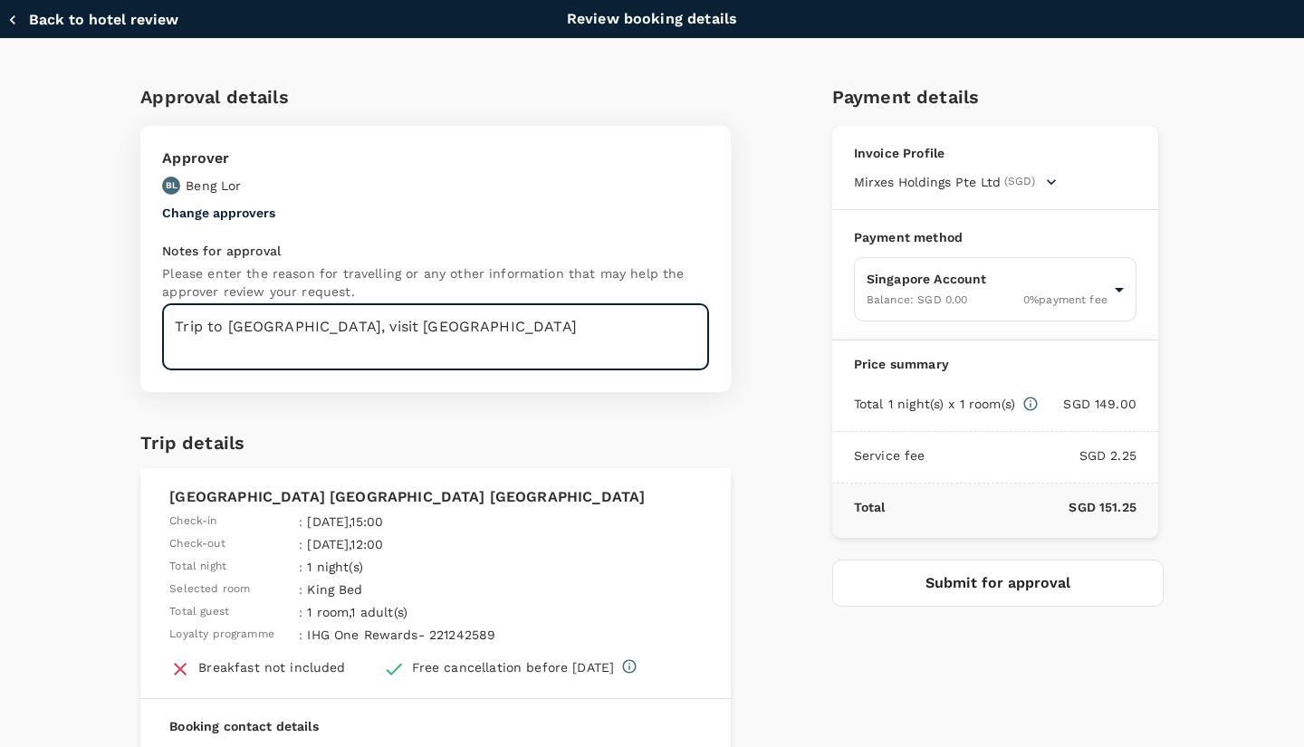
click at [760, 597] on div "Approval details Approver BL Beng Lor Change approvers Notes for approval Pleas…" at bounding box center [644, 521] width 1037 height 907
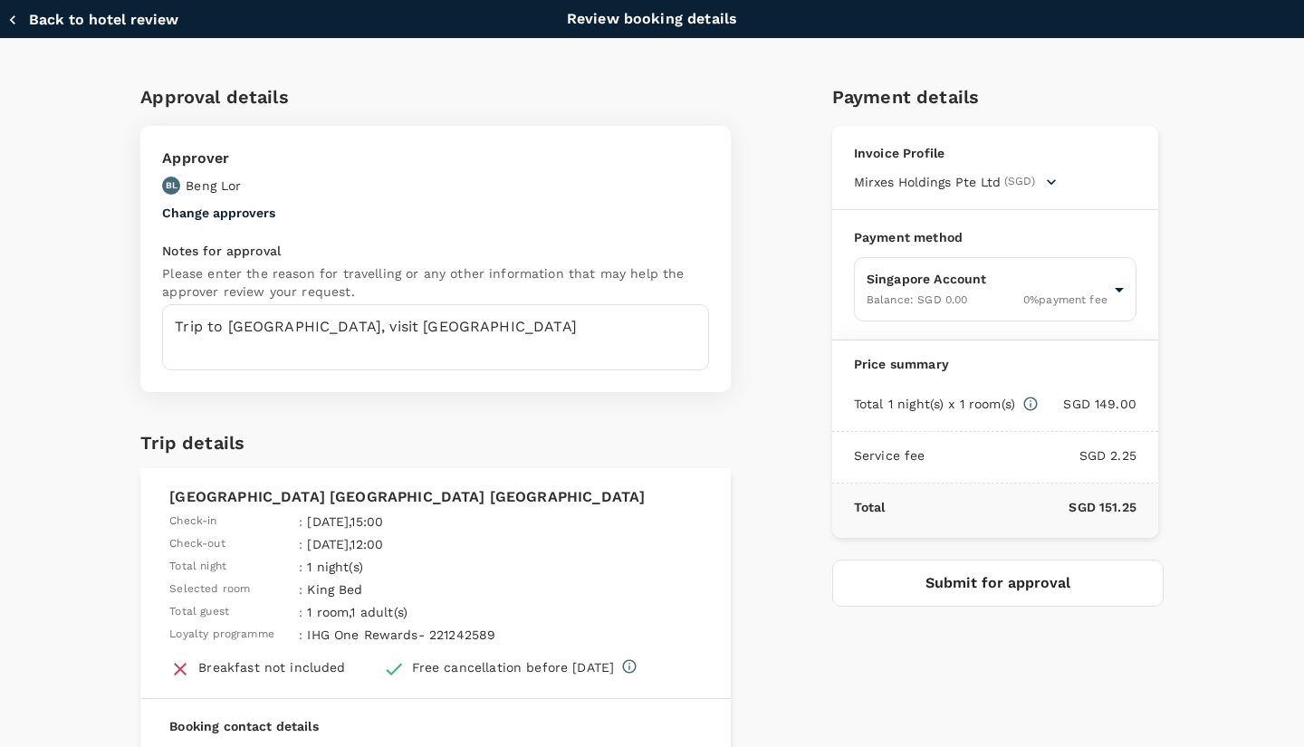
click at [283, 327] on textarea "Trip to KL, visit UKM" at bounding box center [435, 337] width 547 height 66
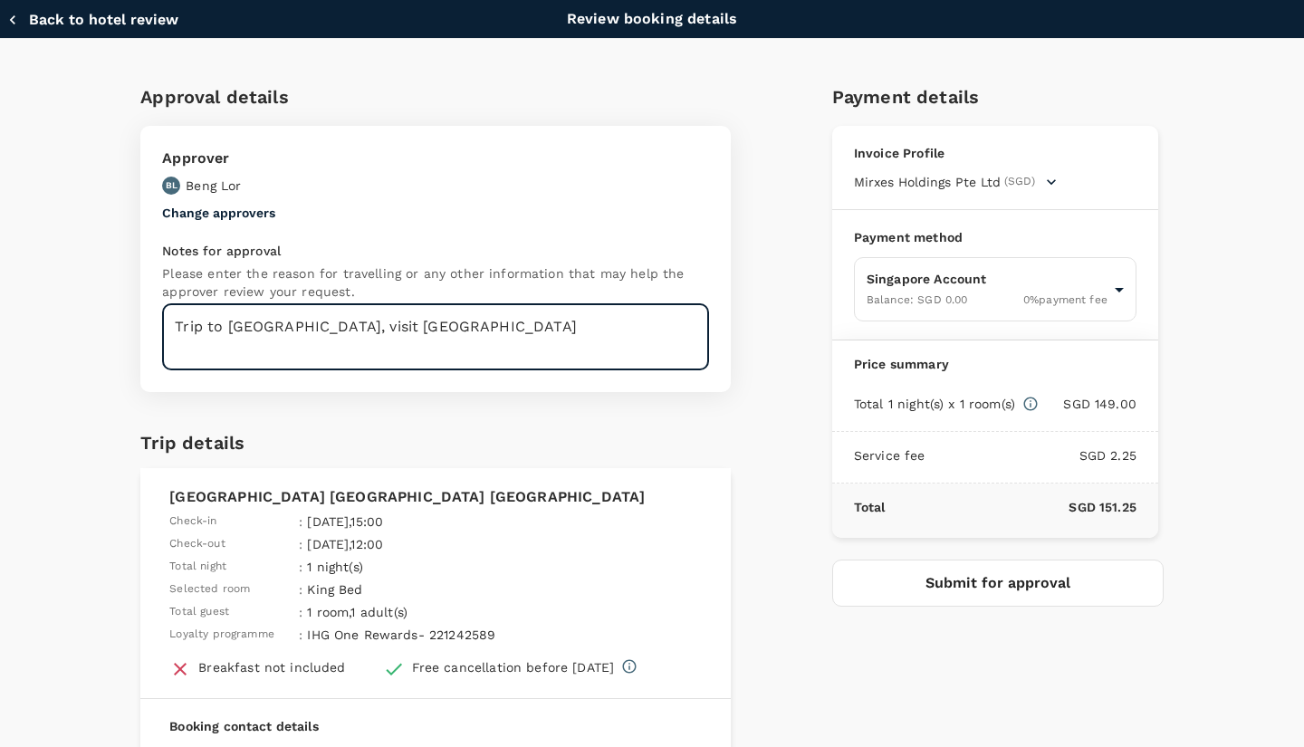
type textarea "Trip to KL, visit Hospital UKM"
click at [788, 622] on div "Approval details Approver BL Beng Lor Change approvers Notes for approval Pleas…" at bounding box center [644, 521] width 1037 height 907
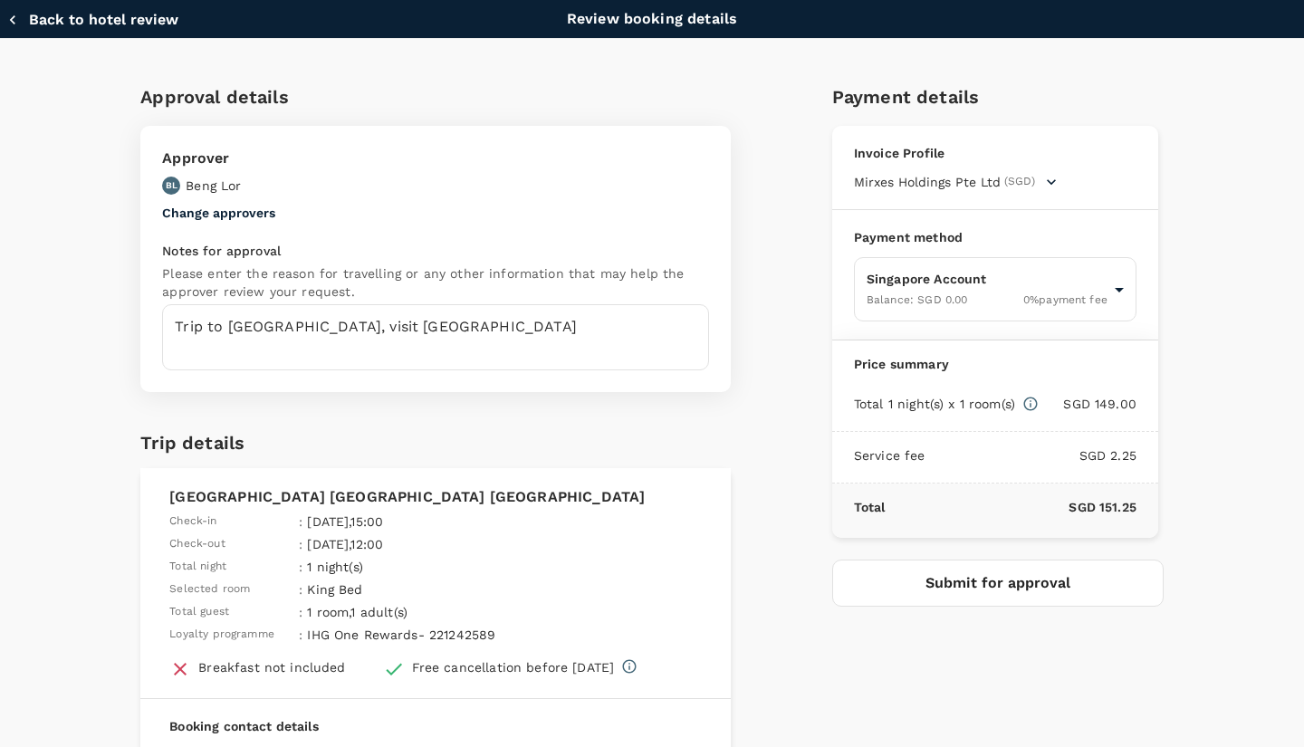
click at [975, 580] on button "Submit for approval" at bounding box center [997, 582] width 331 height 47
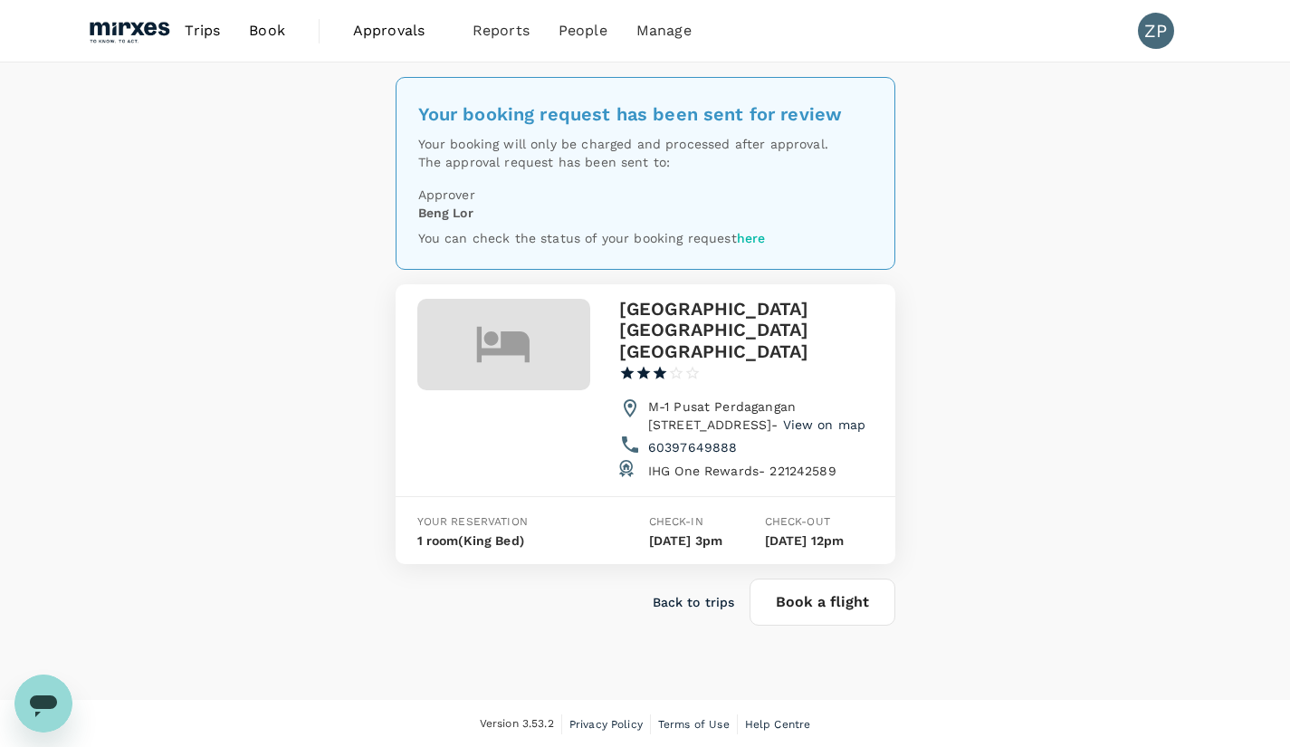
click at [817, 626] on body "Trips Book Approvals 0 Reports People Manage ZP Your booking request has been s…" at bounding box center [645, 374] width 1290 height 749
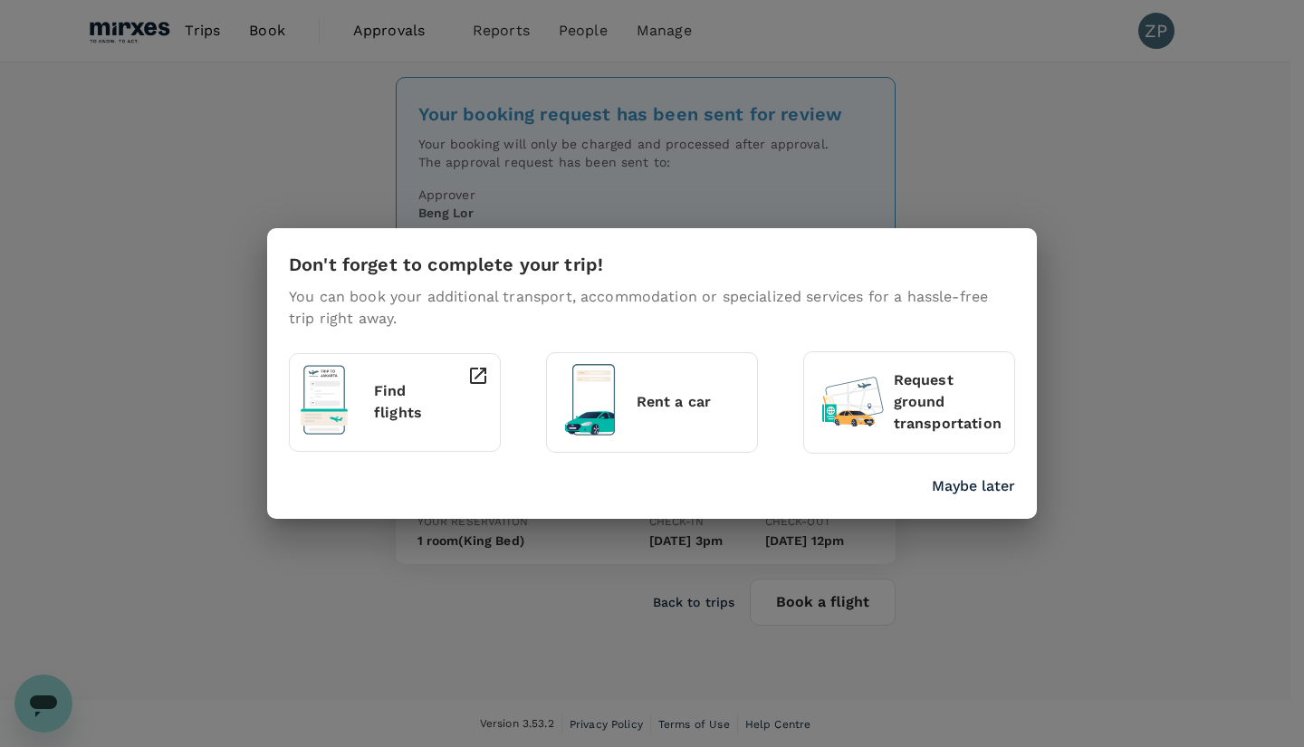
click at [419, 435] on div "Find flights" at bounding box center [399, 398] width 65 height 81
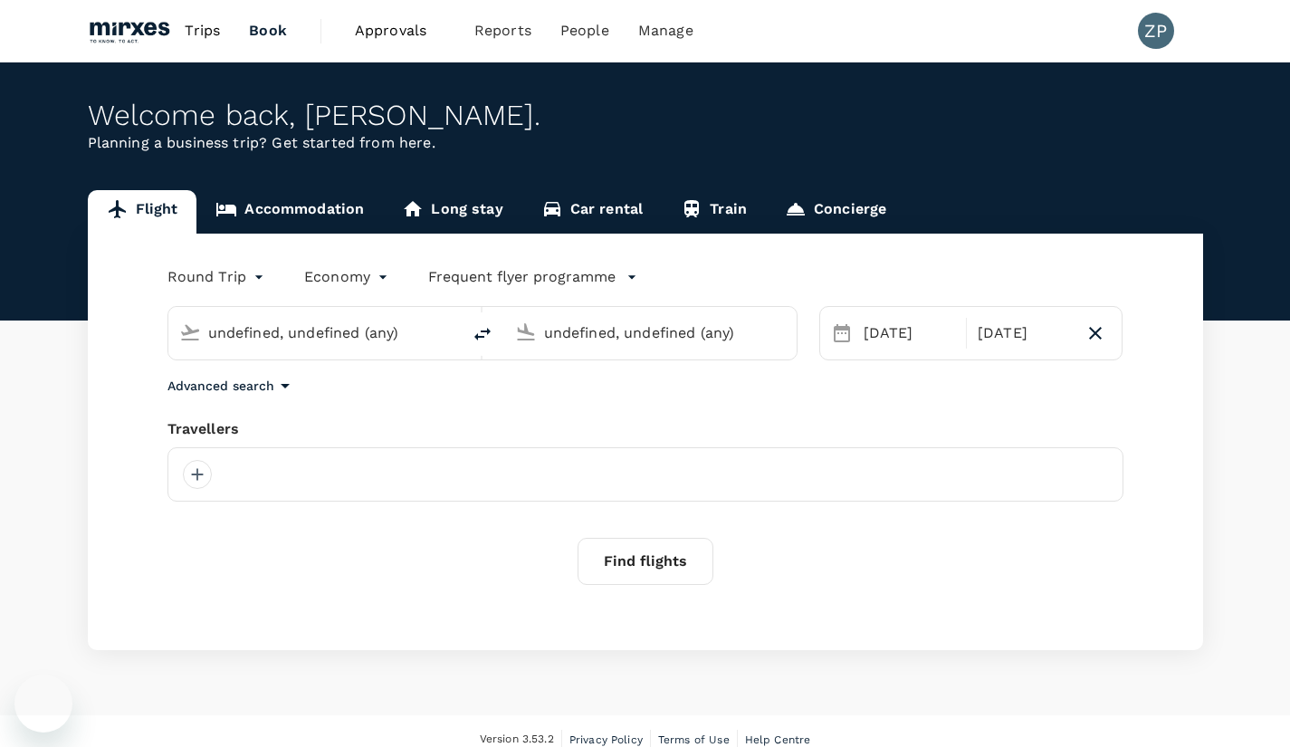
type input "[GEOGRAPHIC_DATA], [GEOGRAPHIC_DATA] (any)"
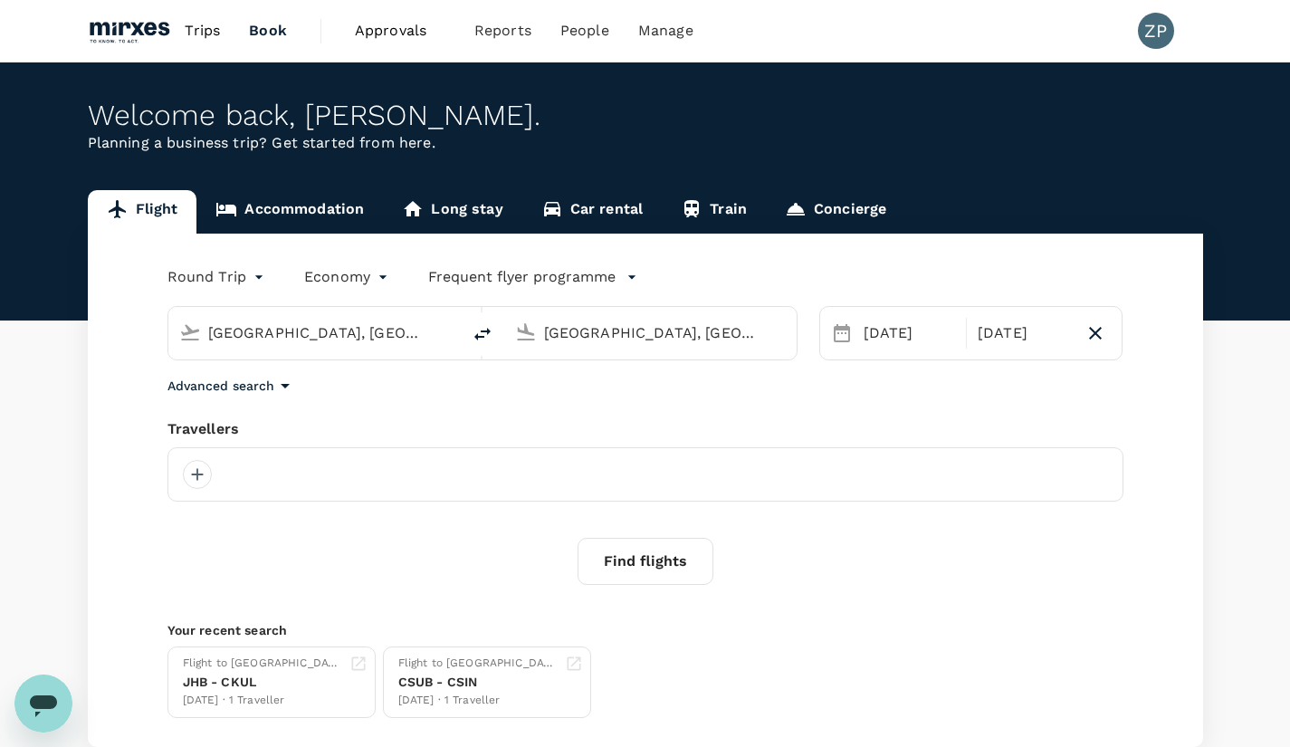
click at [198, 477] on div at bounding box center [197, 474] width 29 height 29
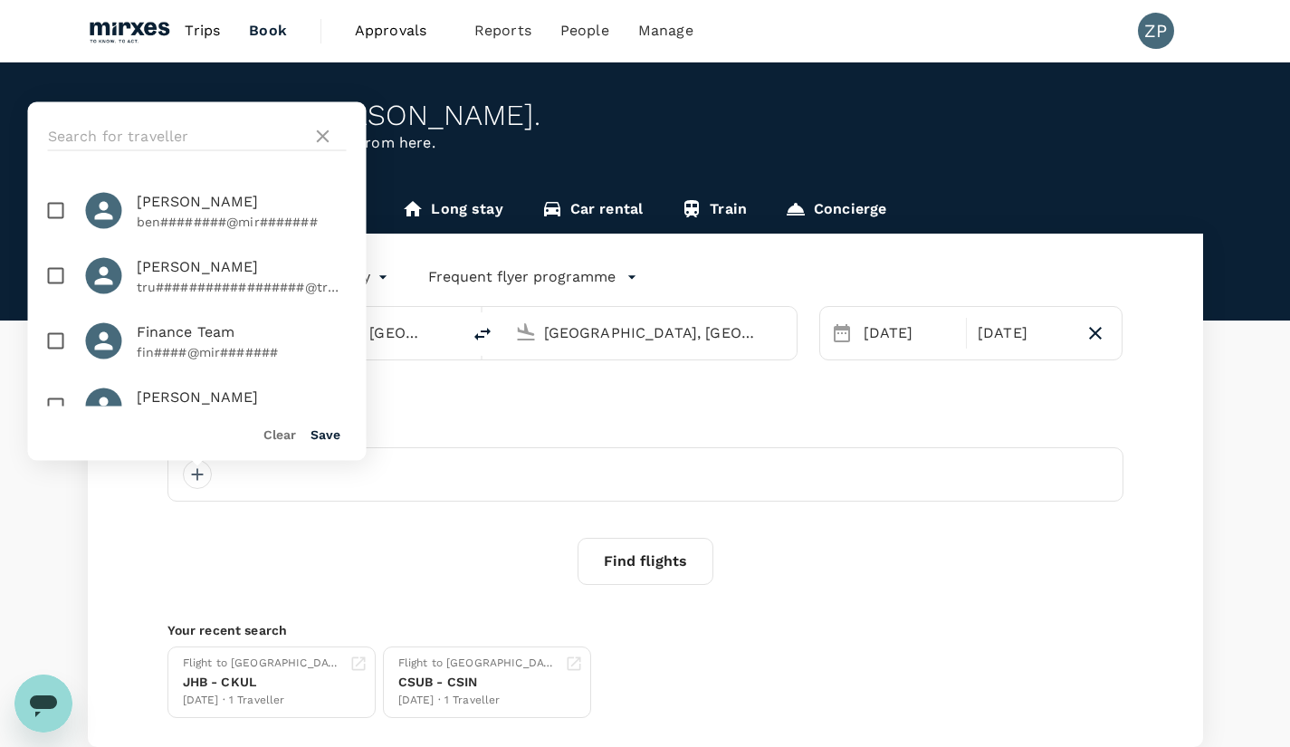
click at [233, 137] on input "text" at bounding box center [176, 136] width 257 height 29
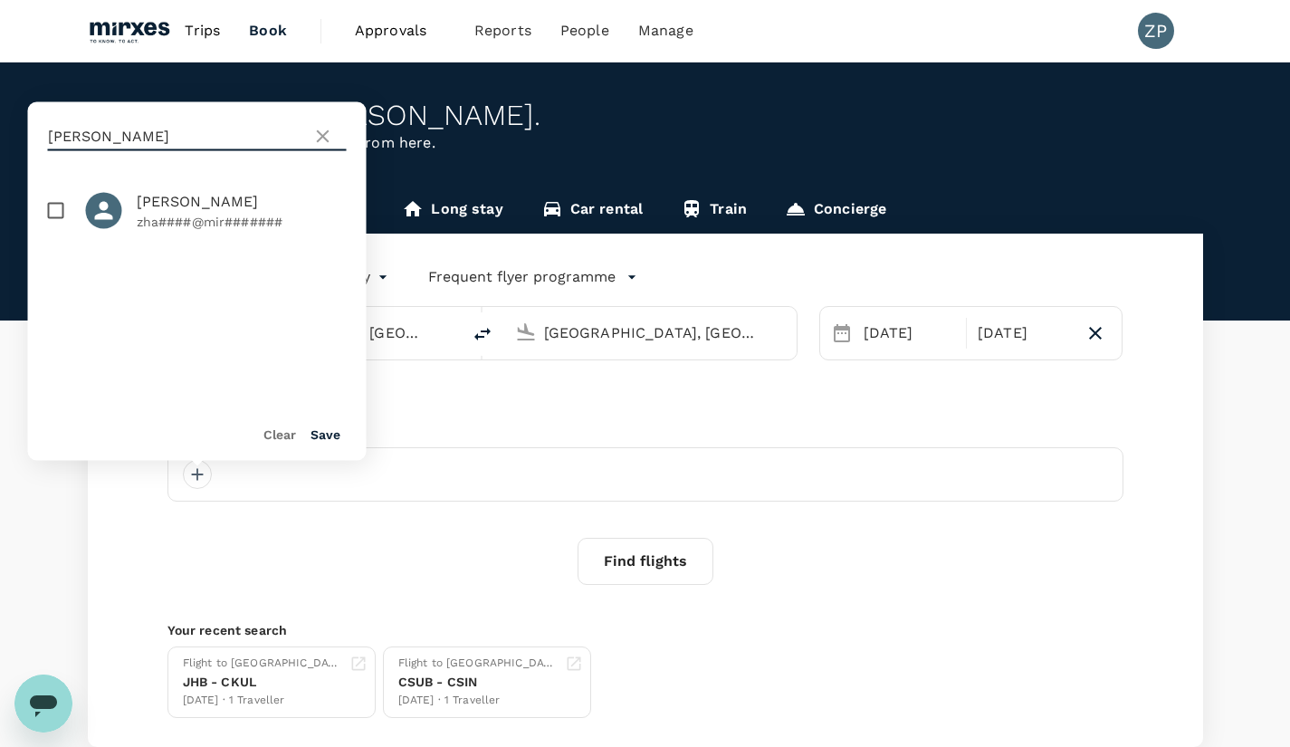
type input "[PERSON_NAME]"
click at [234, 213] on p "zha####@mir#######" at bounding box center [242, 222] width 210 height 18
checkbox input "true"
click at [328, 428] on button "Save" at bounding box center [326, 434] width 30 height 14
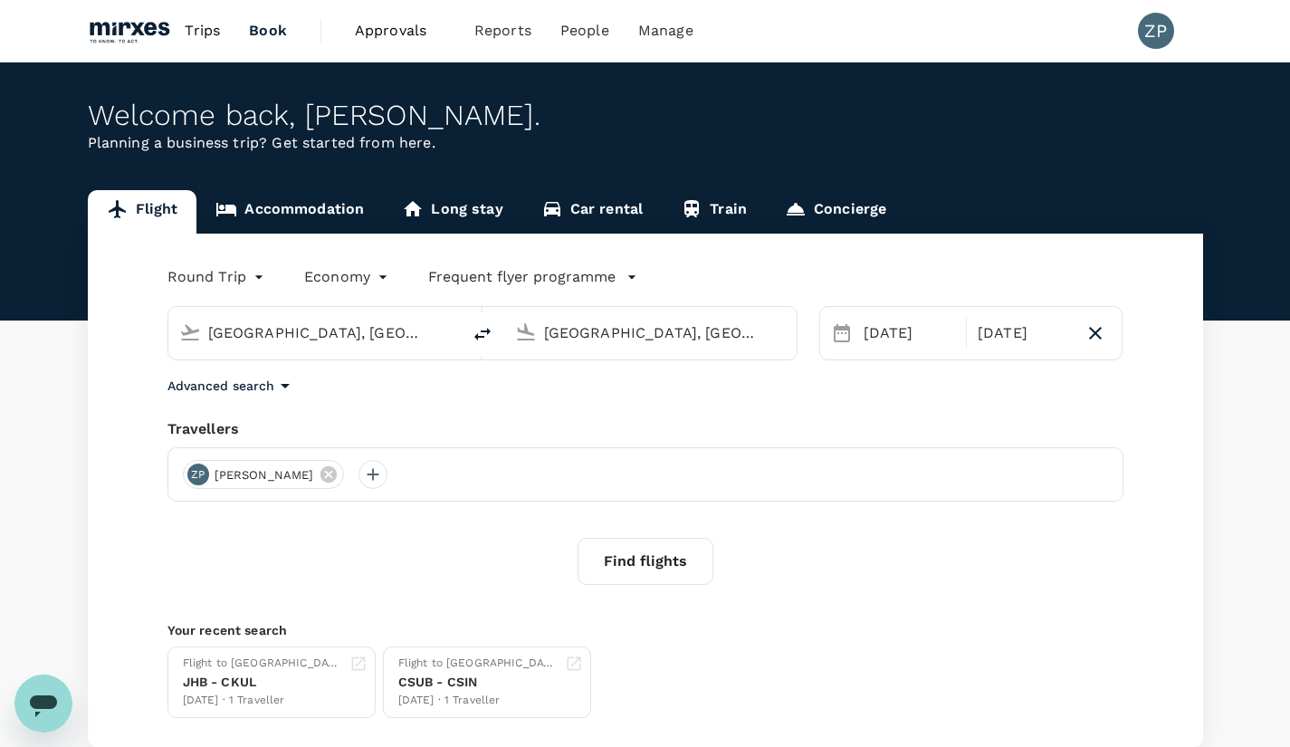
click at [668, 574] on button "Find flights" at bounding box center [646, 561] width 136 height 47
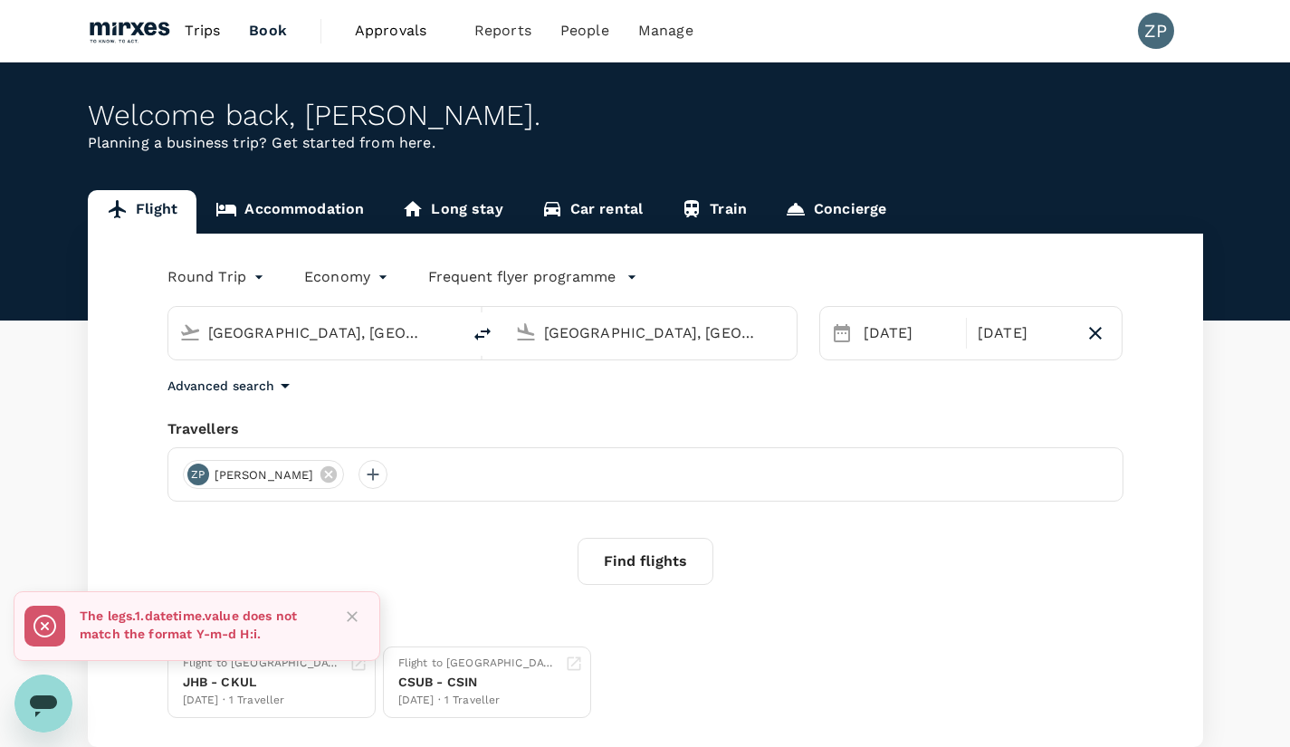
click at [911, 332] on div "[DATE]" at bounding box center [909, 333] width 106 height 36
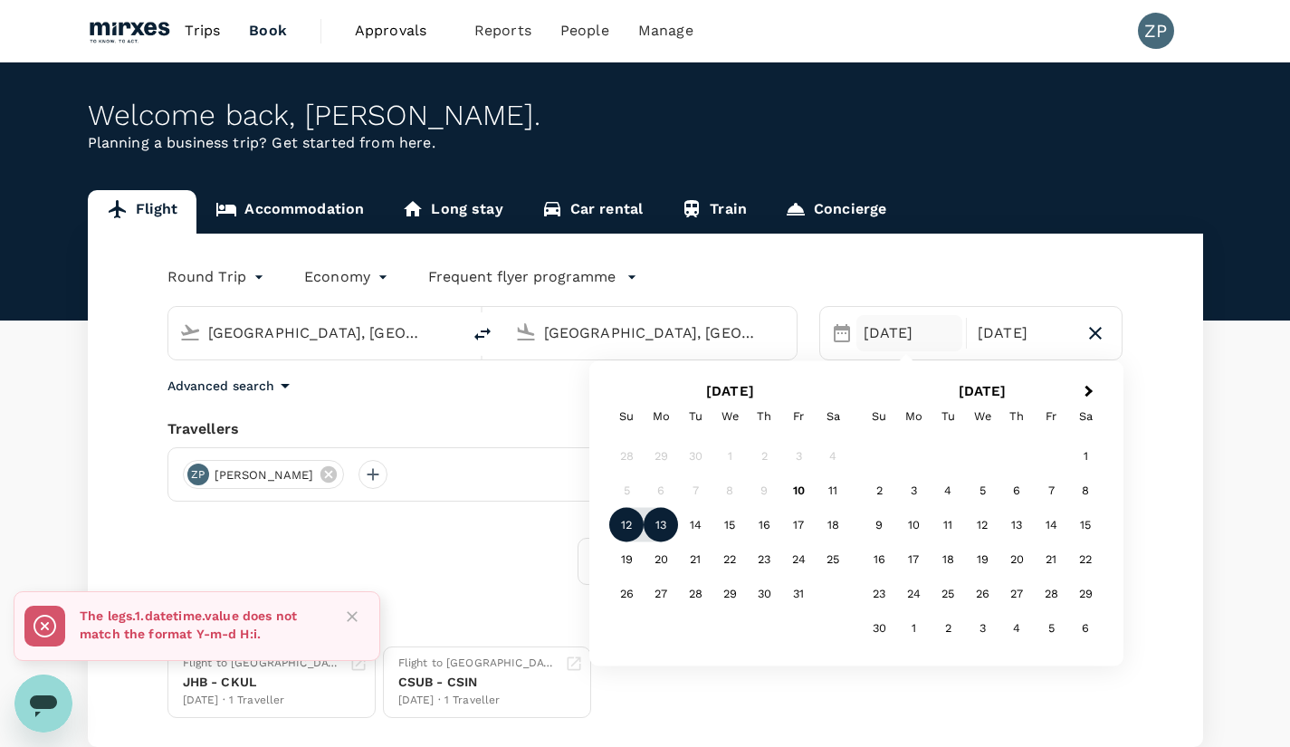
click at [1024, 339] on div "[DATE]" at bounding box center [1023, 333] width 106 height 36
click at [459, 568] on div "Find flights" at bounding box center [645, 561] width 956 height 47
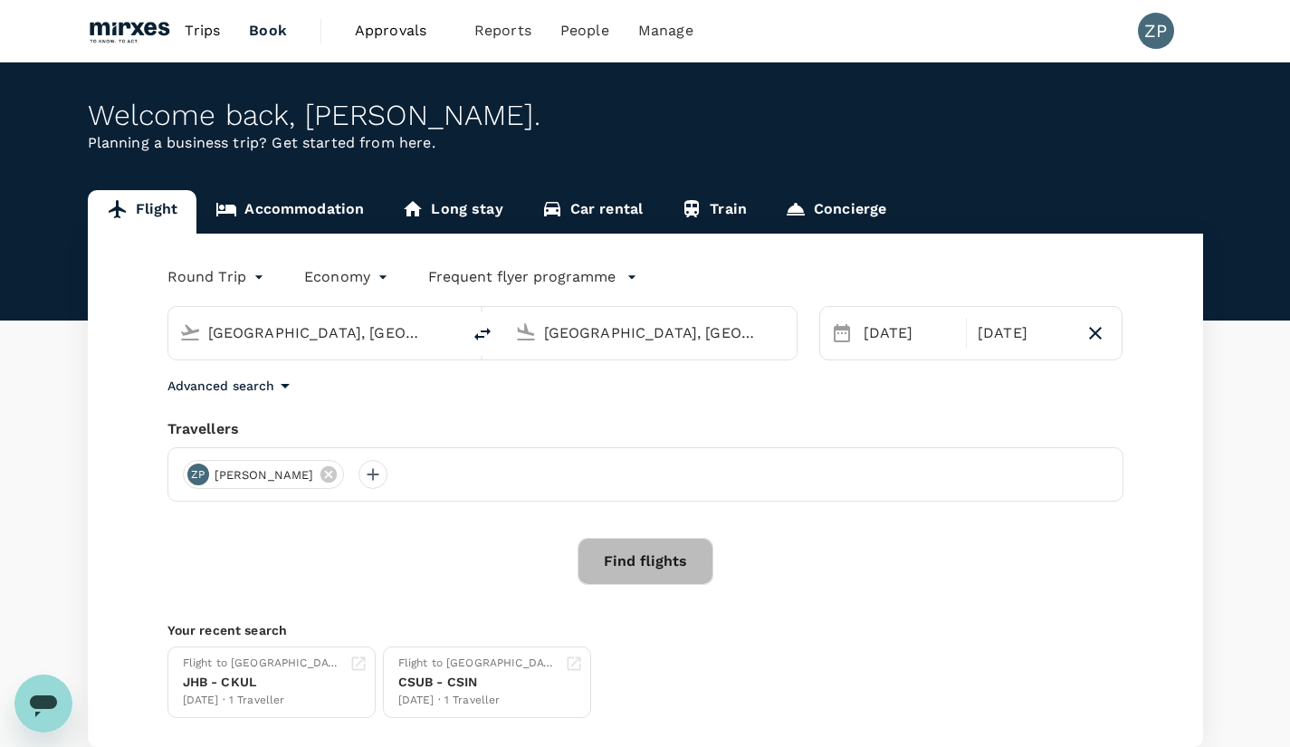
click at [677, 569] on button "Find flights" at bounding box center [646, 561] width 136 height 47
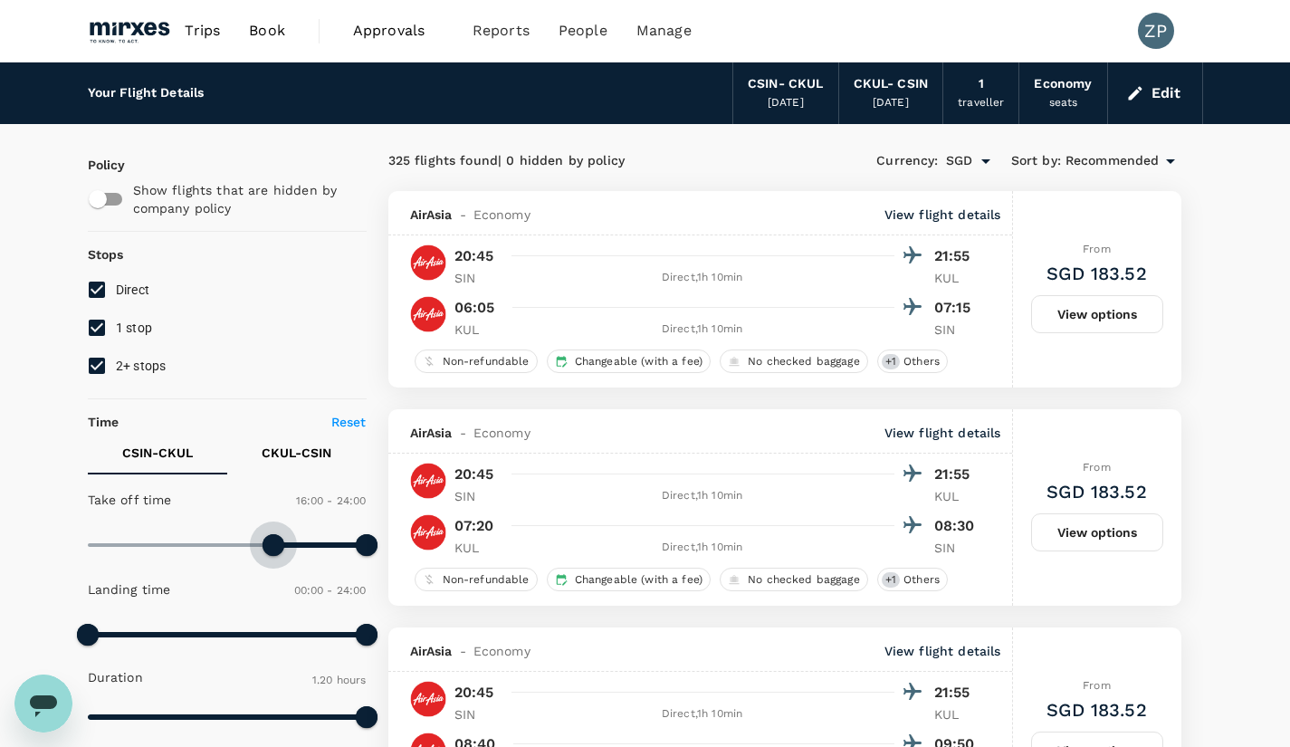
drag, startPoint x: 87, startPoint y: 553, endPoint x: 272, endPoint y: 568, distance: 186.2
click at [272, 568] on div at bounding box center [227, 548] width 279 height 46
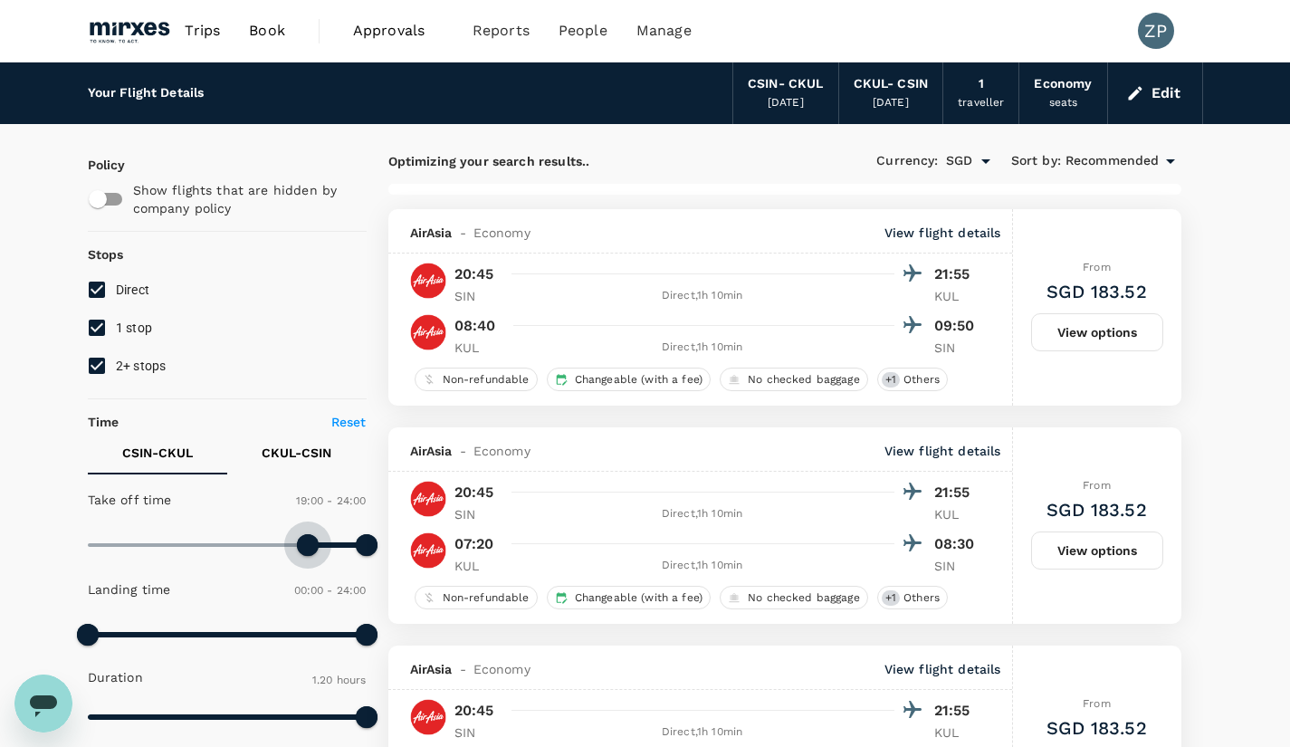
type input "1140"
type input "SGD"
drag, startPoint x: 276, startPoint y: 551, endPoint x: 311, endPoint y: 552, distance: 34.4
click at [311, 552] on span at bounding box center [308, 545] width 22 height 22
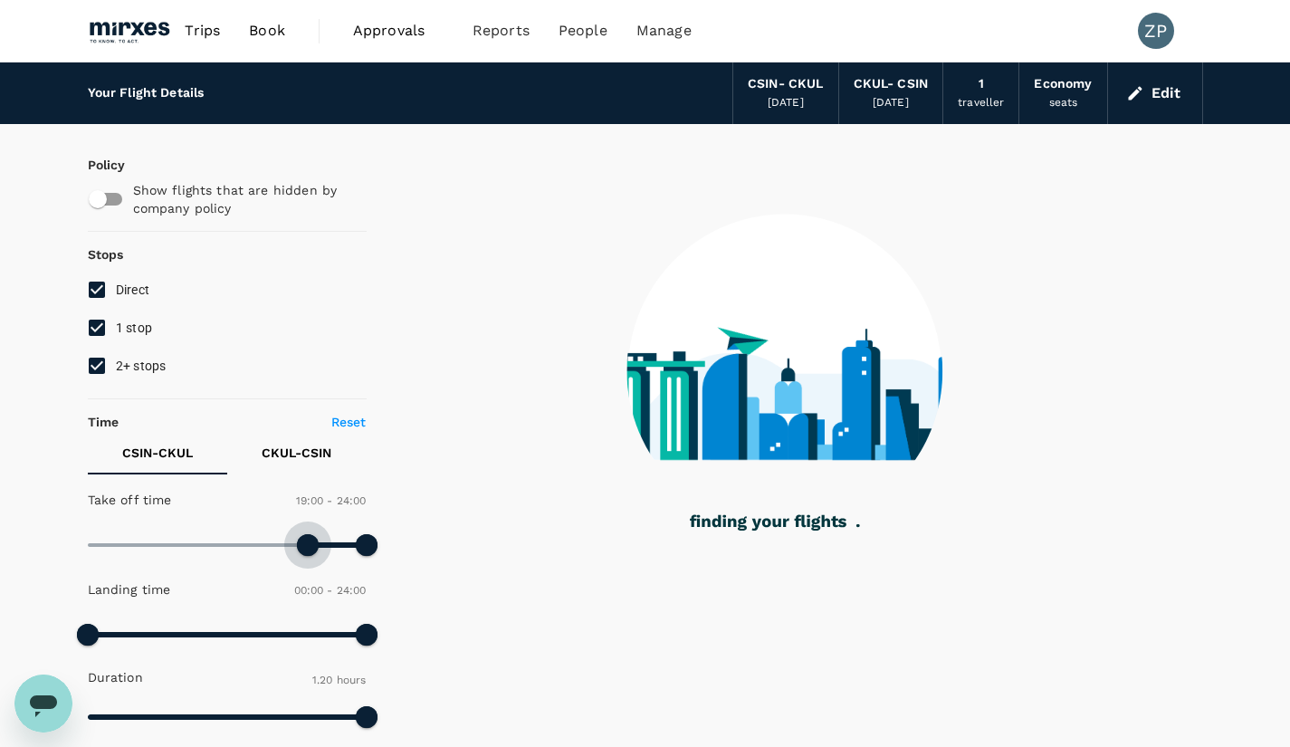
click at [311, 552] on span at bounding box center [308, 545] width 22 height 22
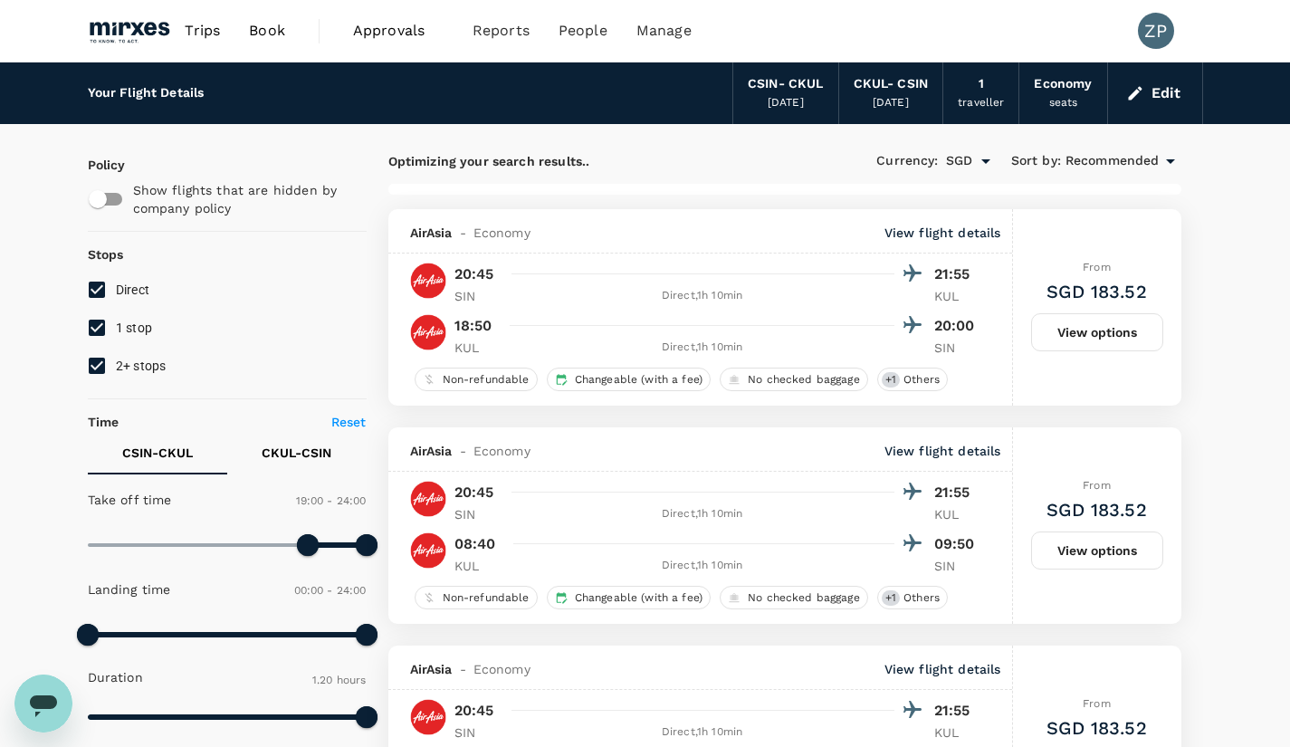
click at [296, 444] on p "CKUL - CSIN" at bounding box center [297, 453] width 70 height 18
type input "840"
drag, startPoint x: 91, startPoint y: 539, endPoint x: 249, endPoint y: 550, distance: 158.9
click at [249, 550] on span at bounding box center [250, 545] width 22 height 22
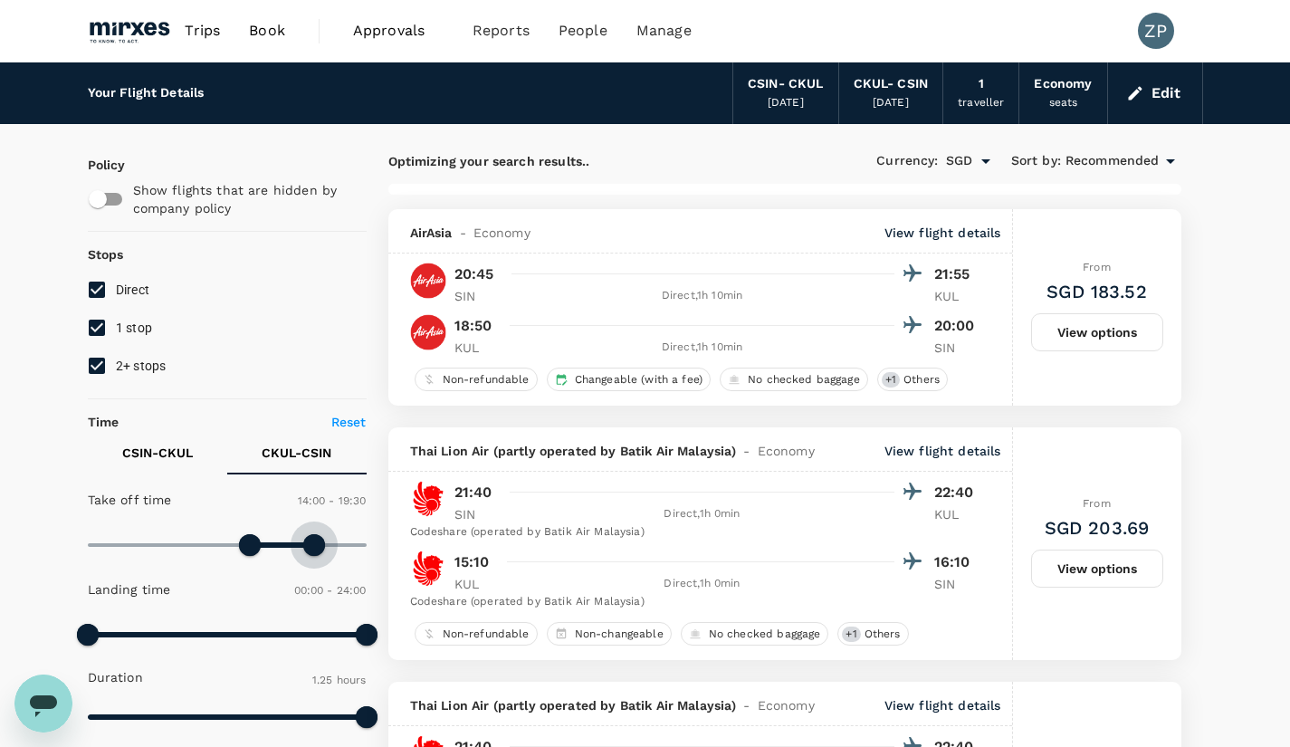
drag, startPoint x: 365, startPoint y: 546, endPoint x: 312, endPoint y: 551, distance: 52.8
click at [312, 551] on span at bounding box center [314, 545] width 22 height 22
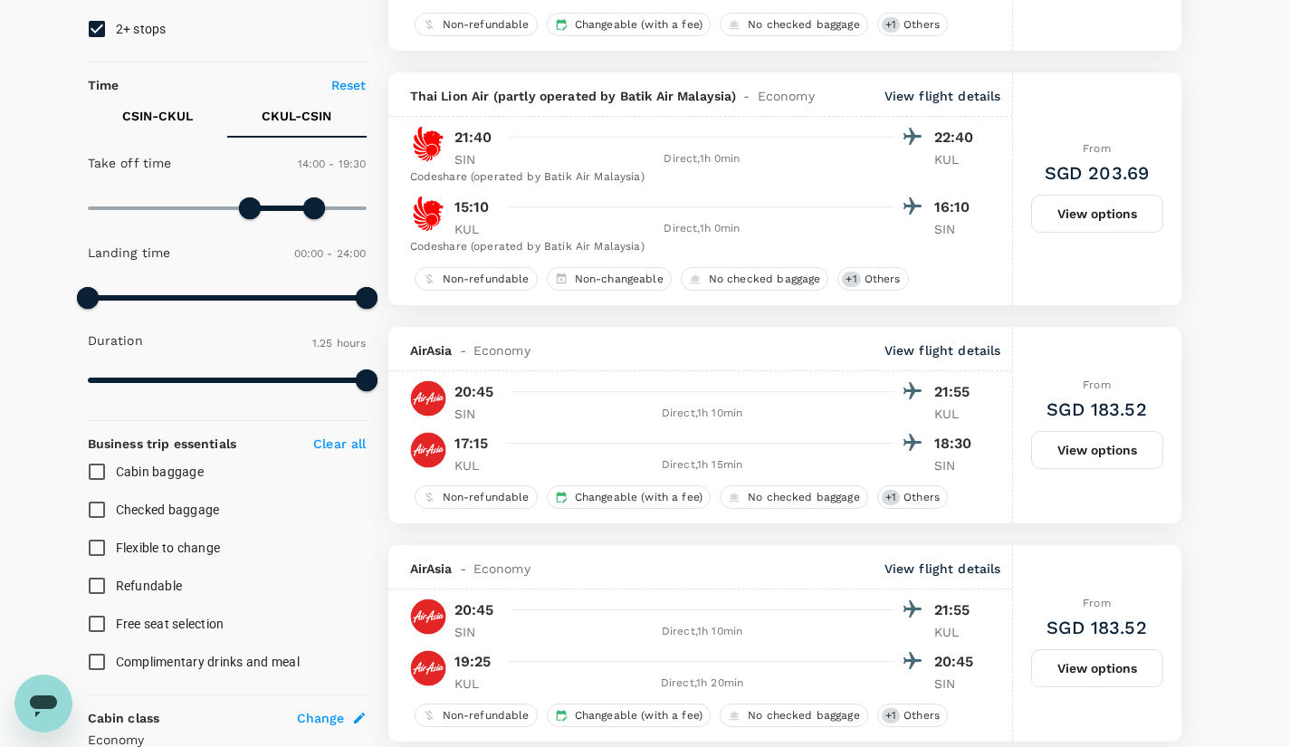
scroll to position [256, 0]
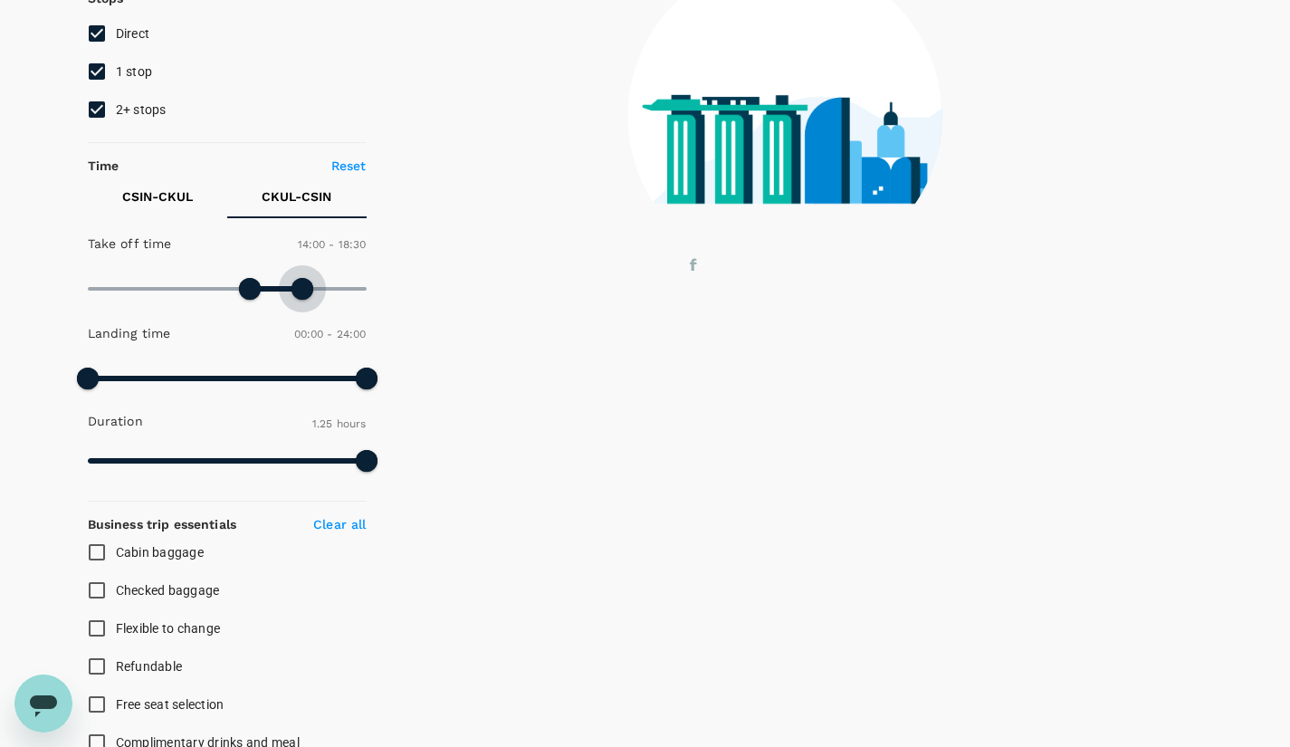
type input "1080"
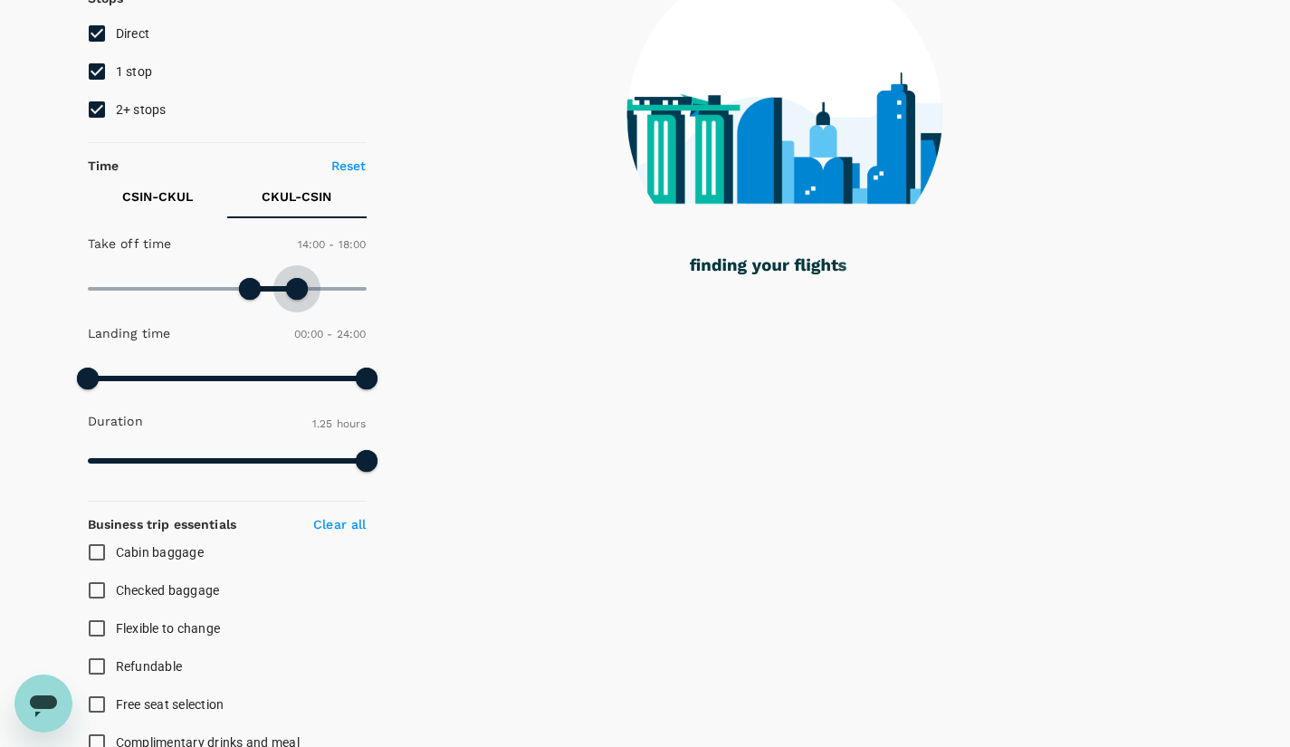
drag, startPoint x: 311, startPoint y: 291, endPoint x: 298, endPoint y: 292, distance: 13.7
click at [298, 292] on span at bounding box center [297, 289] width 22 height 22
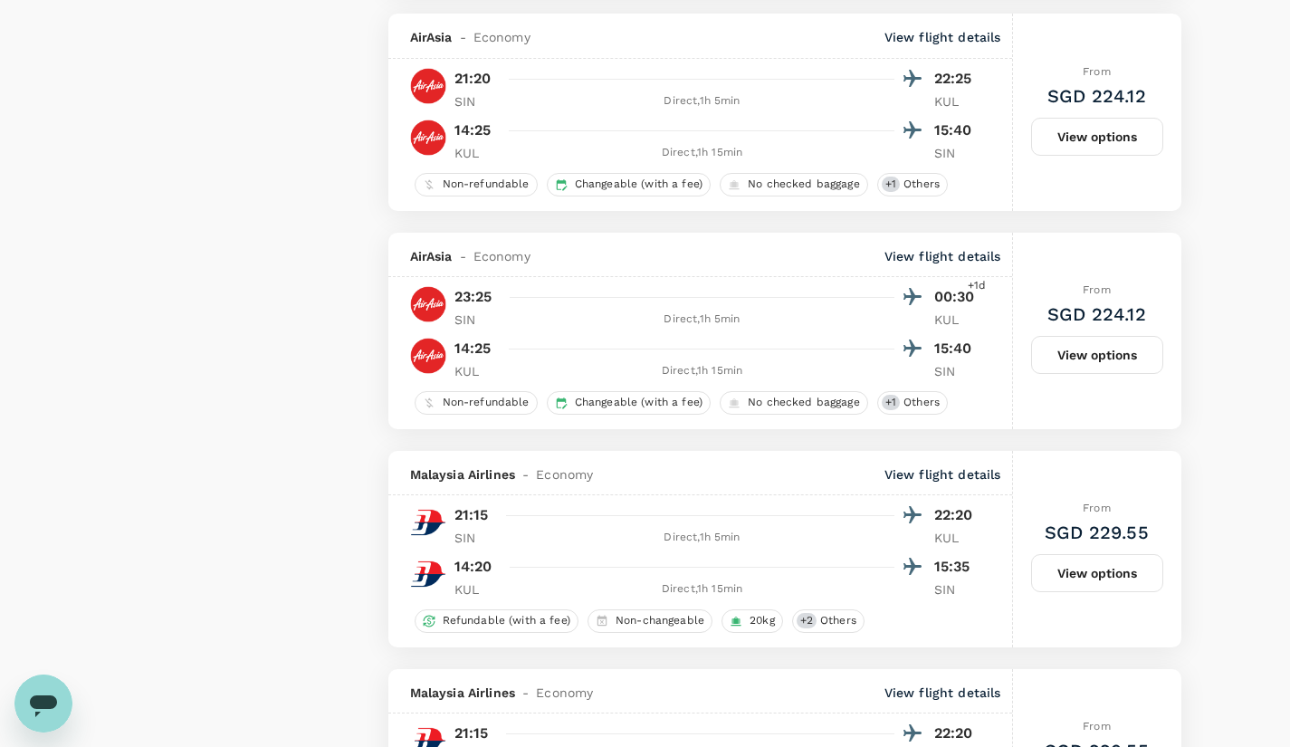
scroll to position [1948, 0]
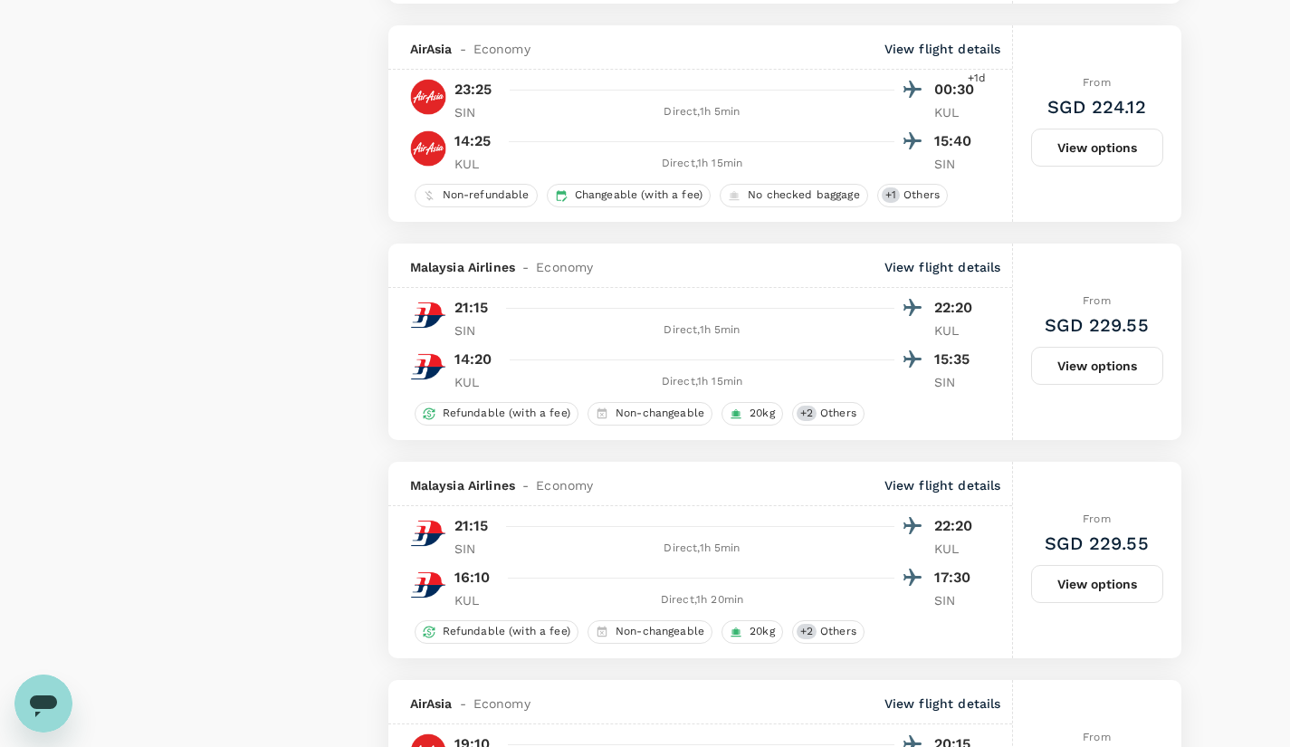
click at [694, 320] on div at bounding box center [711, 308] width 424 height 26
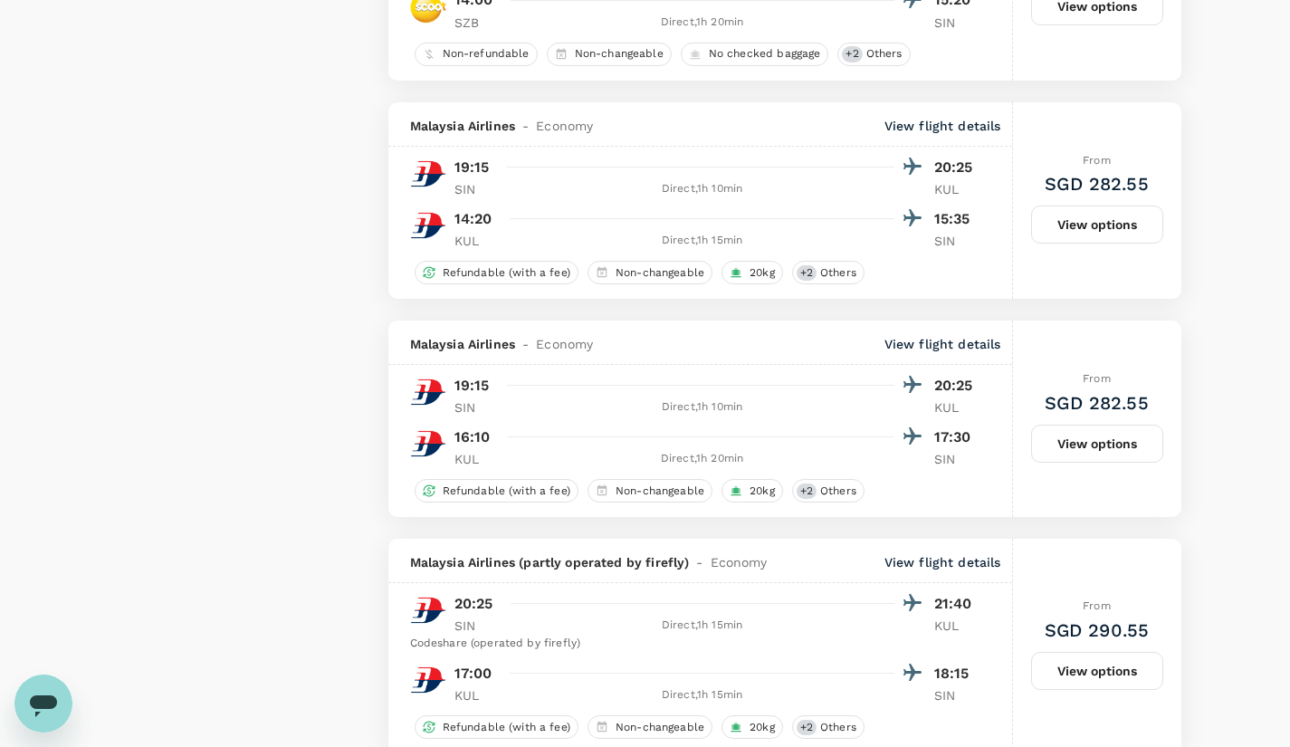
scroll to position [3651, 0]
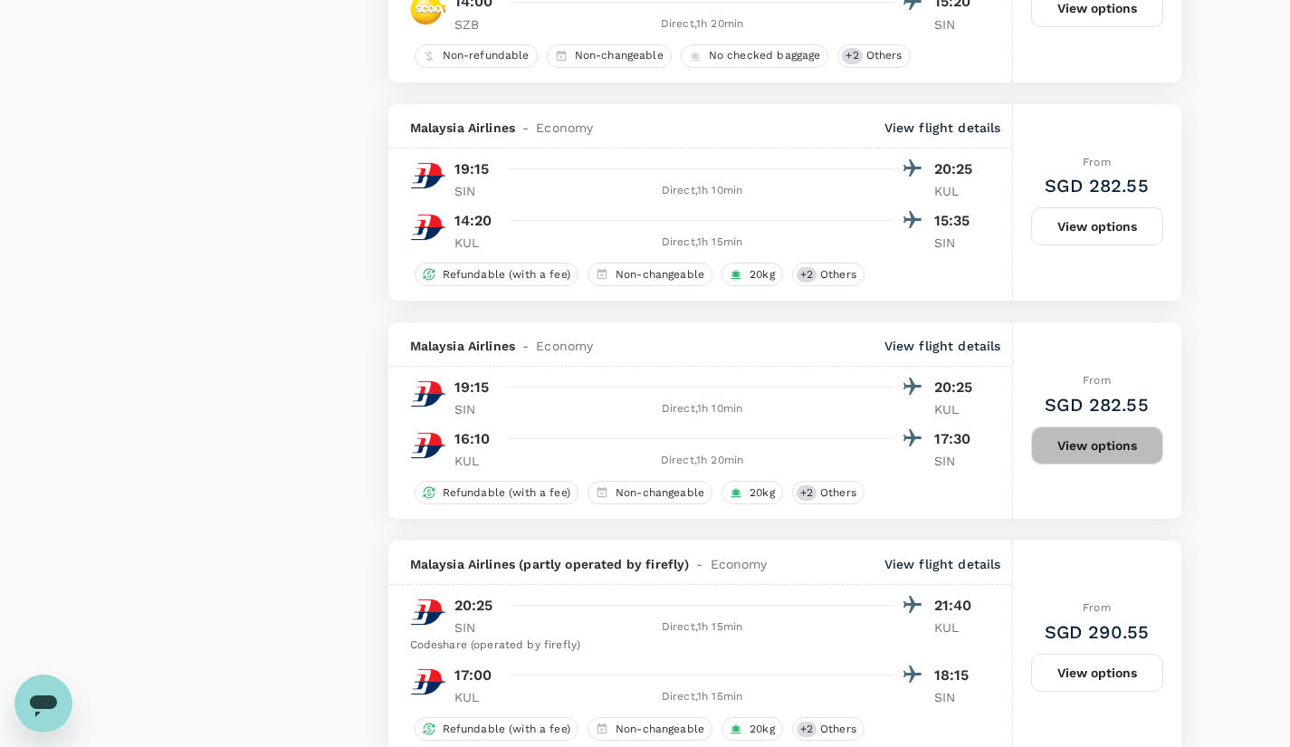
click at [1116, 462] on button "View options" at bounding box center [1097, 445] width 132 height 38
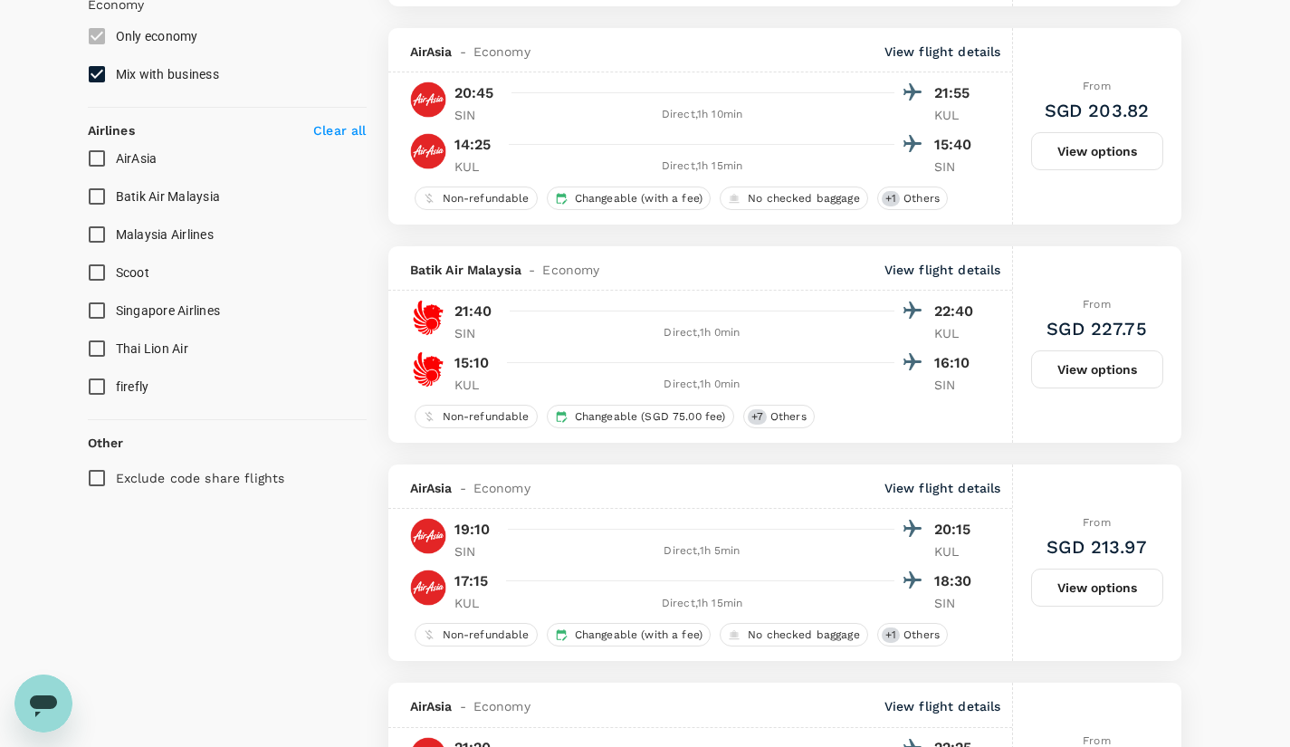
scroll to position [1187, 0]
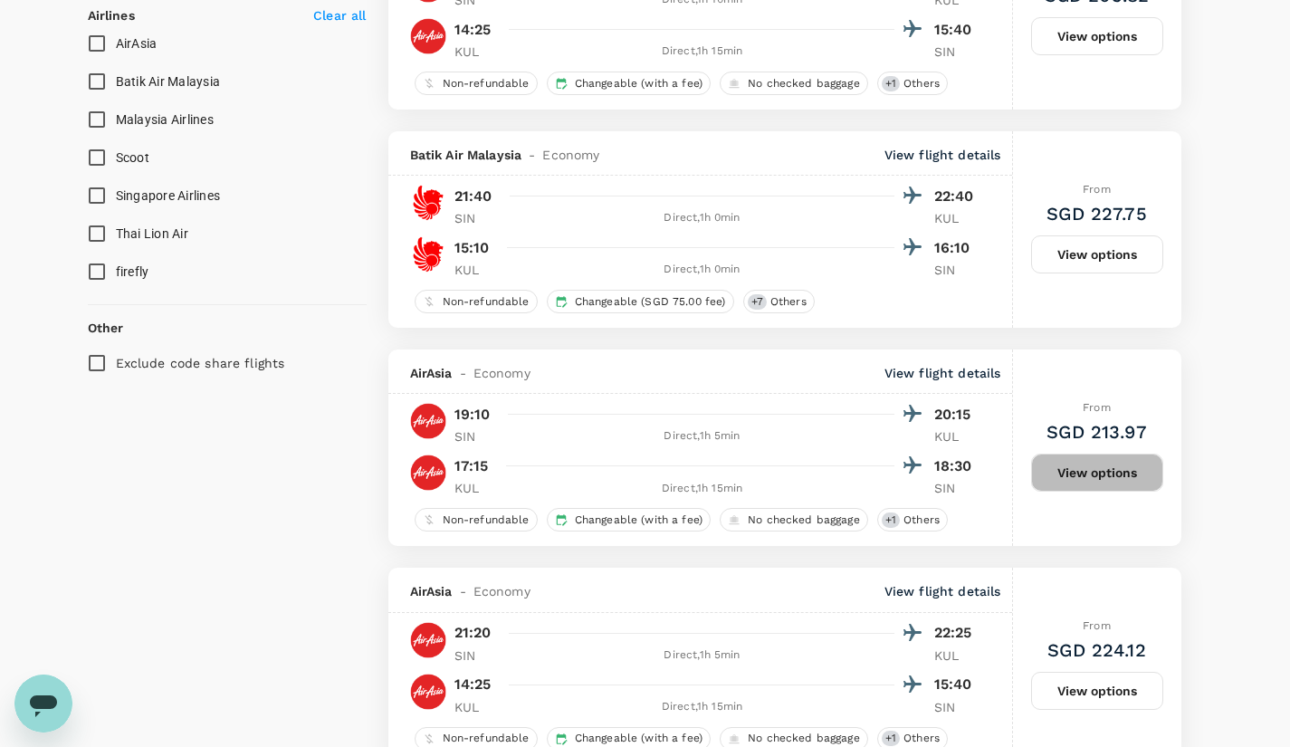
click at [1109, 479] on button "View options" at bounding box center [1097, 473] width 132 height 38
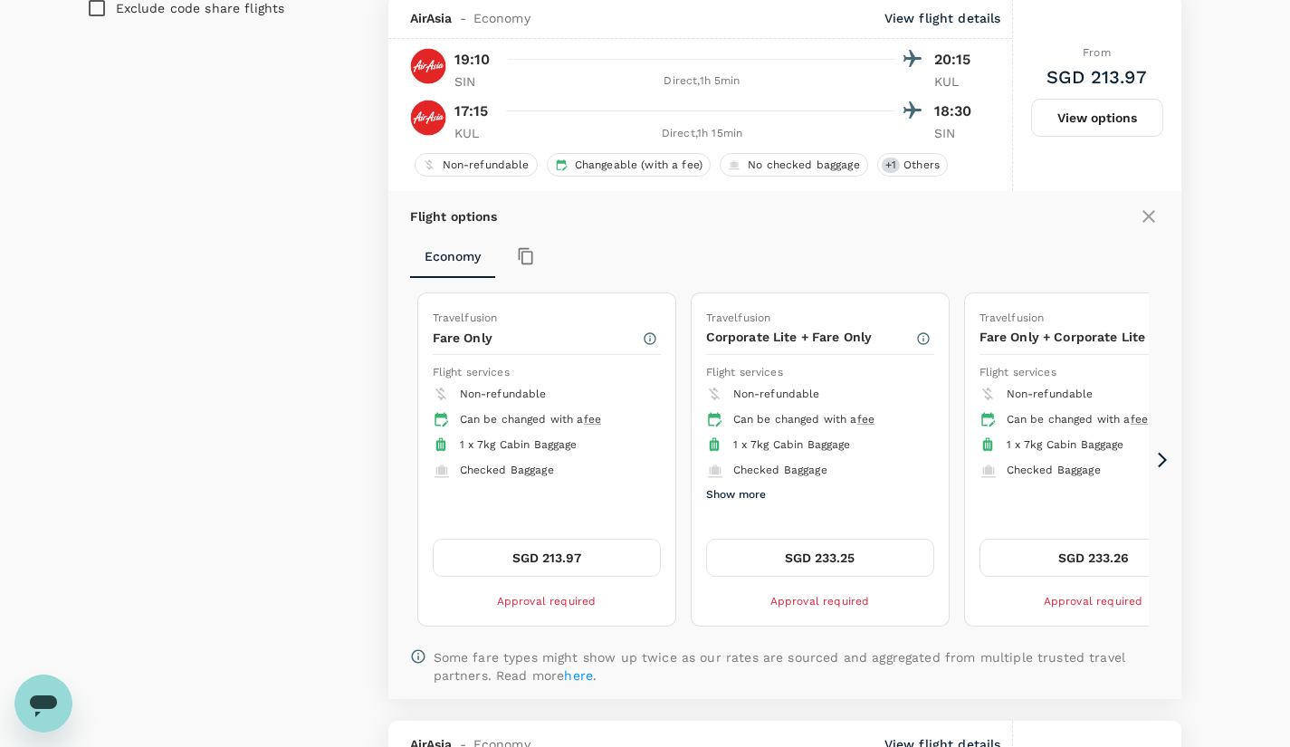
scroll to position [1542, 0]
click at [571, 555] on button "SGD 213.97" at bounding box center [547, 558] width 228 height 38
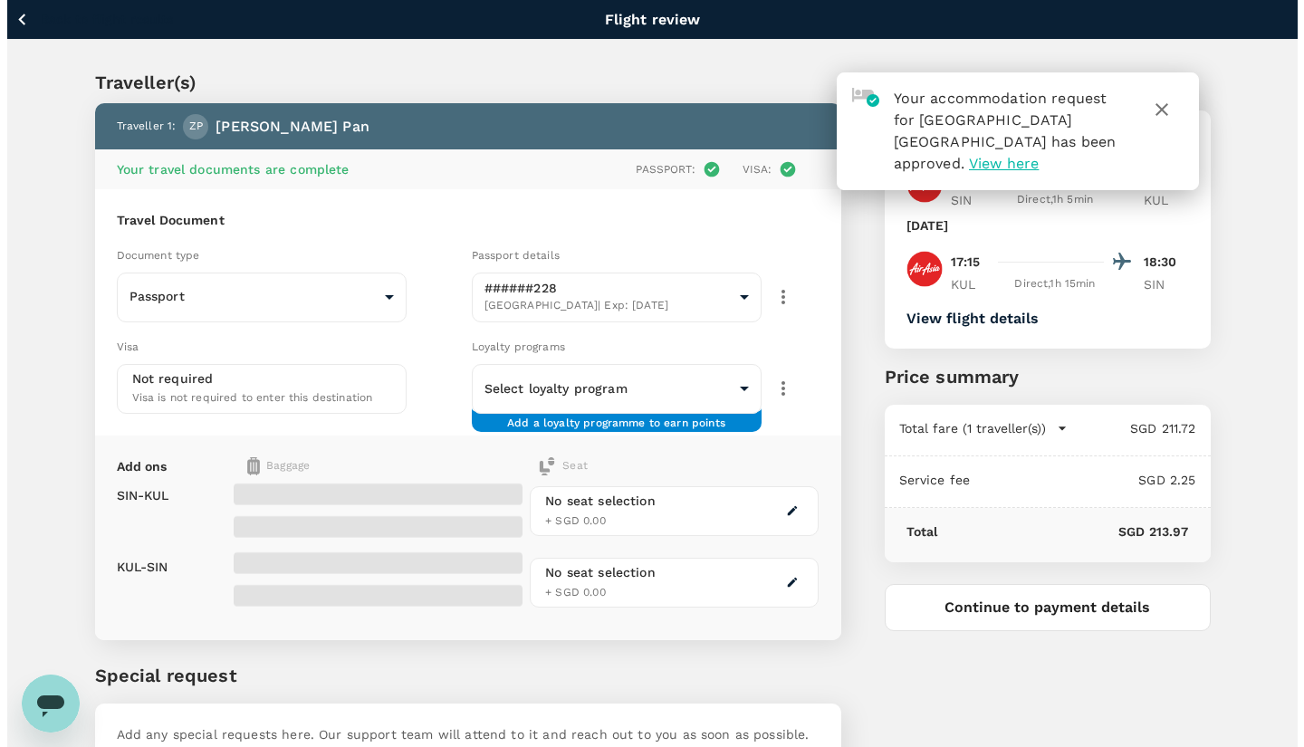
scroll to position [122, 0]
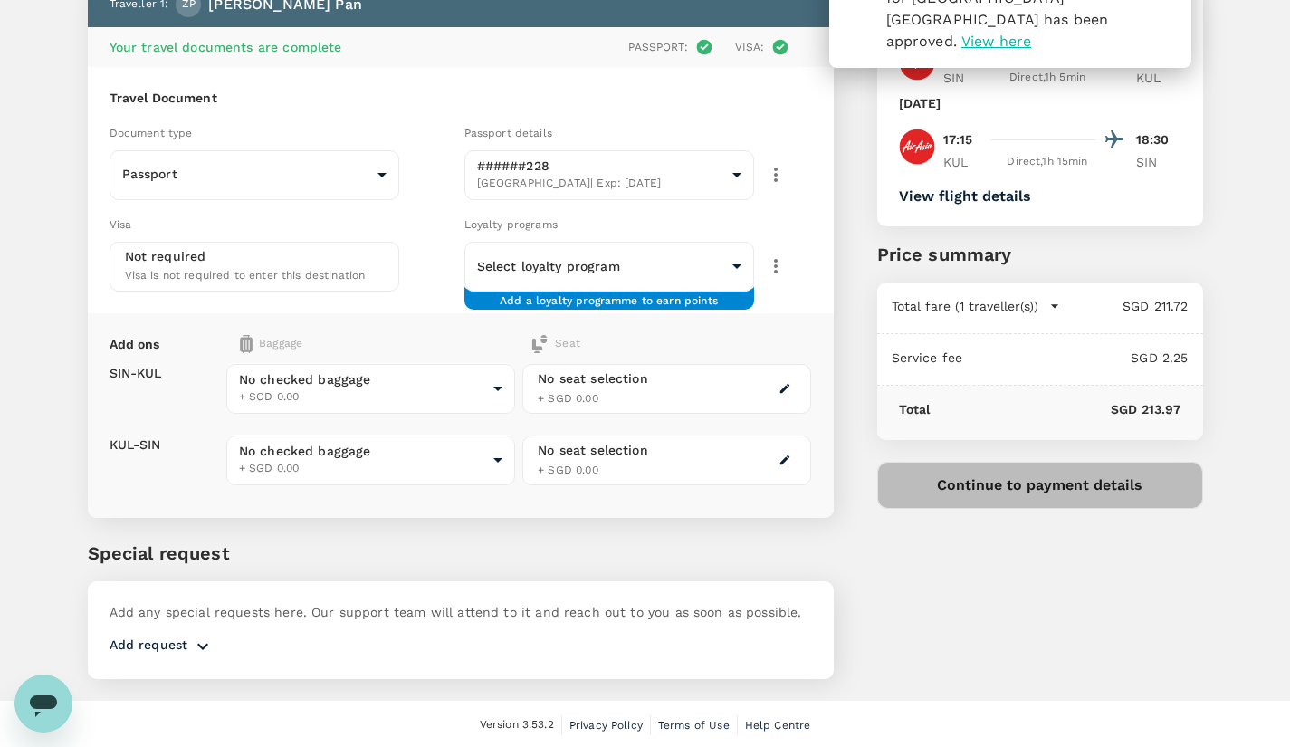
click at [1050, 496] on button "Continue to payment details" at bounding box center [1040, 485] width 326 height 47
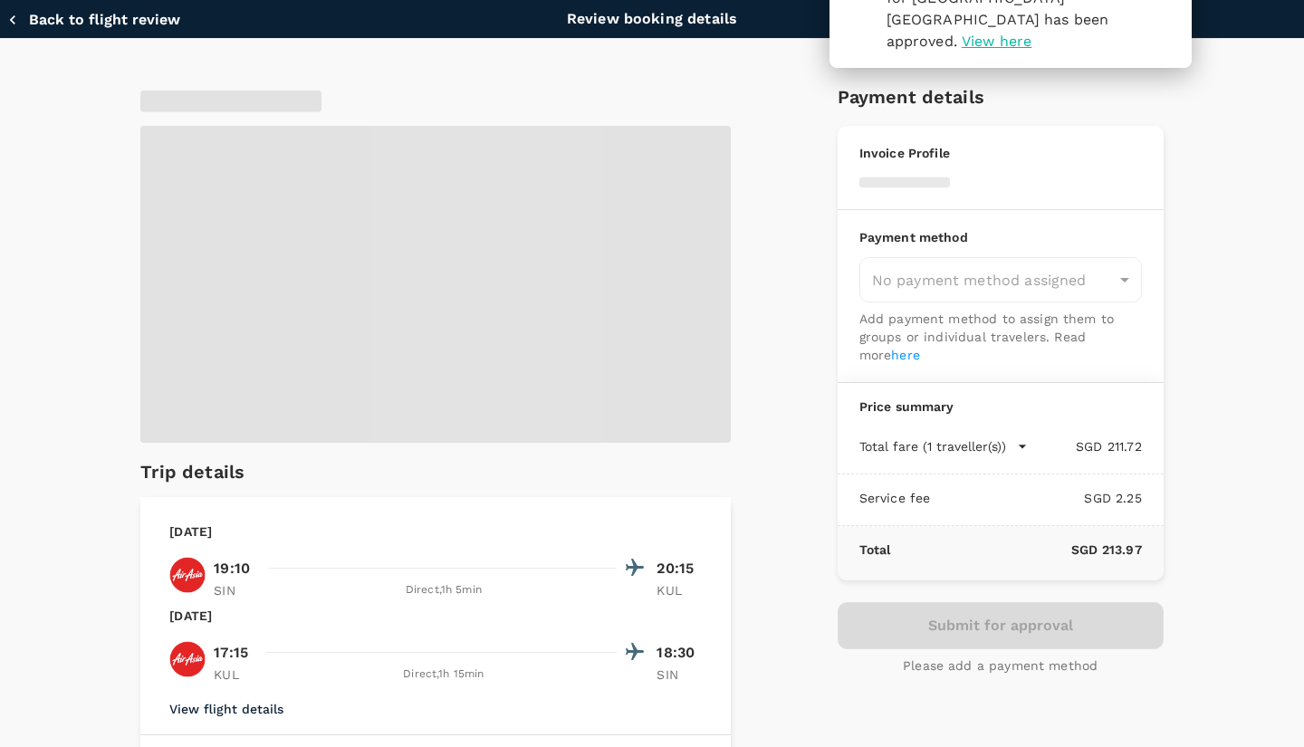
type input "9fbbbe2b-f4ca-495e-a82e-e84c83b30aa5"
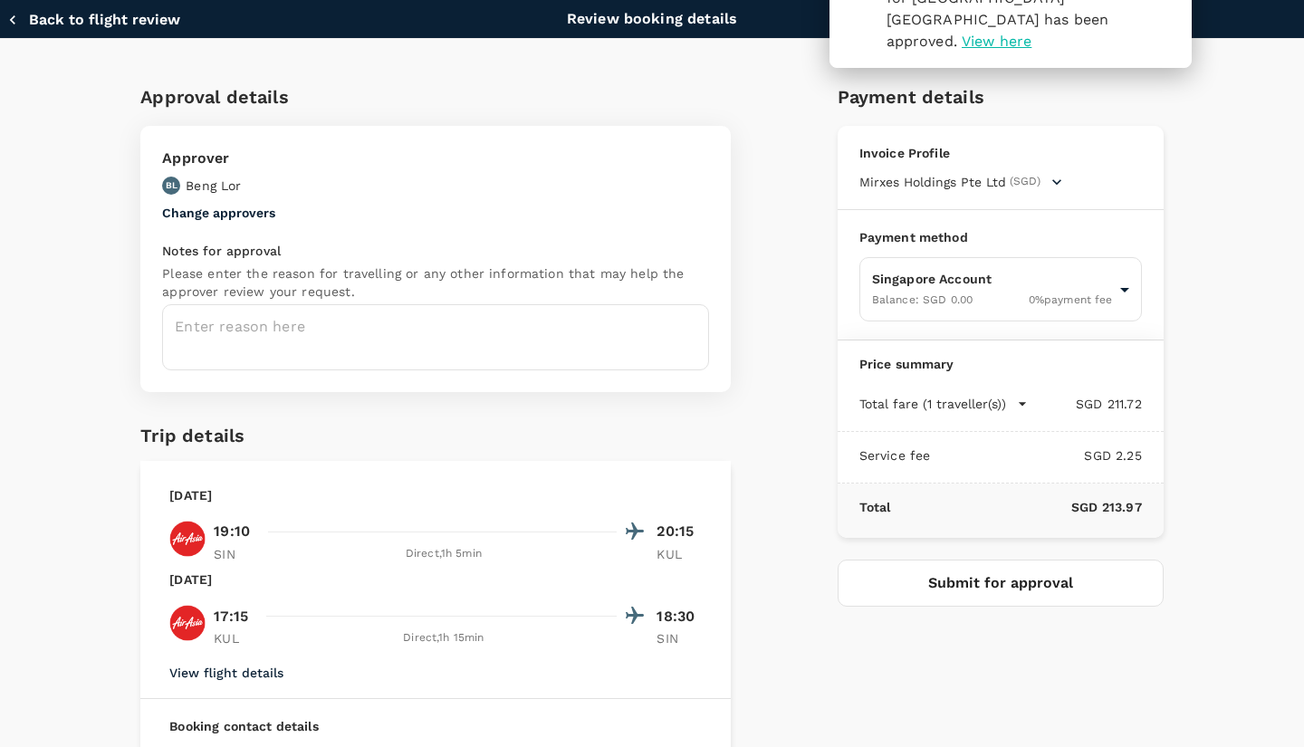
click at [568, 336] on textarea at bounding box center [435, 337] width 547 height 66
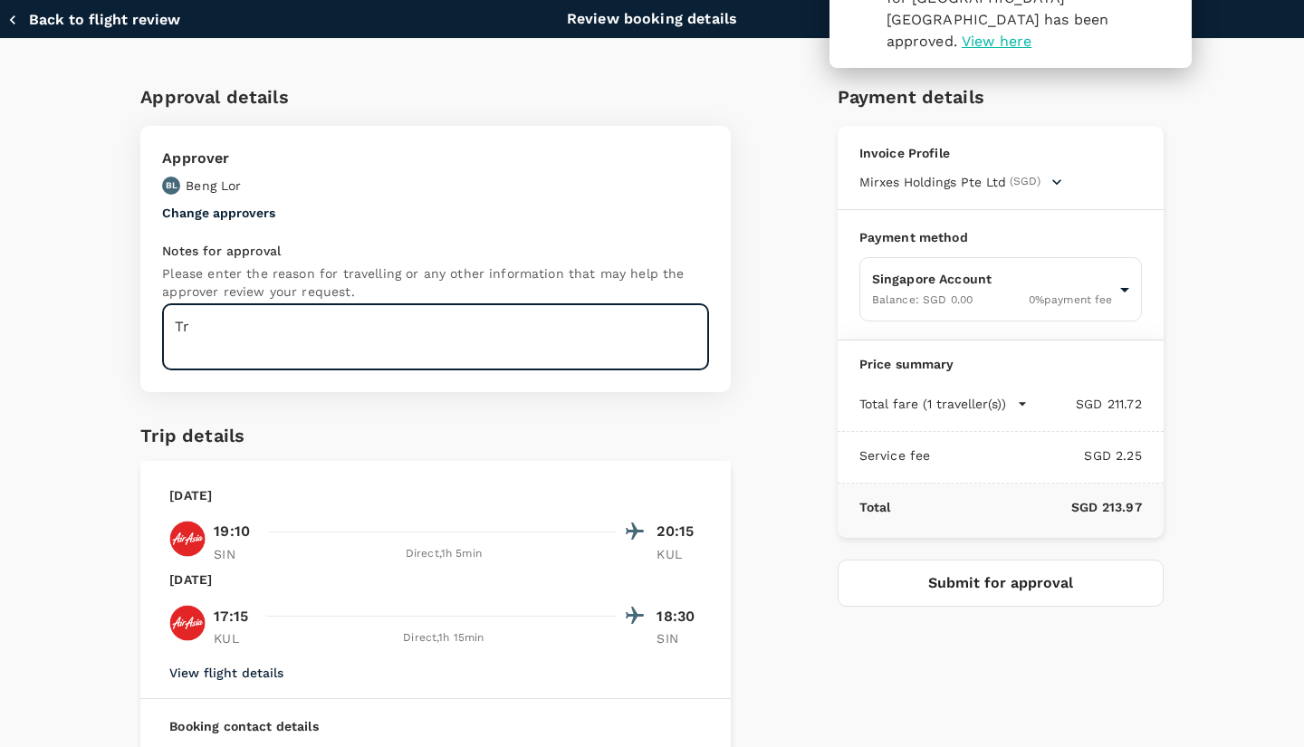
type textarea "T"
type textarea "Visit Hospital UKM"
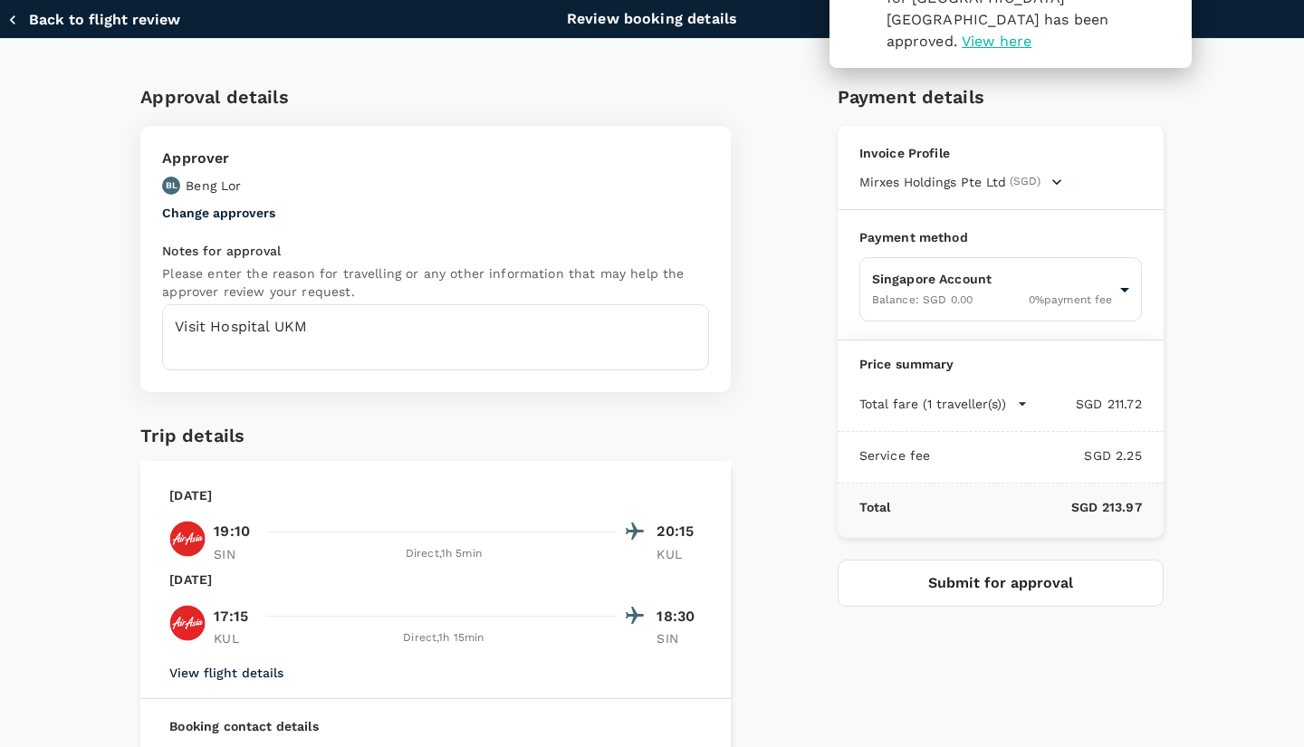
click at [952, 653] on div "Payment details Invoice Profile Mirxes Holdings Pte Ltd (SGD) Business registra…" at bounding box center [993, 521] width 340 height 907
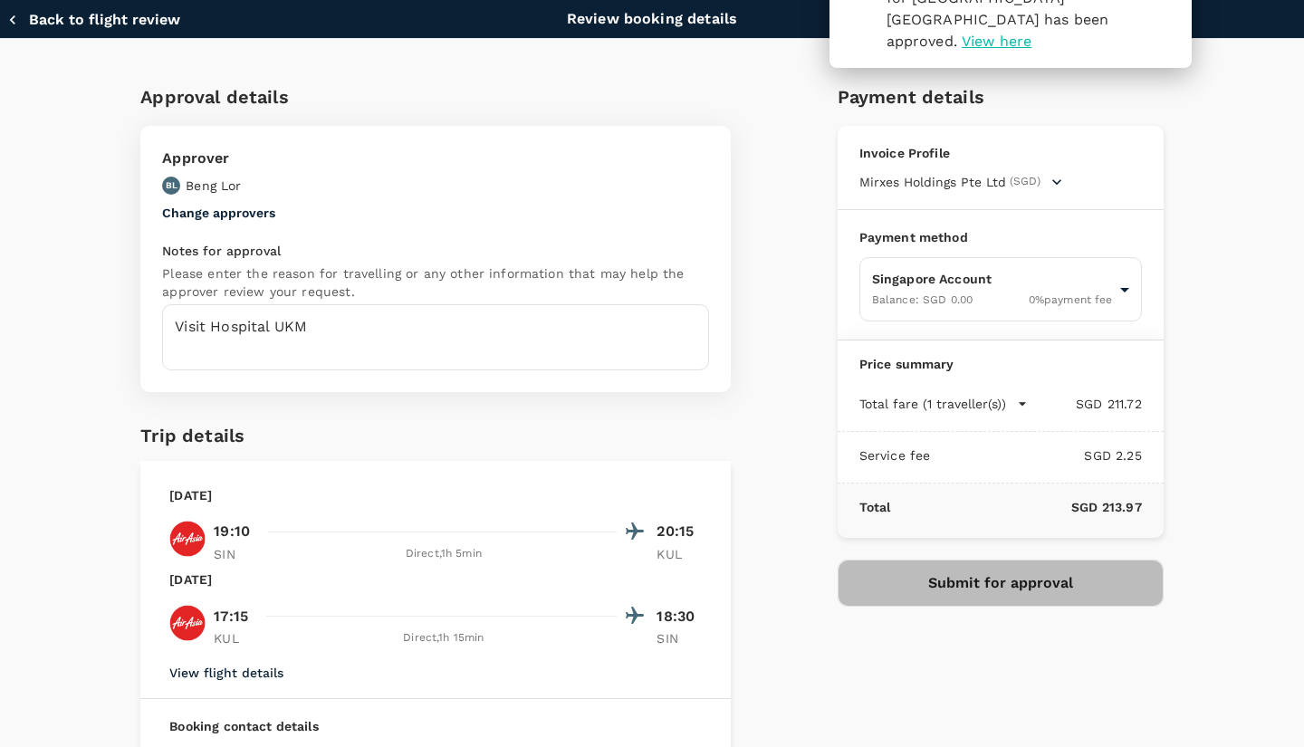
click at [950, 585] on button "Submit for approval" at bounding box center [1000, 582] width 326 height 47
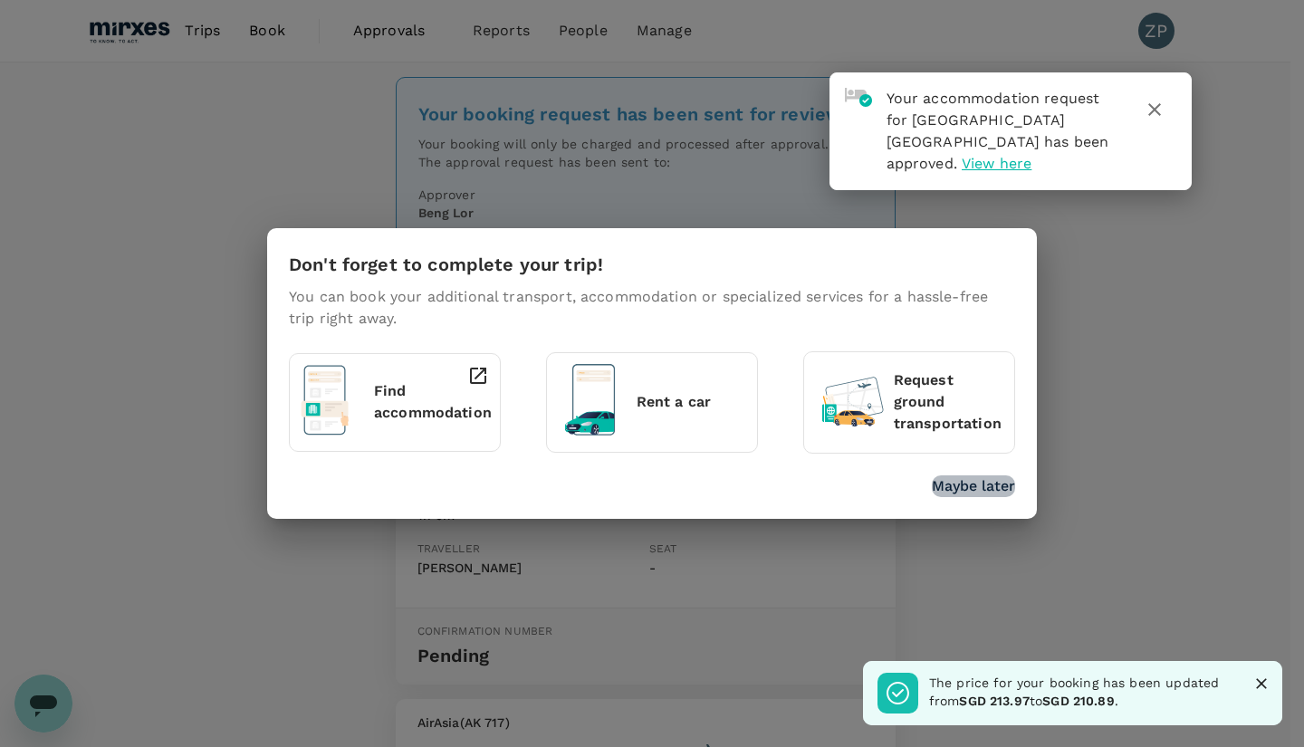
click at [983, 489] on p "Maybe later" at bounding box center [973, 486] width 83 height 22
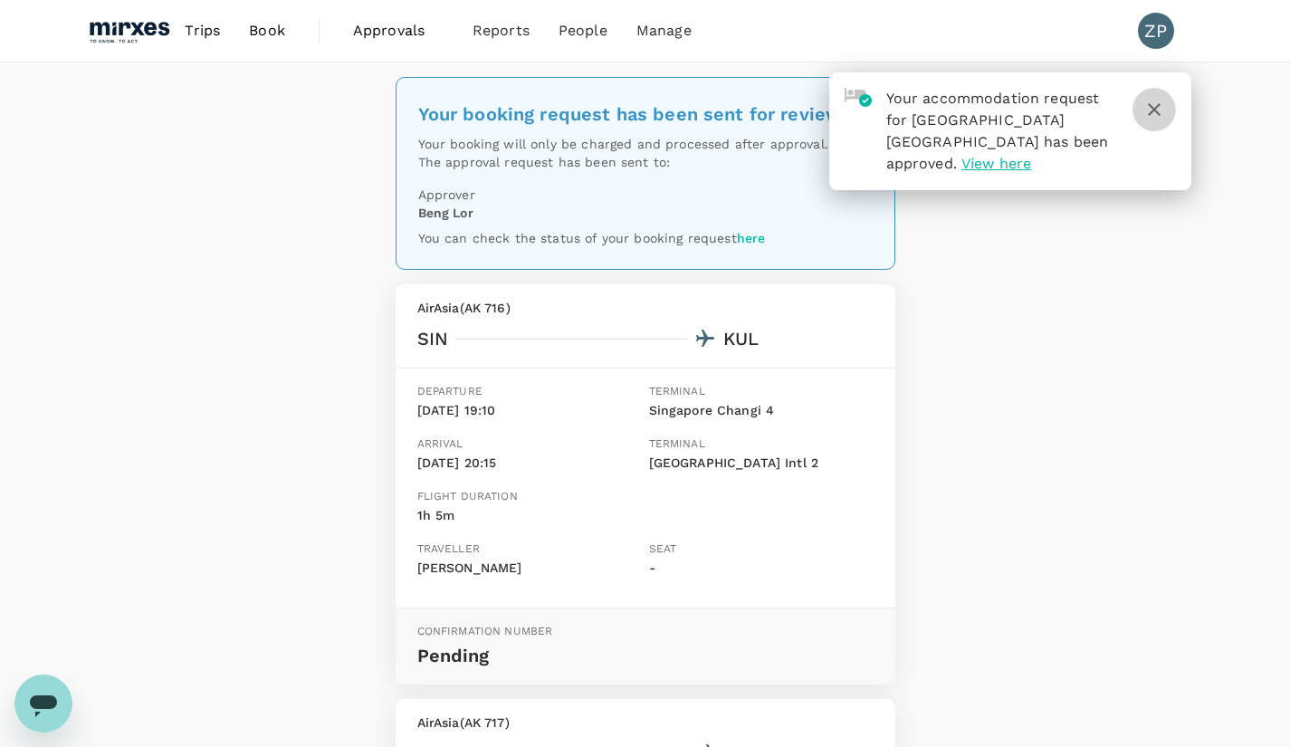
click at [1155, 117] on icon "button" at bounding box center [1154, 110] width 22 height 22
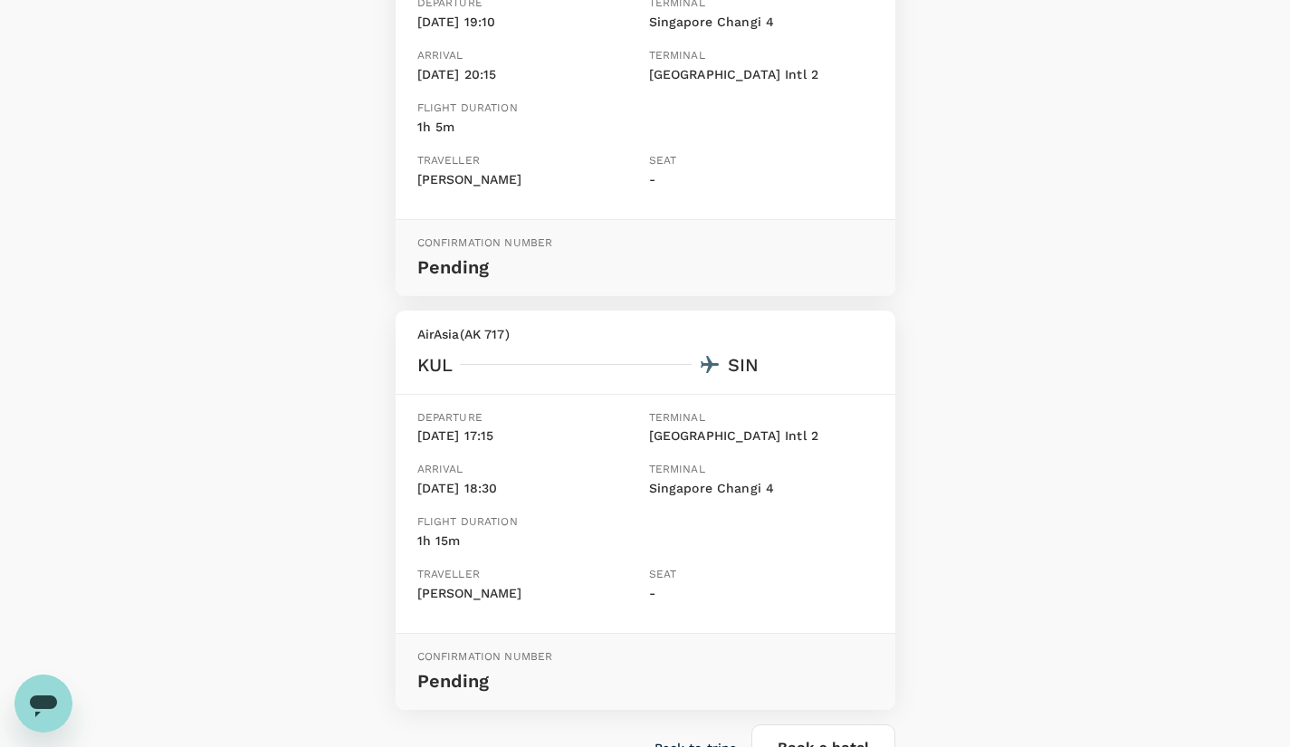
scroll to position [125, 0]
